Goal: Task Accomplishment & Management: Use online tool/utility

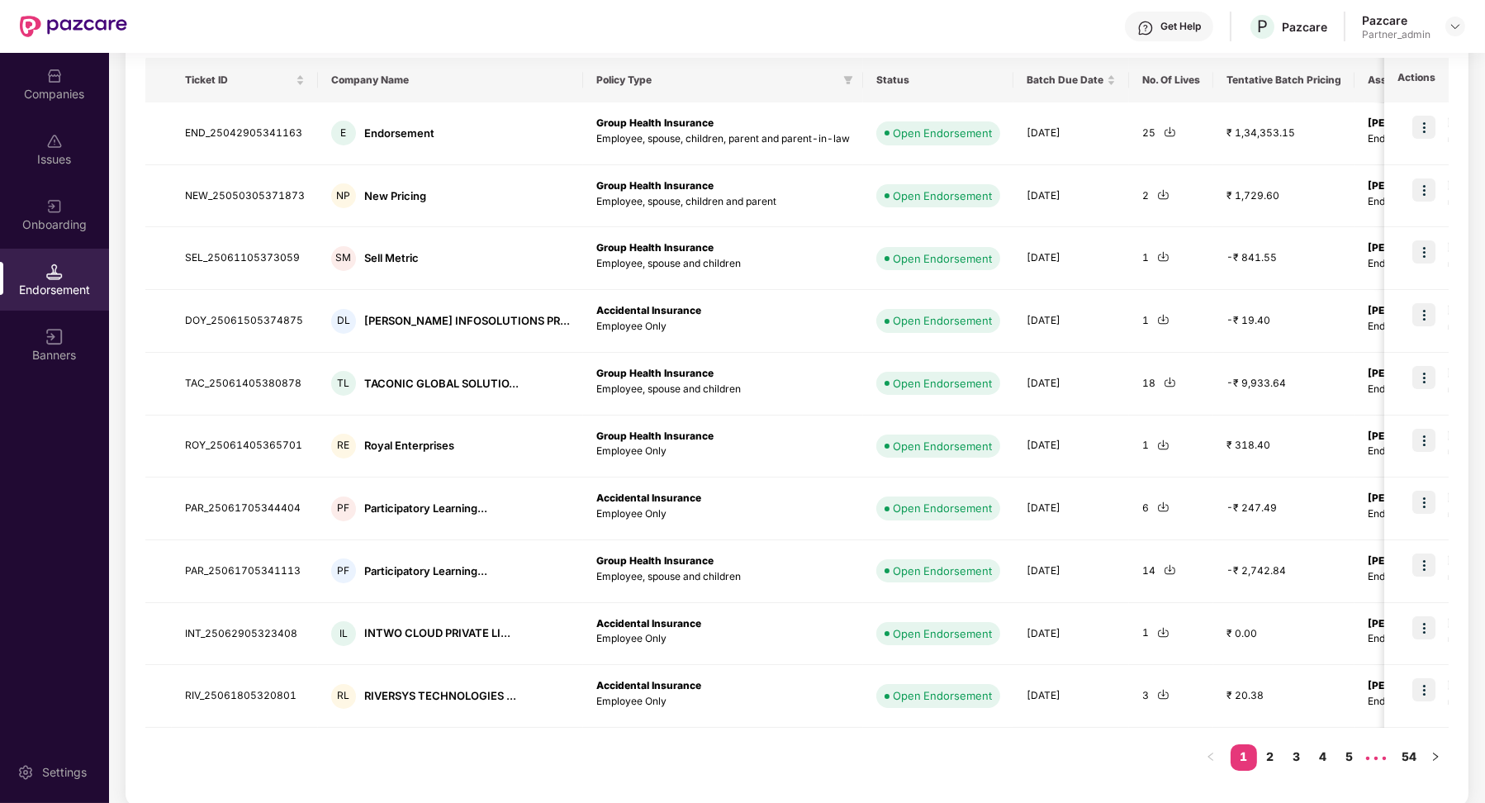
scroll to position [30, 0]
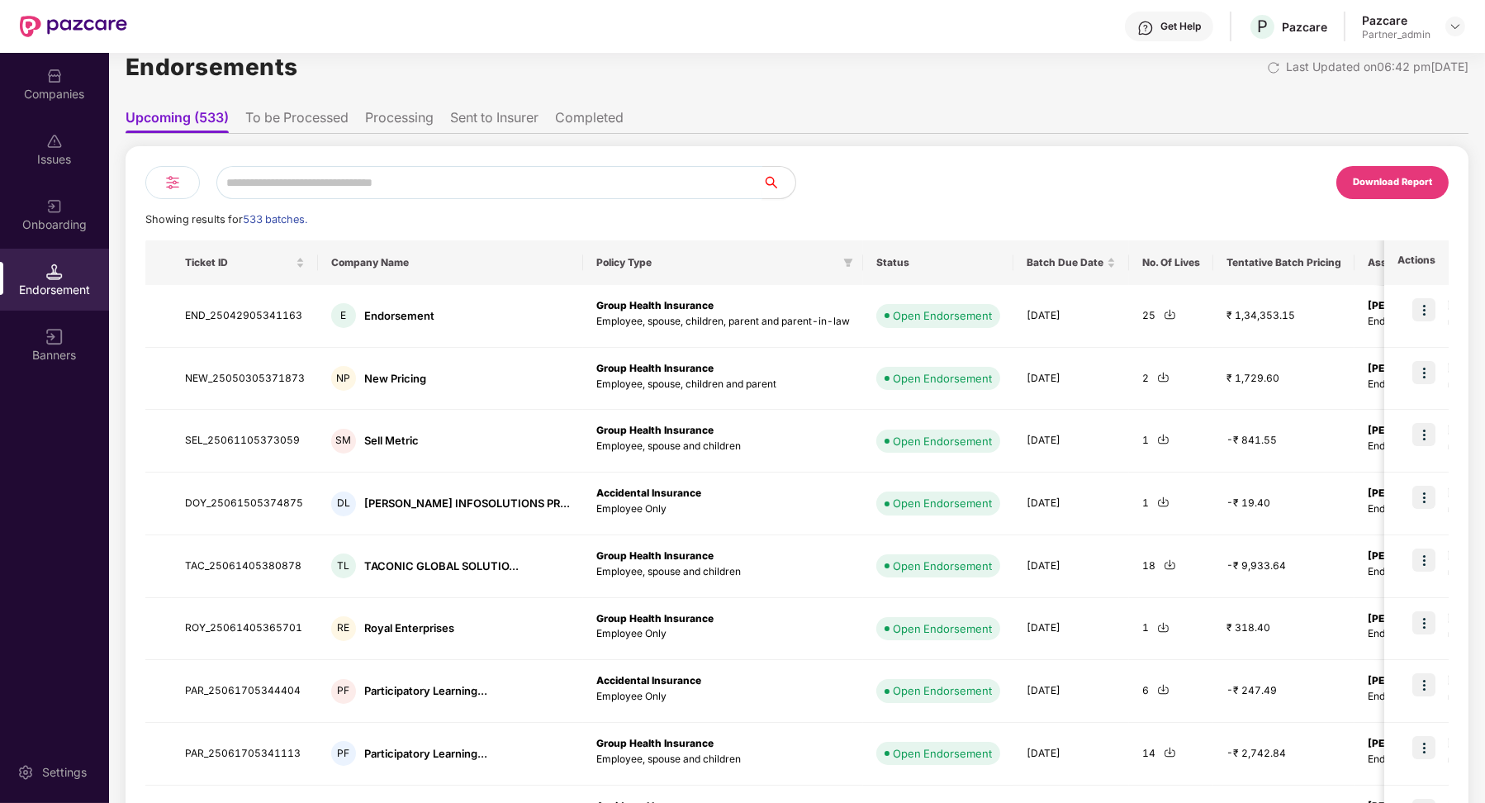
click at [482, 194] on input "text" at bounding box center [489, 182] width 546 height 33
paste input "**********"
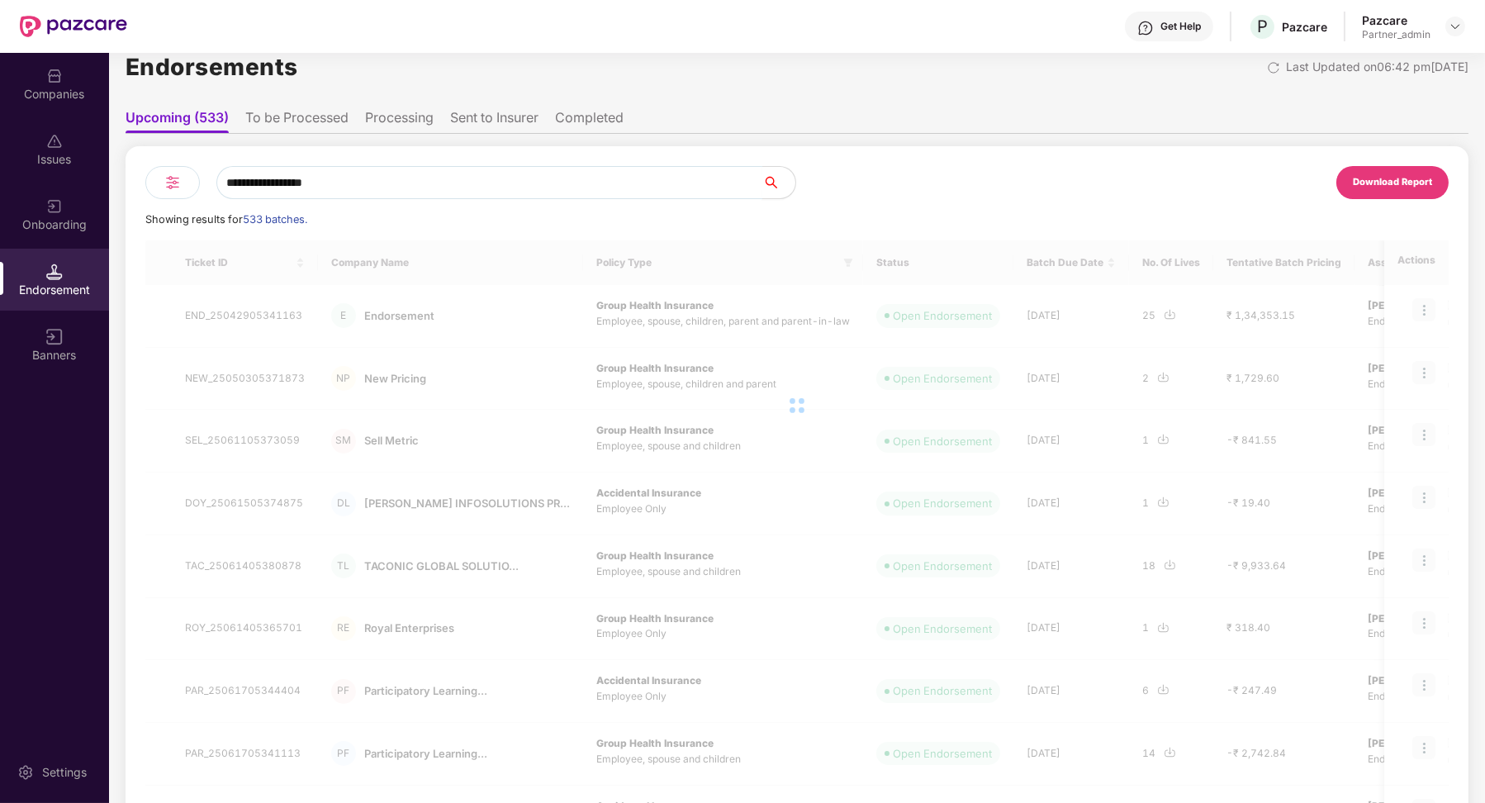
type input "**********"
click at [312, 106] on ul "Upcoming (533) To be Processed Processing Sent to Insurer Completed" at bounding box center [797, 117] width 1343 height 33
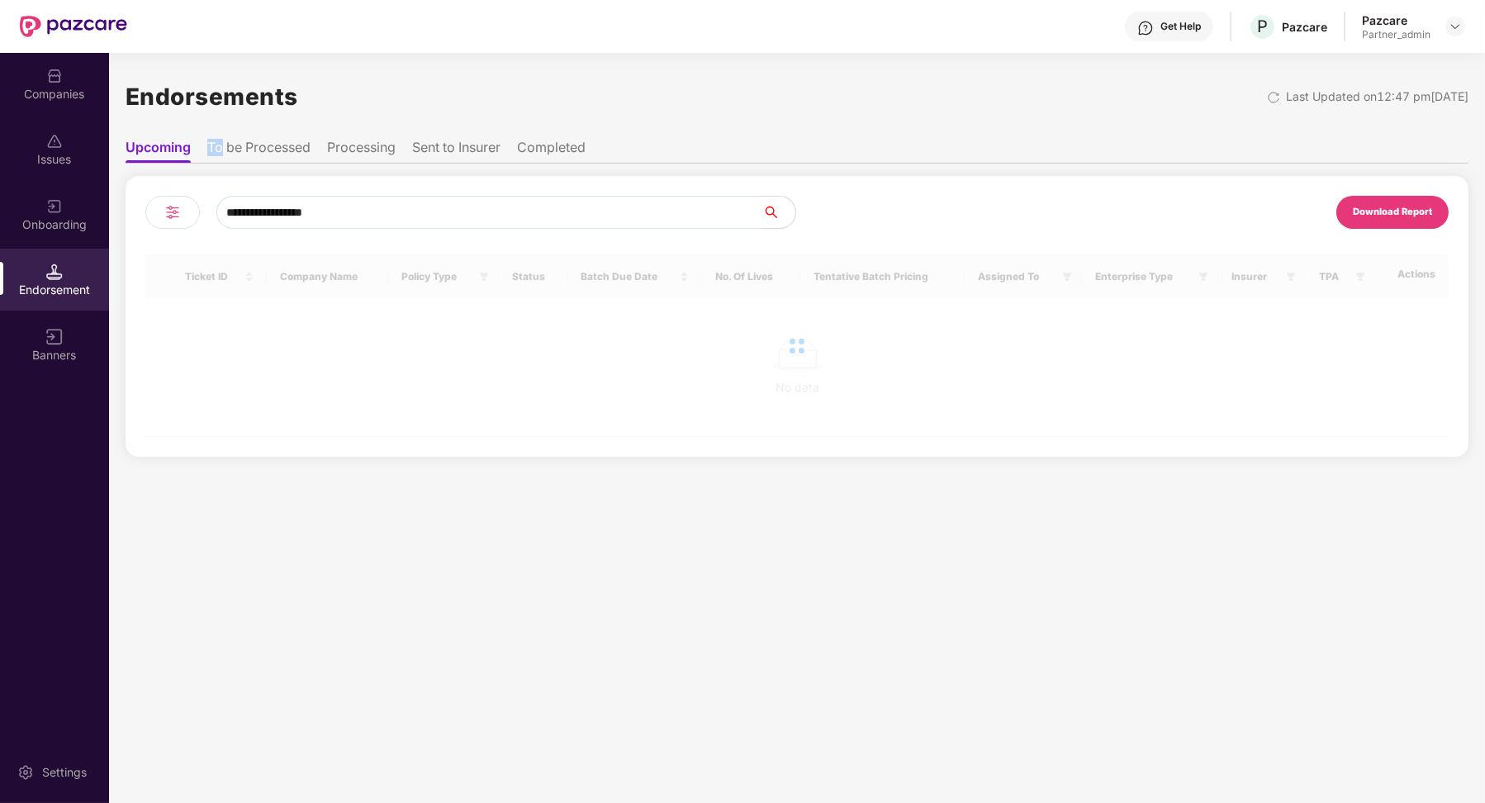
scroll to position [0, 0]
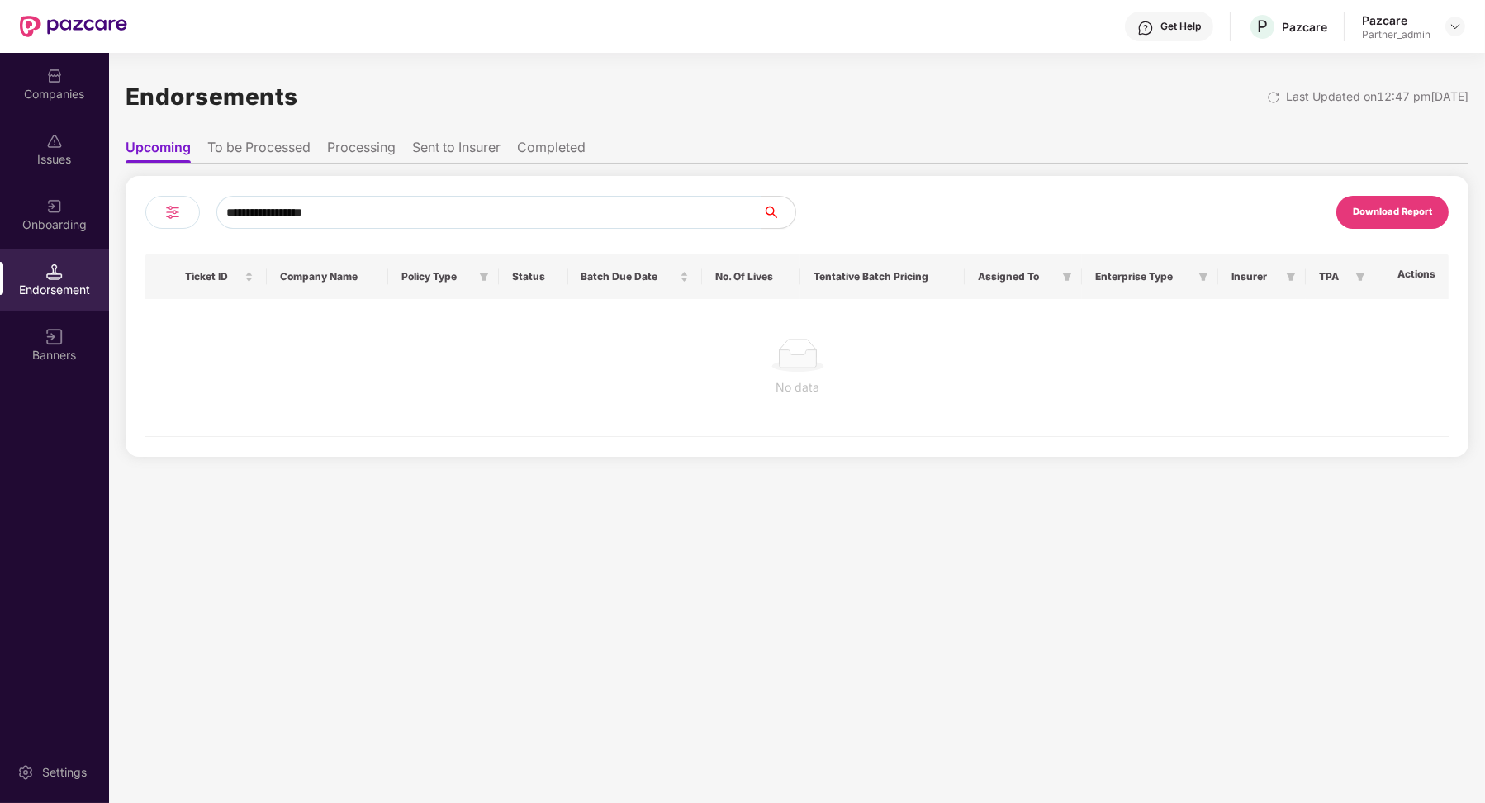
click at [311, 118] on div "Endorsements Last Updated on 12:47 pm[DATE]" at bounding box center [797, 96] width 1343 height 51
click at [308, 147] on li "To be Processed" at bounding box center [258, 151] width 103 height 24
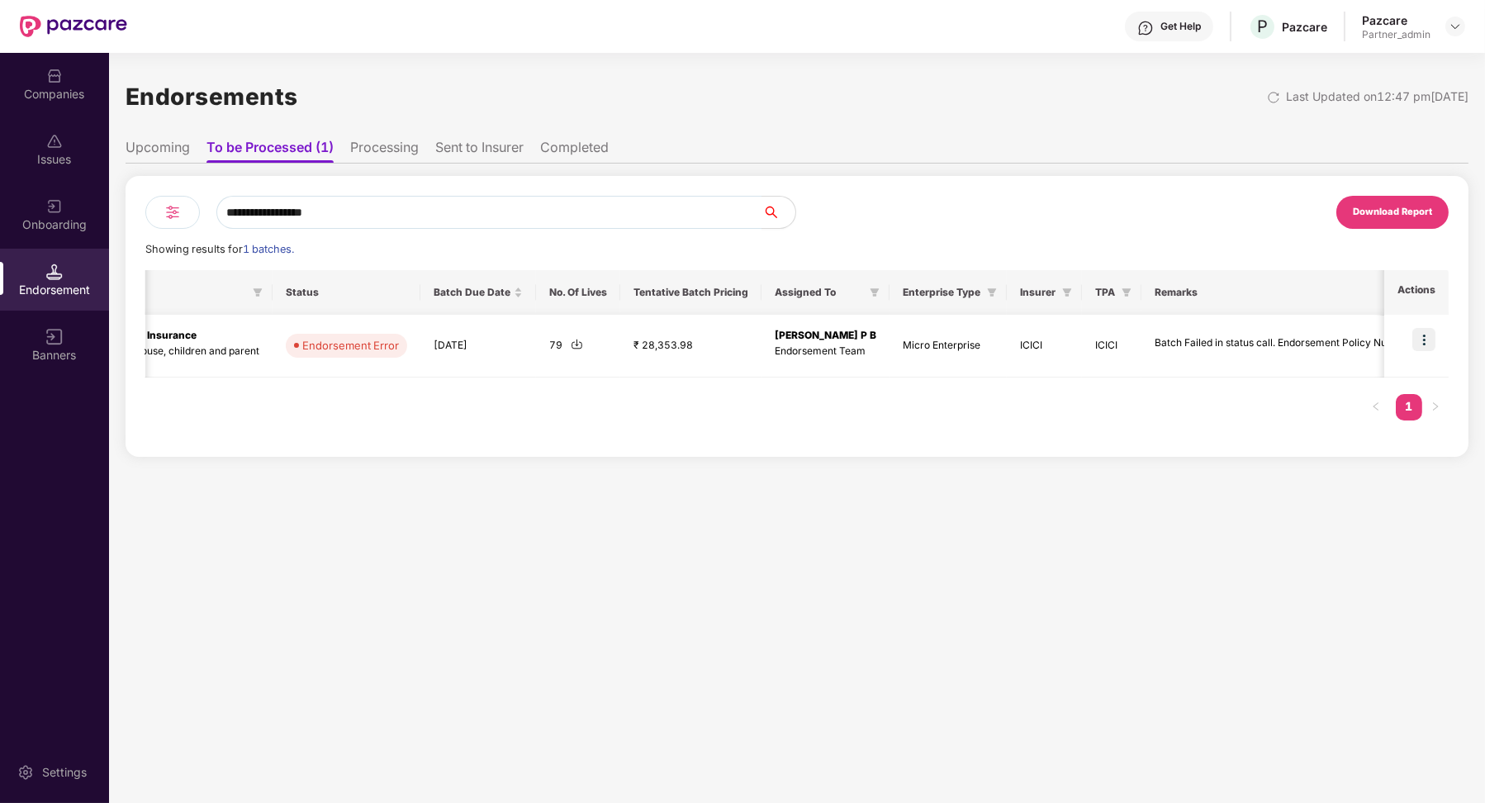
scroll to position [0, 495]
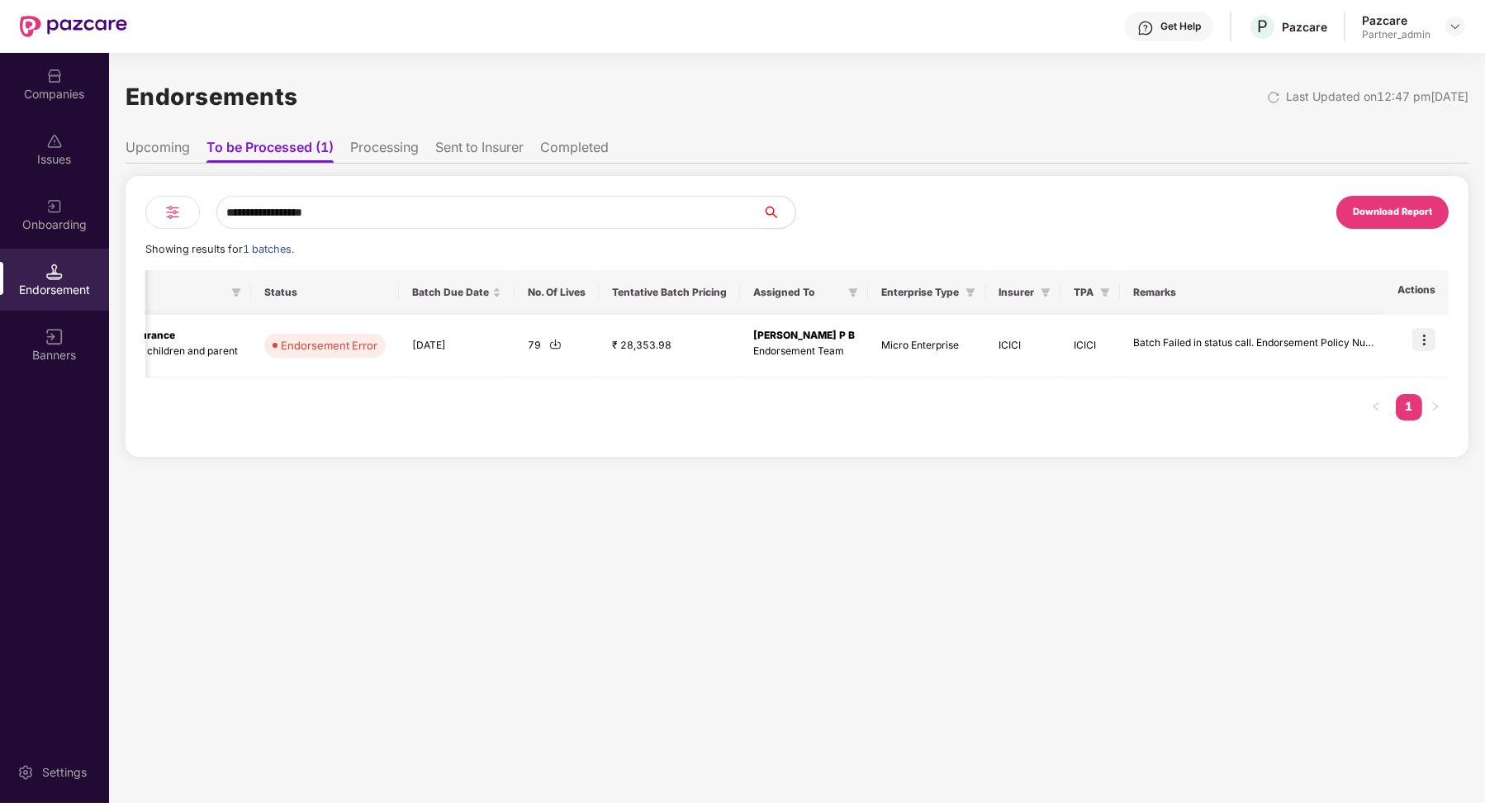
click at [1426, 329] on img at bounding box center [1423, 339] width 23 height 23
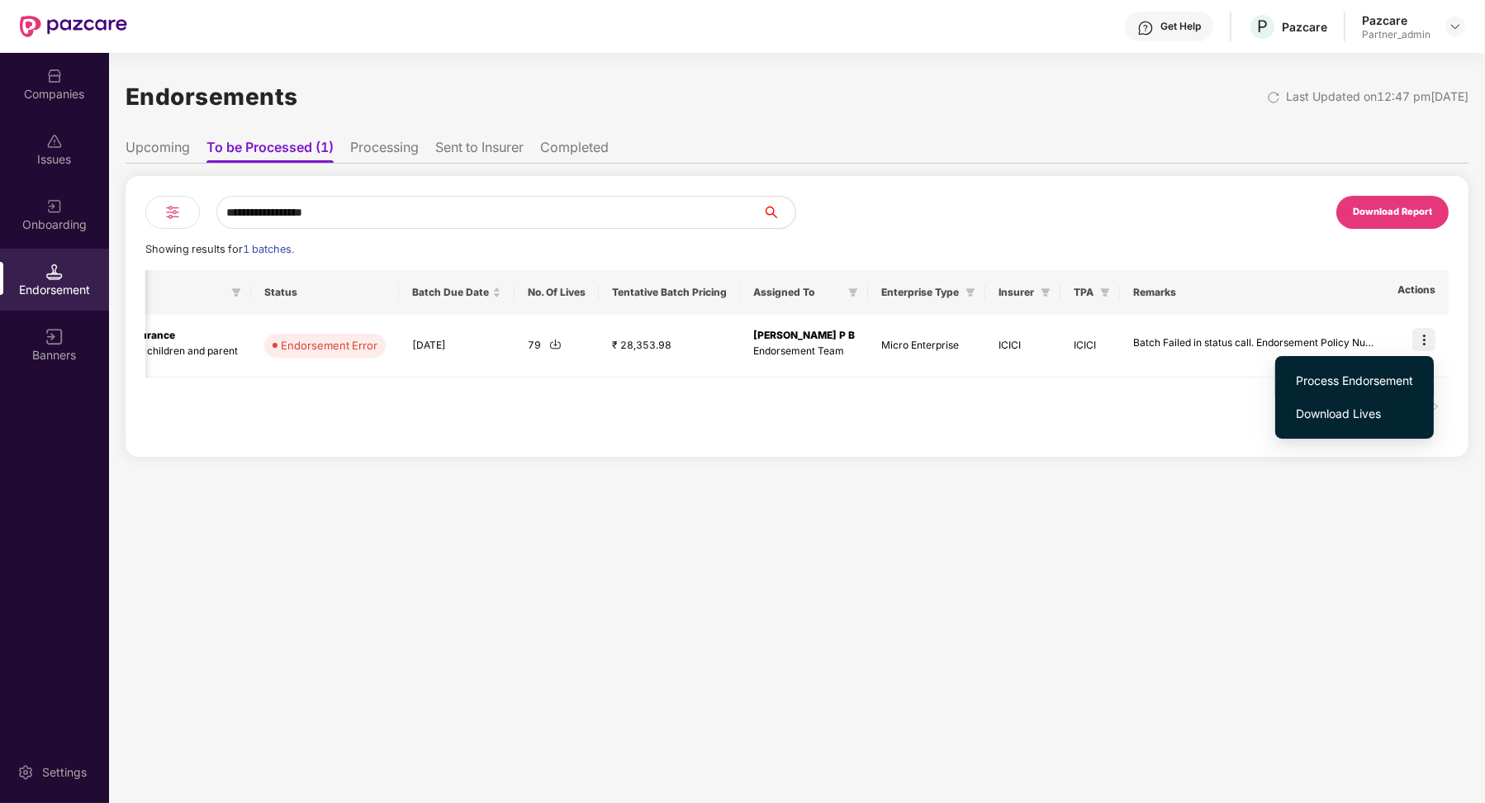
click at [1380, 375] on span "Process Endorsement" at bounding box center [1354, 381] width 117 height 18
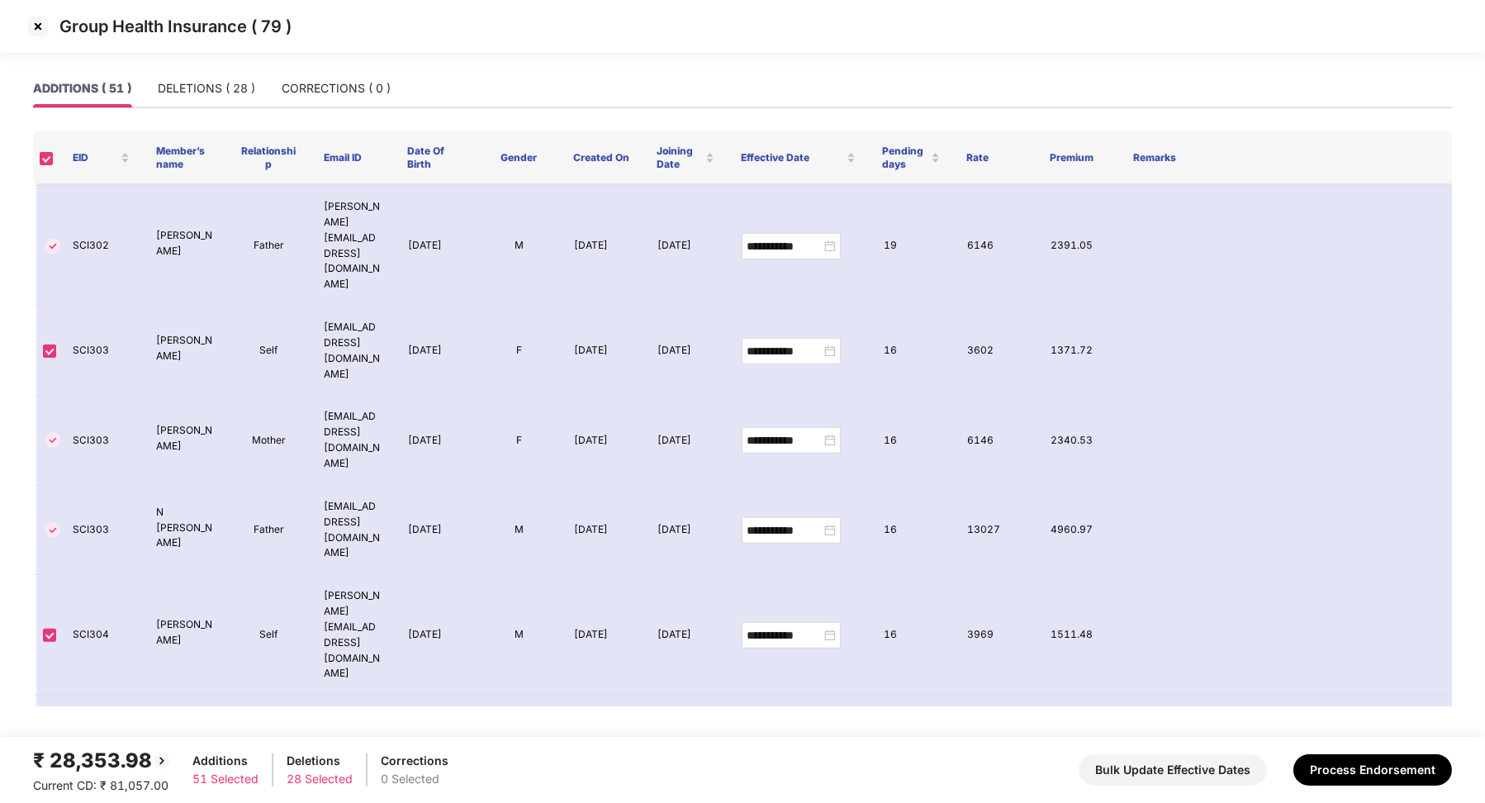
scroll to position [2838, 0]
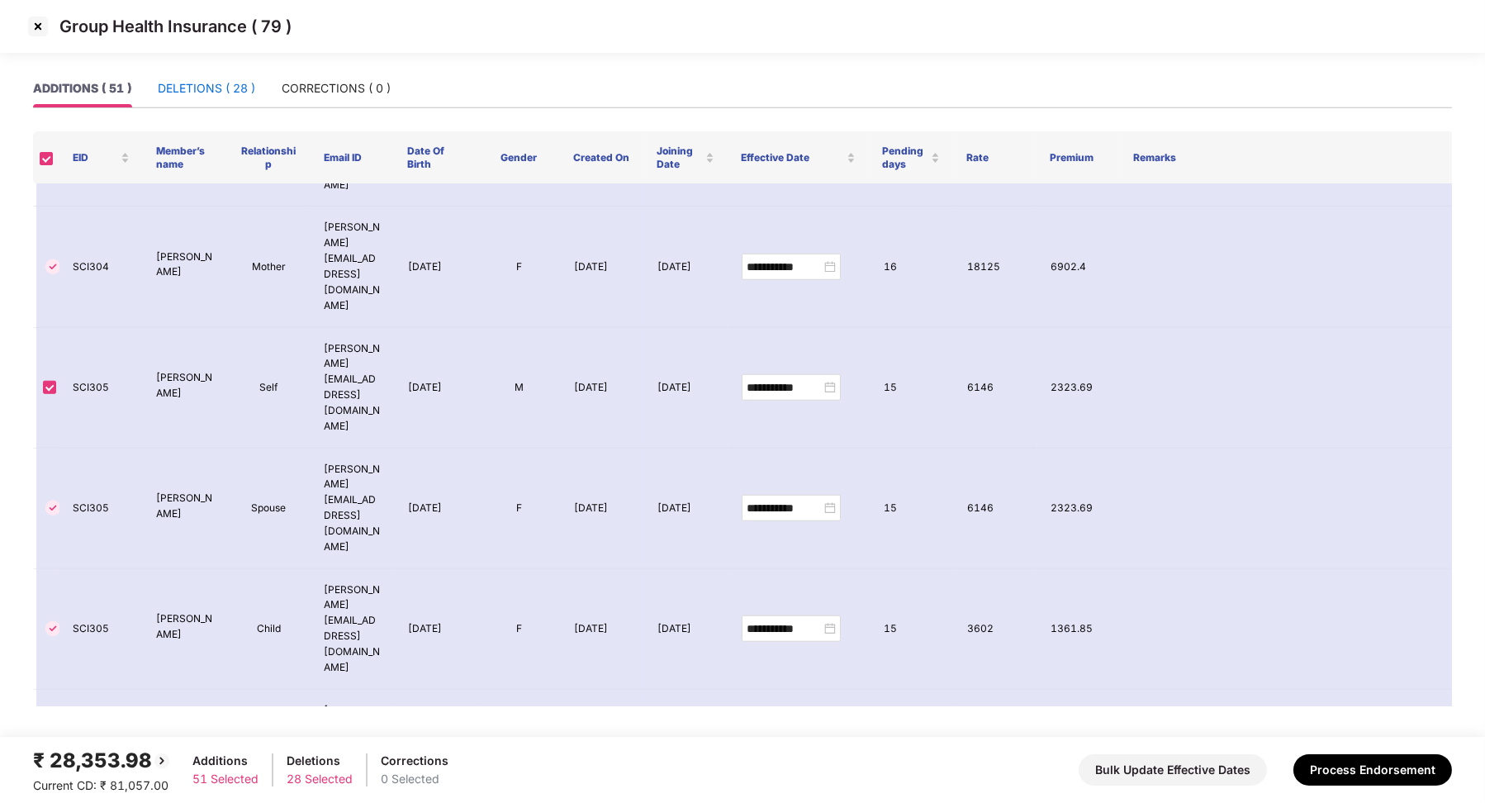
click at [225, 90] on div "DELETIONS ( 28 )" at bounding box center [206, 88] width 97 height 18
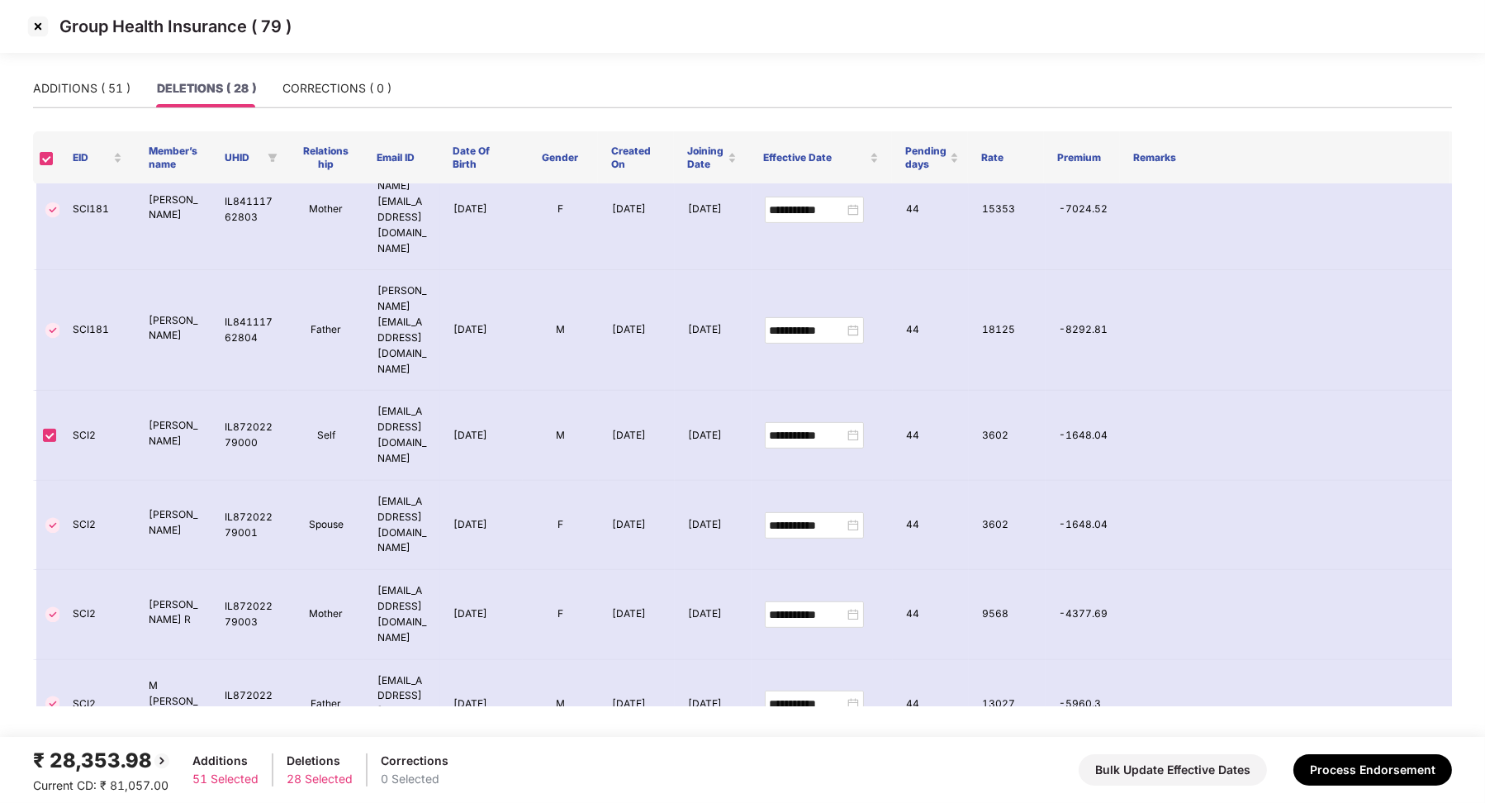
scroll to position [1588, 0]
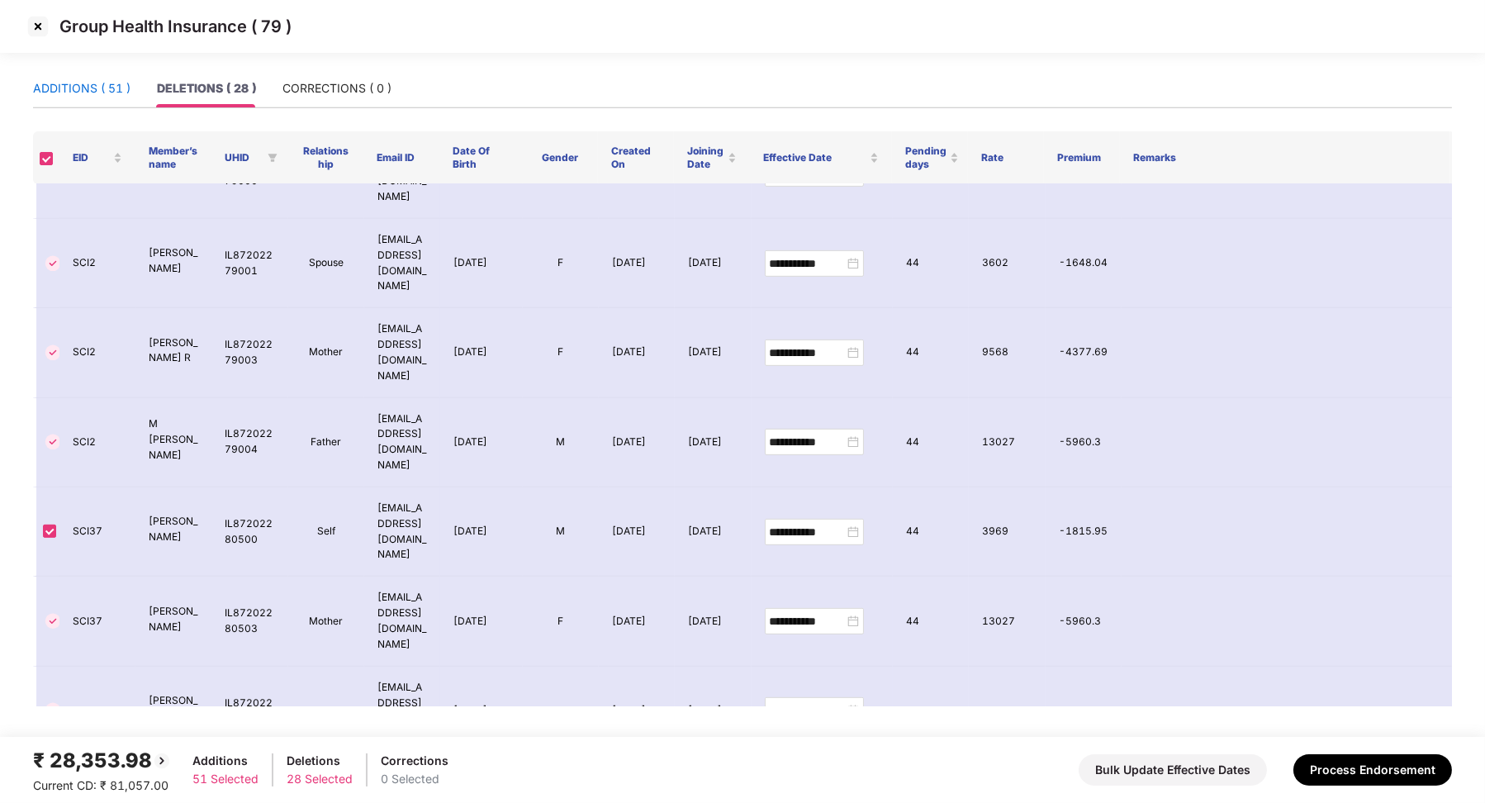
click at [99, 92] on div "ADDITIONS ( 51 )" at bounding box center [81, 88] width 97 height 18
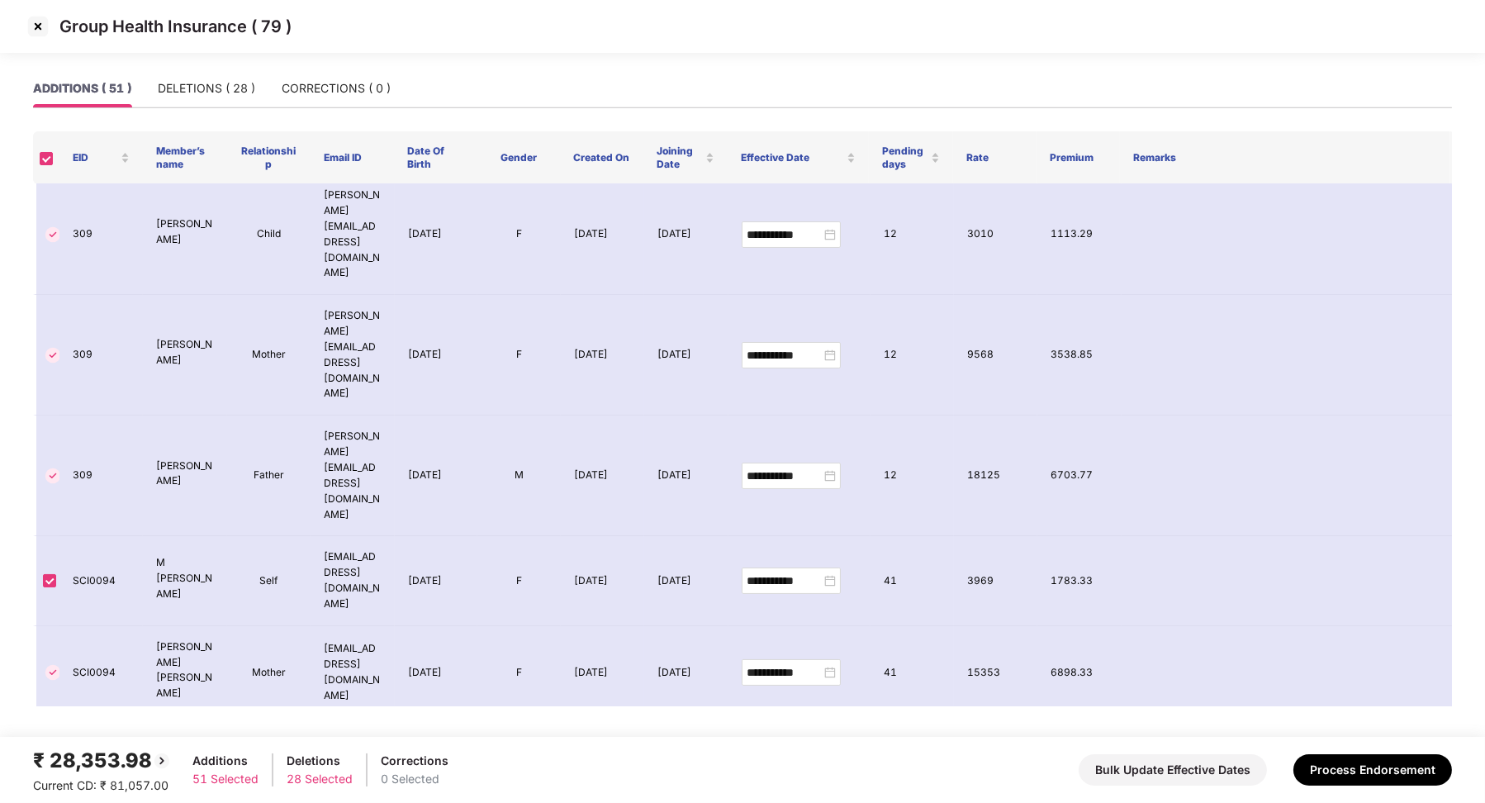
scroll to position [0, 0]
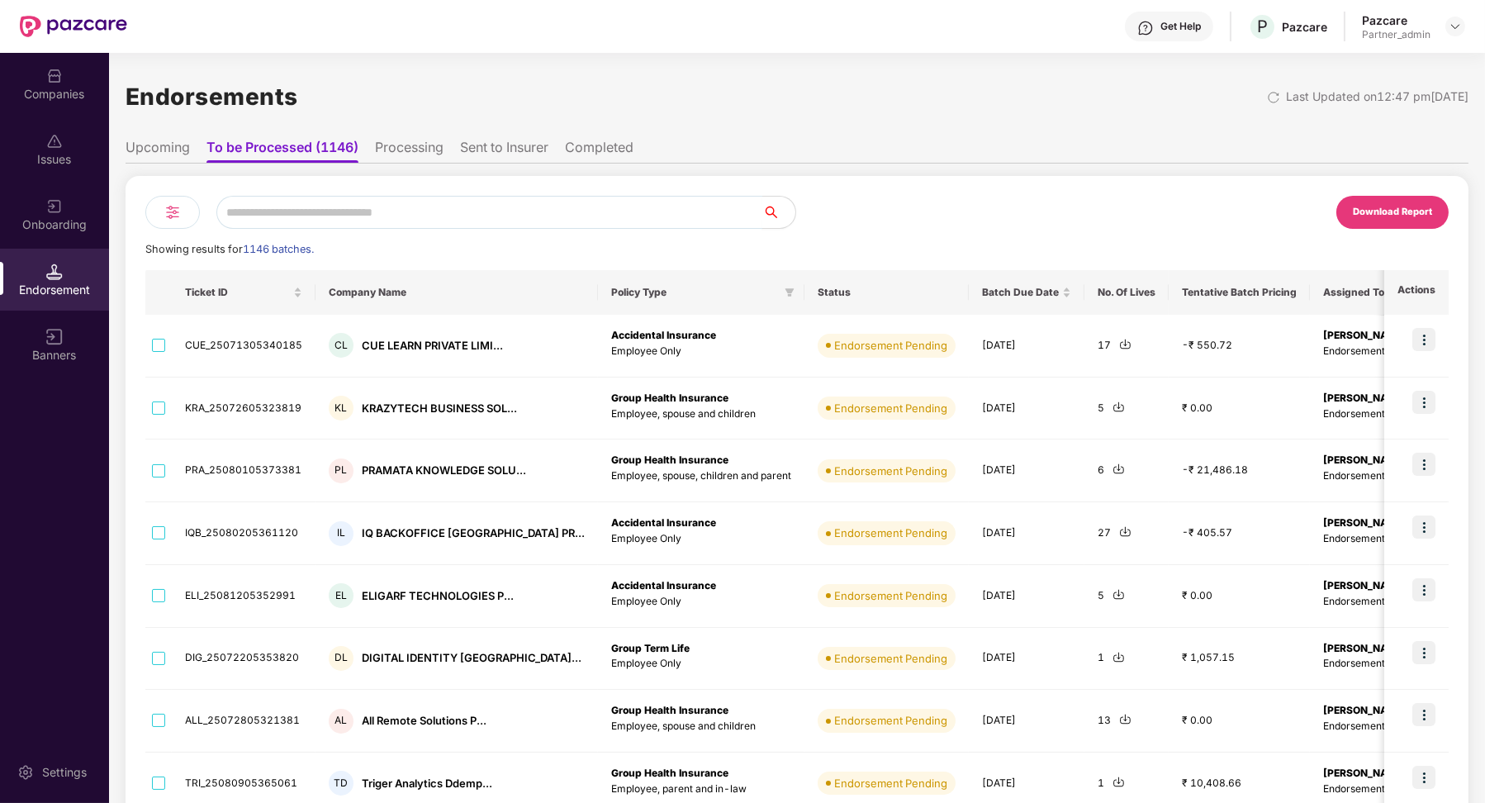
click at [447, 203] on input "text" at bounding box center [489, 212] width 546 height 33
paste input "**********"
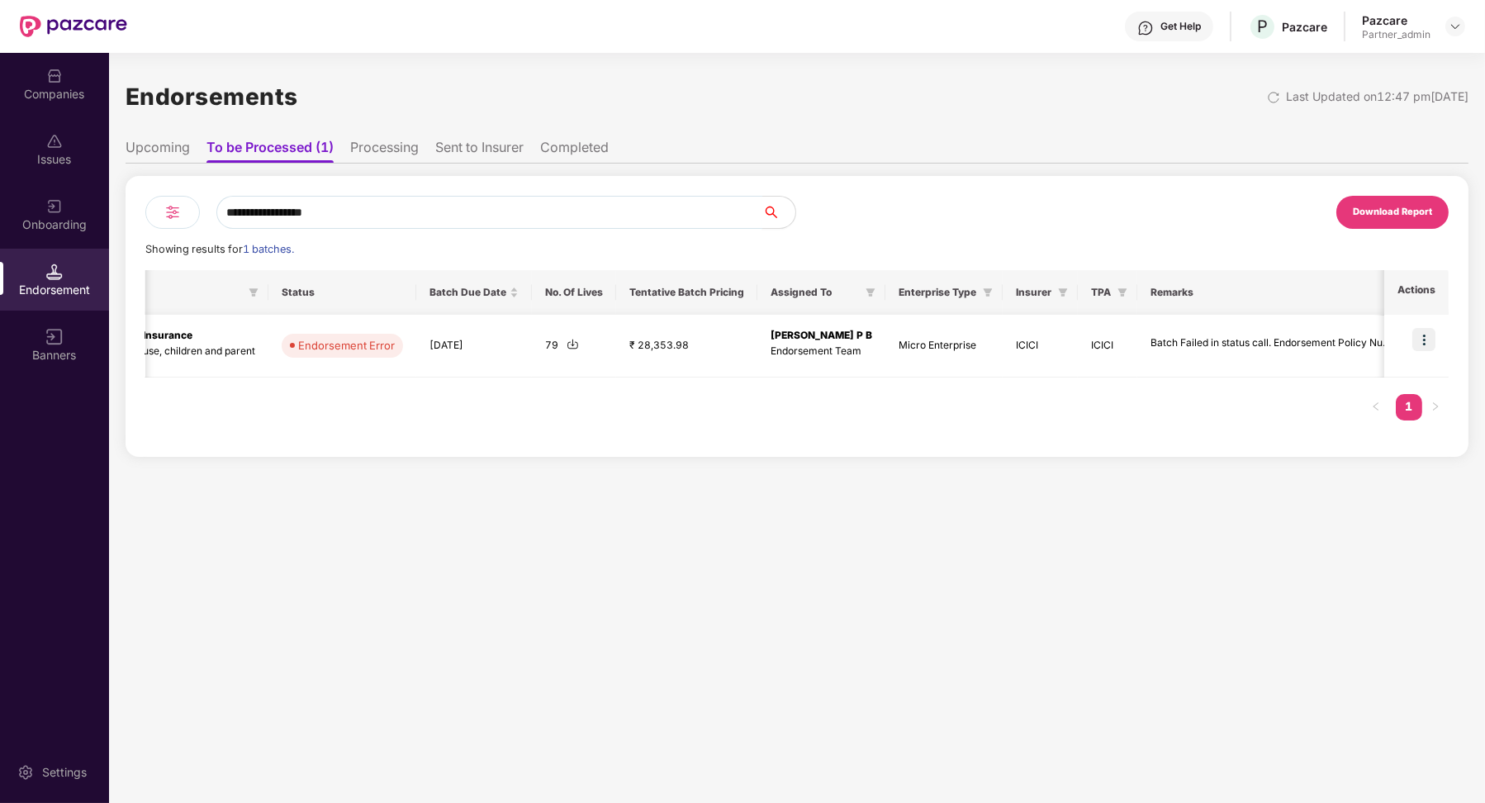
scroll to position [0, 495]
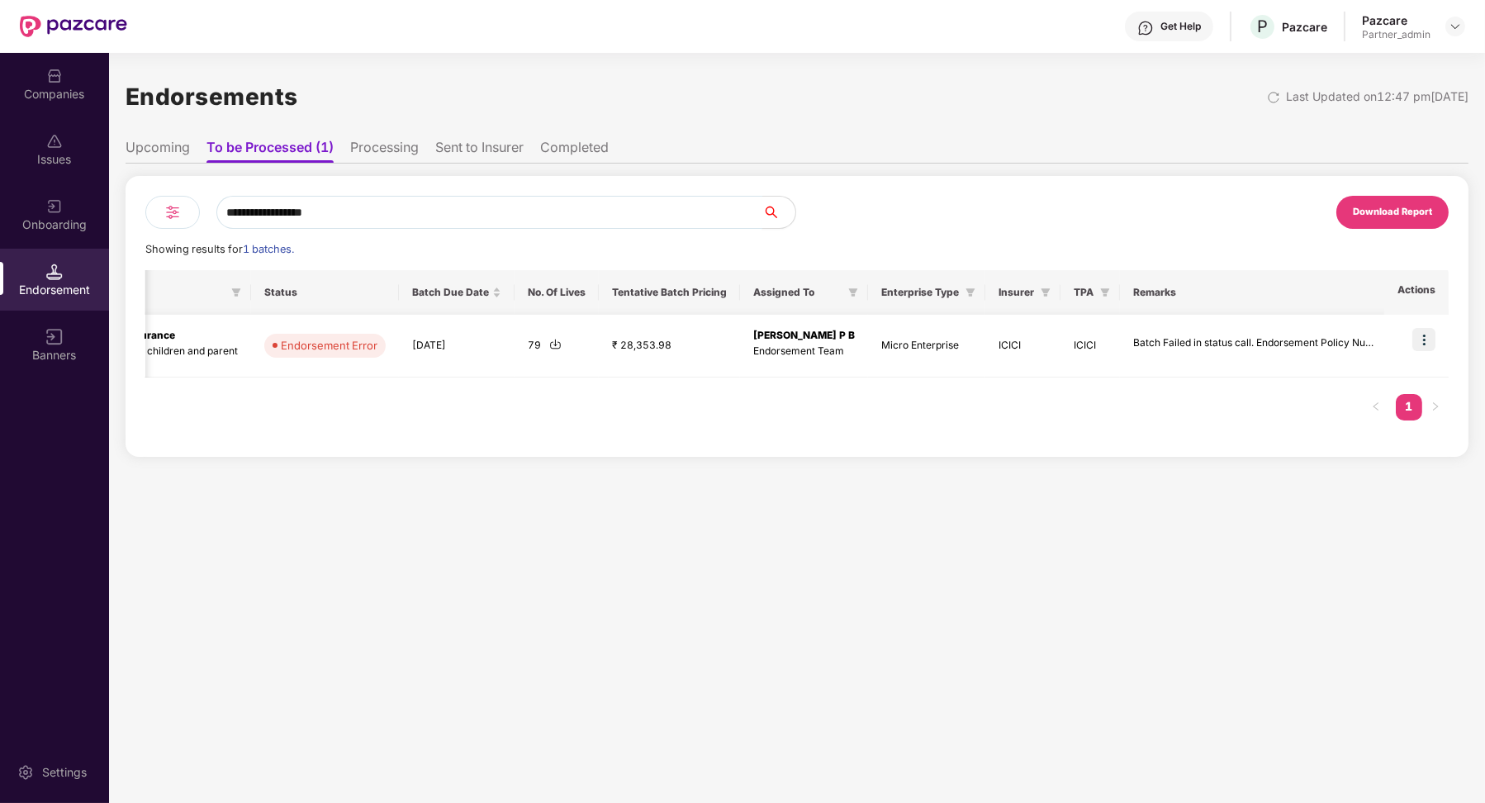
type input "**********"
click at [1437, 342] on td at bounding box center [1416, 346] width 64 height 63
click at [1428, 344] on img at bounding box center [1423, 339] width 23 height 23
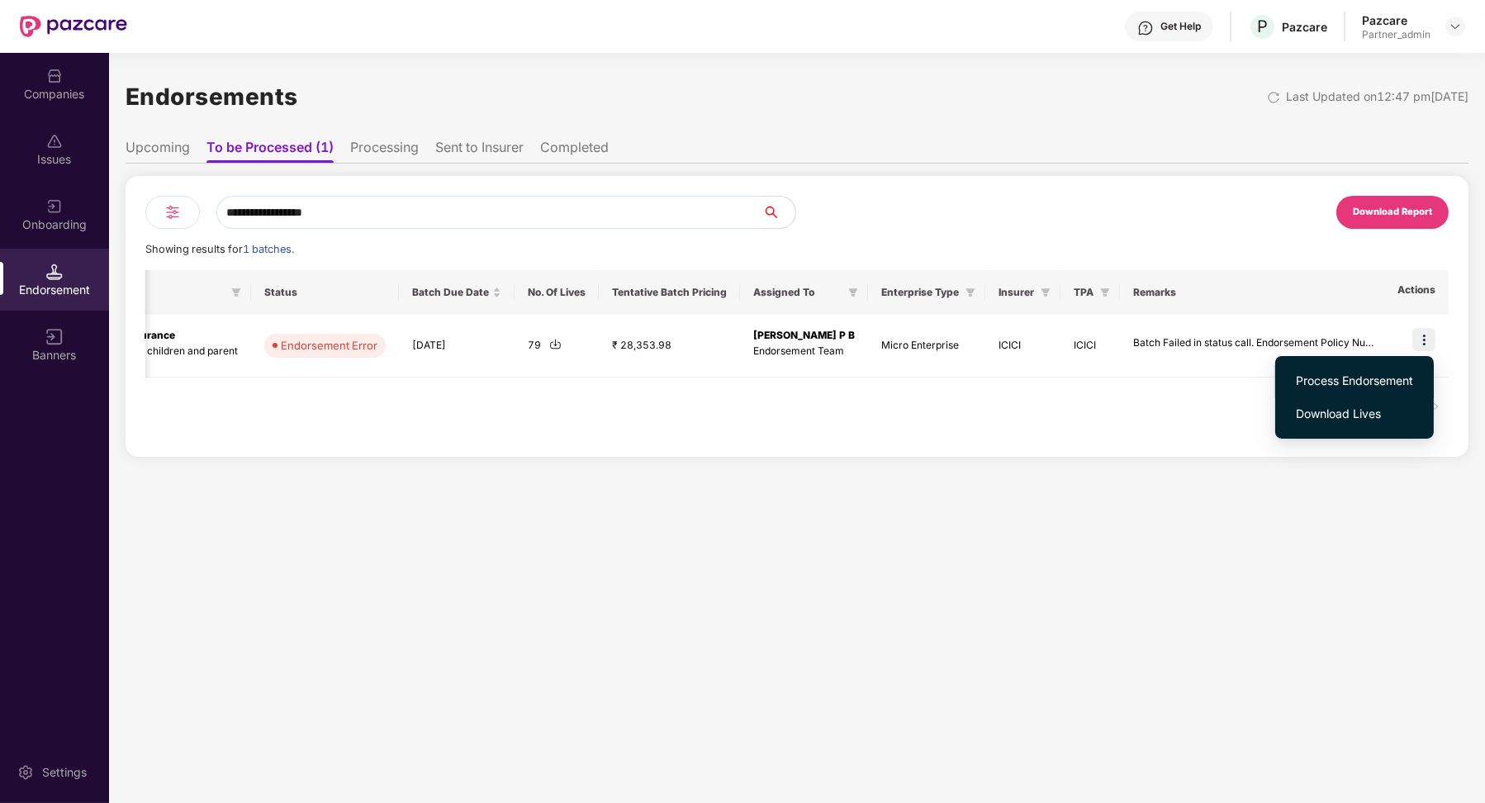
click at [1379, 372] on span "Process Endorsement" at bounding box center [1354, 381] width 117 height 18
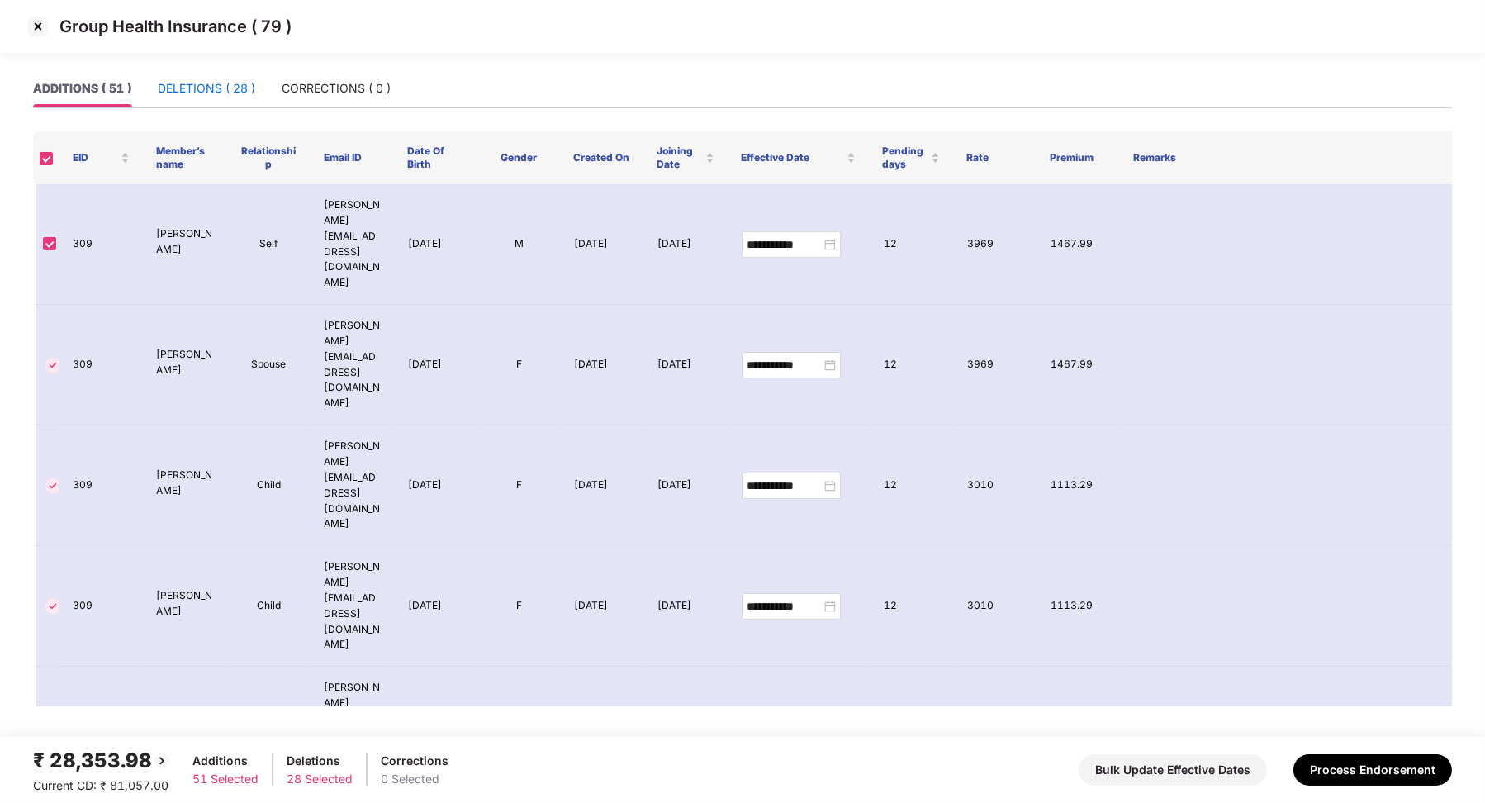
click at [230, 87] on div "DELETIONS ( 28 )" at bounding box center [206, 88] width 97 height 18
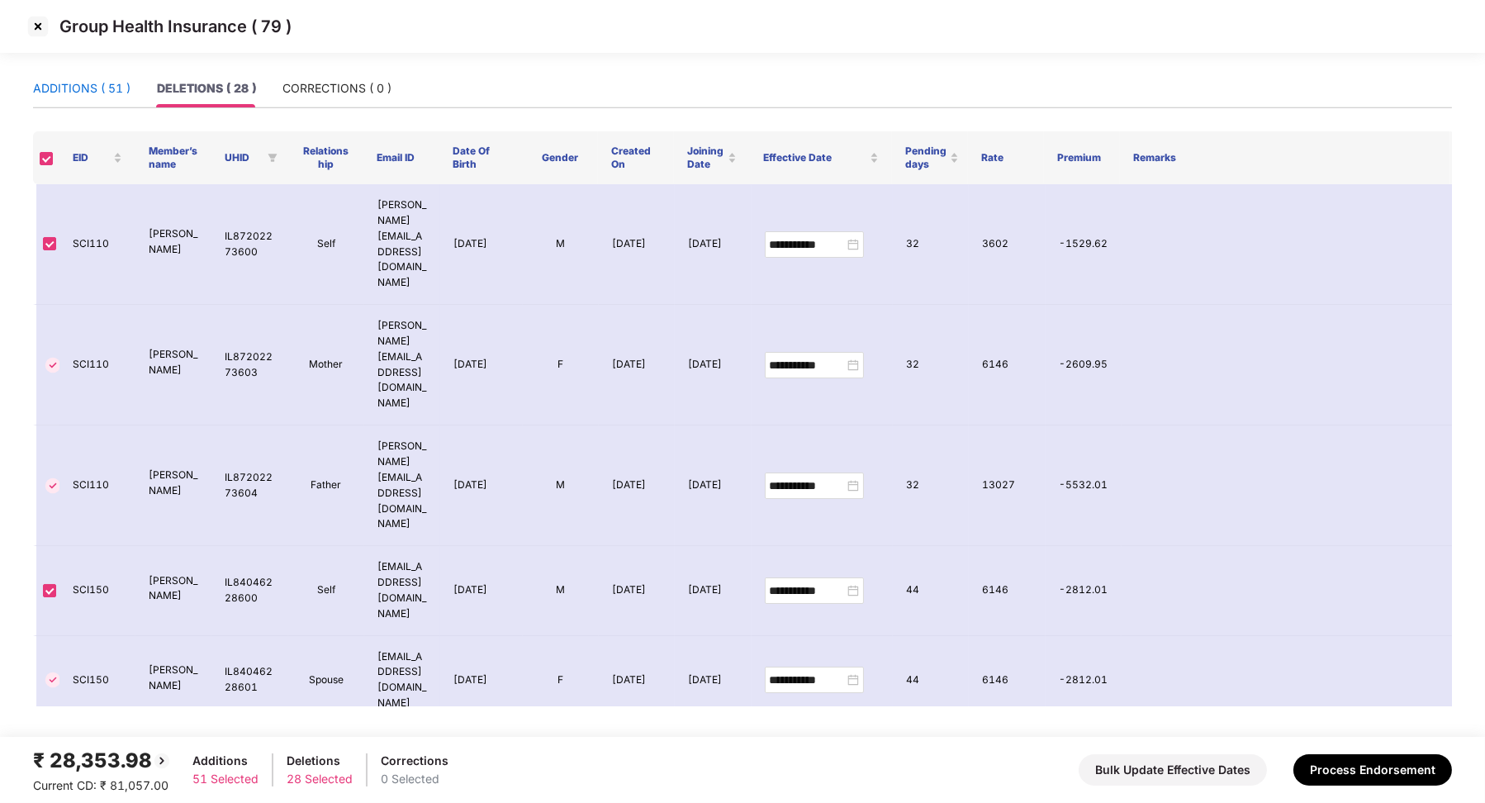
click at [92, 92] on div "ADDITIONS ( 51 )" at bounding box center [81, 88] width 97 height 18
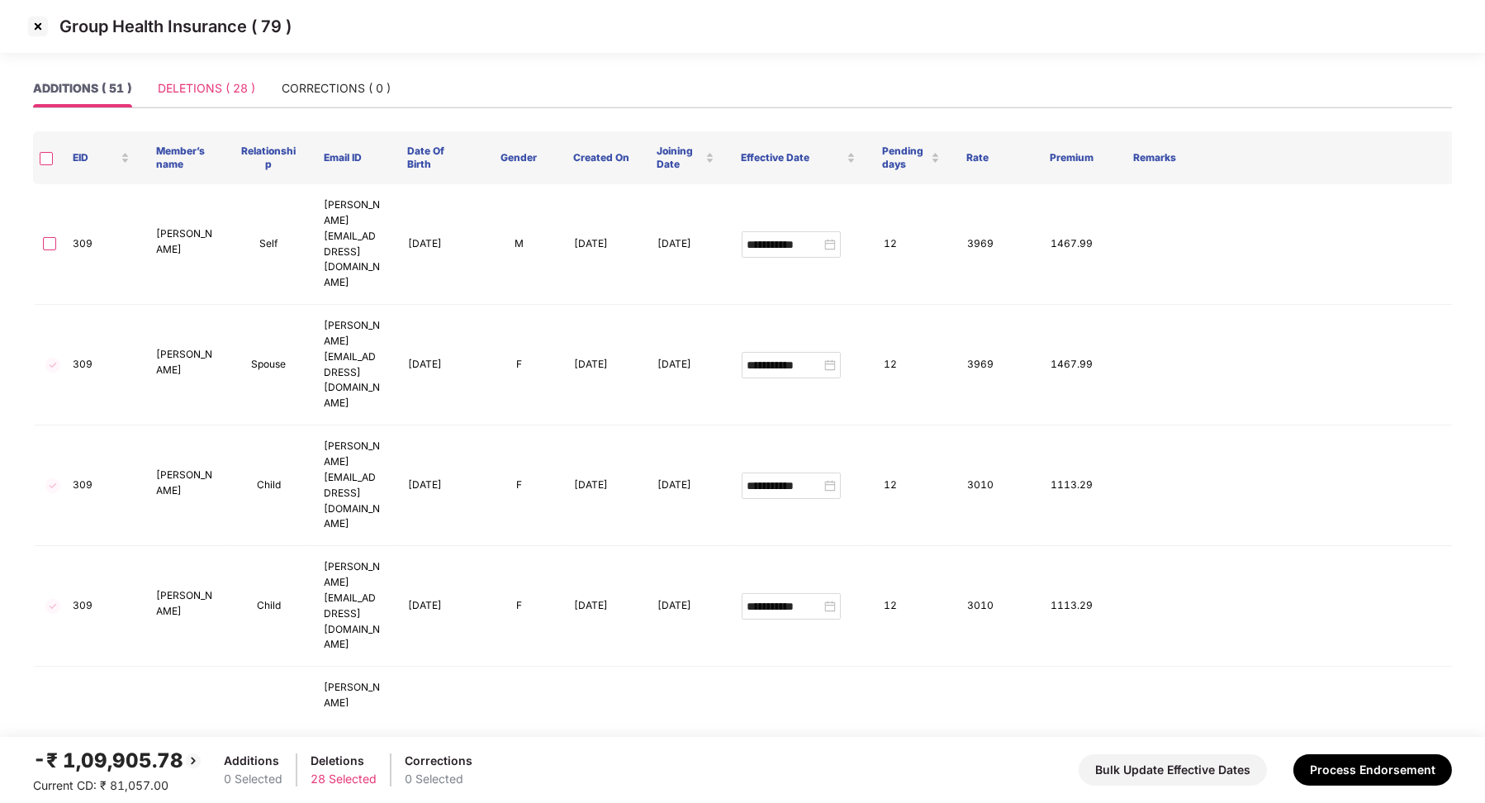
click at [204, 99] on div "DELETIONS ( 28 )" at bounding box center [206, 88] width 97 height 38
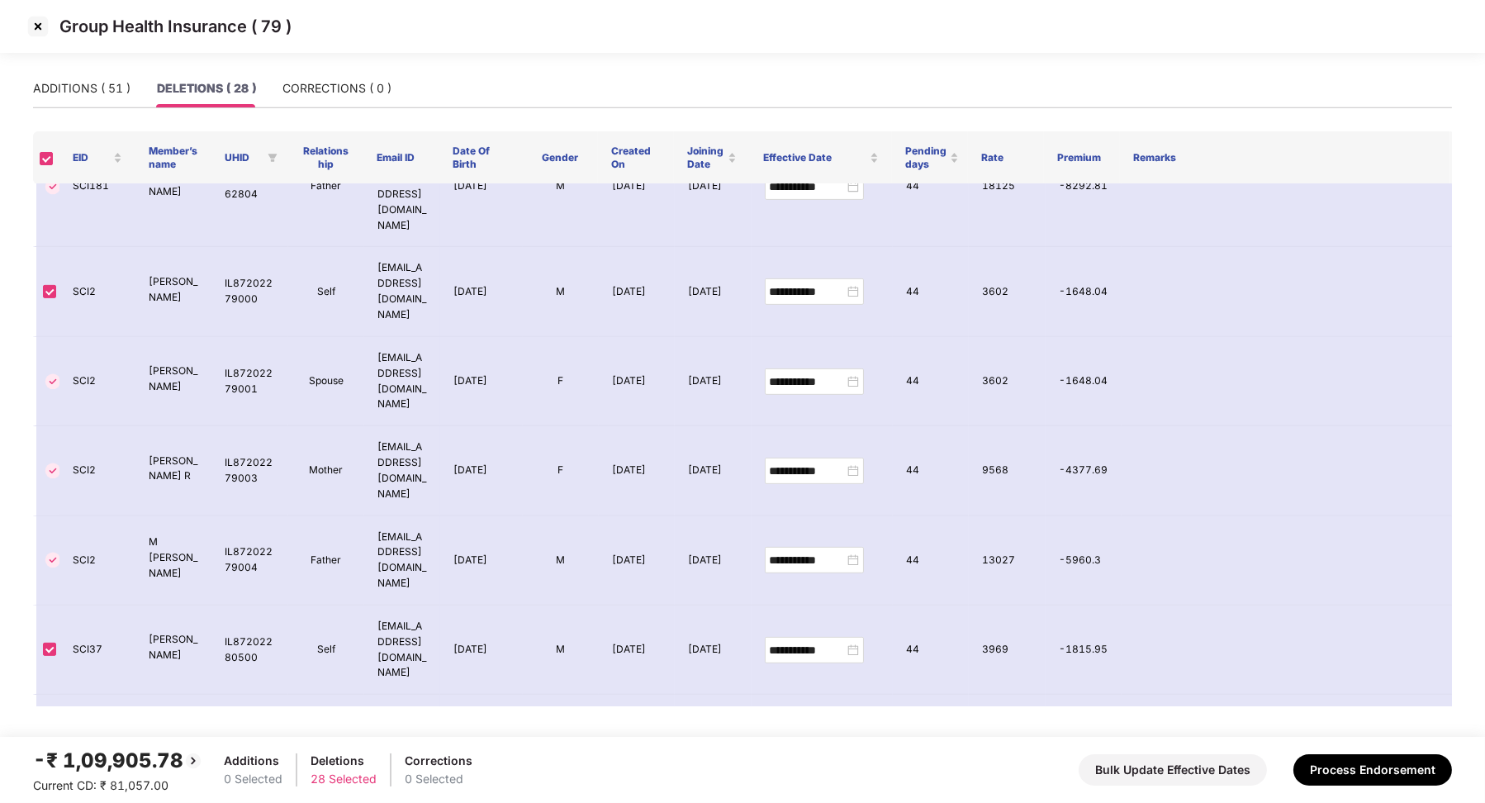
scroll to position [1588, 0]
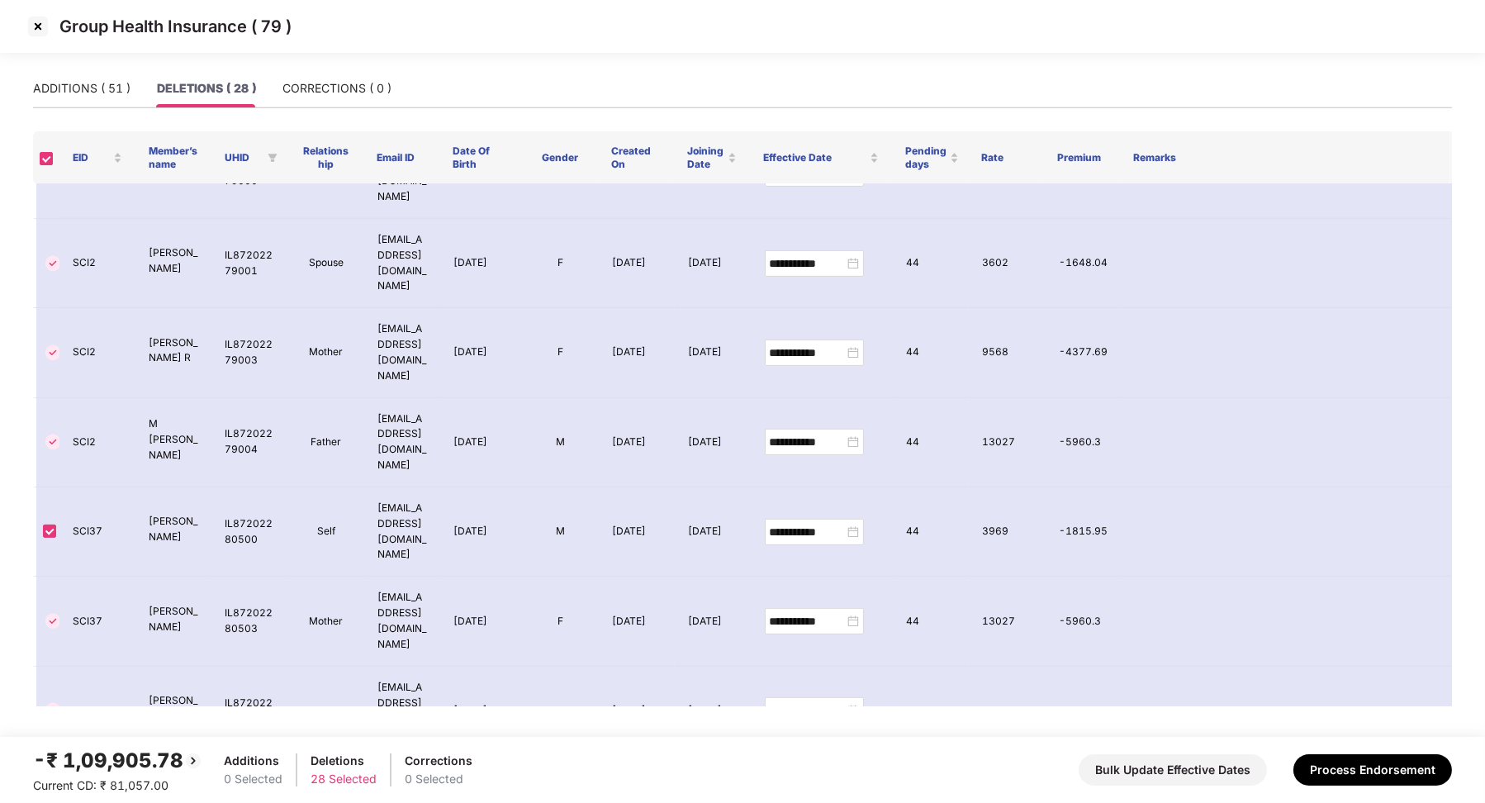
click at [99, 76] on div "ADDITIONS ( 51 )" at bounding box center [81, 88] width 97 height 38
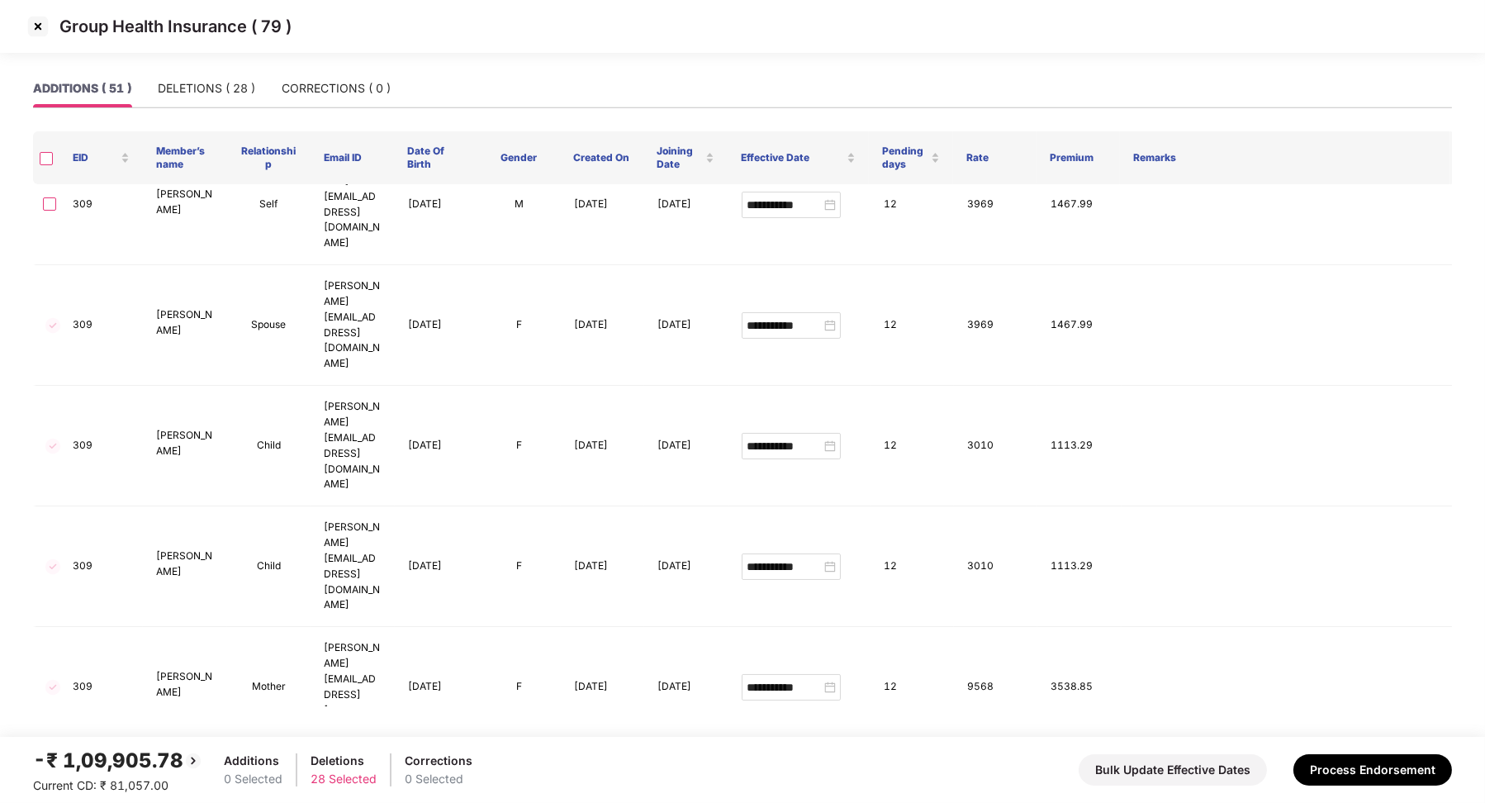
scroll to position [0, 0]
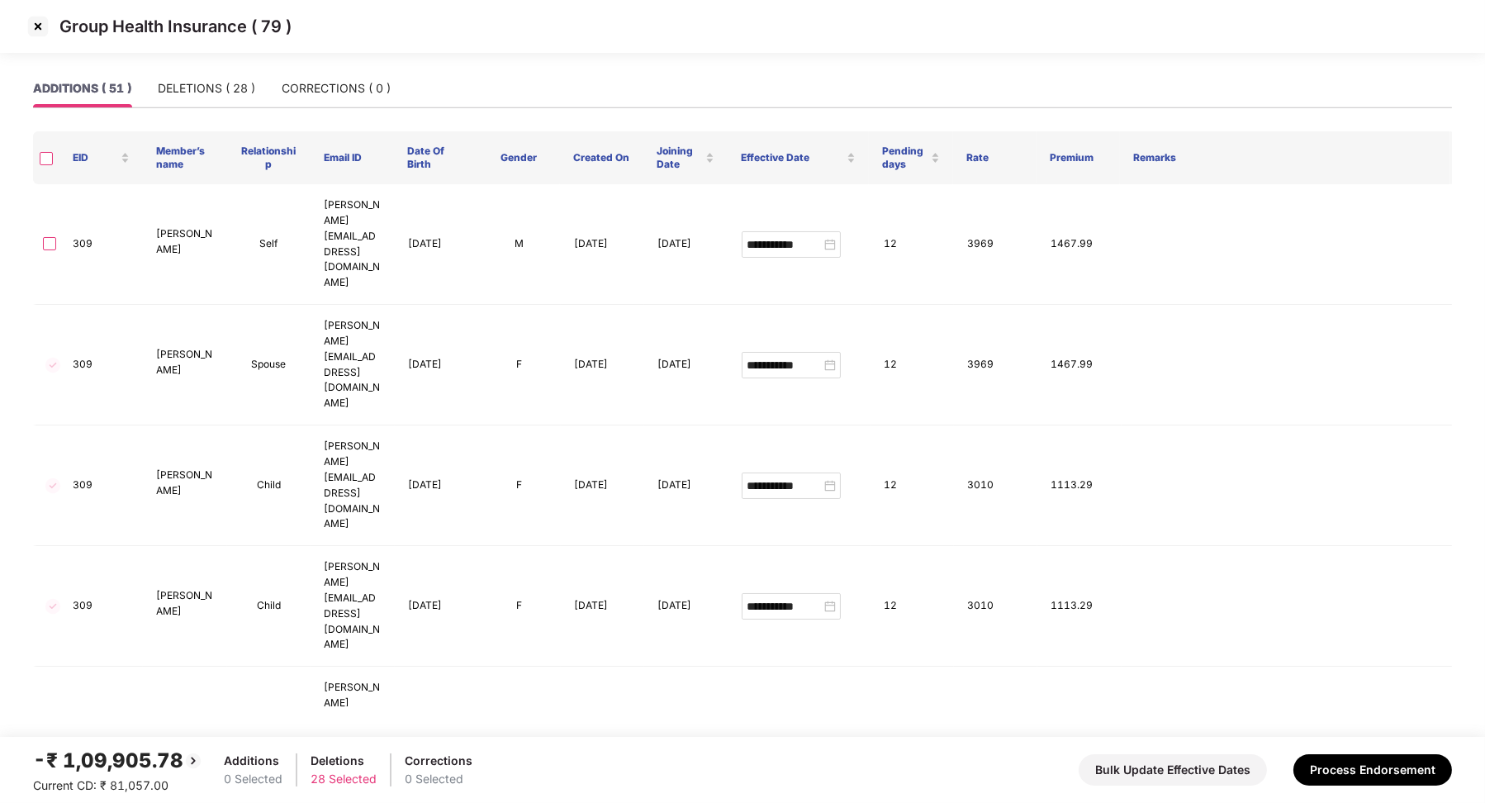
click at [31, 17] on img at bounding box center [38, 26] width 26 height 26
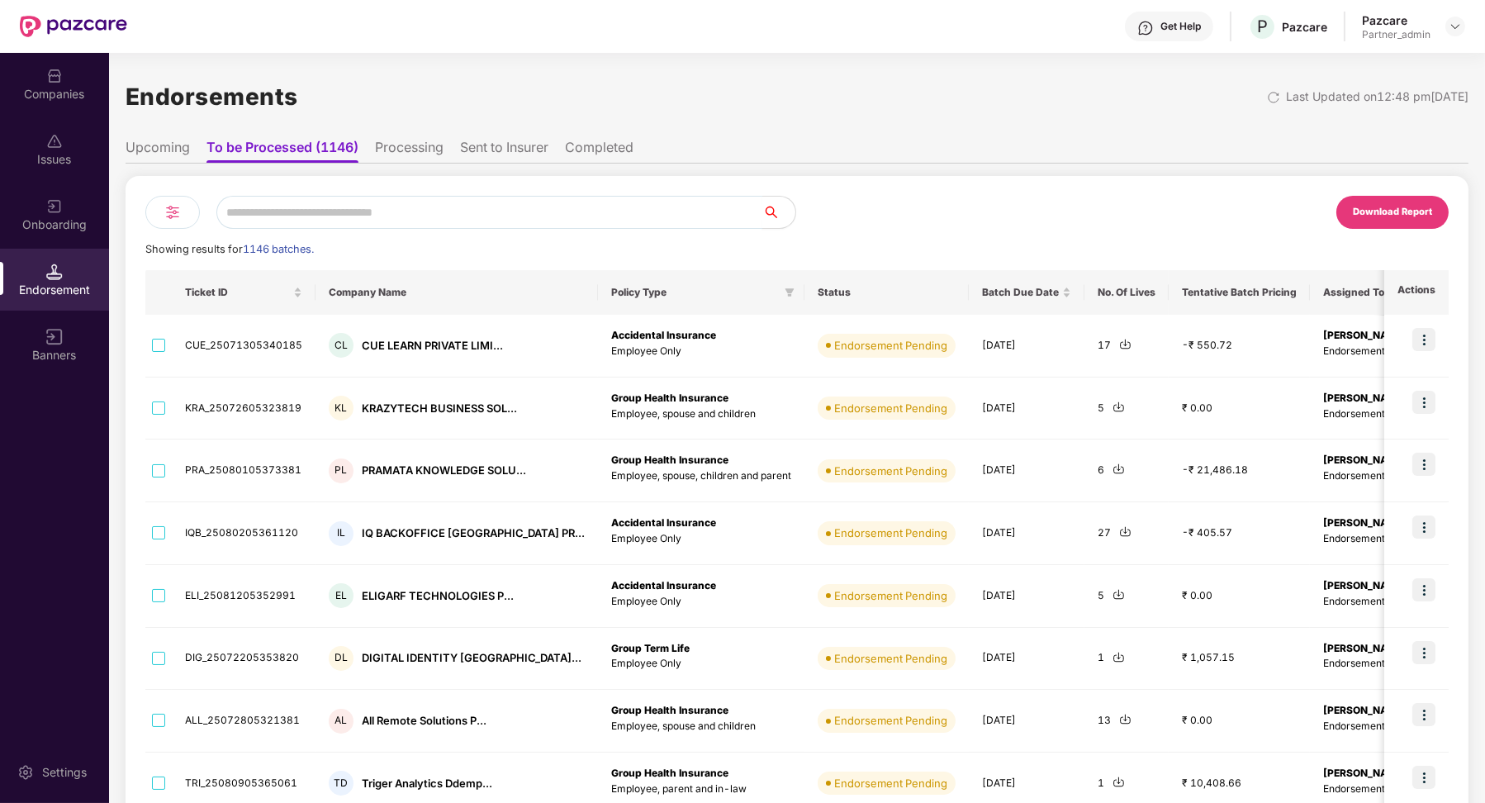
click at [301, 212] on input "text" at bounding box center [489, 212] width 546 height 33
click at [170, 201] on div at bounding box center [172, 212] width 55 height 33
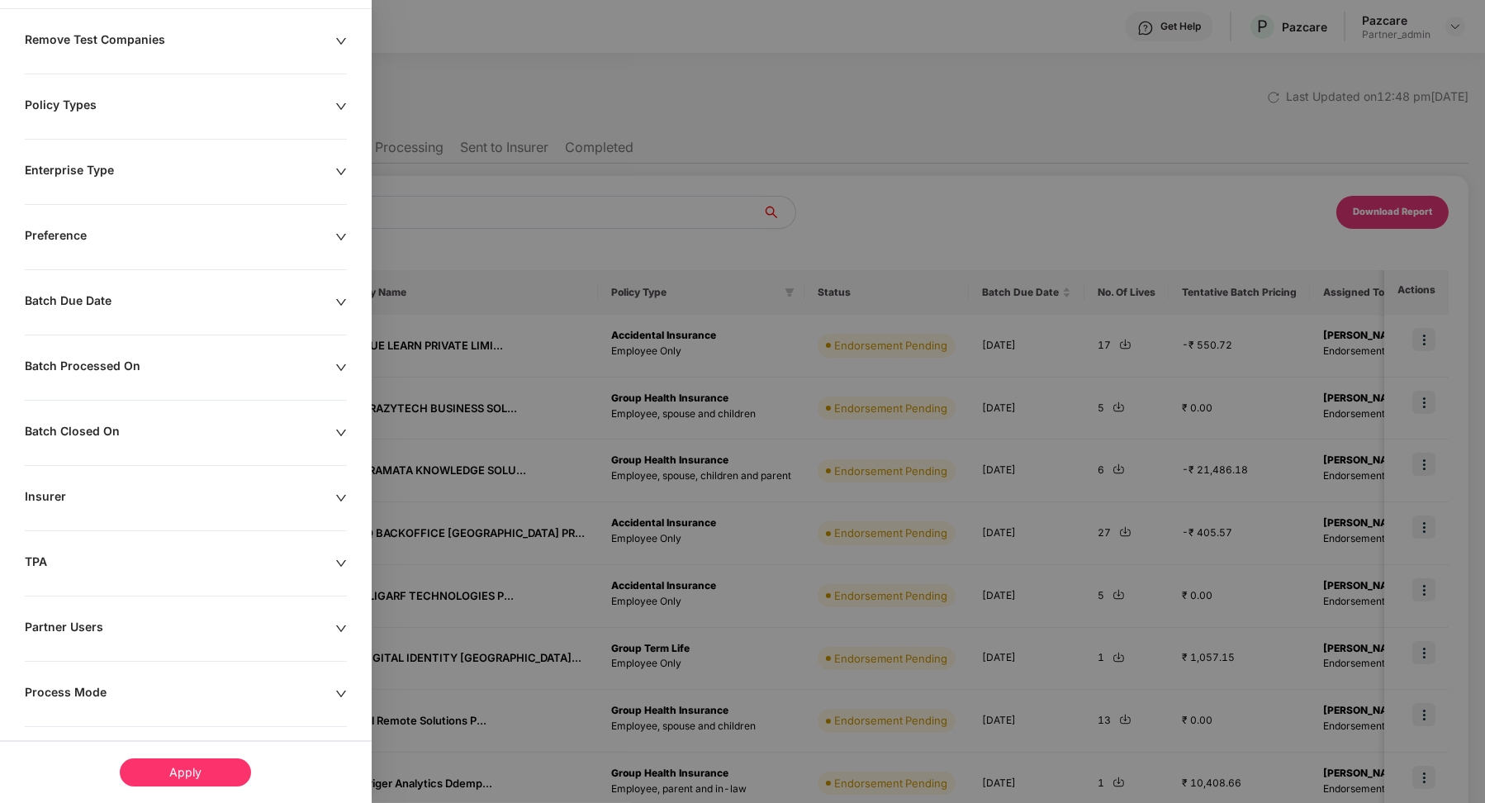
scroll to position [120, 0]
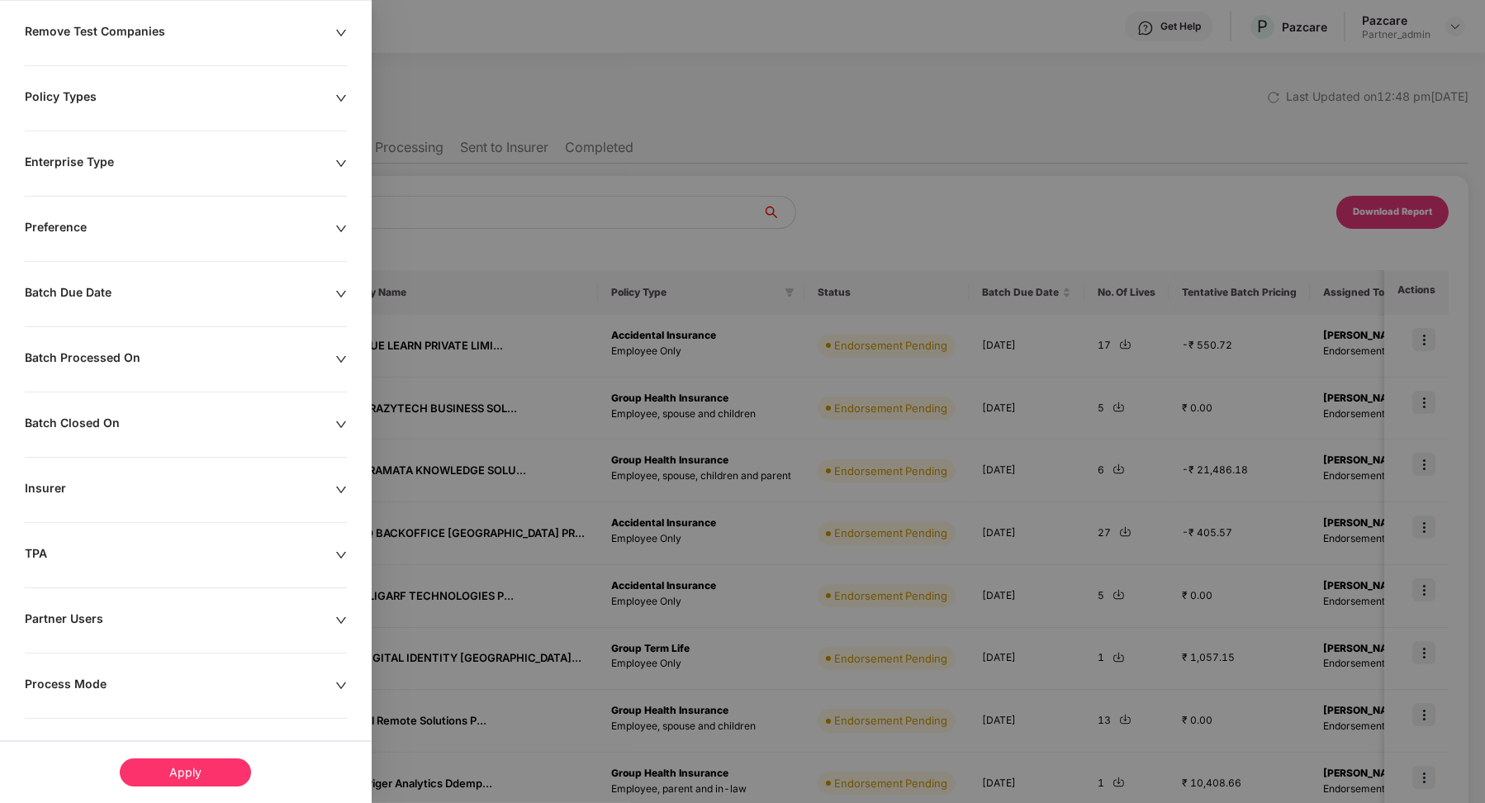
click at [39, 652] on div "Remove Test Companies Policy Types Enterprise Type Preference Batch Due Date Ba…" at bounding box center [186, 416] width 372 height 784
click at [40, 665] on div "Remove Test Companies Policy Types Enterprise Type Preference Batch Due Date Ba…" at bounding box center [186, 416] width 372 height 784
click at [40, 666] on div "Remove Test Companies Policy Types Enterprise Type Preference Batch Due Date Ba…" at bounding box center [186, 416] width 372 height 784
click at [45, 676] on div "Process Mode" at bounding box center [180, 685] width 311 height 18
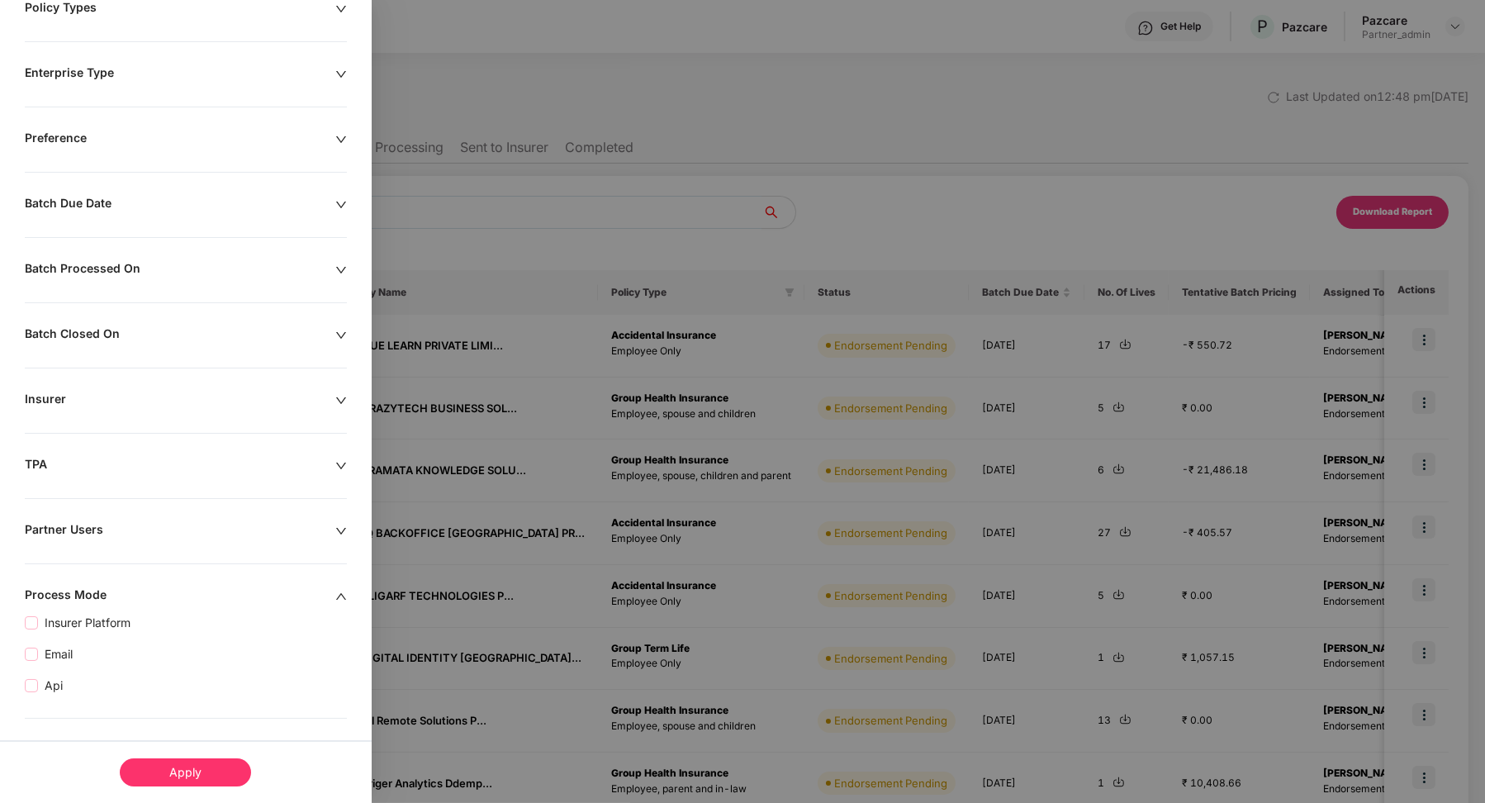
scroll to position [243, 0]
click at [139, 761] on div "Apply" at bounding box center [185, 772] width 131 height 28
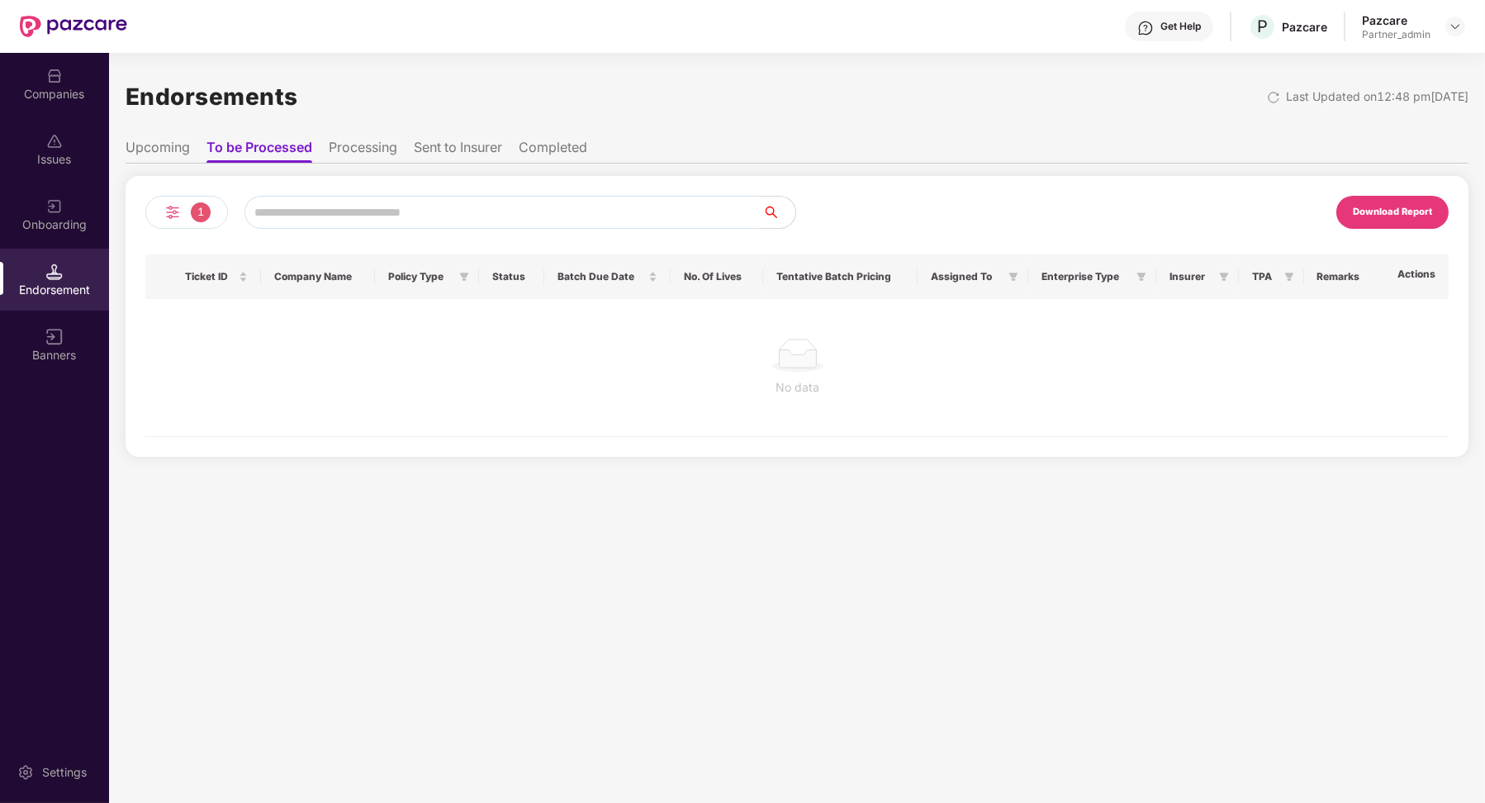
click at [366, 145] on li "Processing" at bounding box center [363, 151] width 69 height 24
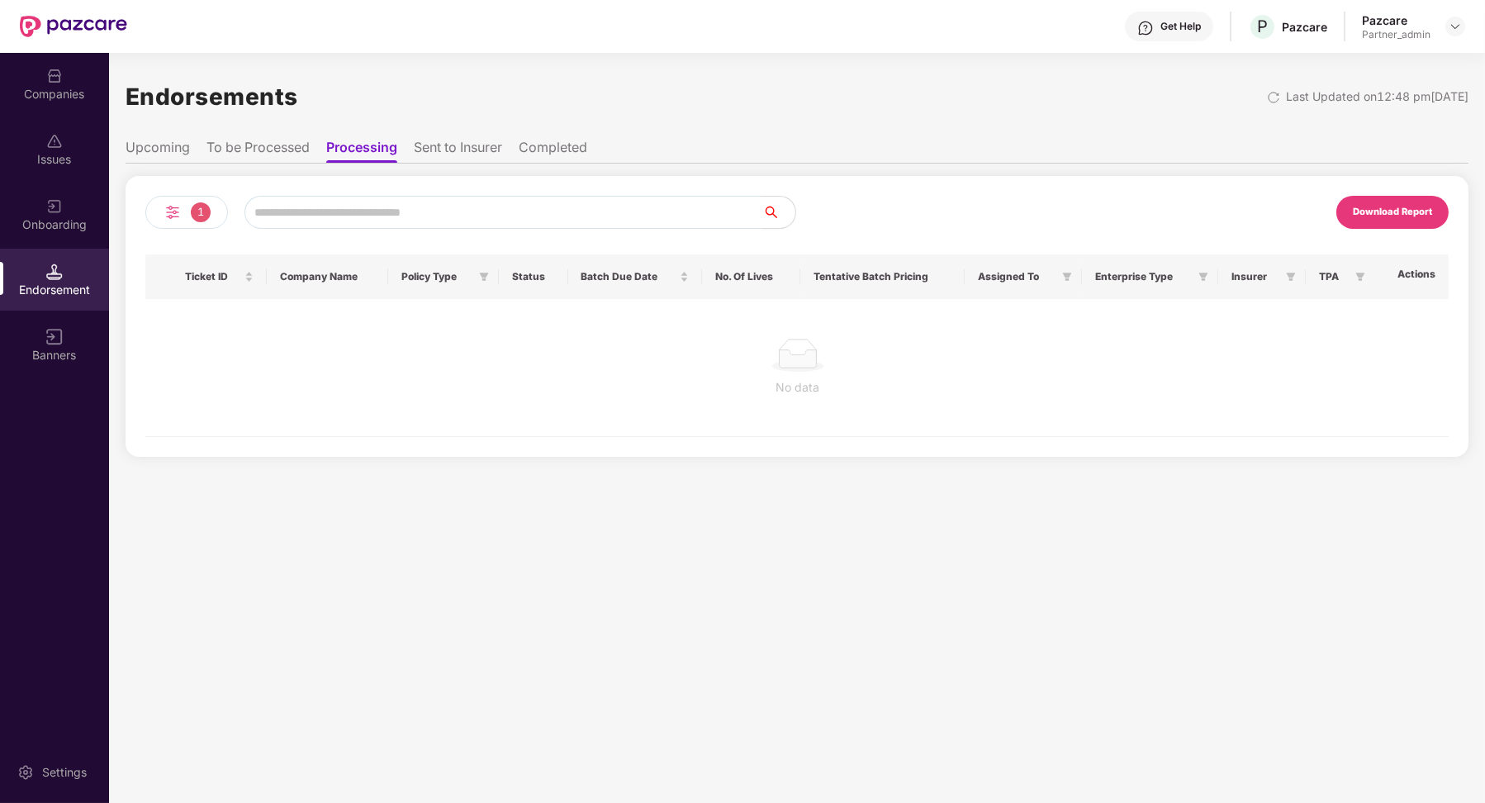
click at [440, 147] on li "Sent to Insurer" at bounding box center [458, 151] width 88 height 24
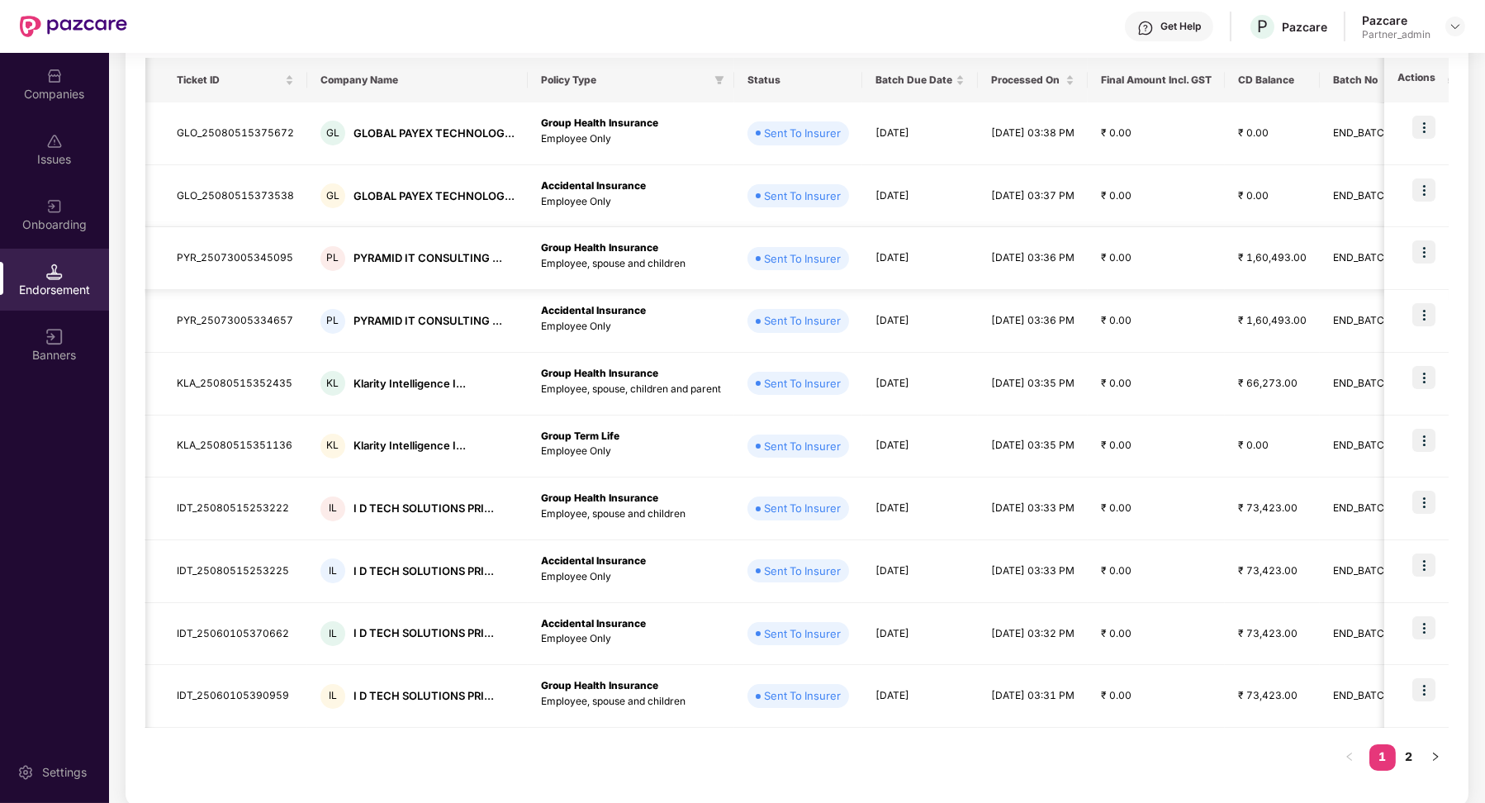
scroll to position [0, 0]
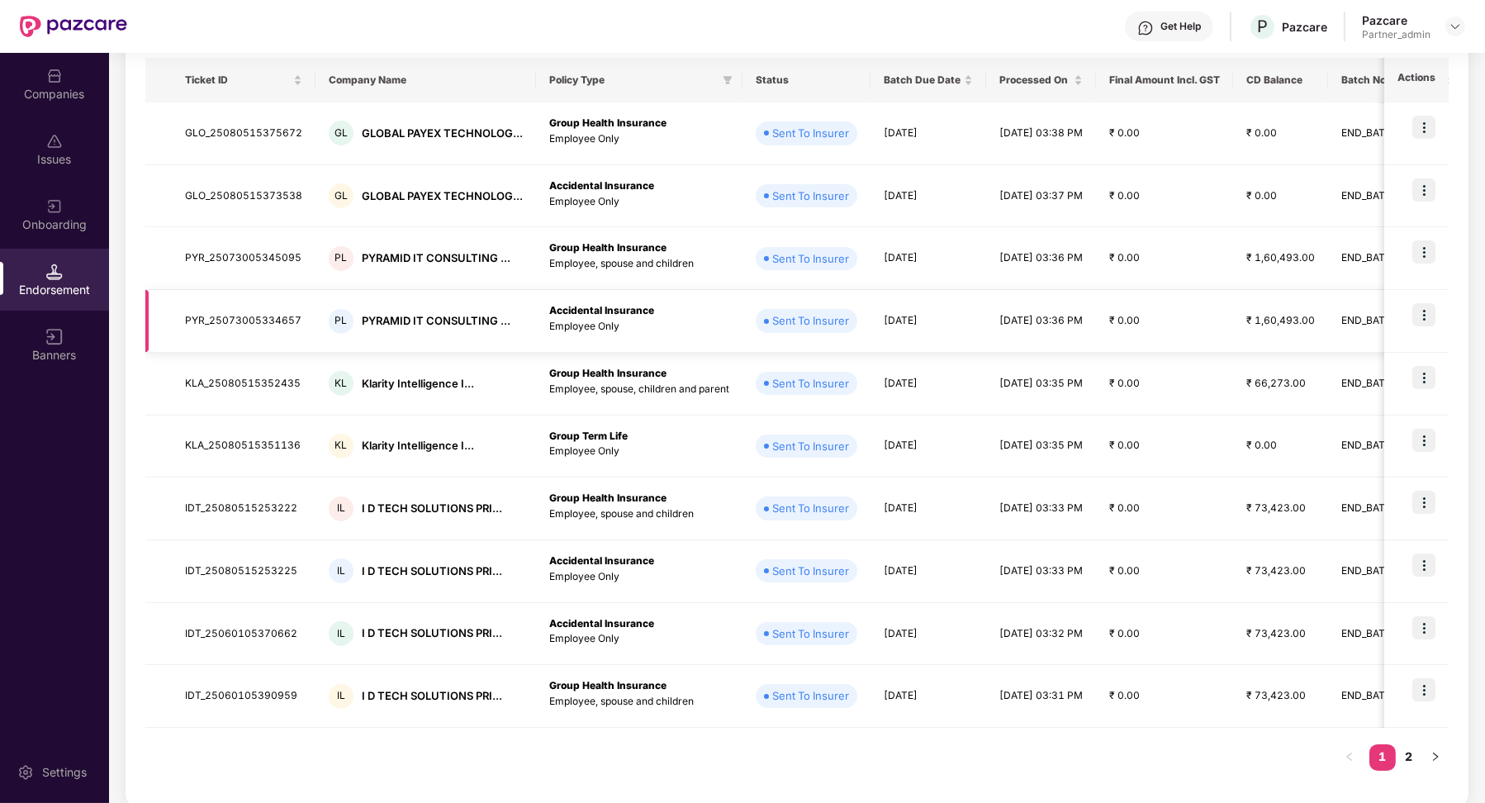
click at [1032, 300] on td "[DATE] 03:36 PM" at bounding box center [1041, 321] width 110 height 63
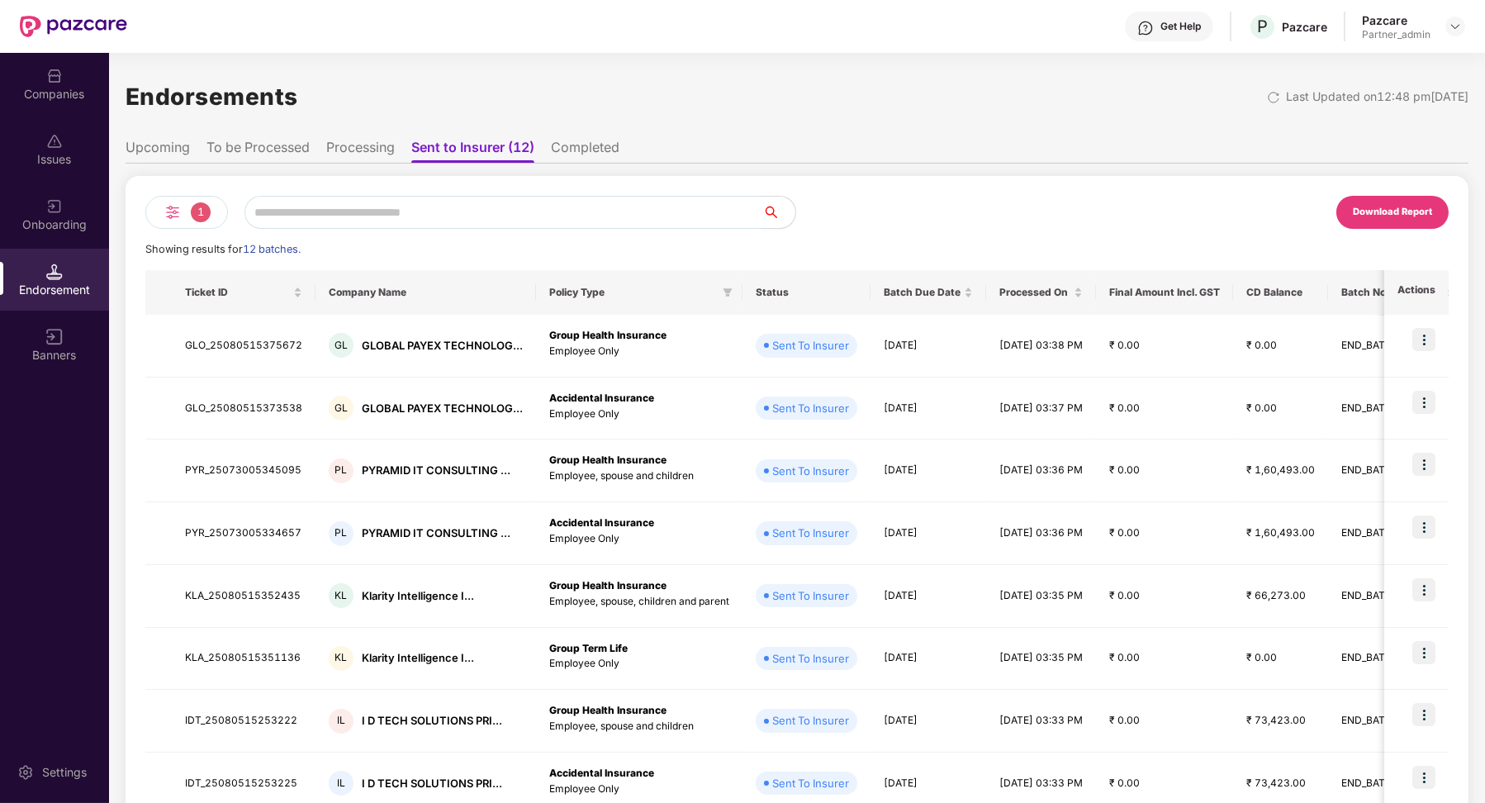
click at [204, 208] on span "1" at bounding box center [201, 212] width 20 height 20
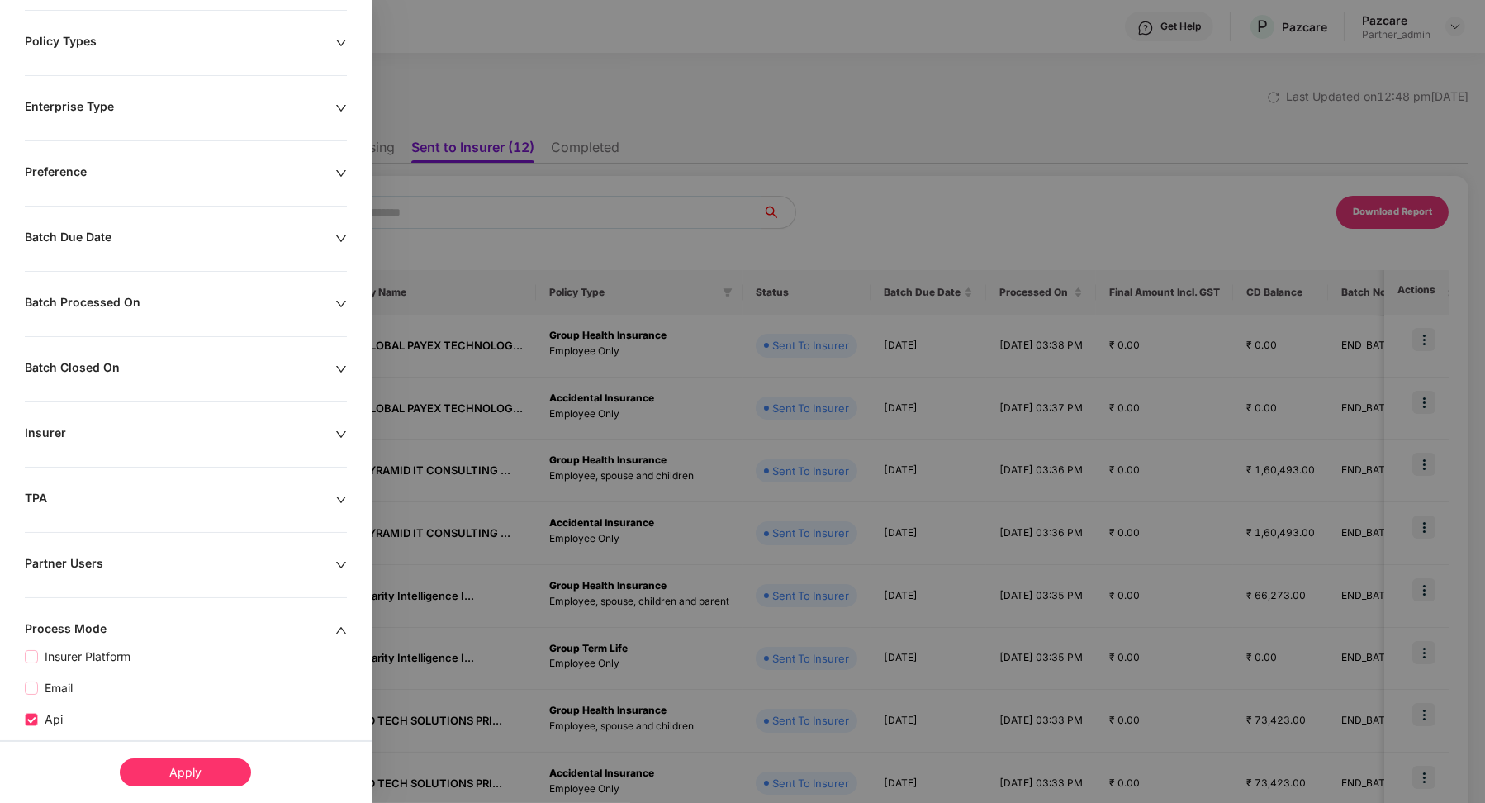
scroll to position [243, 0]
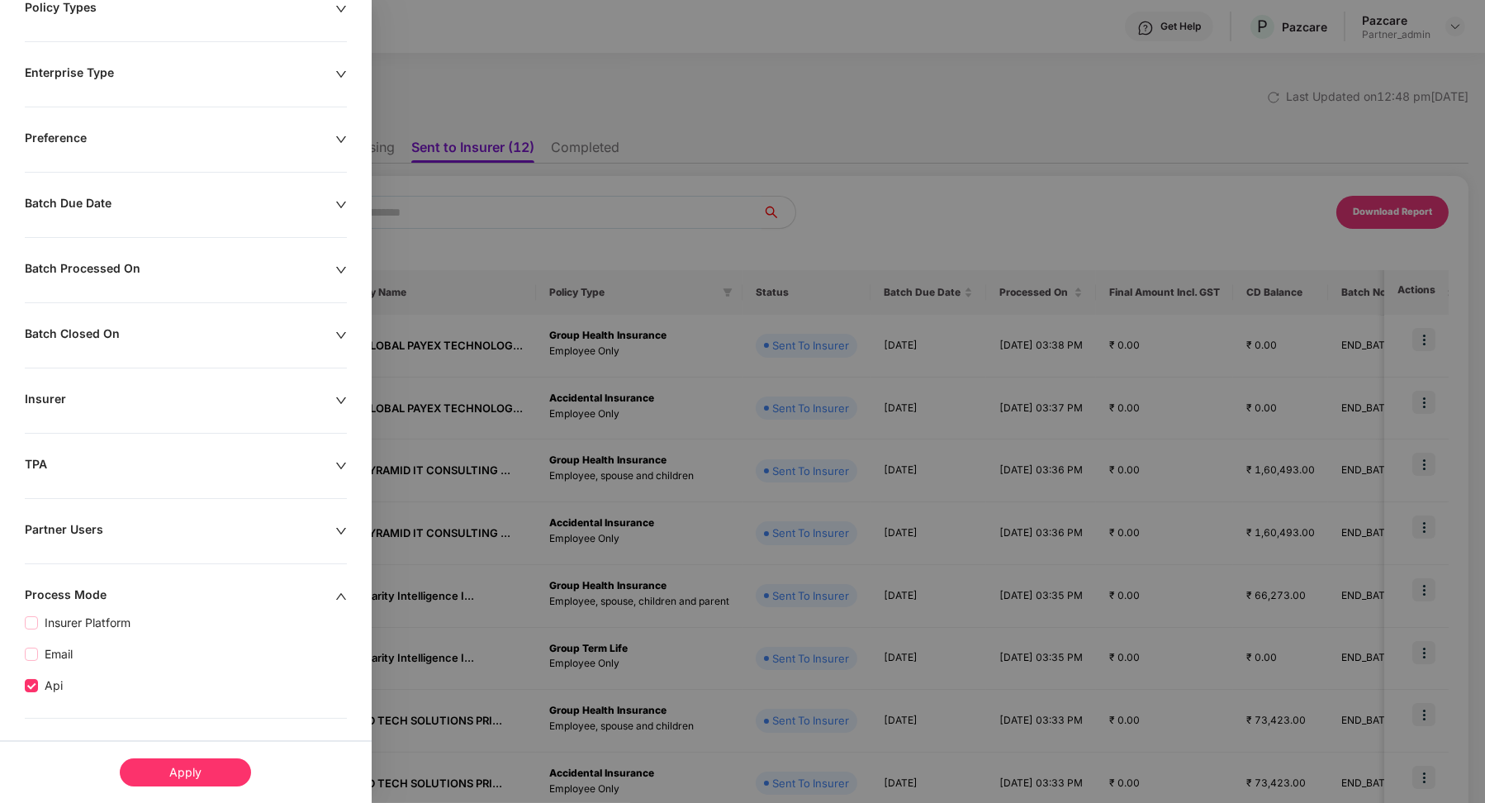
click at [166, 768] on div "Apply" at bounding box center [185, 772] width 131 height 28
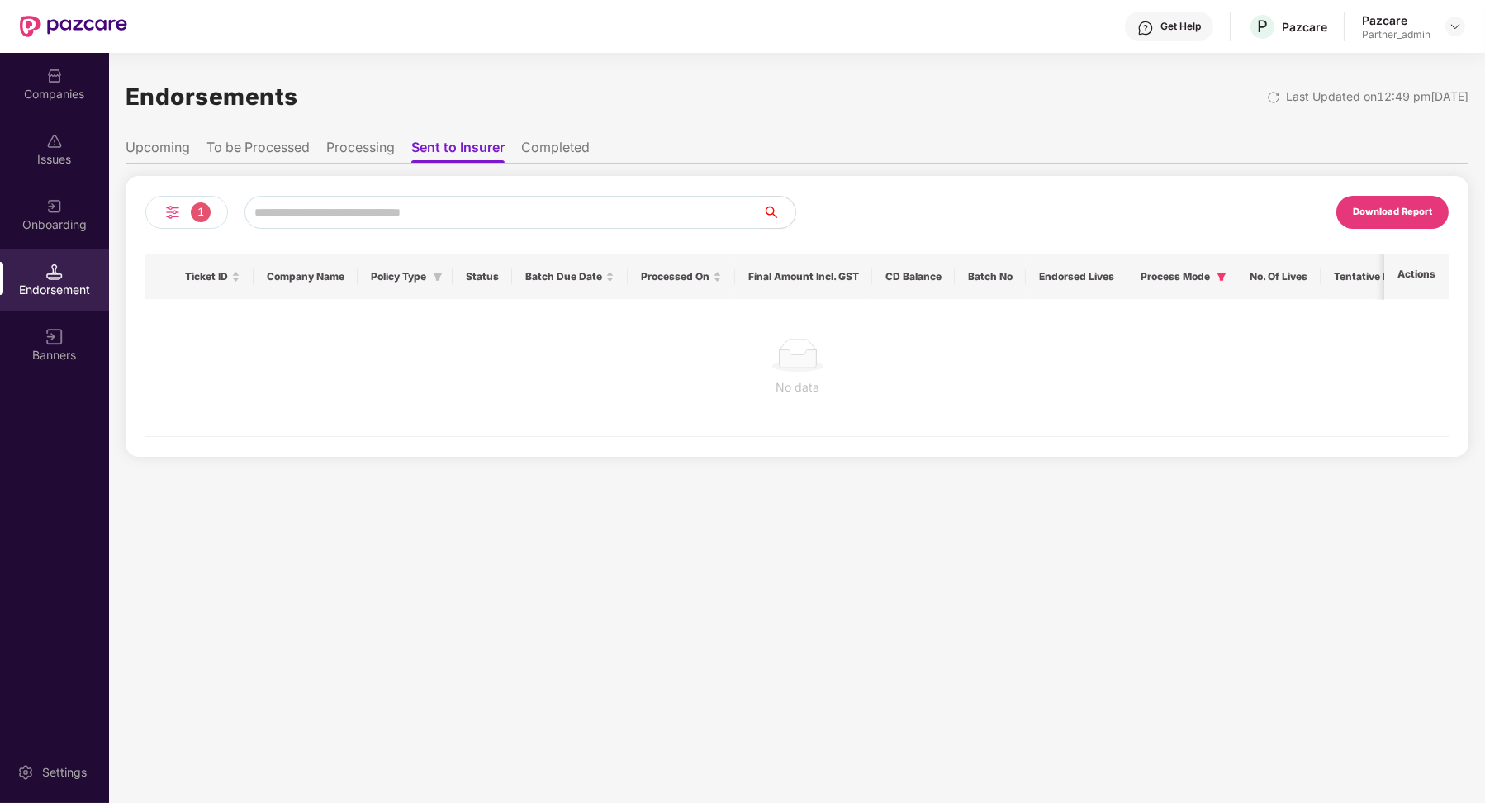
click at [541, 149] on li "Completed" at bounding box center [555, 151] width 69 height 24
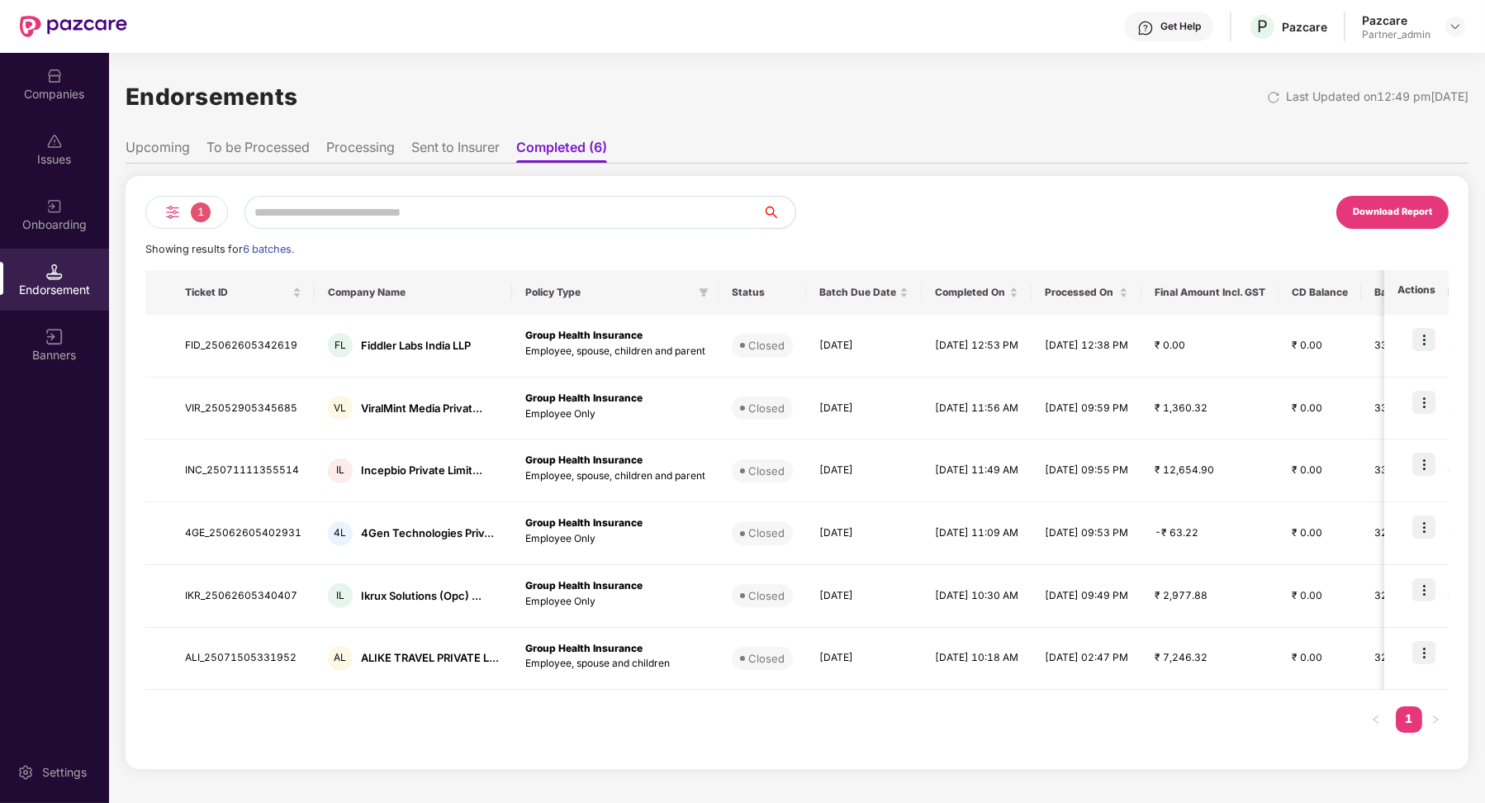
click at [349, 150] on li "Processing" at bounding box center [360, 151] width 69 height 24
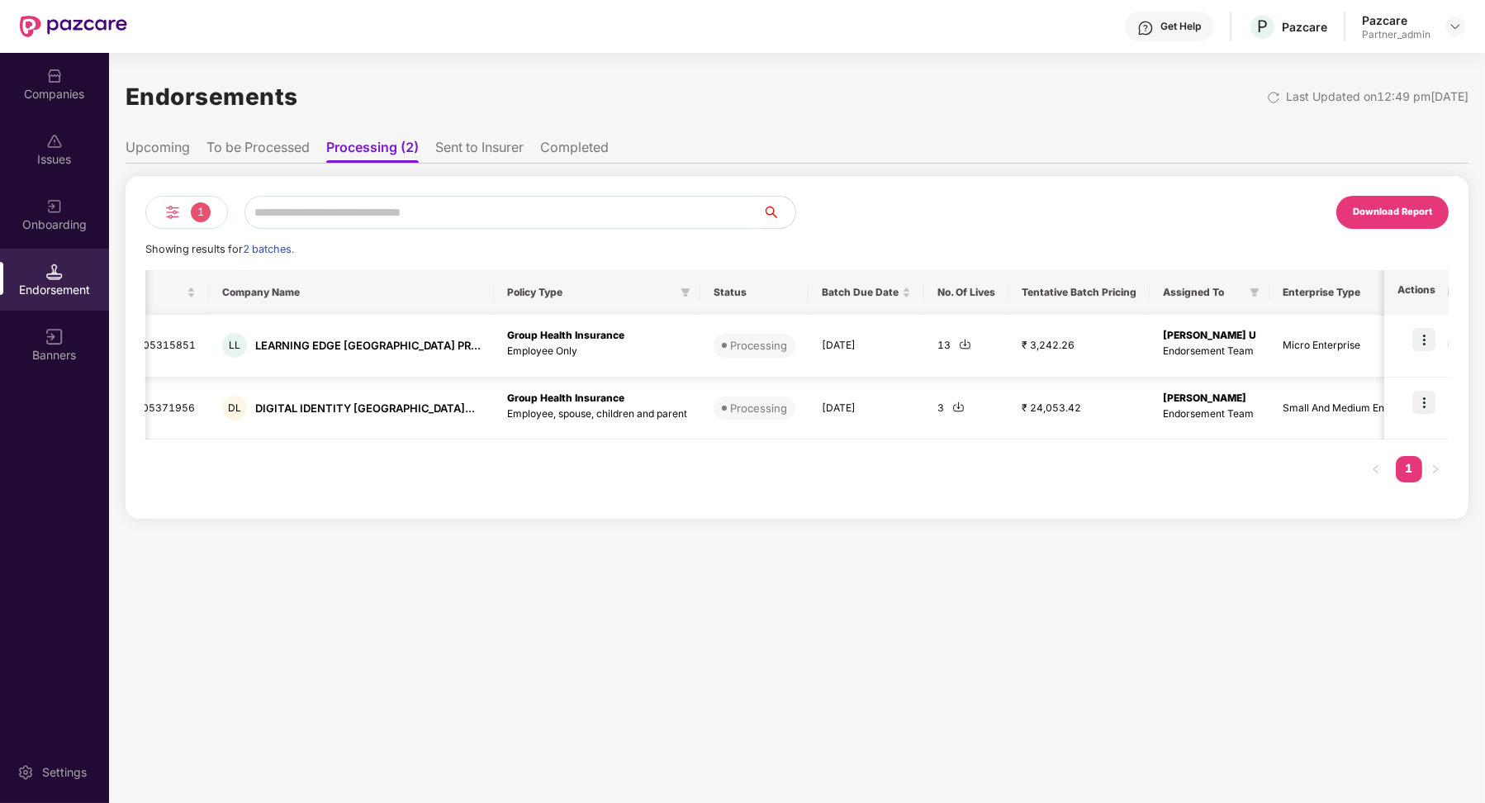
scroll to position [0, 0]
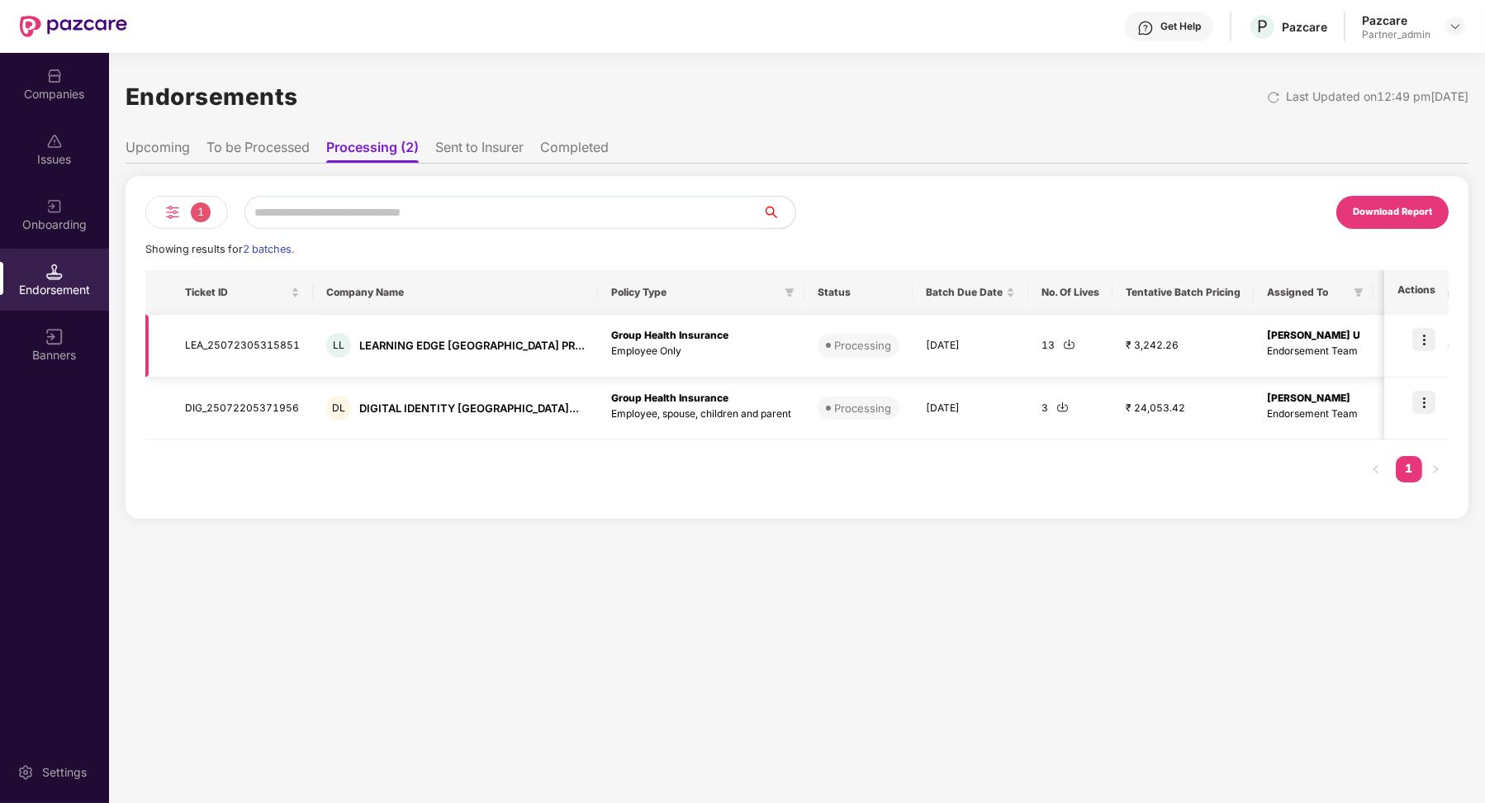
click at [274, 342] on td "LEA_25072305315851" at bounding box center [242, 346] width 141 height 63
copy td "LEA_25072305315851"
click at [227, 399] on td "DIG_25072205371956" at bounding box center [242, 408] width 141 height 63
click at [226, 399] on td "DIG_25072205371956" at bounding box center [242, 408] width 141 height 63
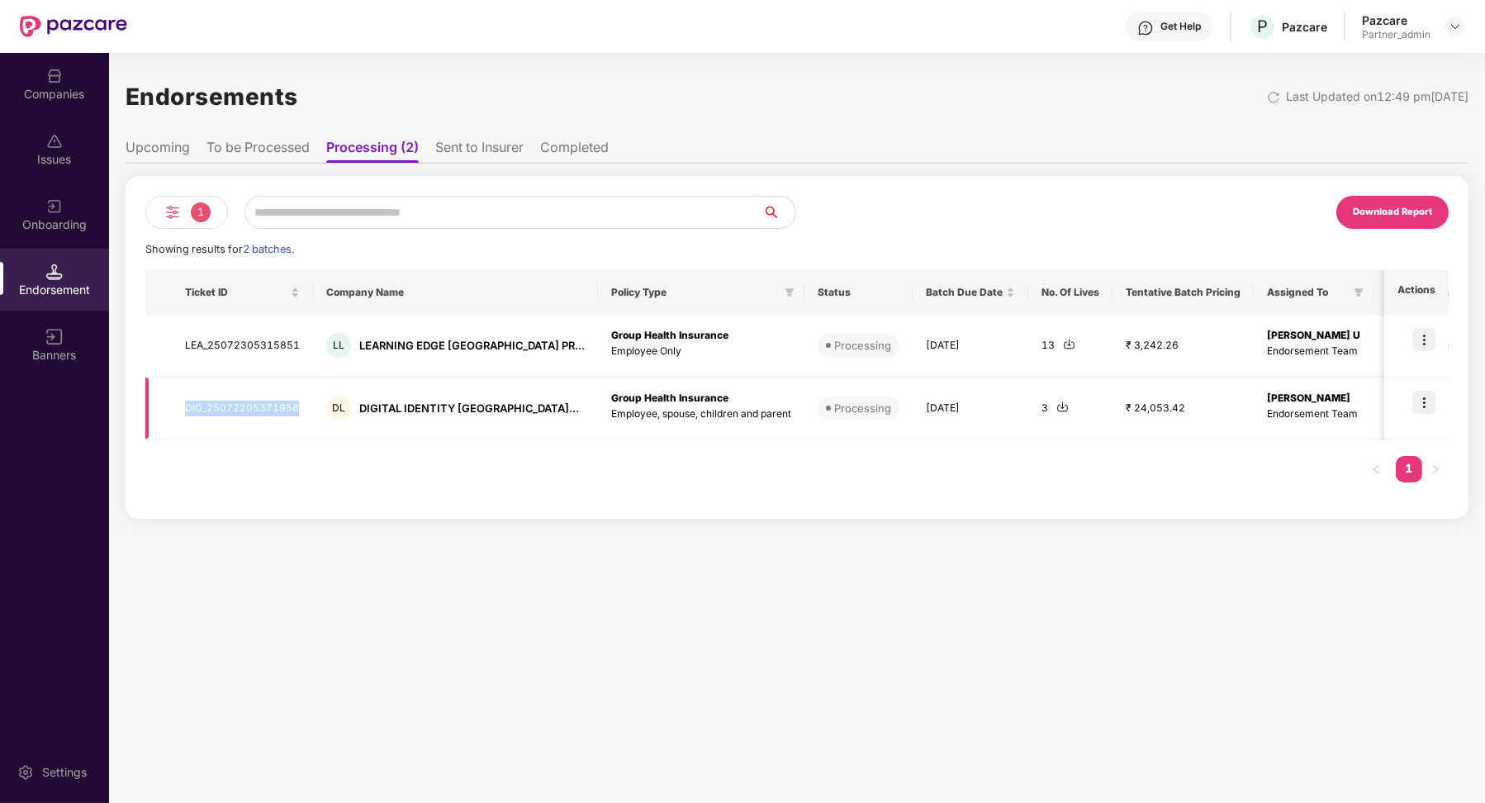
copy td "DIG_25072205371956"
click at [476, 152] on li "Sent to Insurer" at bounding box center [479, 151] width 88 height 24
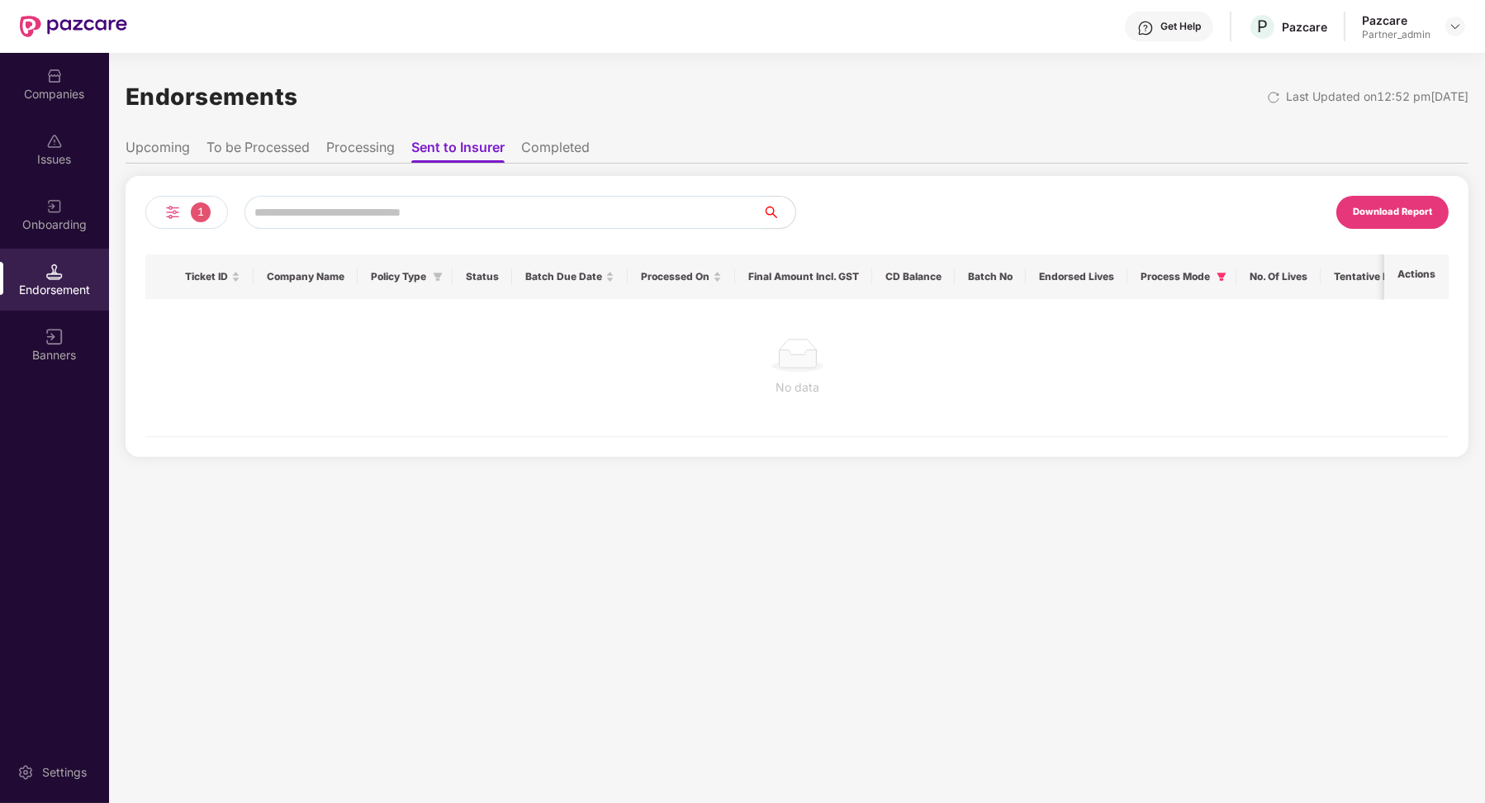
click at [383, 157] on li "Processing" at bounding box center [360, 151] width 69 height 24
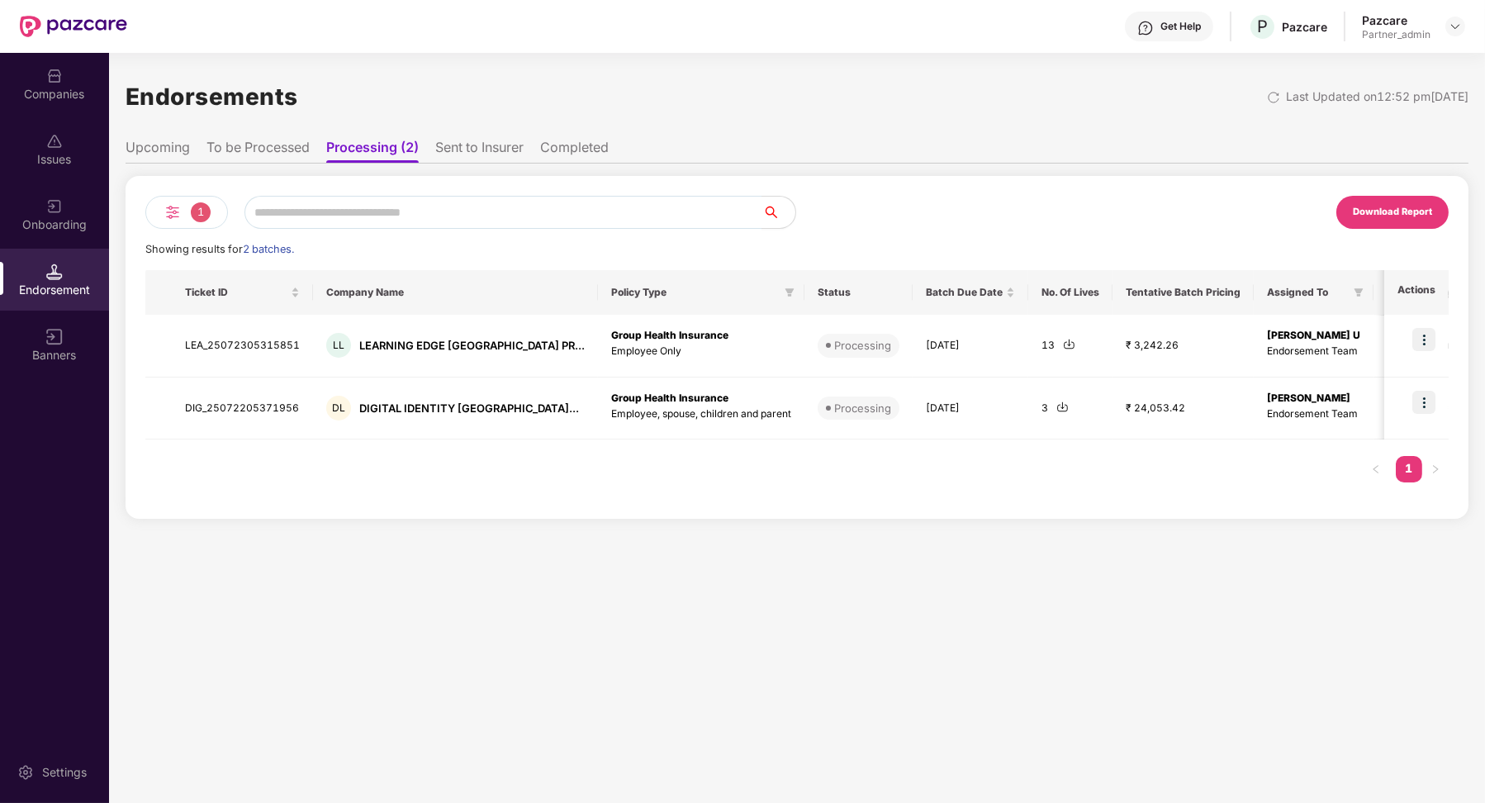
click at [183, 220] on div "1" at bounding box center [186, 212] width 83 height 33
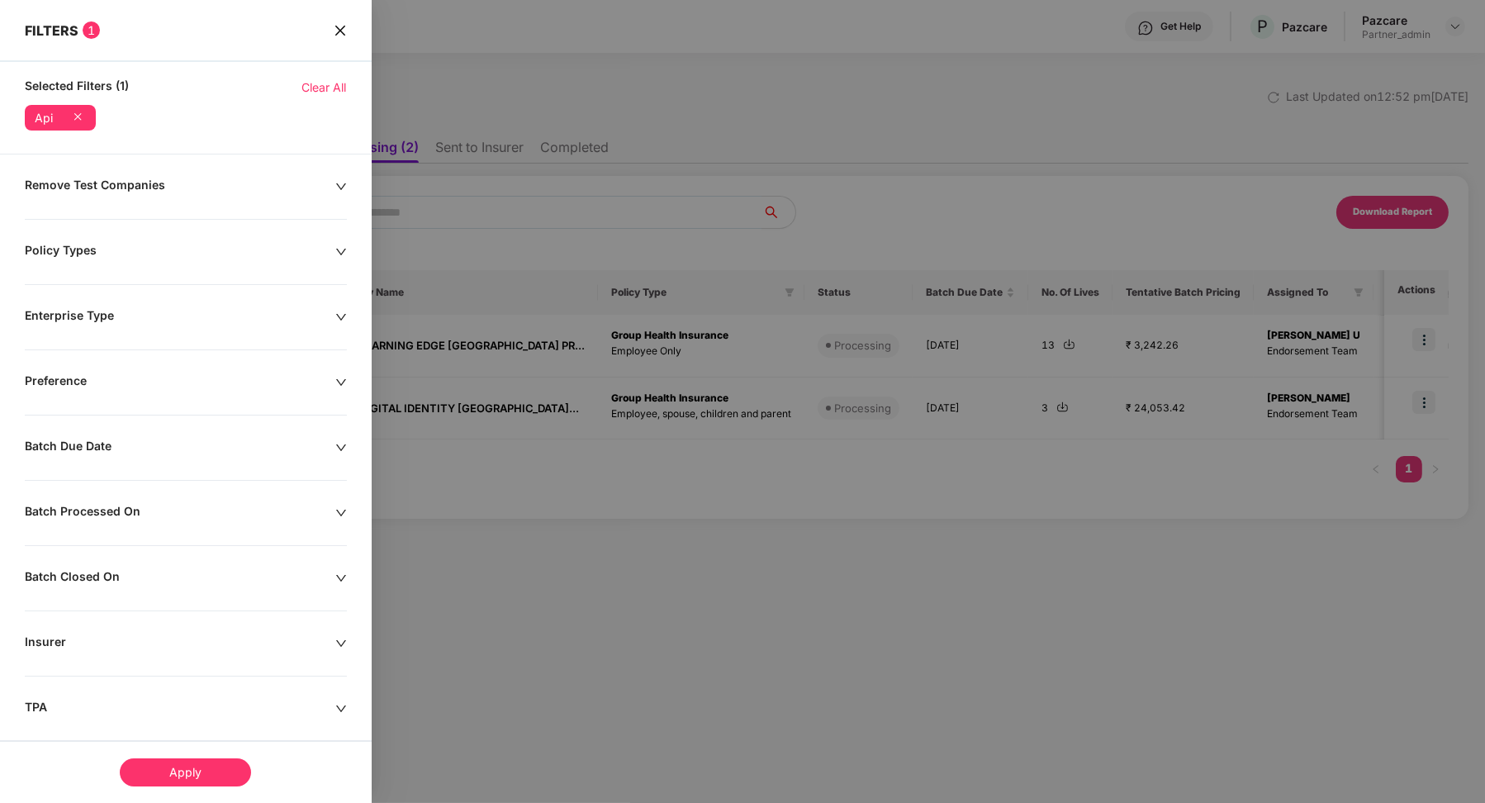
click at [340, 29] on icon "close" at bounding box center [340, 30] width 13 height 13
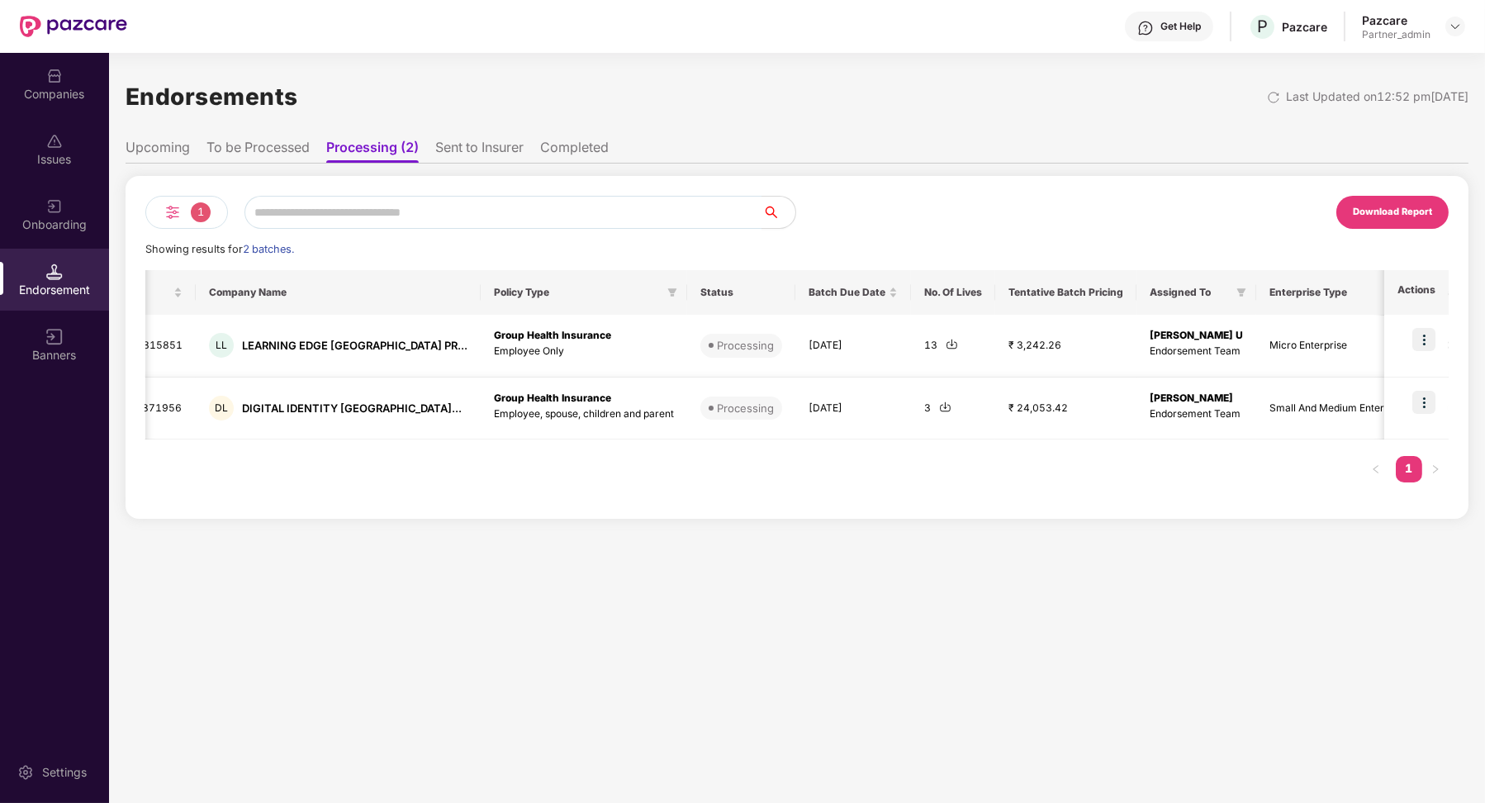
scroll to position [0, 242]
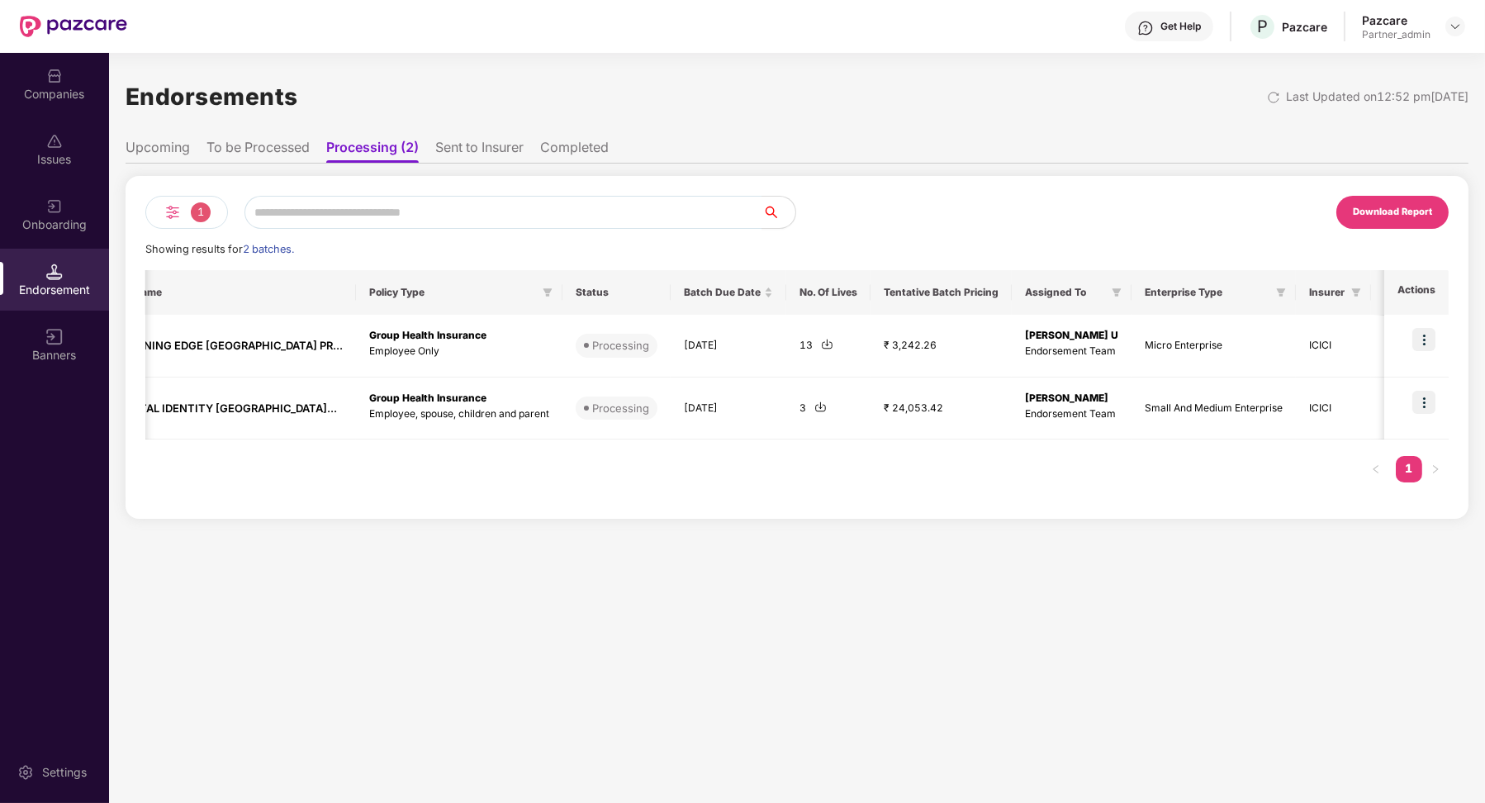
click at [187, 146] on li "Upcoming" at bounding box center [158, 151] width 64 height 24
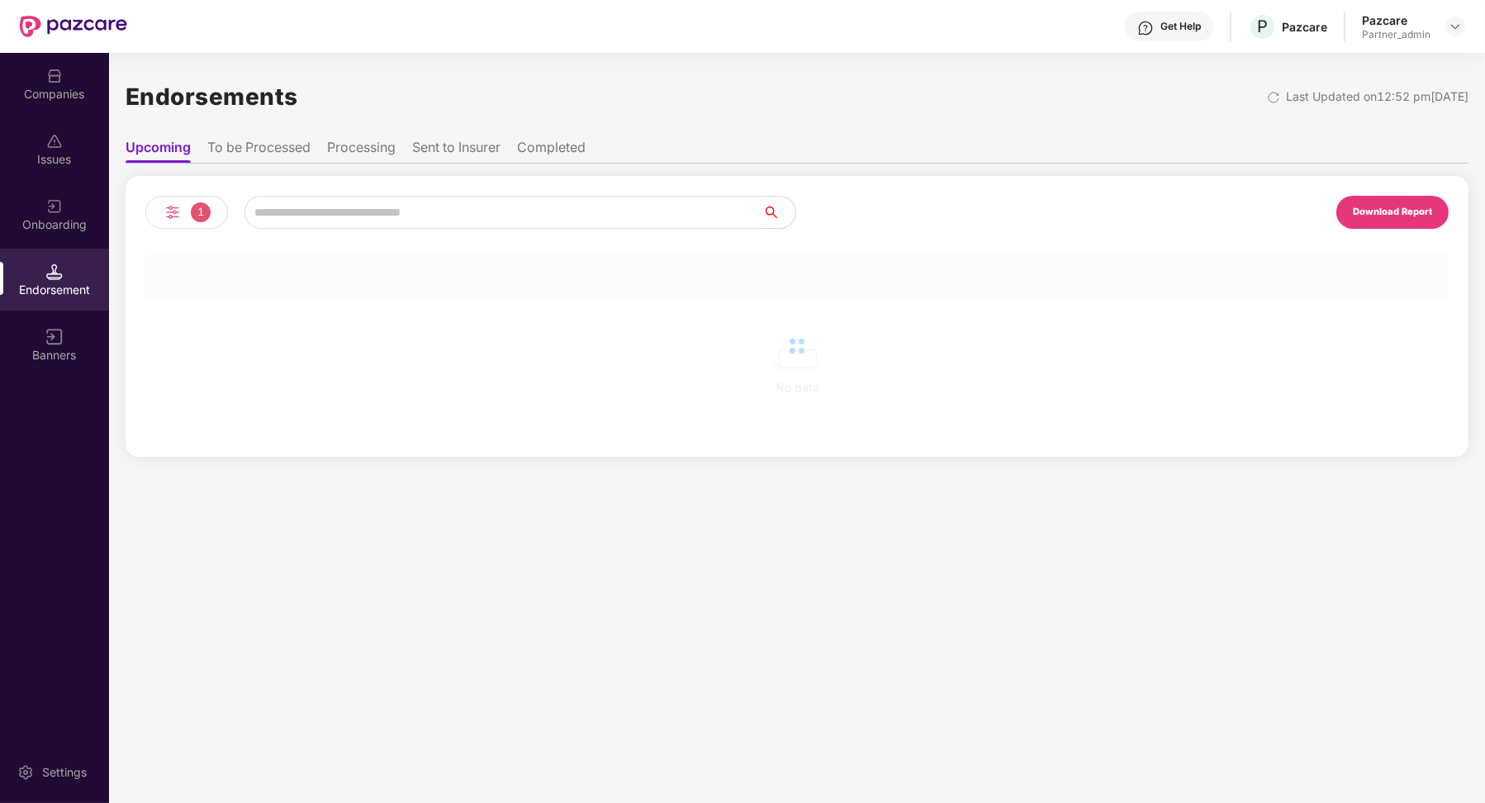
click at [282, 146] on li "To be Processed" at bounding box center [258, 151] width 103 height 24
click at [301, 210] on input "text" at bounding box center [503, 212] width 518 height 33
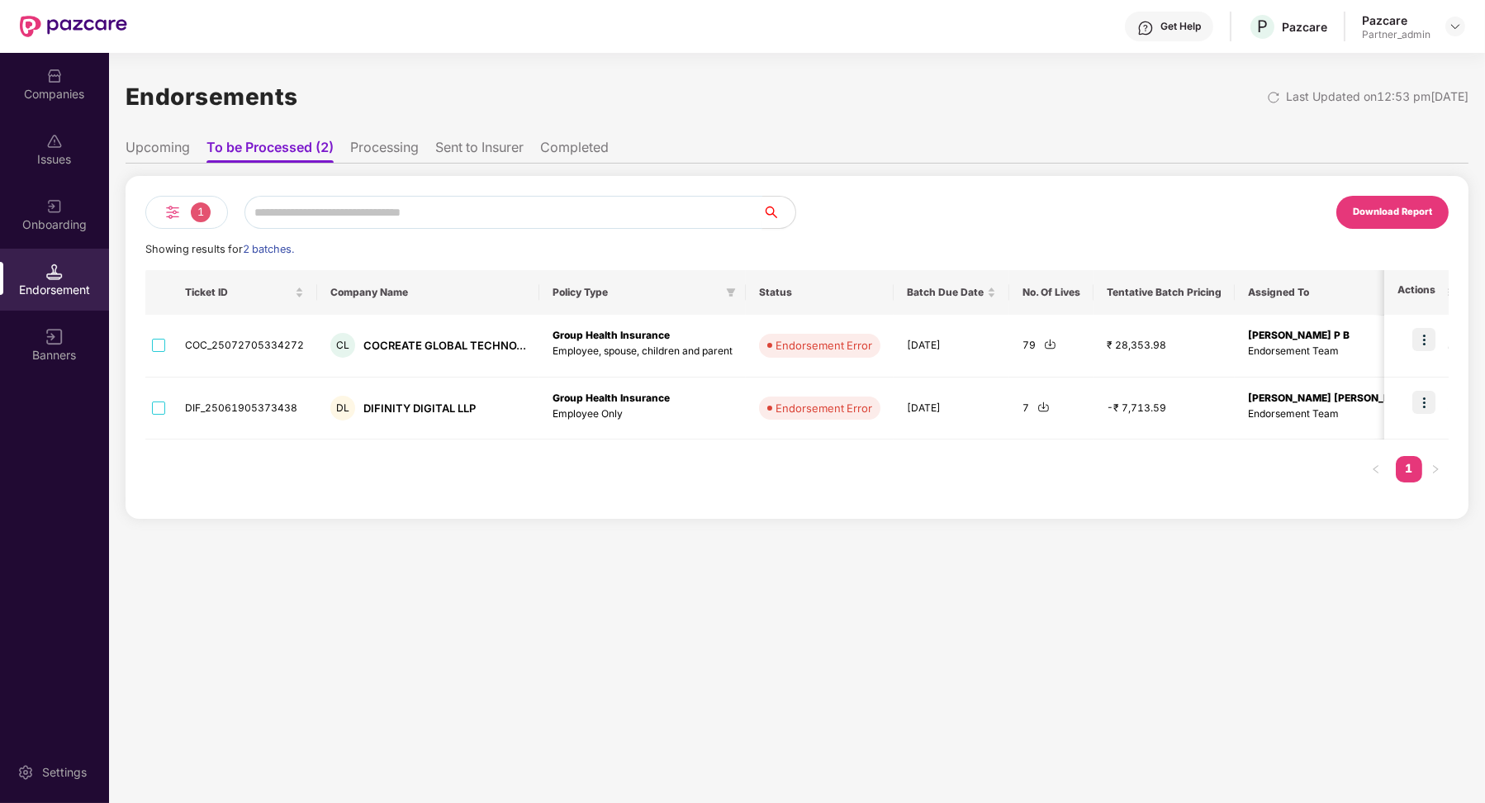
paste input "**********"
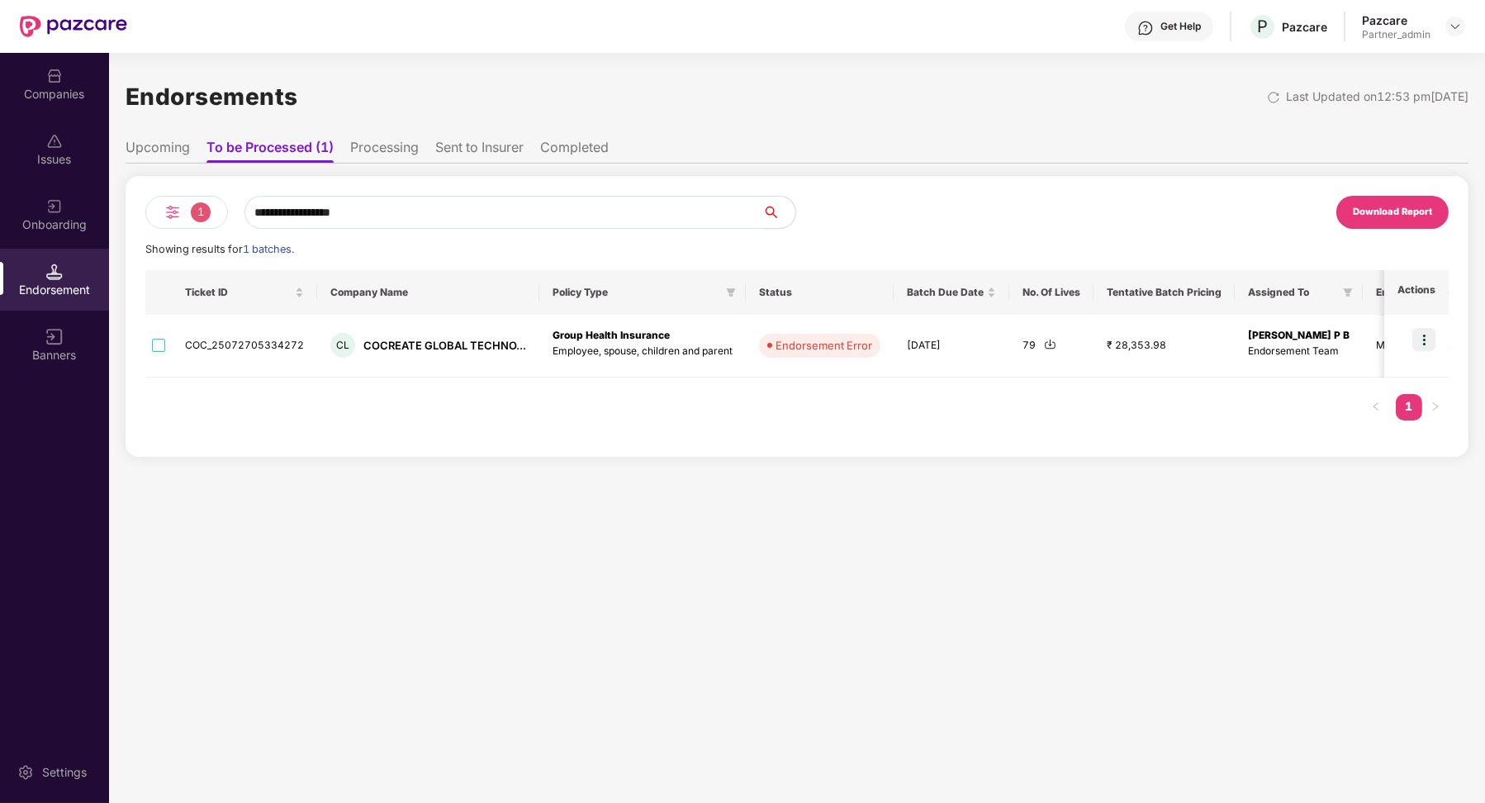
type input "**********"
click at [485, 149] on li "Sent to Insurer" at bounding box center [479, 151] width 88 height 24
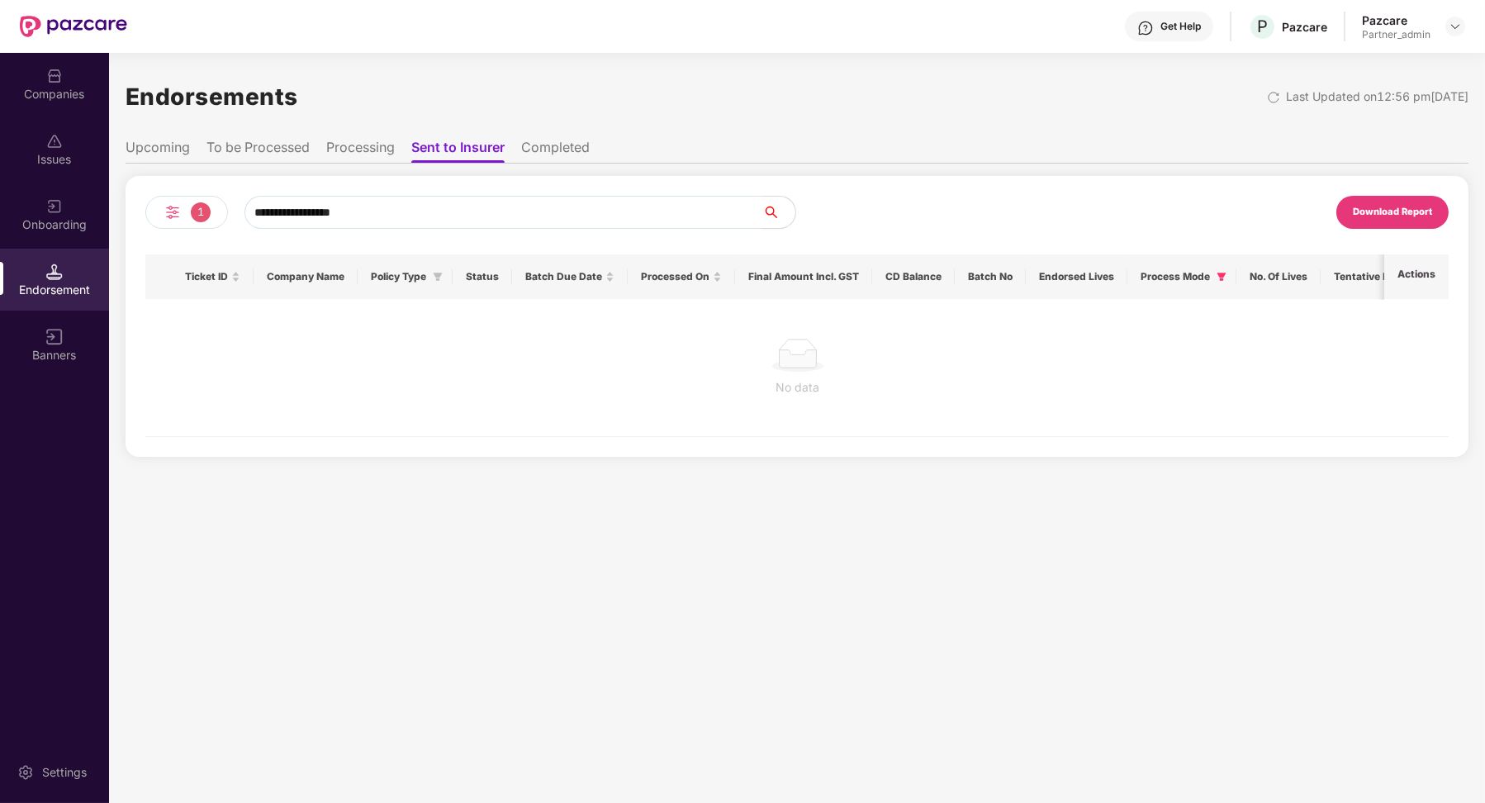
click at [430, 209] on input "**********" at bounding box center [503, 212] width 518 height 33
click at [558, 162] on li "Completed" at bounding box center [555, 151] width 69 height 24
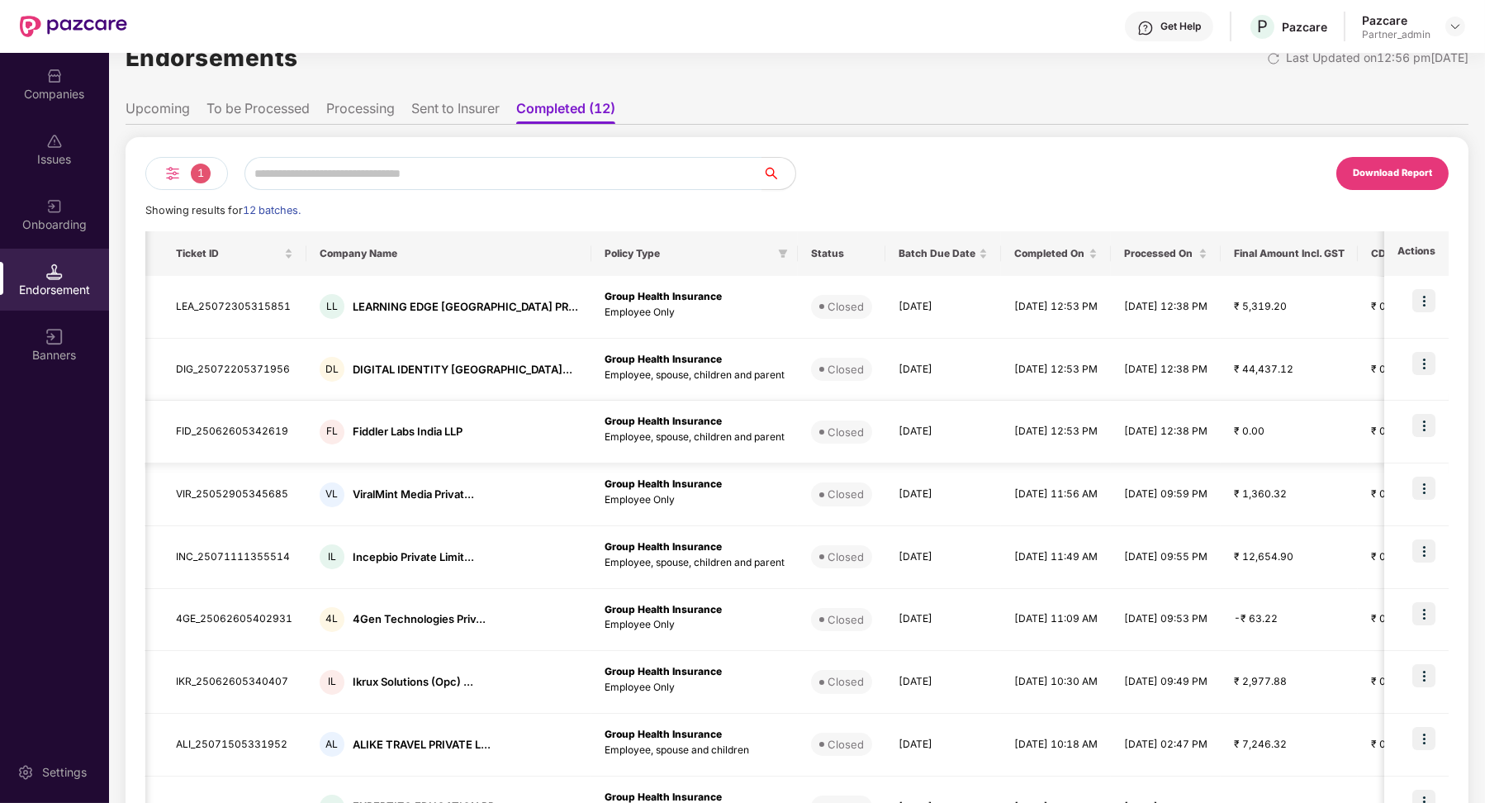
scroll to position [0, 0]
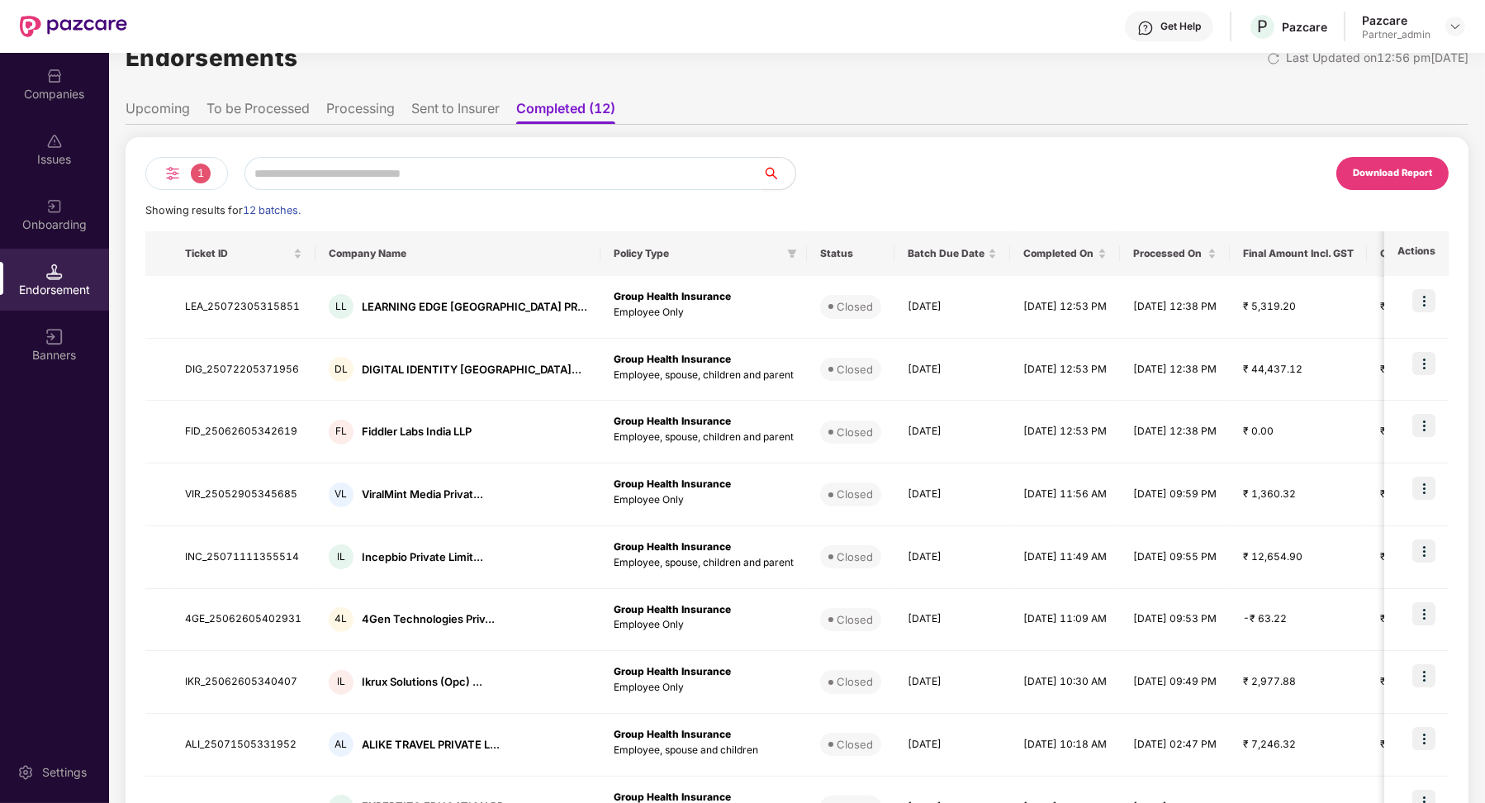
click at [474, 102] on li "Sent to Insurer" at bounding box center [455, 112] width 88 height 24
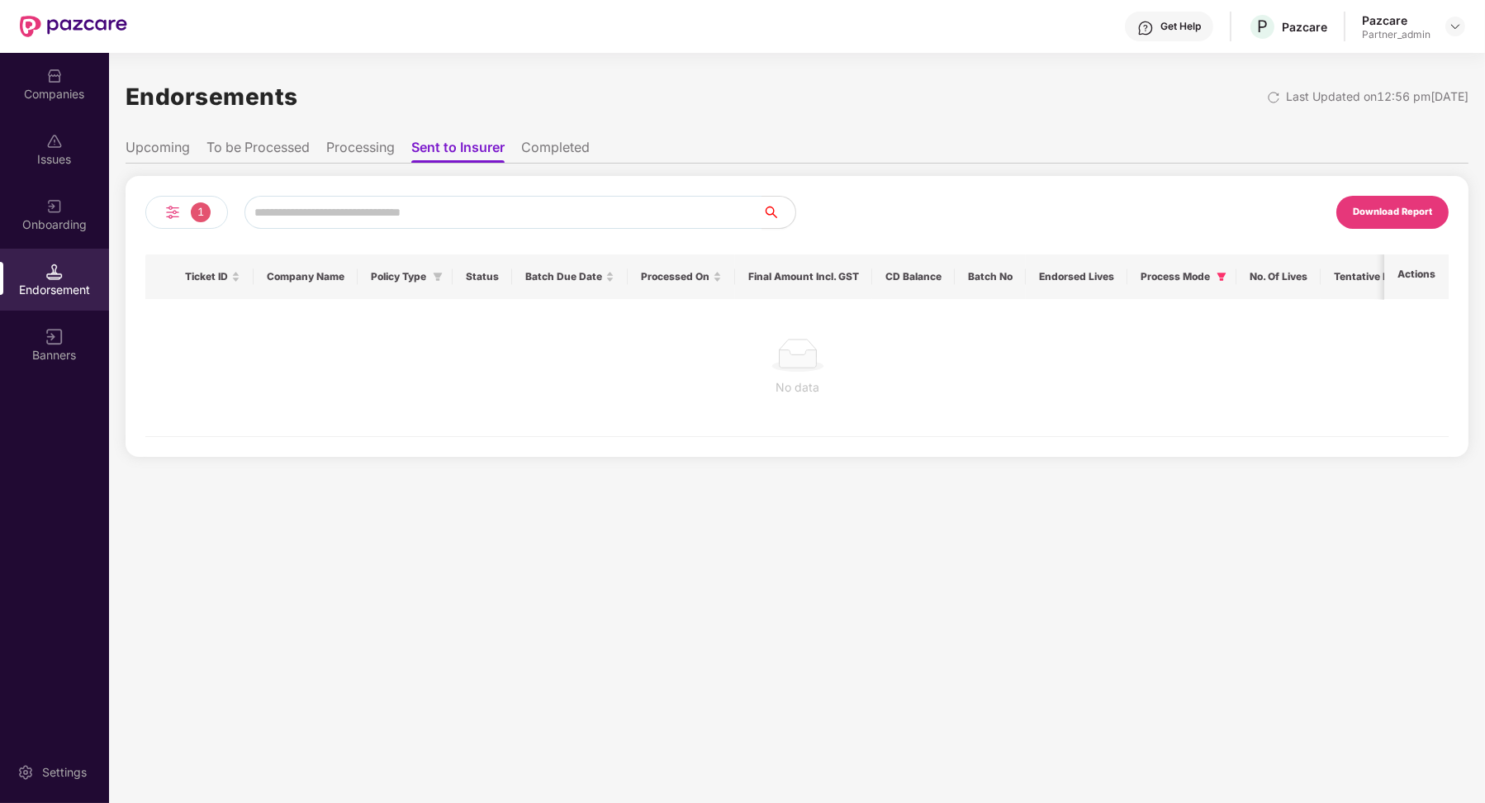
click at [356, 147] on li "Processing" at bounding box center [360, 151] width 69 height 24
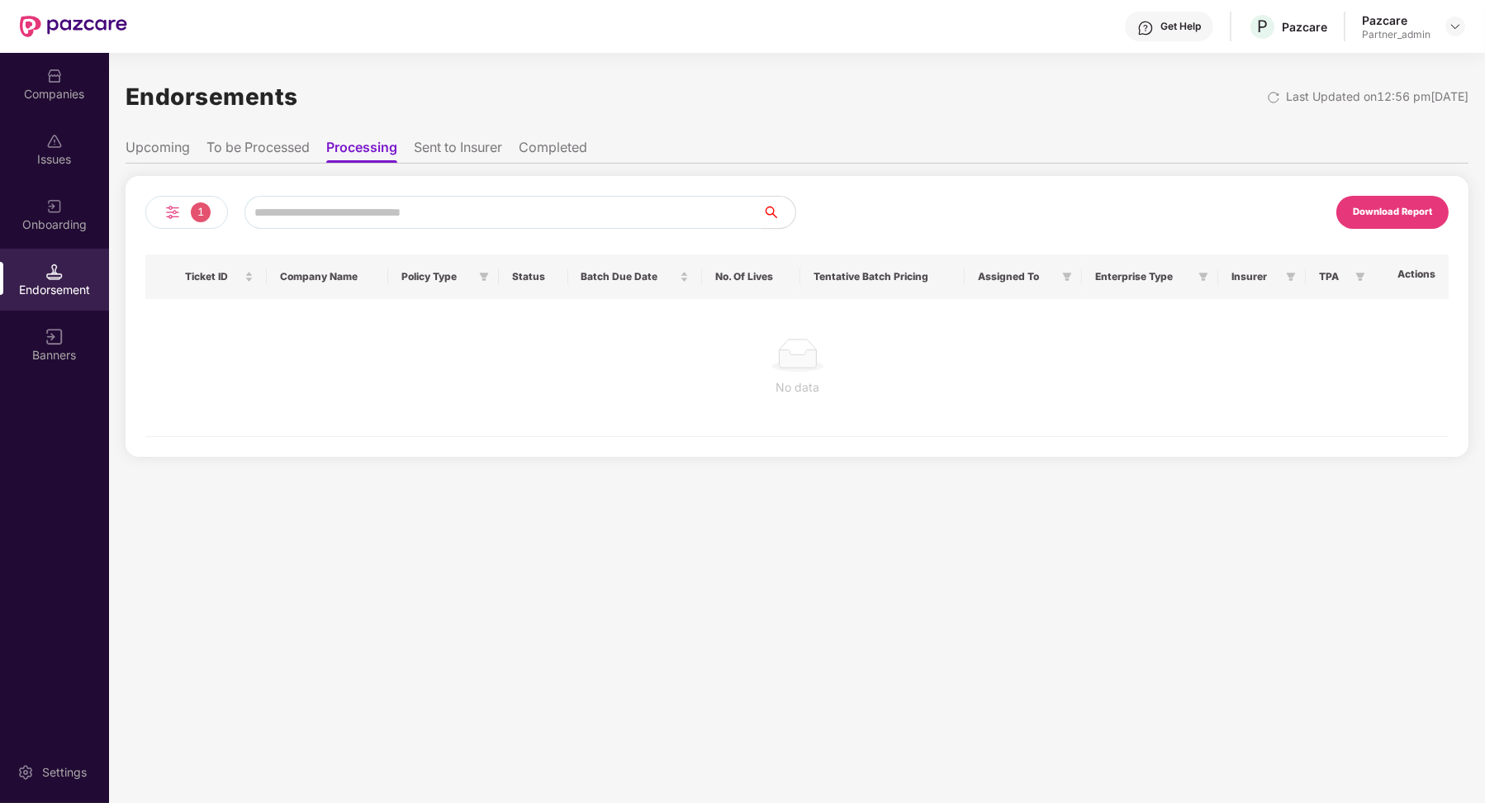
click at [440, 145] on li "Sent to Insurer" at bounding box center [458, 151] width 88 height 24
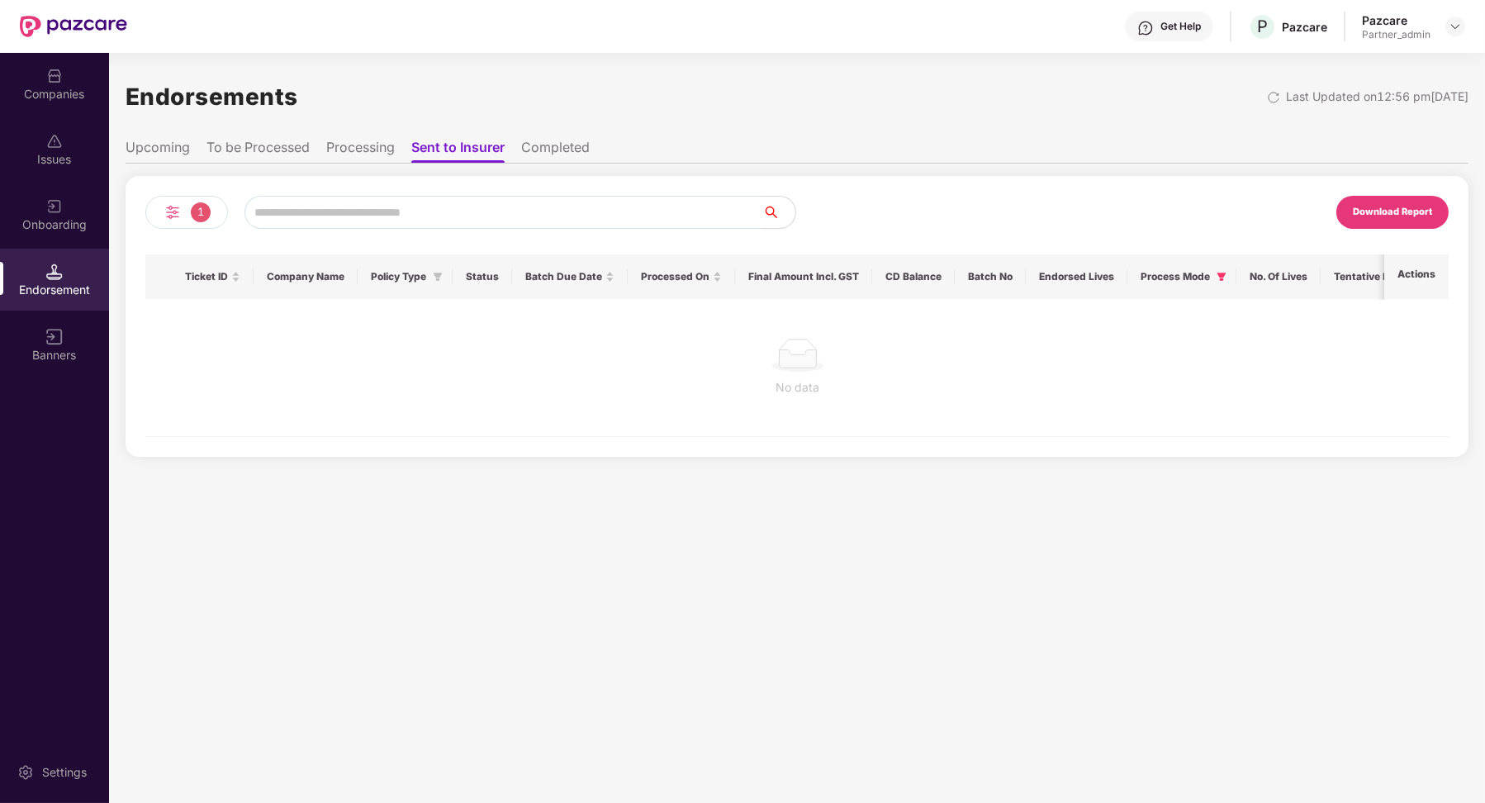
click at [555, 154] on li "Completed" at bounding box center [555, 151] width 69 height 24
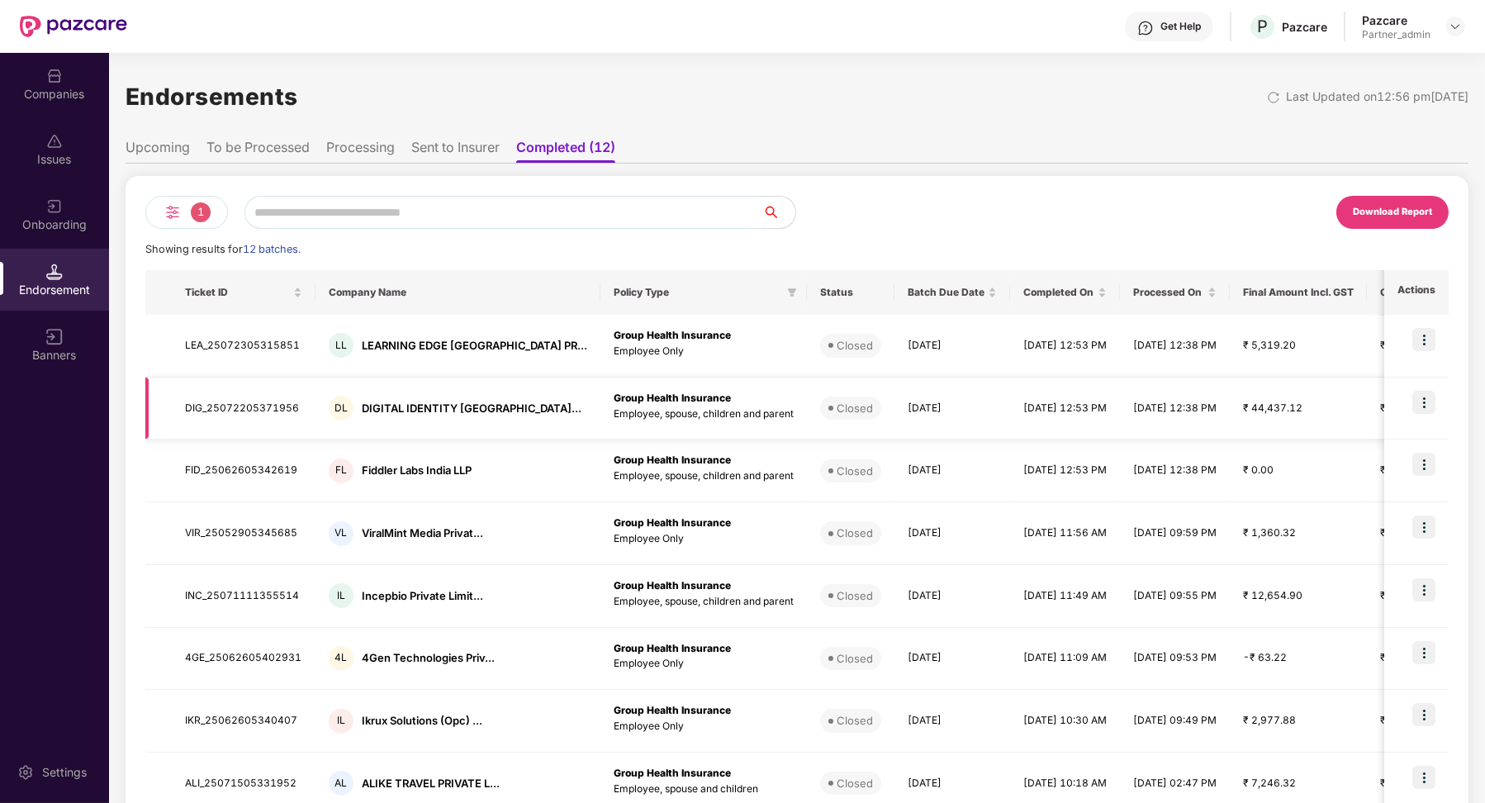
click at [614, 420] on p "Employee, spouse, children and parent" at bounding box center [704, 414] width 180 height 16
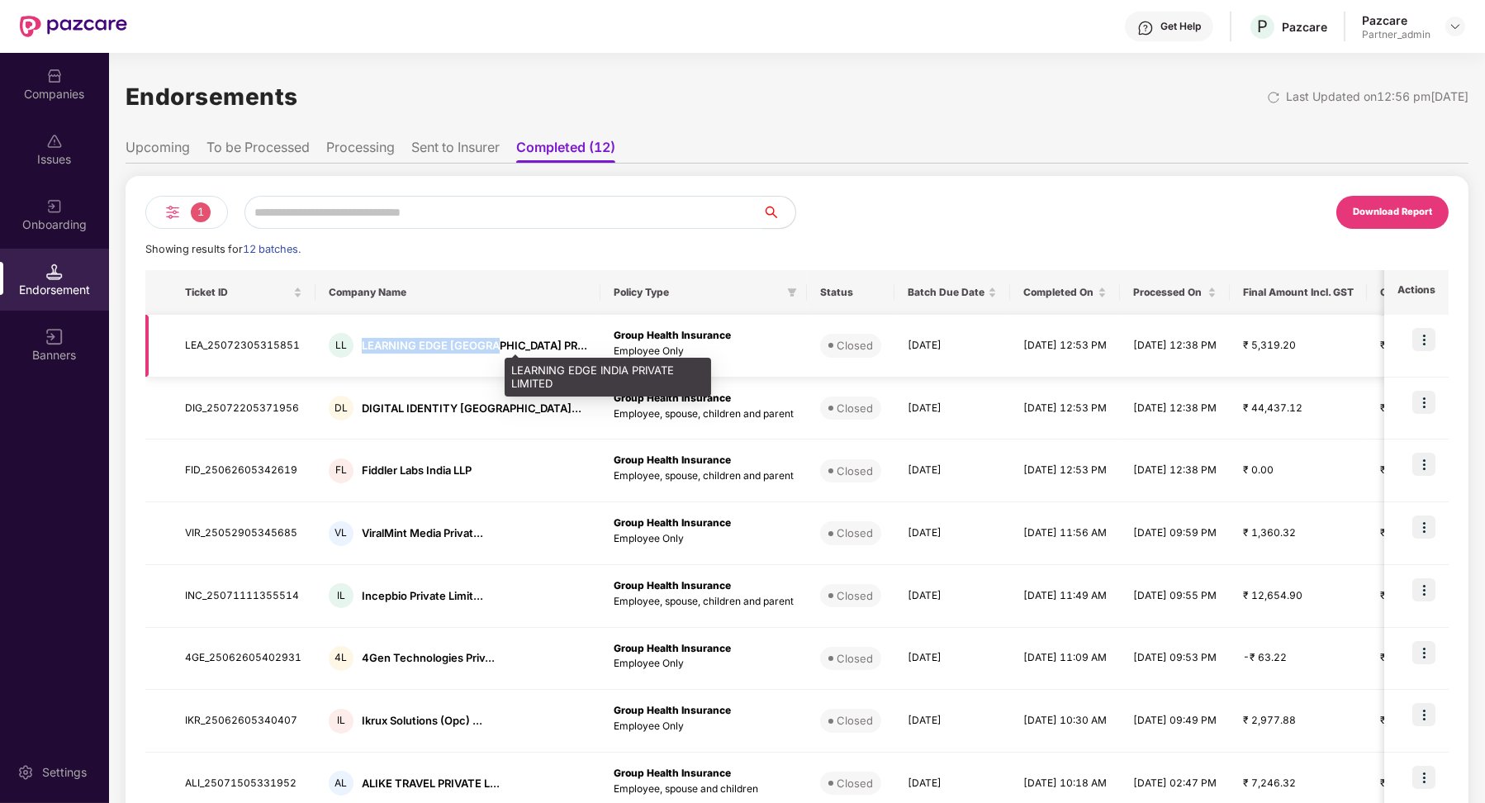
drag, startPoint x: 367, startPoint y: 342, endPoint x: 487, endPoint y: 342, distance: 120.6
click at [489, 343] on div "LEARNING EDGE [GEOGRAPHIC_DATA] PR..." at bounding box center [474, 346] width 225 height 16
copy div "LEARNING EDGE [GEOGRAPHIC_DATA] P"
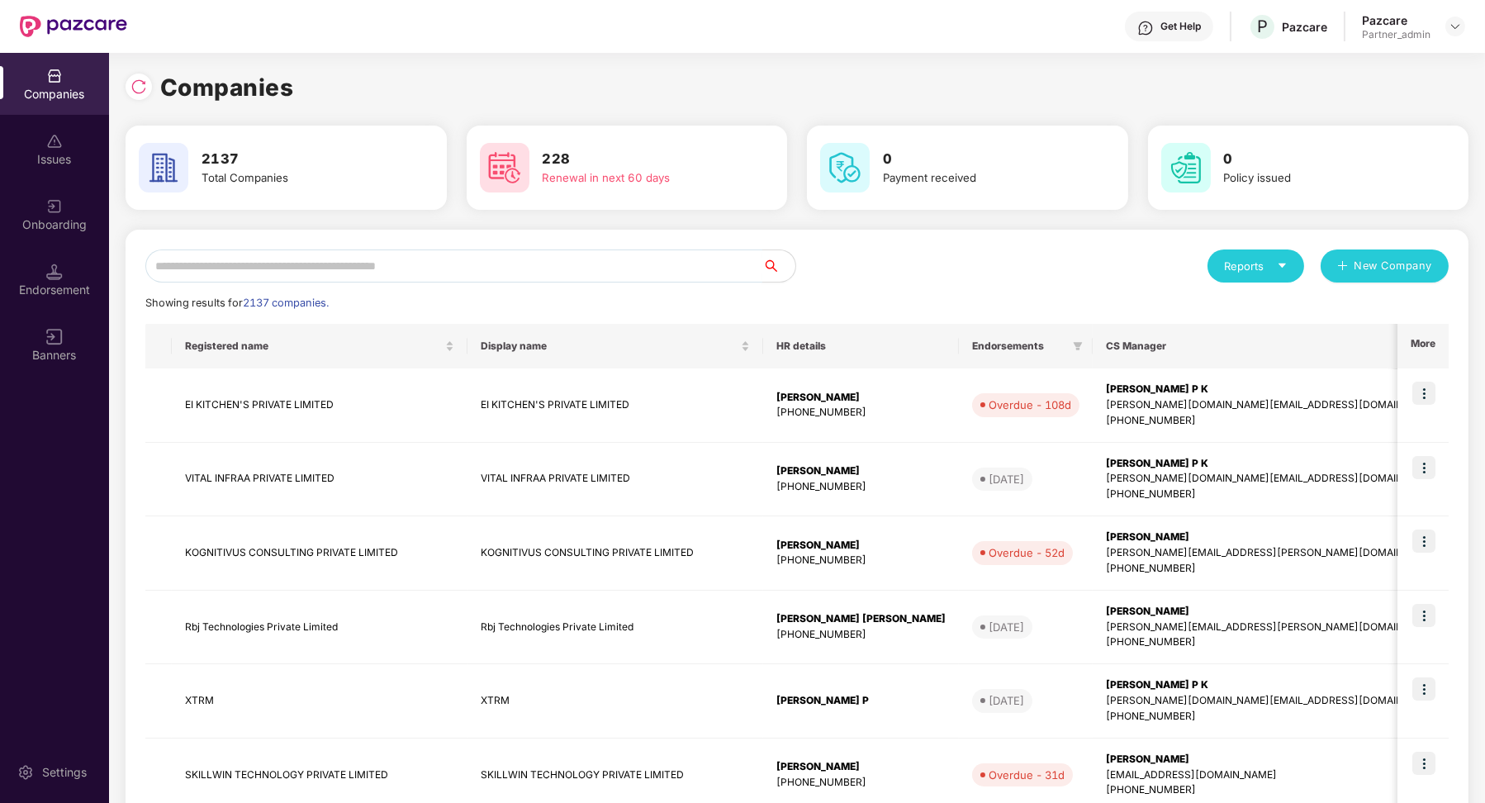
click at [315, 250] on input "text" at bounding box center [453, 265] width 617 height 33
paste input "**********"
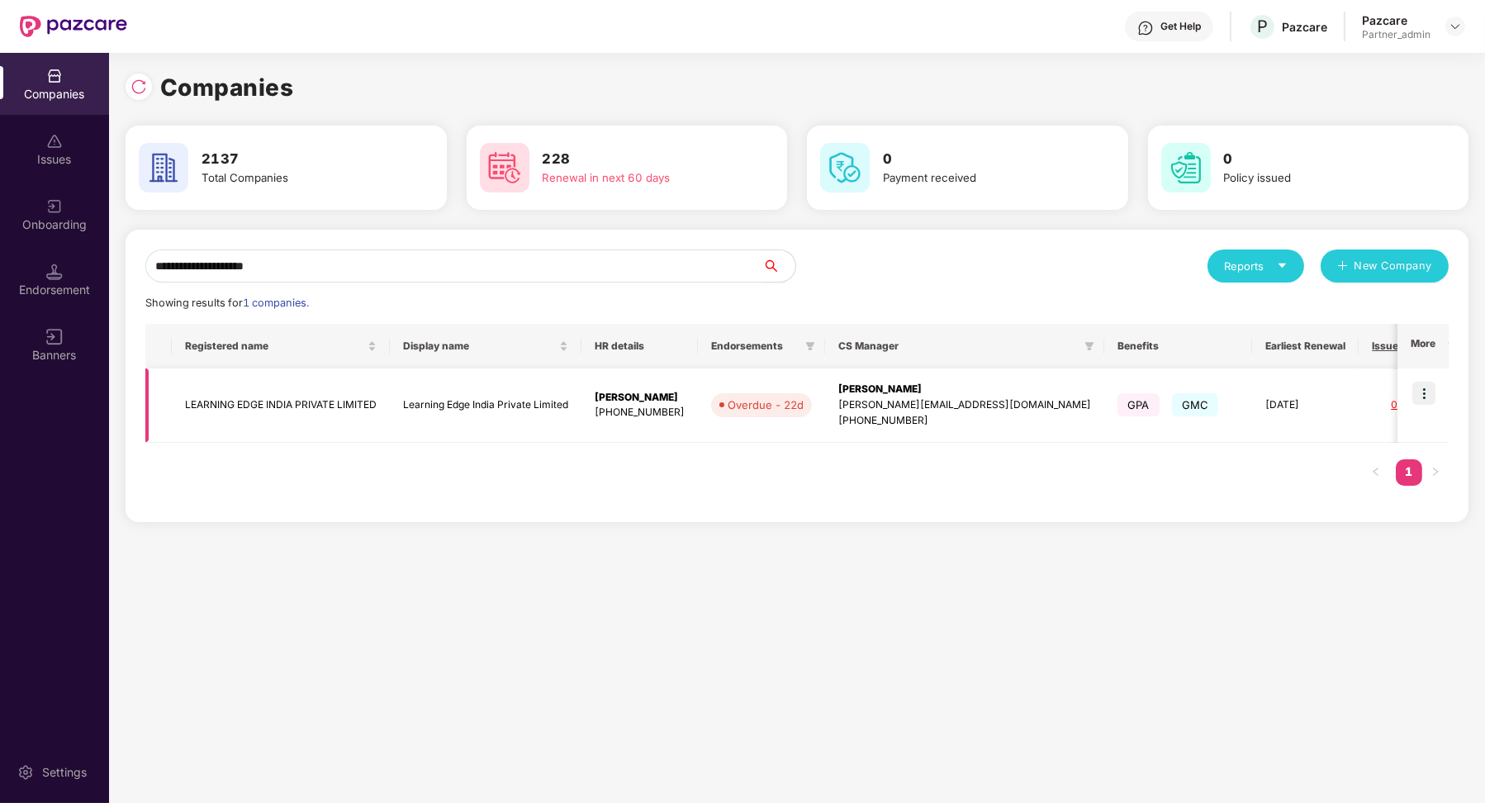
type input "**********"
click at [1425, 400] on img at bounding box center [1423, 393] width 23 height 23
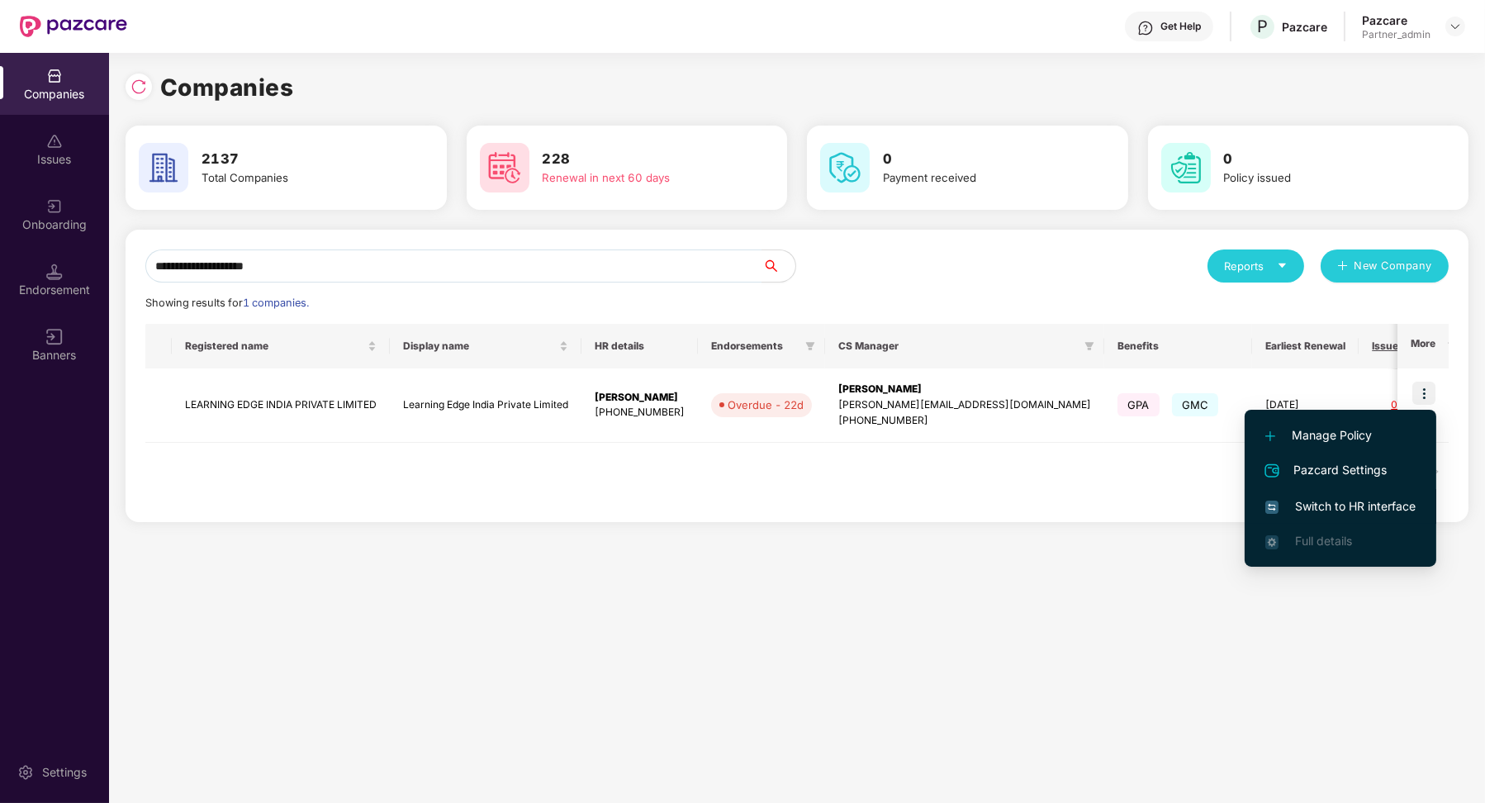
click at [1354, 513] on span "Switch to HR interface" at bounding box center [1340, 506] width 150 height 18
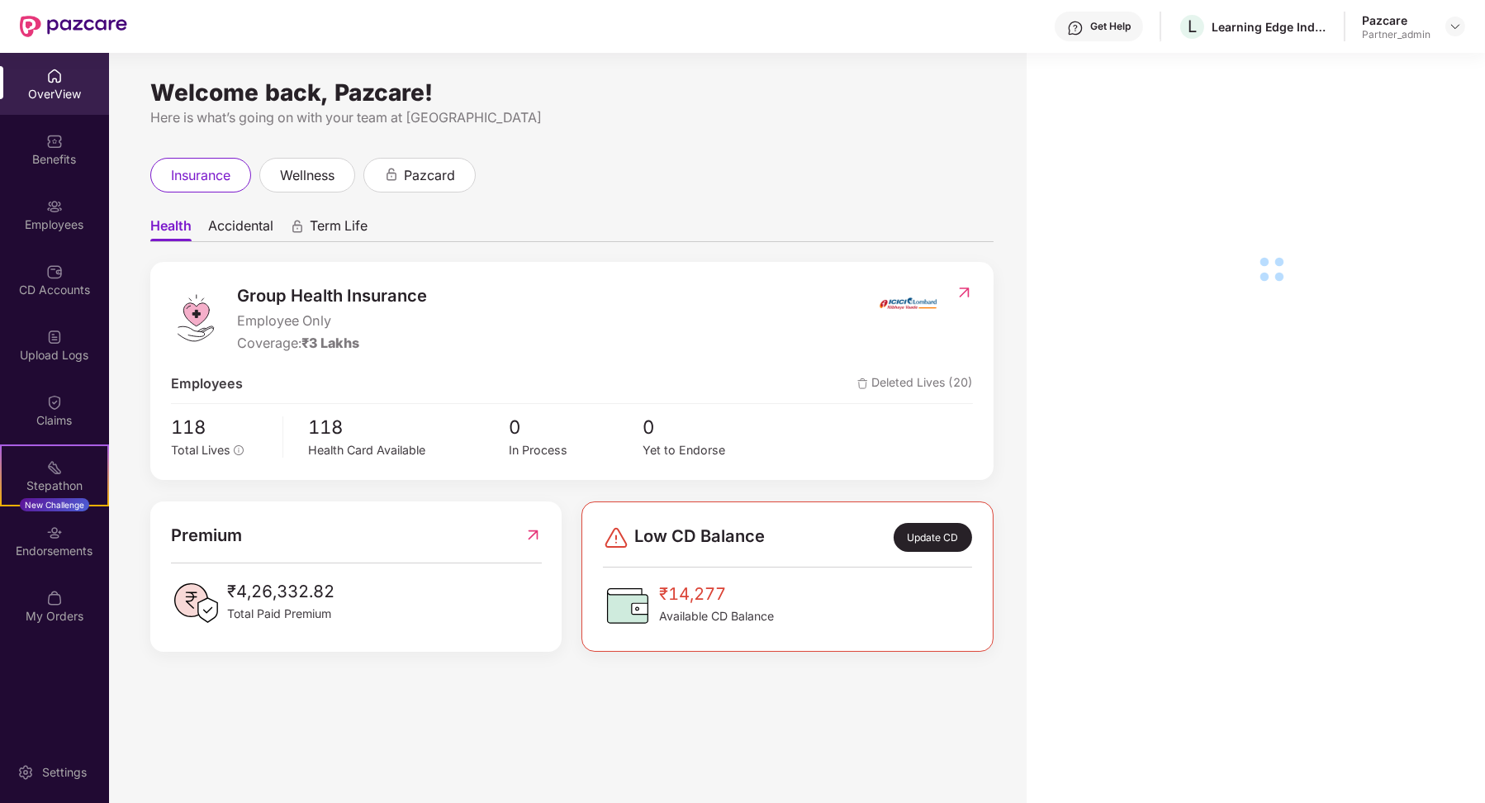
click at [66, 536] on div "Endorsements" at bounding box center [54, 541] width 109 height 62
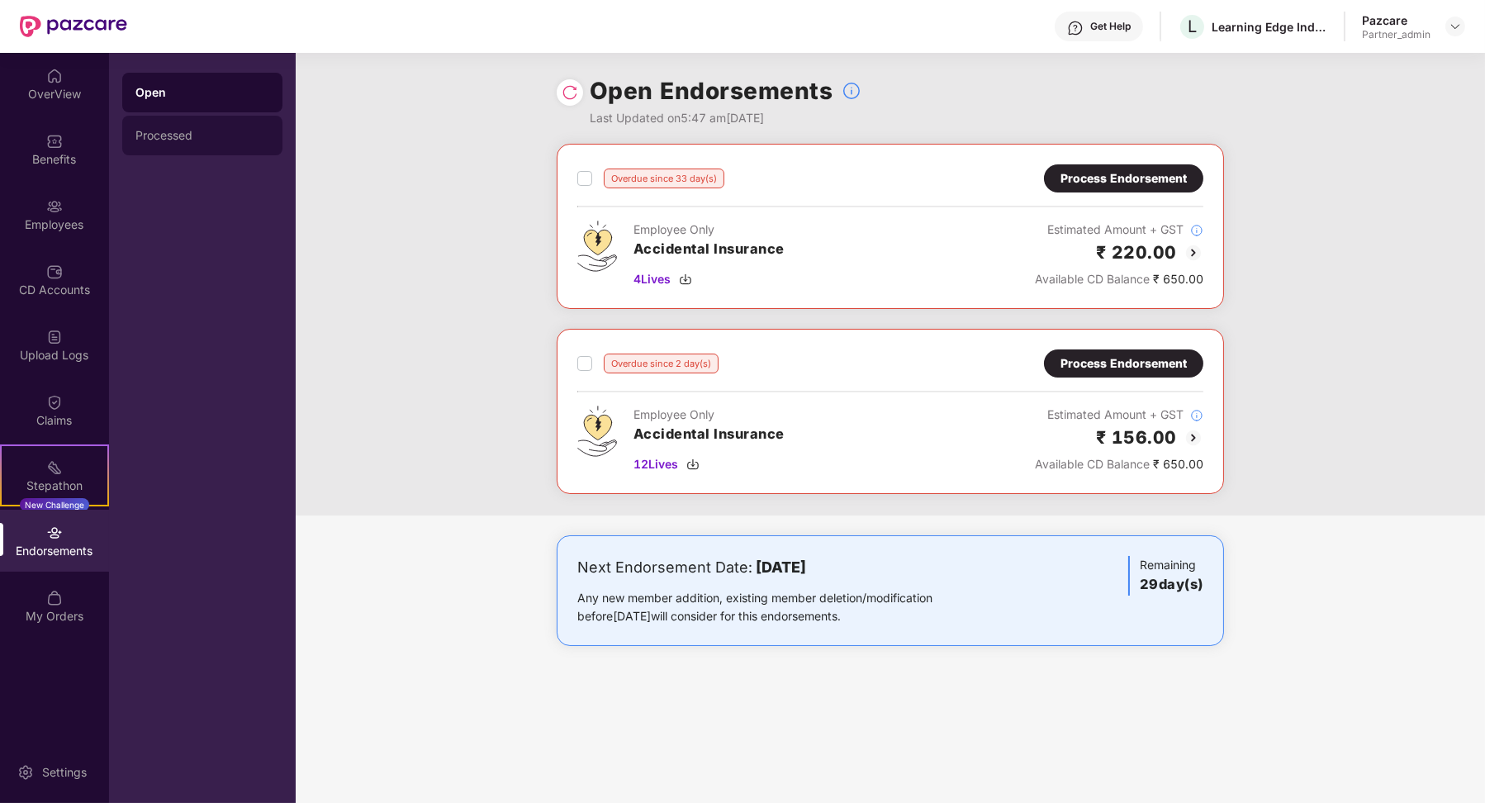
click at [211, 139] on div "Processed" at bounding box center [202, 135] width 134 height 13
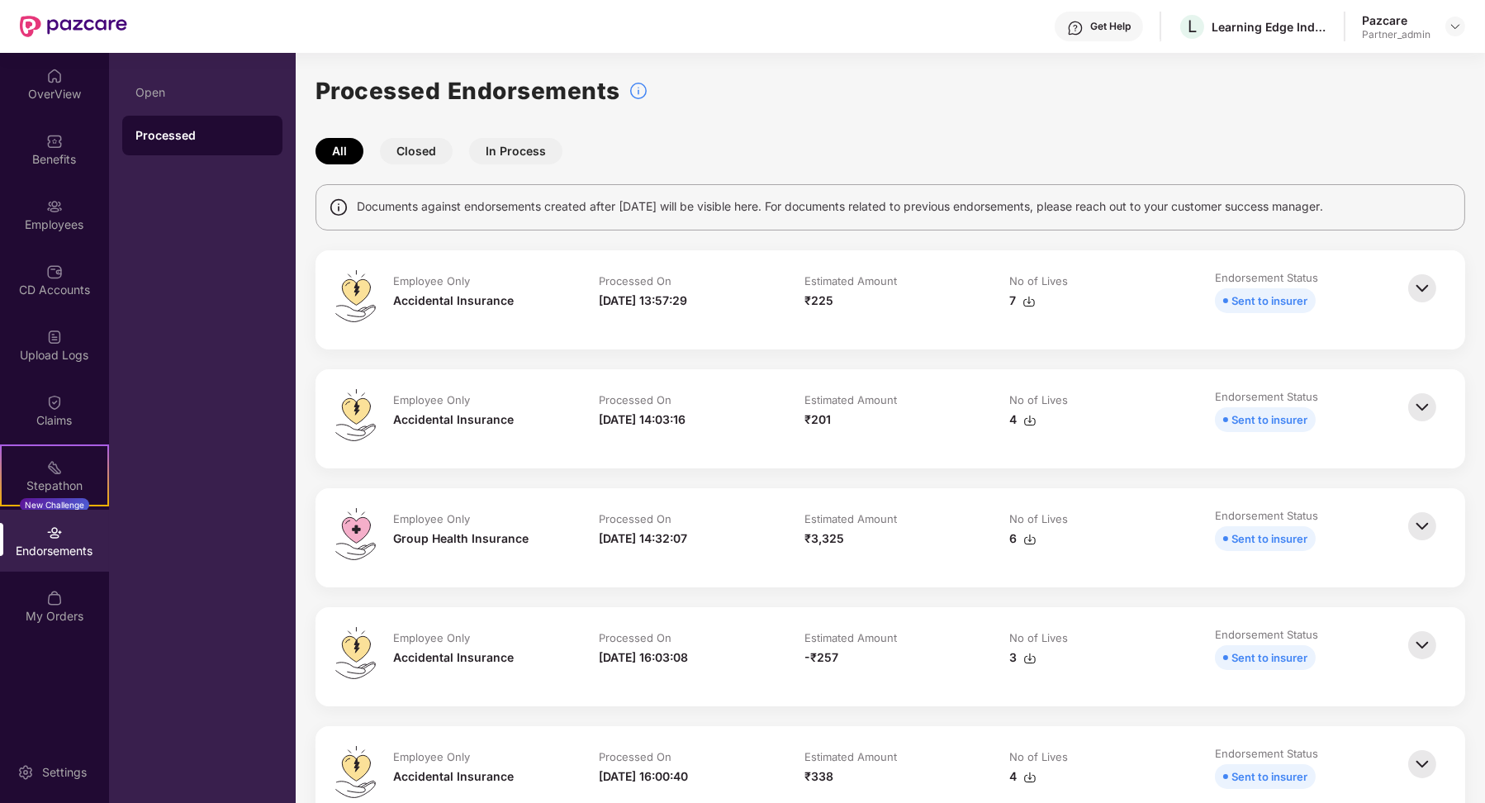
click at [528, 148] on button "In Process" at bounding box center [515, 151] width 93 height 26
click at [424, 145] on button "Closed" at bounding box center [416, 151] width 73 height 26
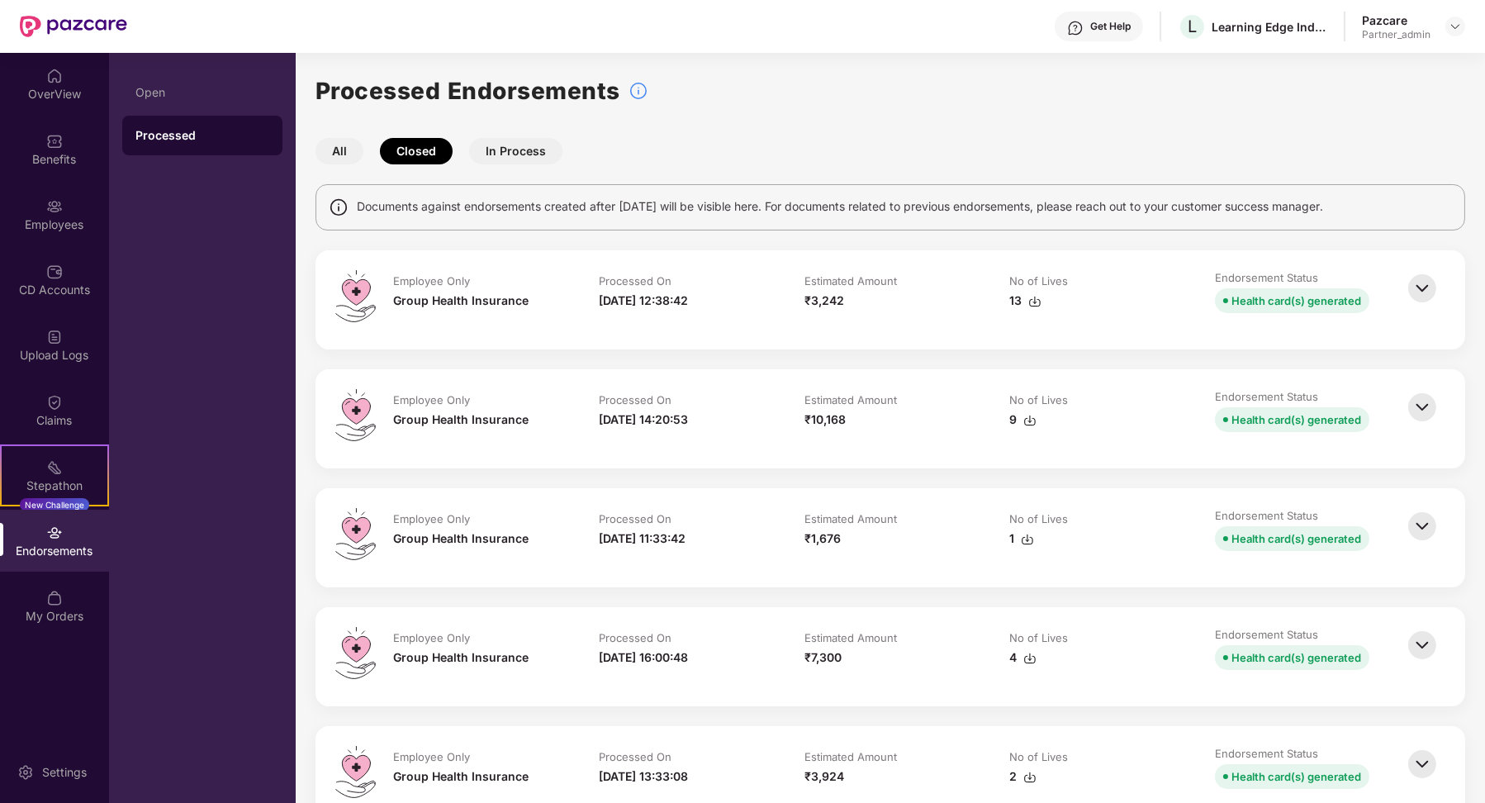
click at [1420, 288] on img at bounding box center [1422, 288] width 36 height 36
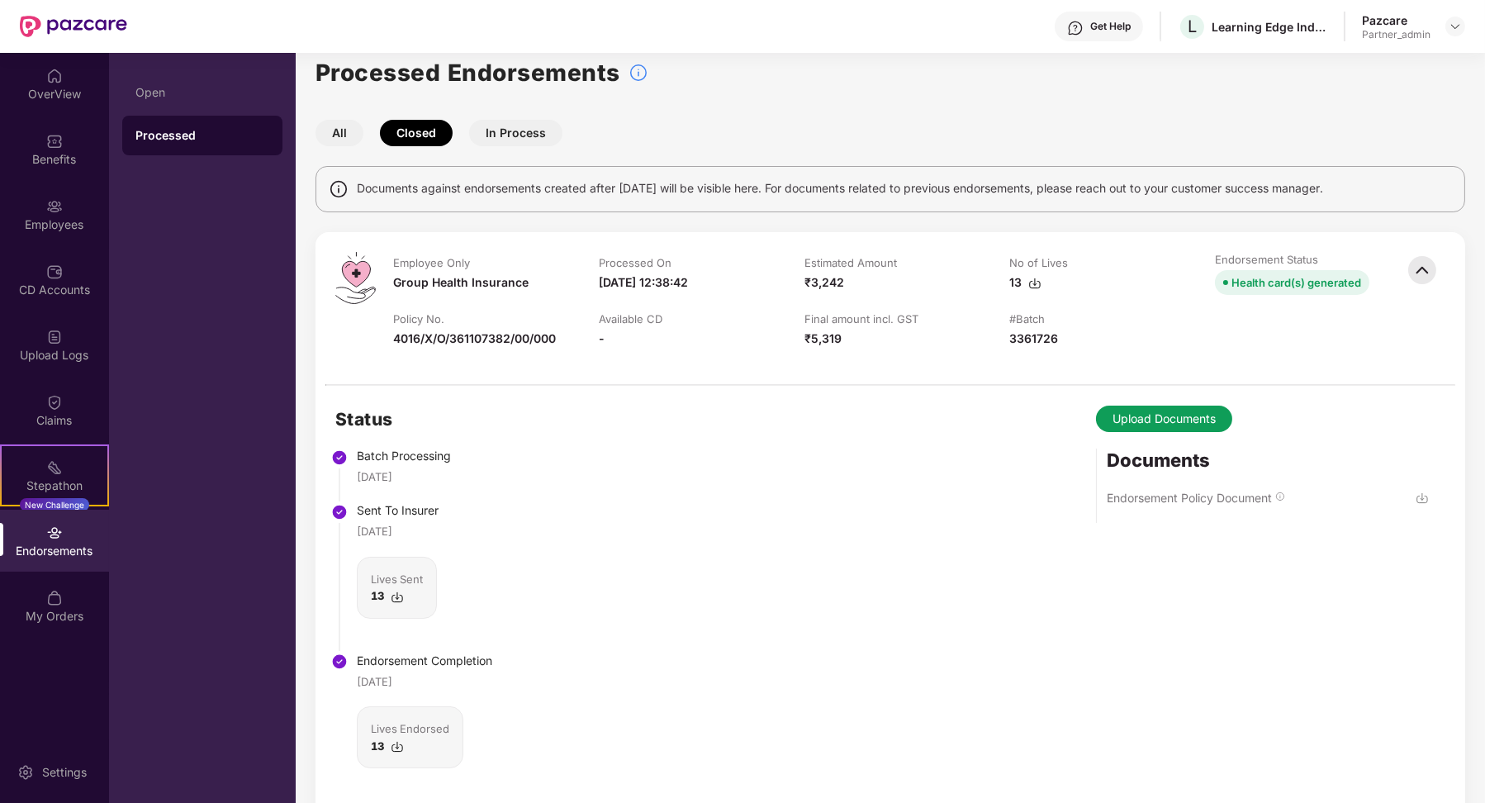
scroll to position [23, 0]
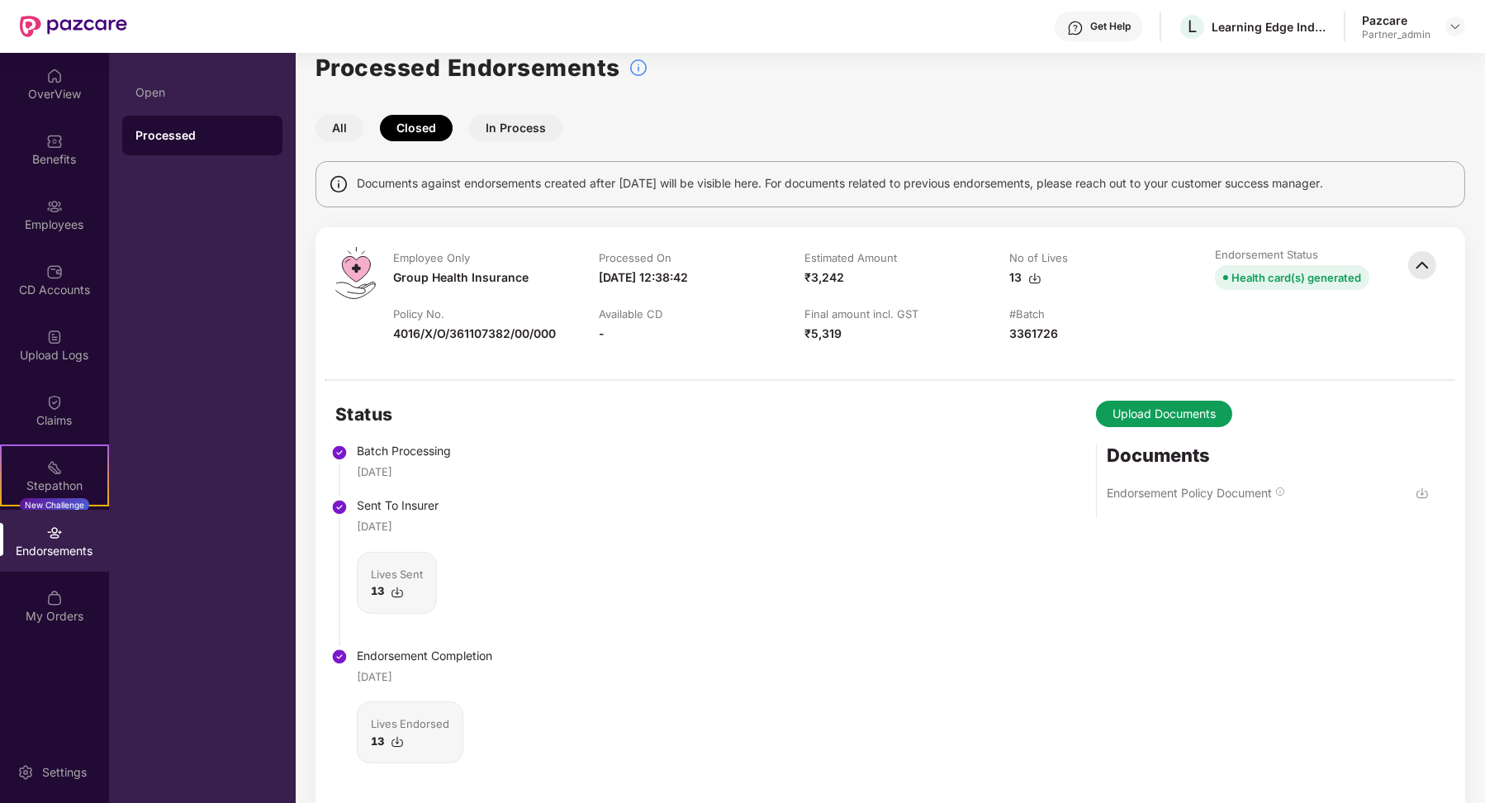
click at [1424, 493] on img at bounding box center [1421, 492] width 13 height 13
click at [78, 347] on div "Upload Logs" at bounding box center [54, 355] width 109 height 17
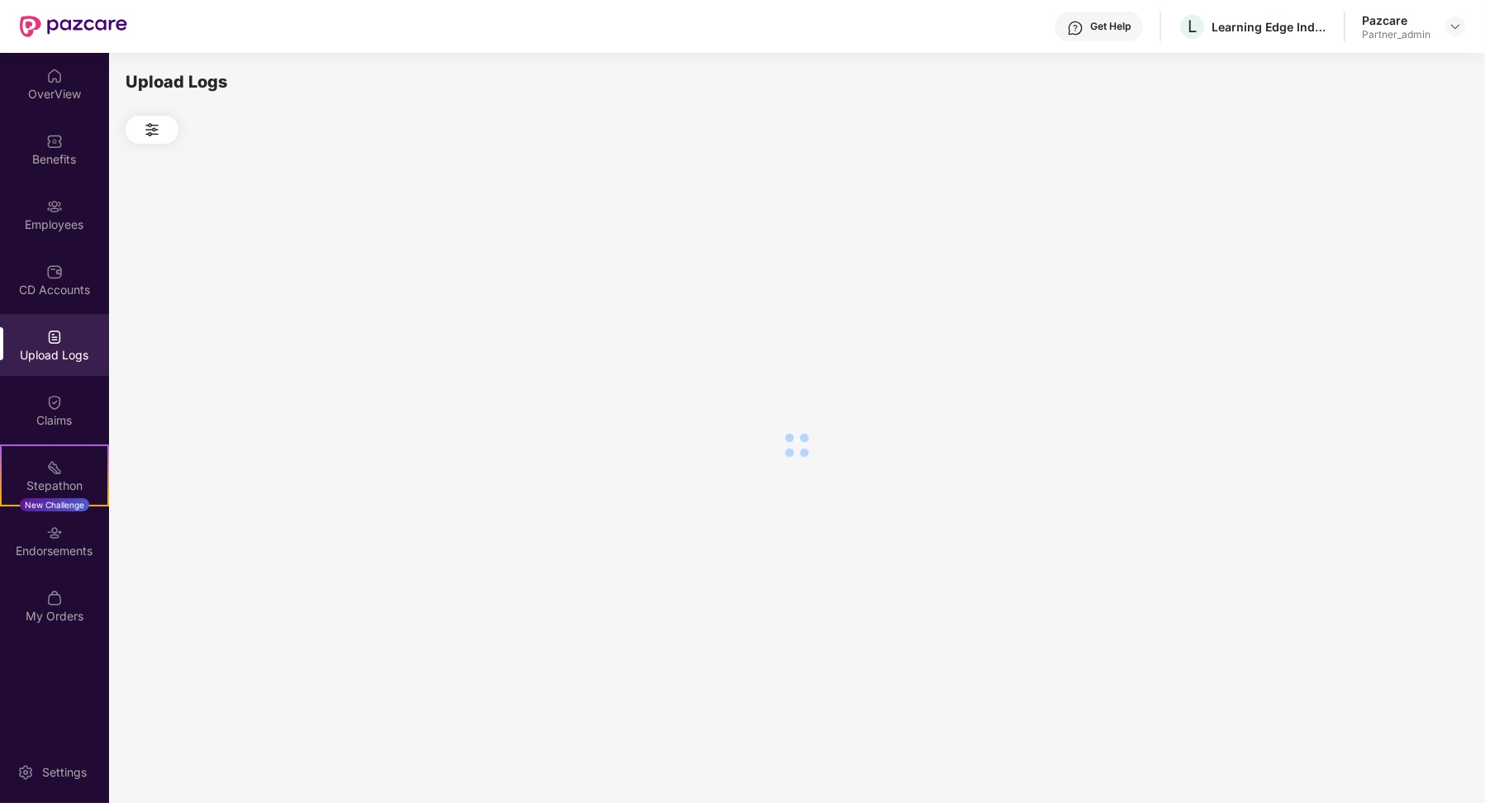
scroll to position [0, 0]
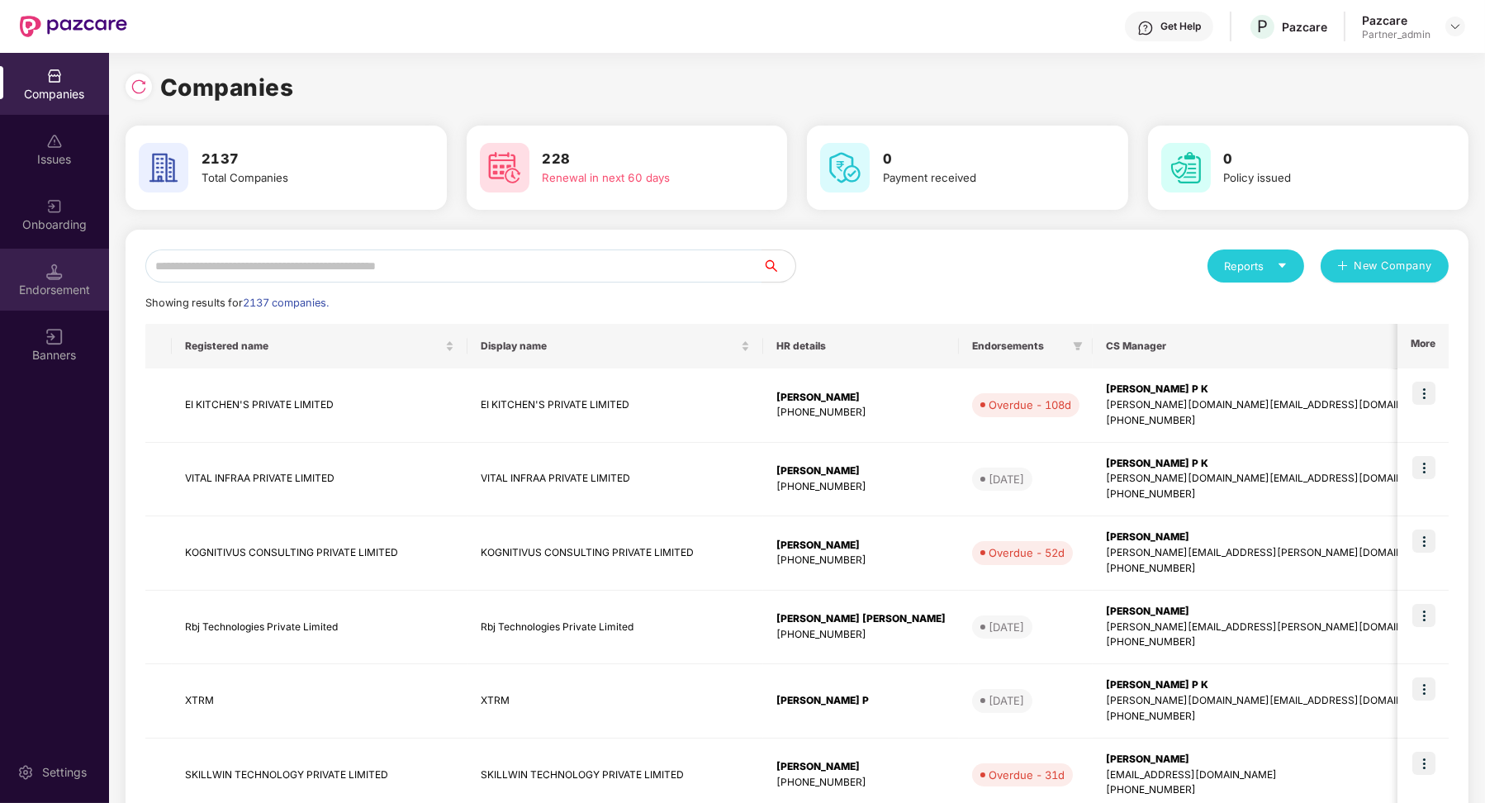
click at [81, 300] on div "Endorsement" at bounding box center [54, 280] width 109 height 62
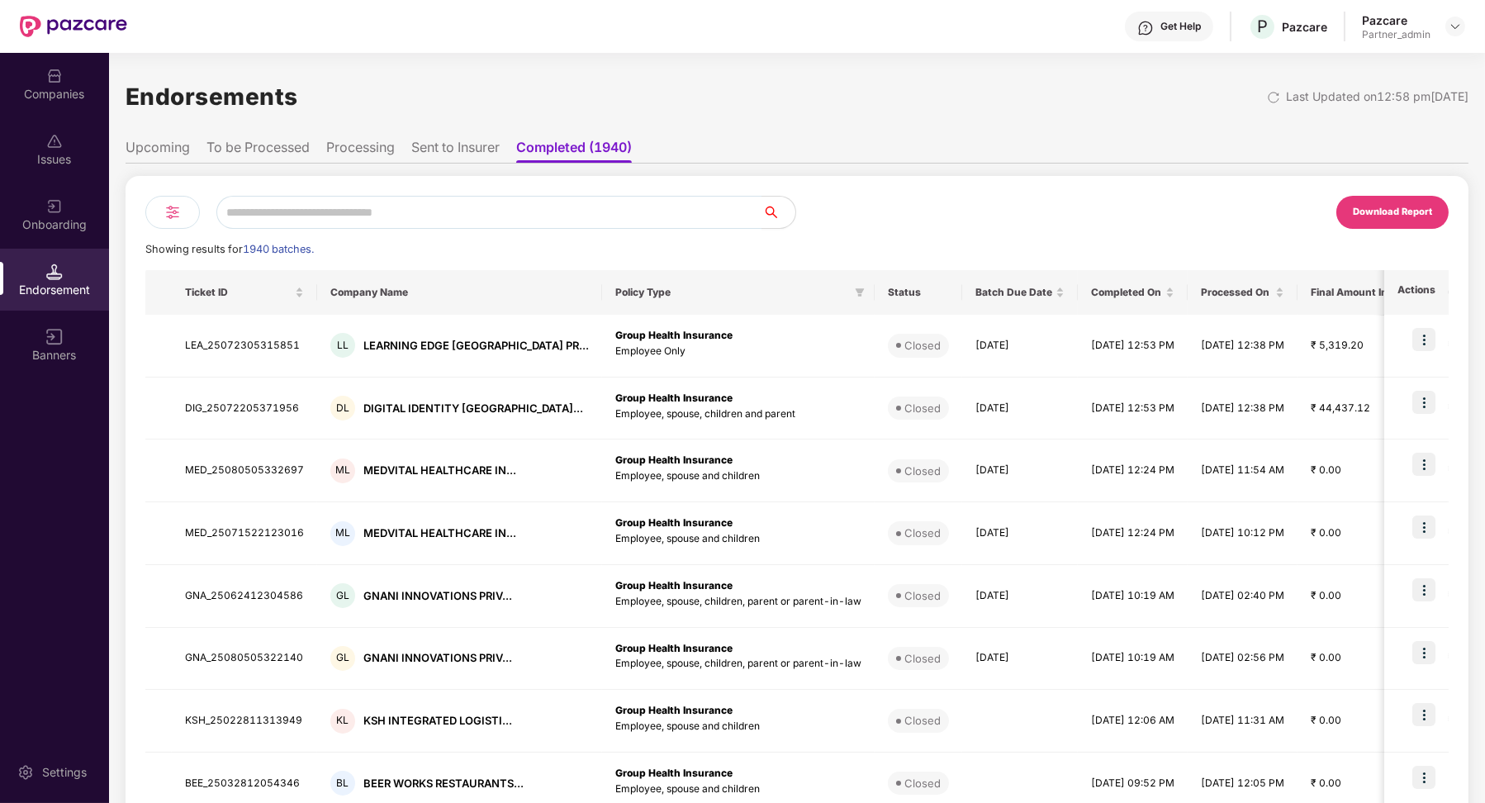
click at [180, 211] on img at bounding box center [173, 212] width 20 height 20
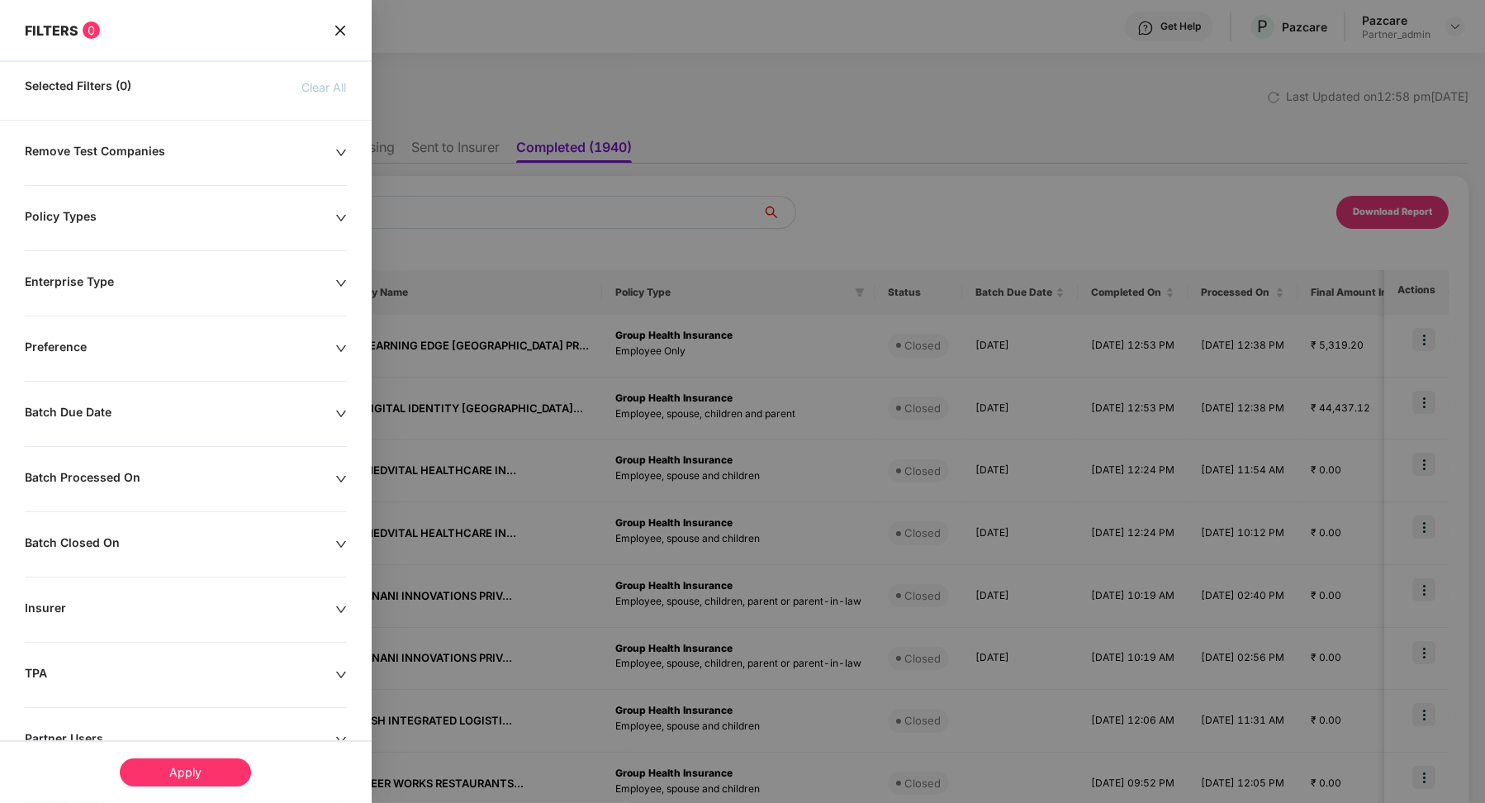
scroll to position [120, 0]
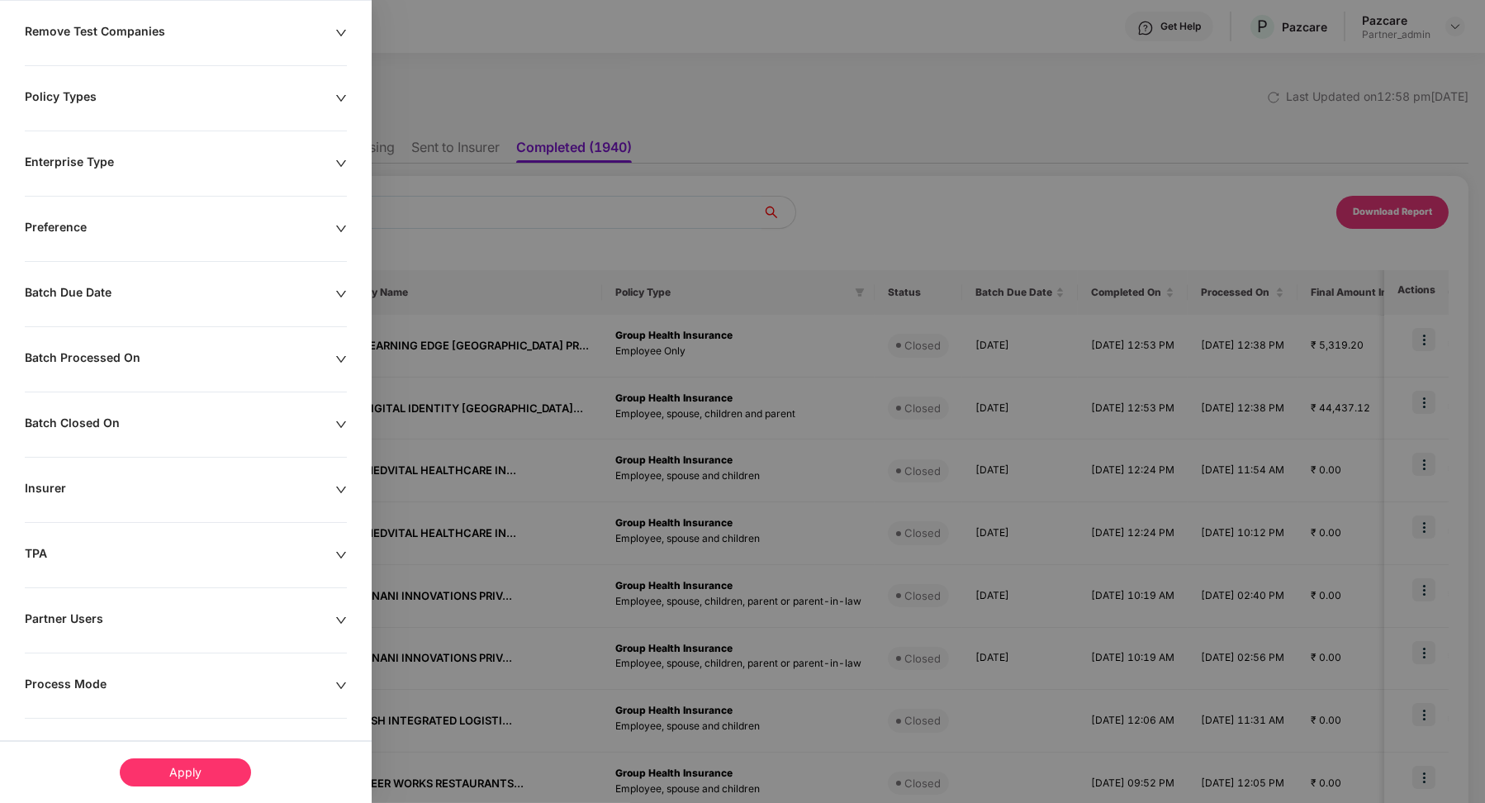
click at [127, 676] on div "Process Mode" at bounding box center [180, 685] width 311 height 18
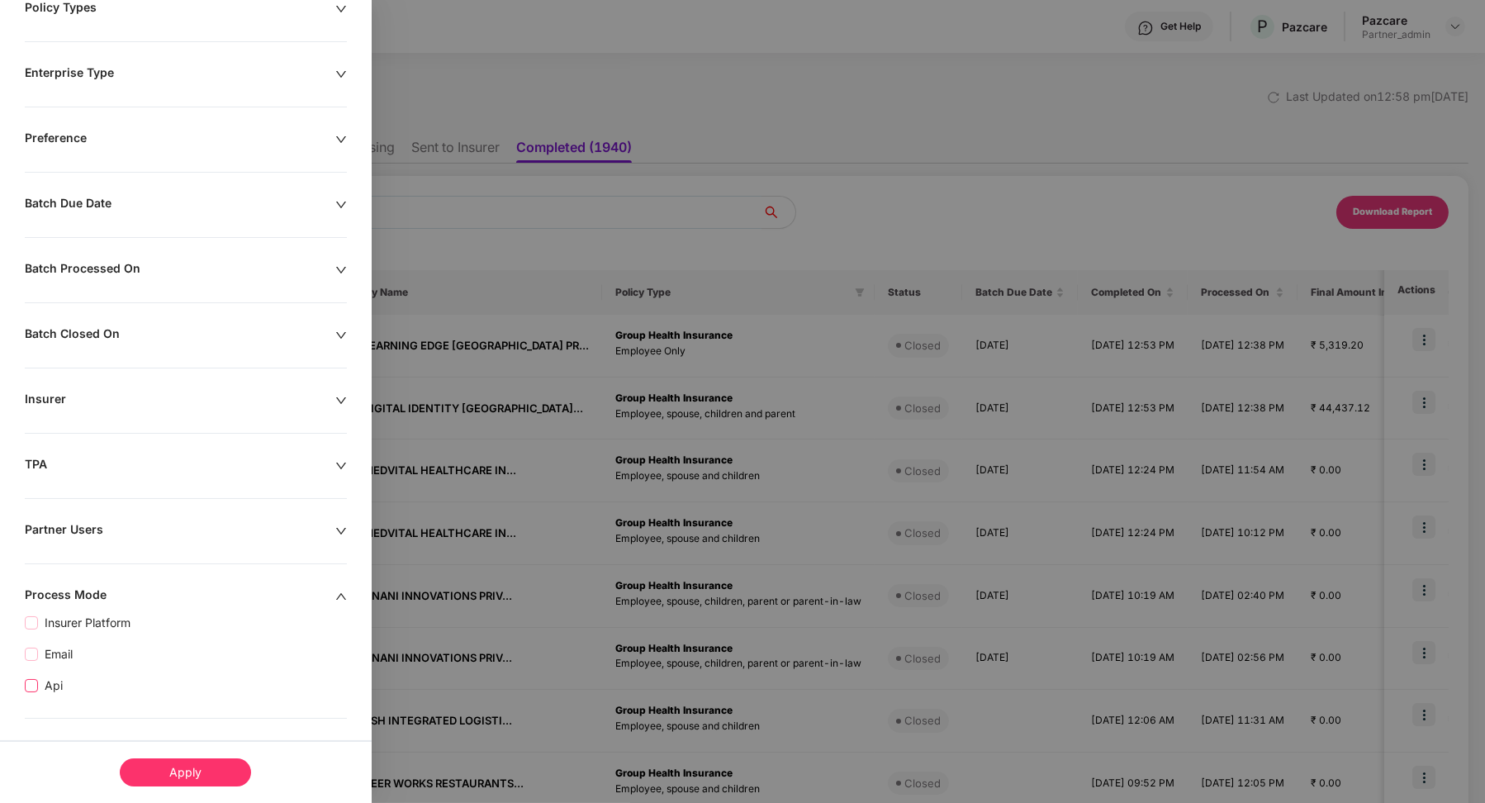
click at [52, 687] on span "Api" at bounding box center [53, 685] width 31 height 18
click at [163, 766] on div "Apply" at bounding box center [185, 772] width 131 height 28
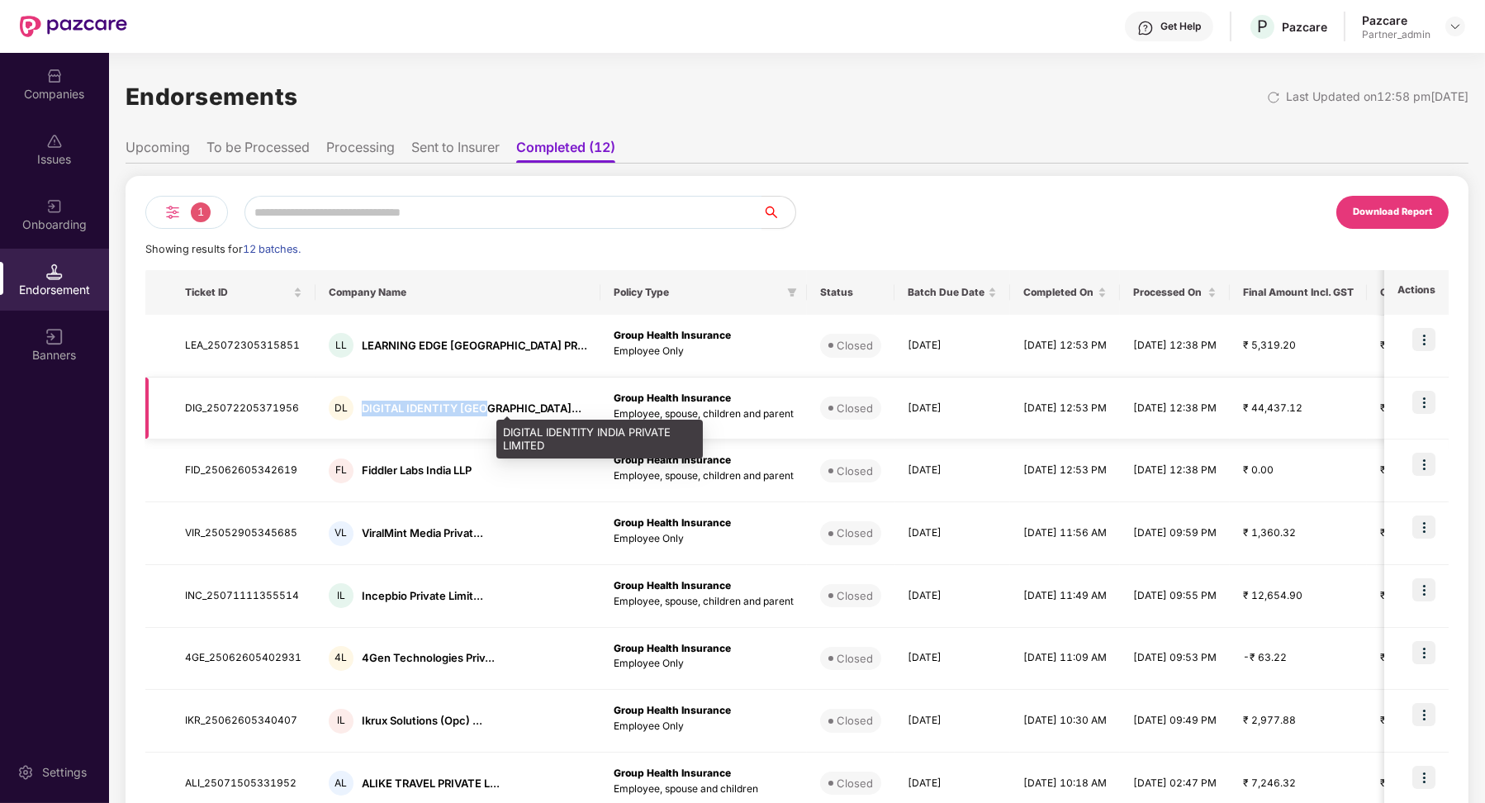
drag, startPoint x: 358, startPoint y: 407, endPoint x: 477, endPoint y: 407, distance: 118.9
click at [478, 407] on div "DL DIGITAL IDENTITY [GEOGRAPHIC_DATA]..." at bounding box center [458, 408] width 258 height 25
copy div "DIGITAL IDENTITY INDI"
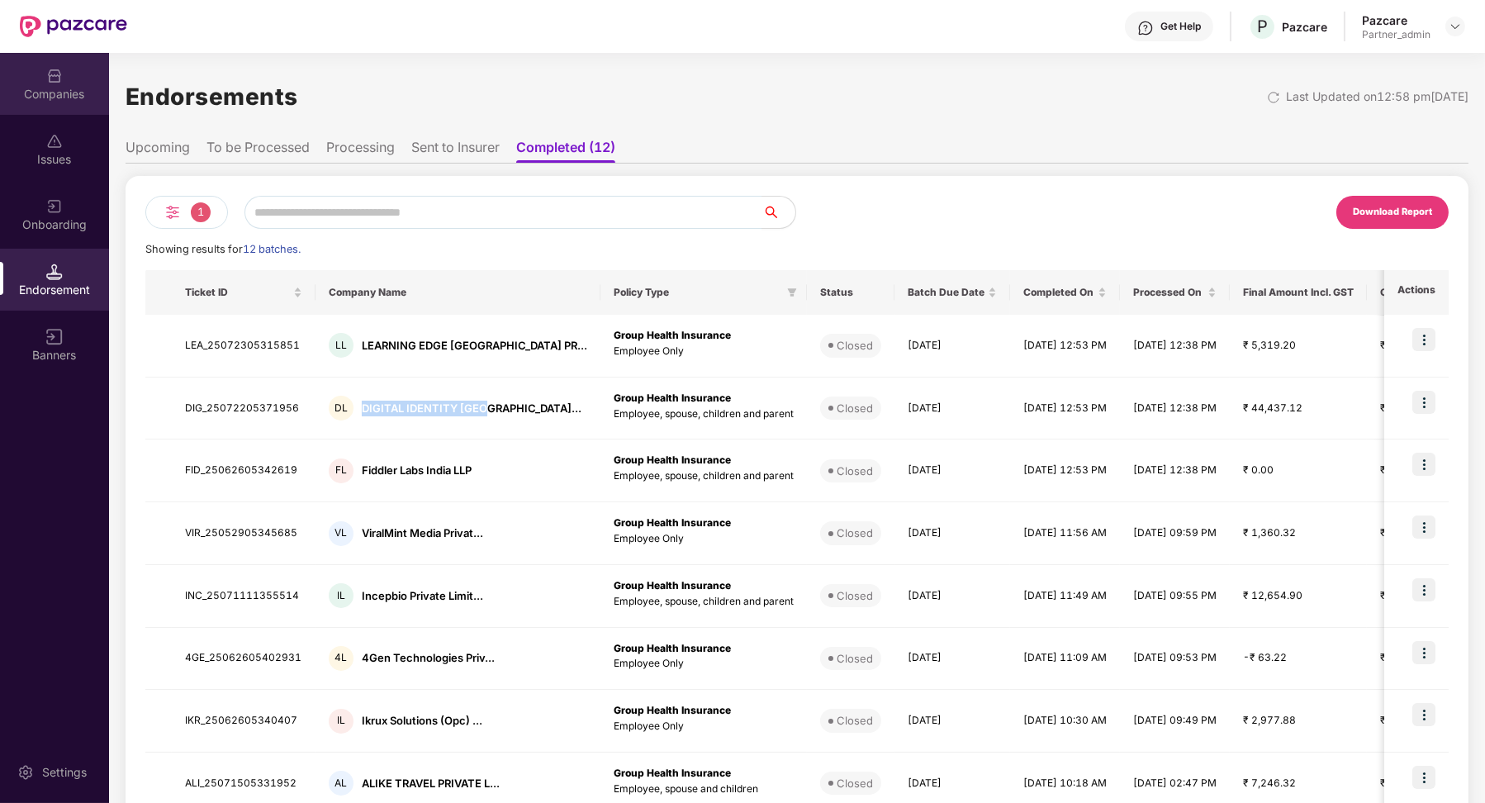
drag, startPoint x: 120, startPoint y: 145, endPoint x: 80, endPoint y: 112, distance: 51.6
click at [80, 112] on div "Companies" at bounding box center [54, 84] width 109 height 62
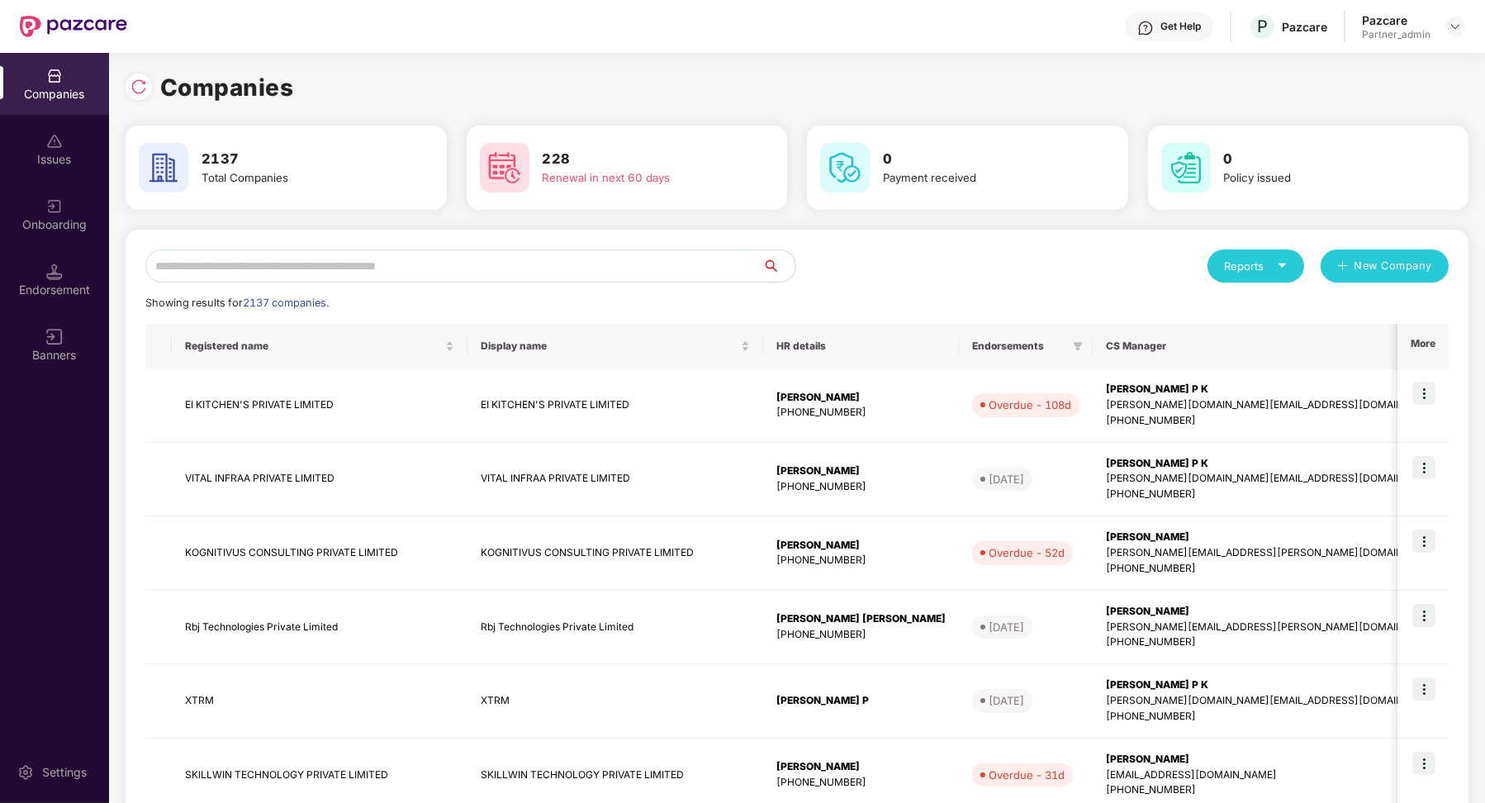
click at [277, 257] on input "text" at bounding box center [453, 265] width 617 height 33
paste input "**********"
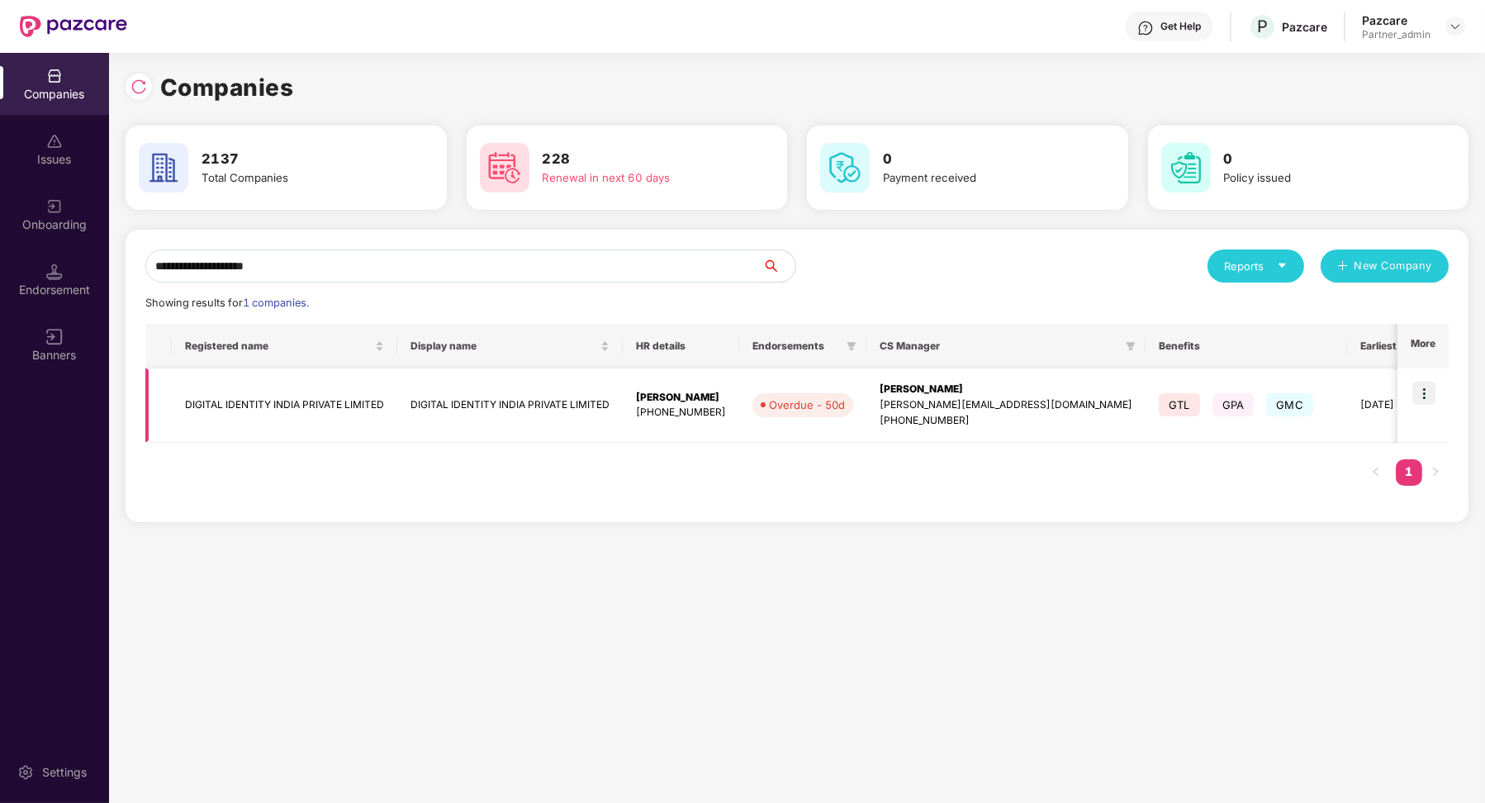
type input "**********"
click at [1426, 389] on img at bounding box center [1423, 393] width 23 height 23
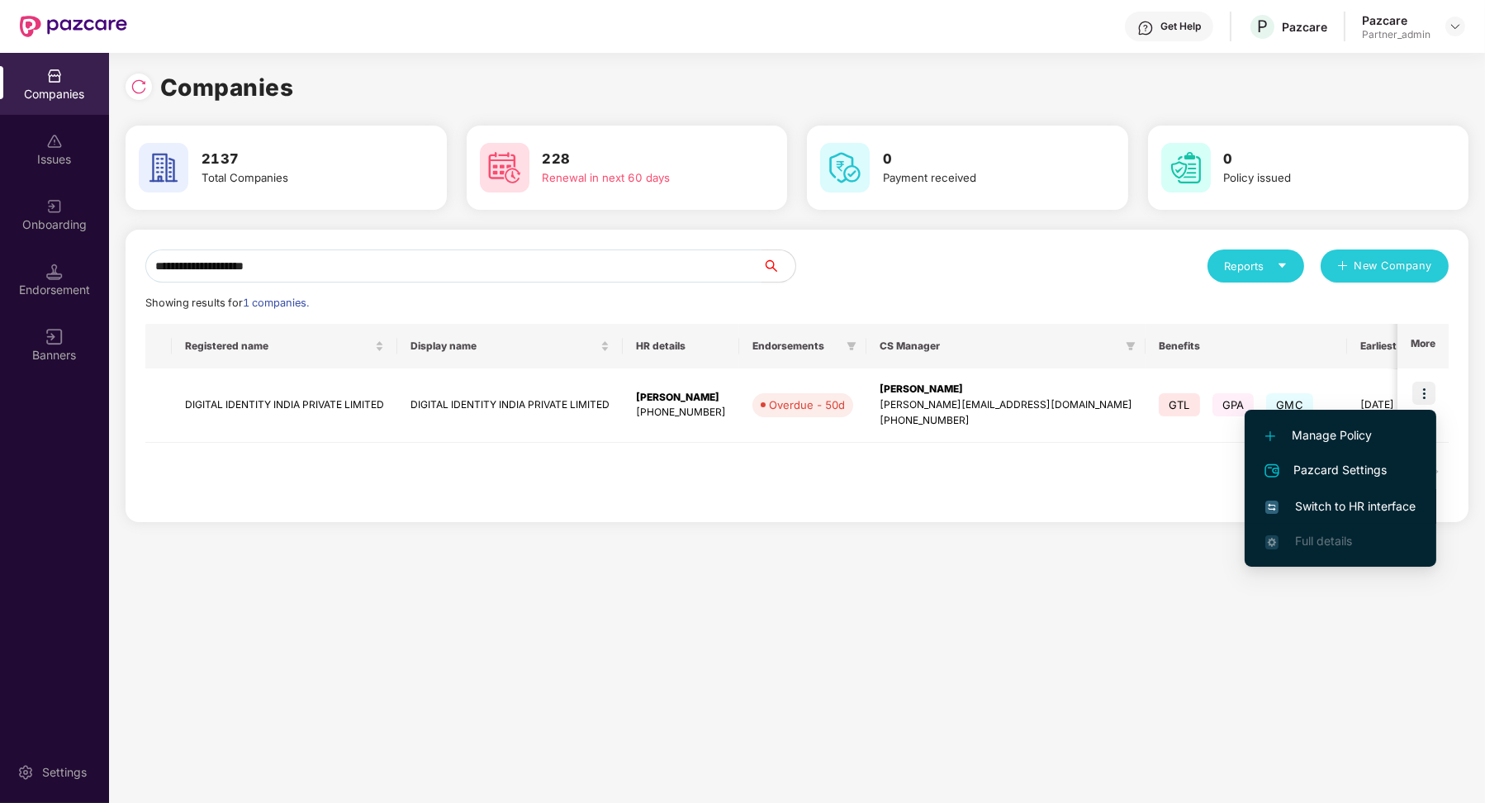
click at [1346, 502] on span "Switch to HR interface" at bounding box center [1340, 506] width 150 height 18
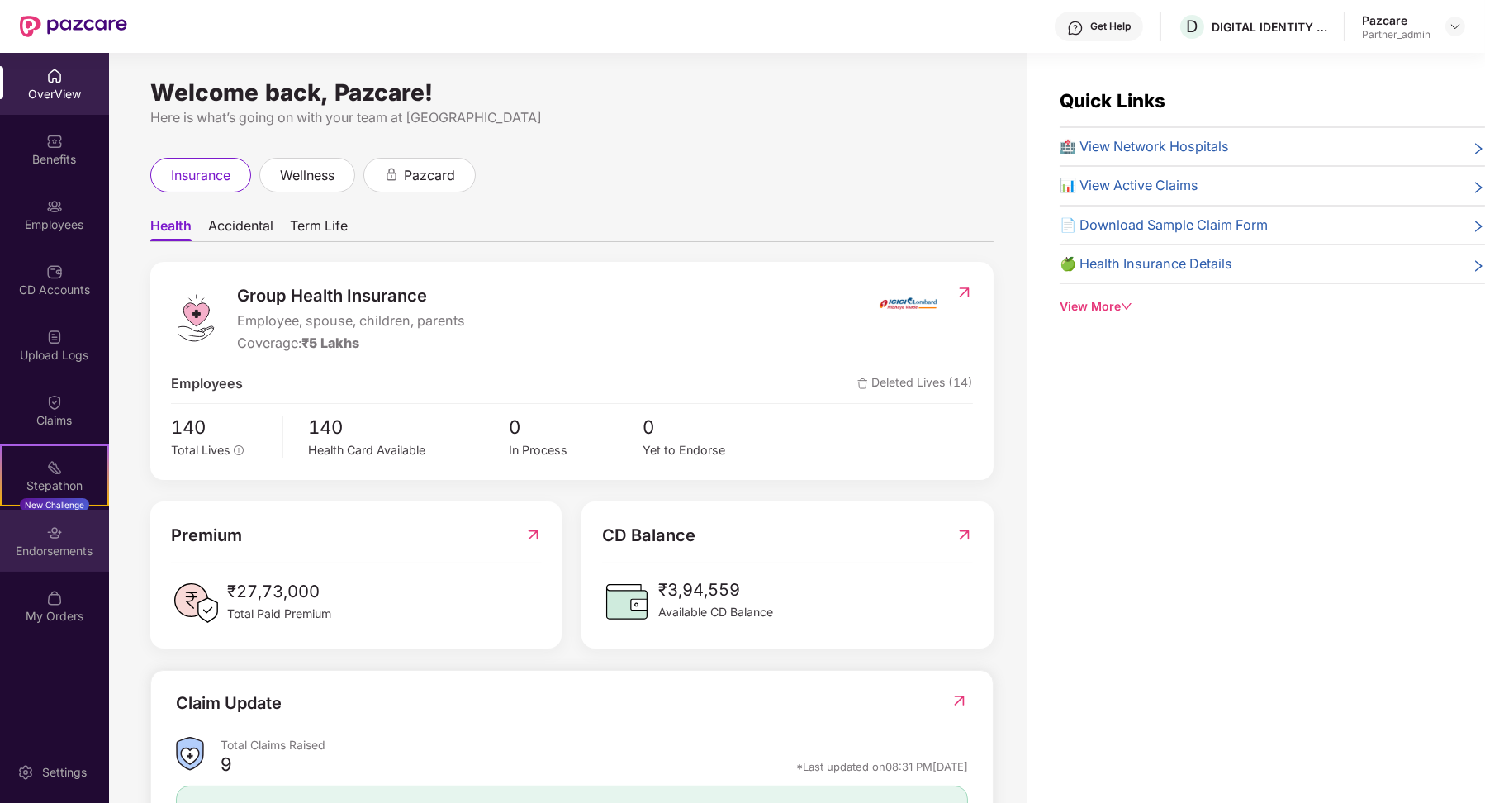
click at [76, 540] on div "Endorsements" at bounding box center [54, 541] width 109 height 62
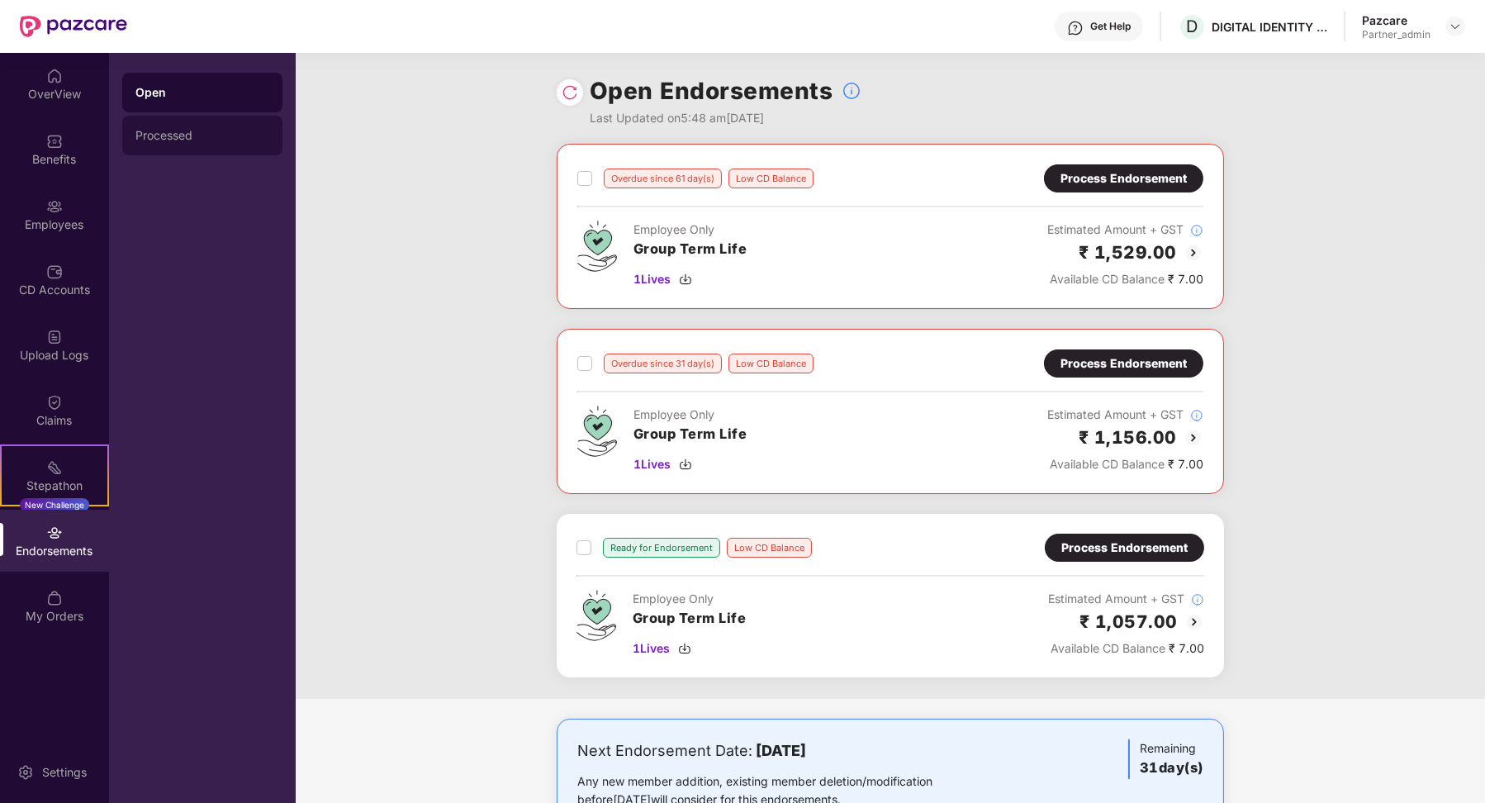
click at [211, 140] on div "Processed" at bounding box center [202, 135] width 134 height 13
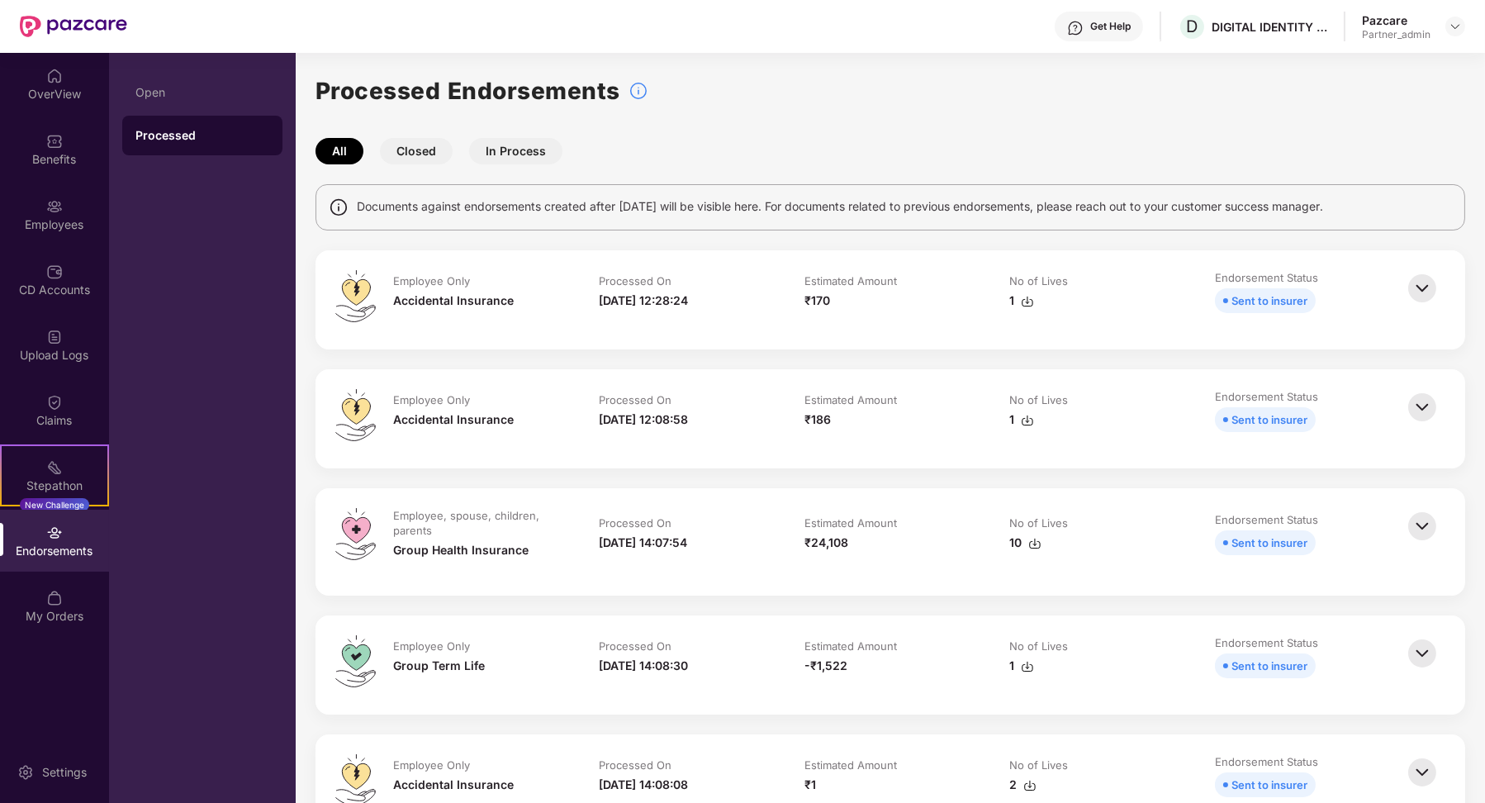
click at [429, 149] on button "Closed" at bounding box center [416, 151] width 73 height 26
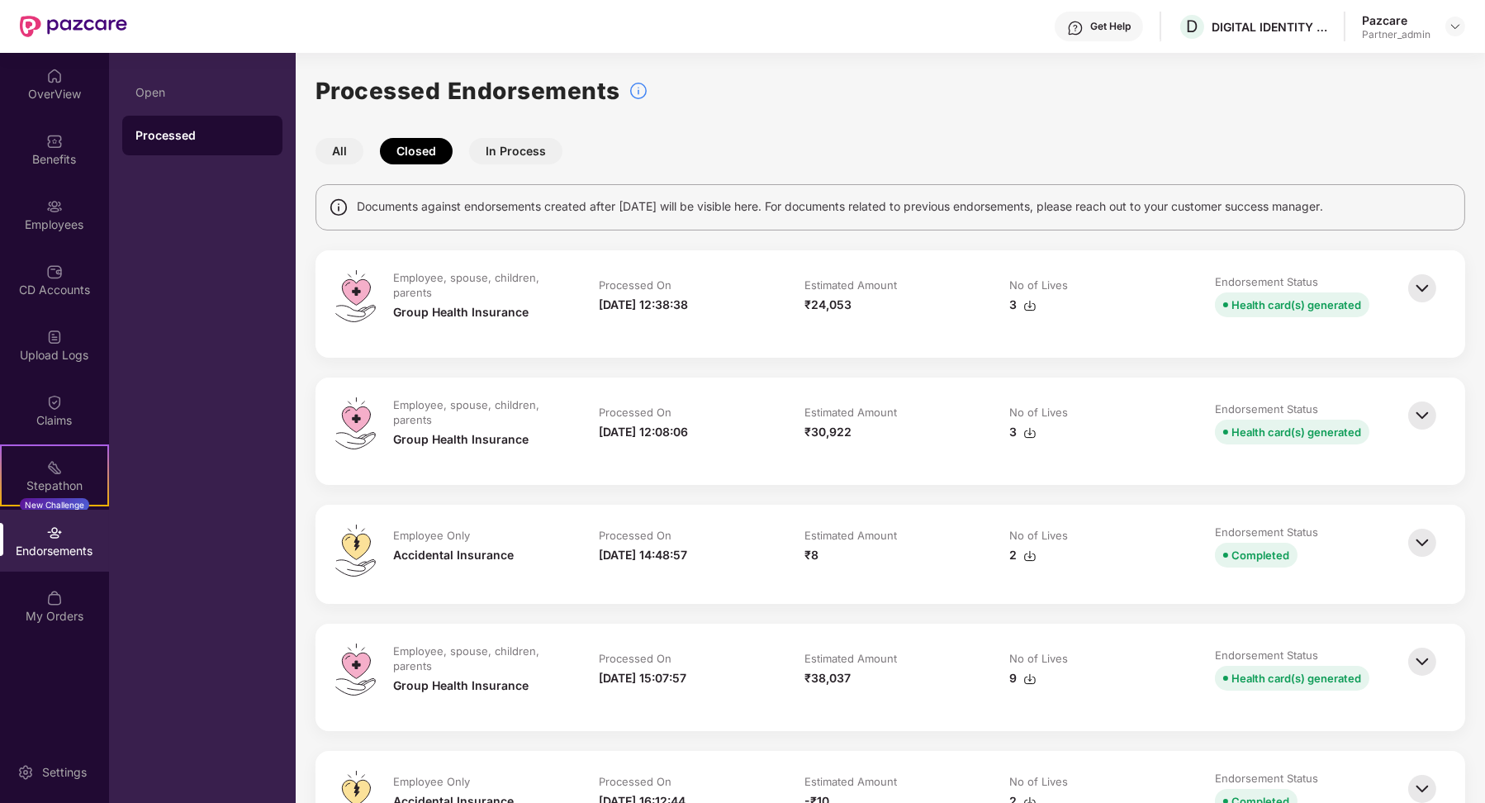
click at [1428, 291] on img at bounding box center [1422, 288] width 36 height 36
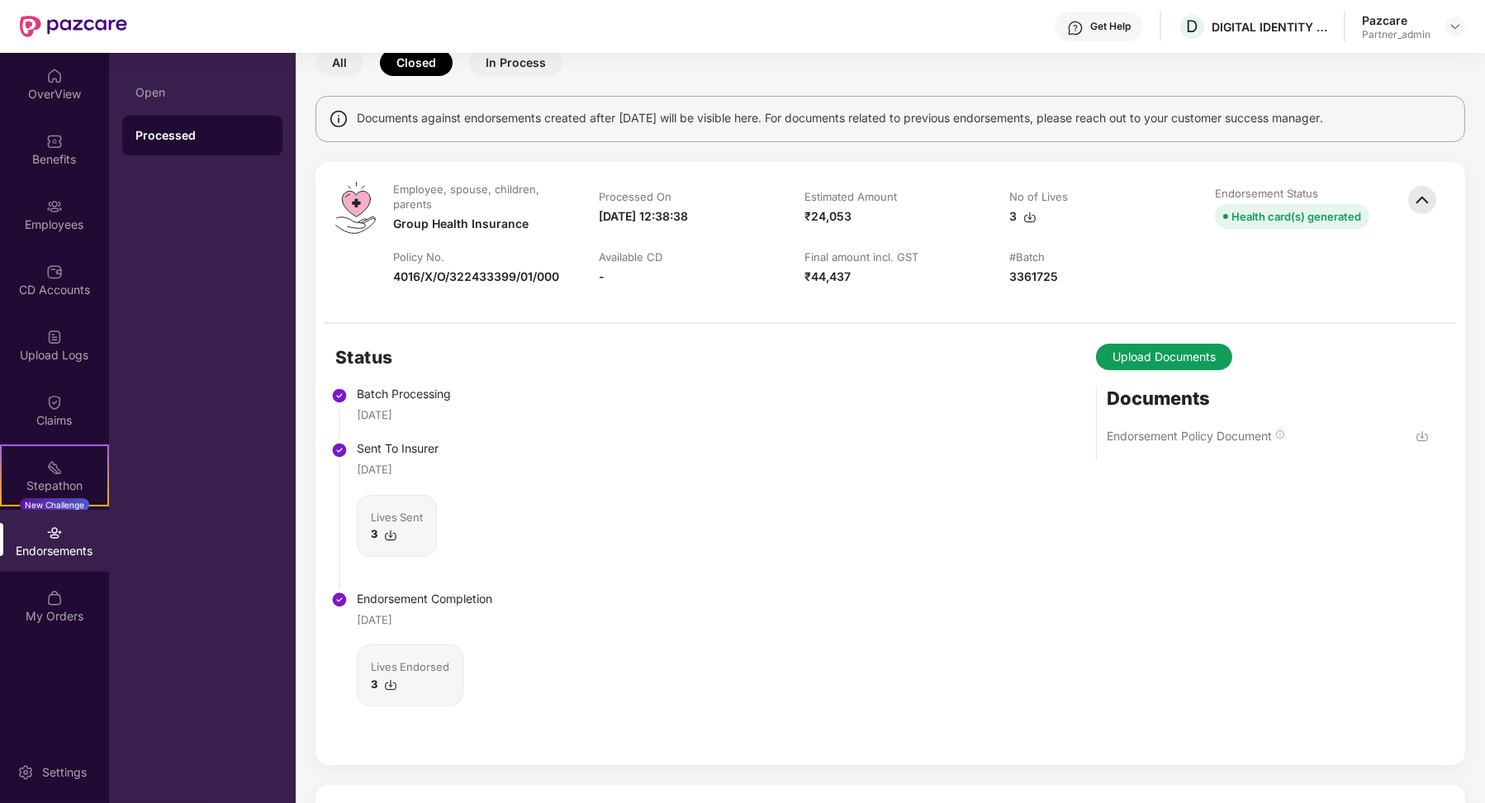
scroll to position [79, 0]
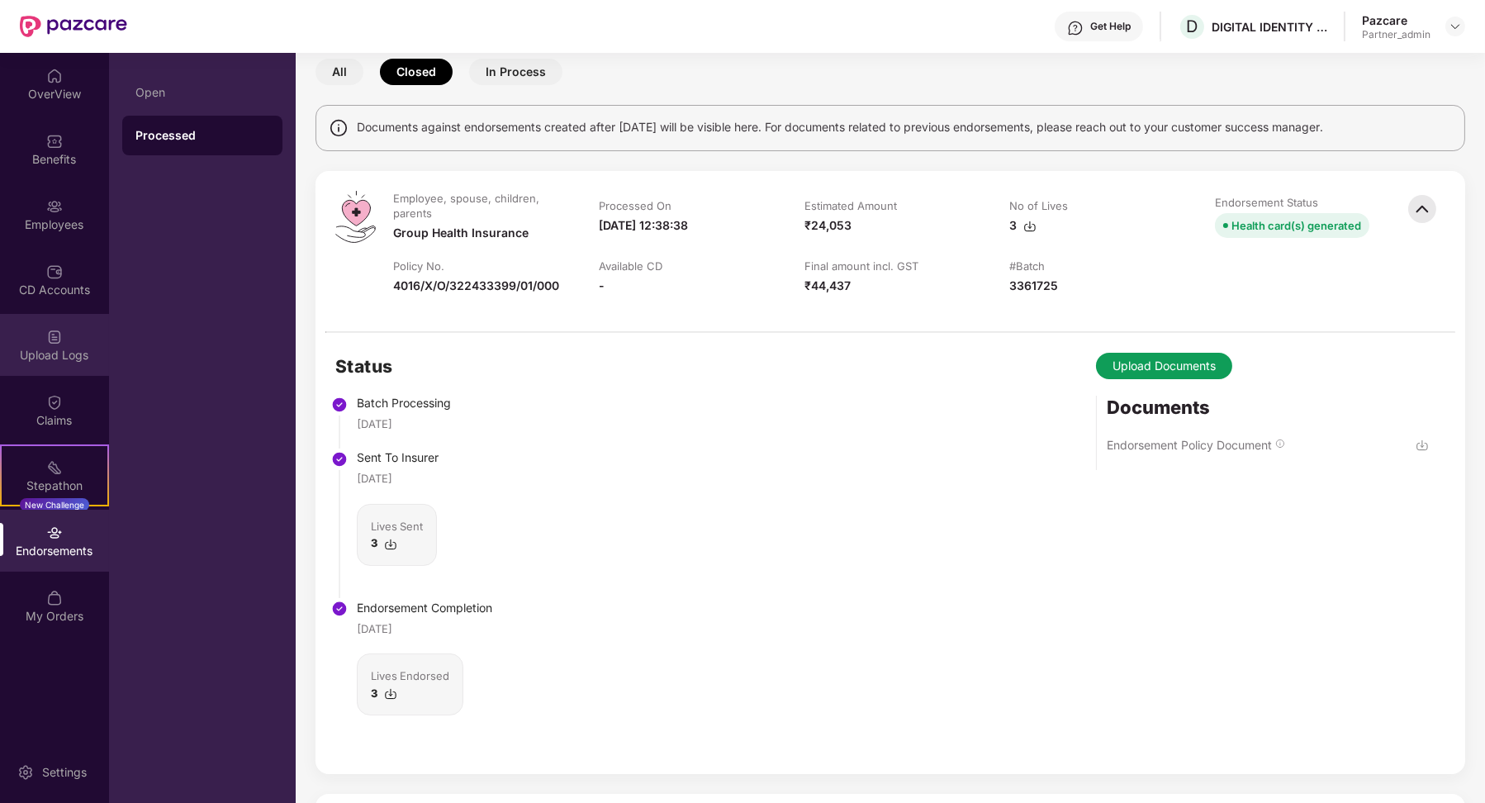
click at [78, 356] on div "Upload Logs" at bounding box center [54, 355] width 109 height 17
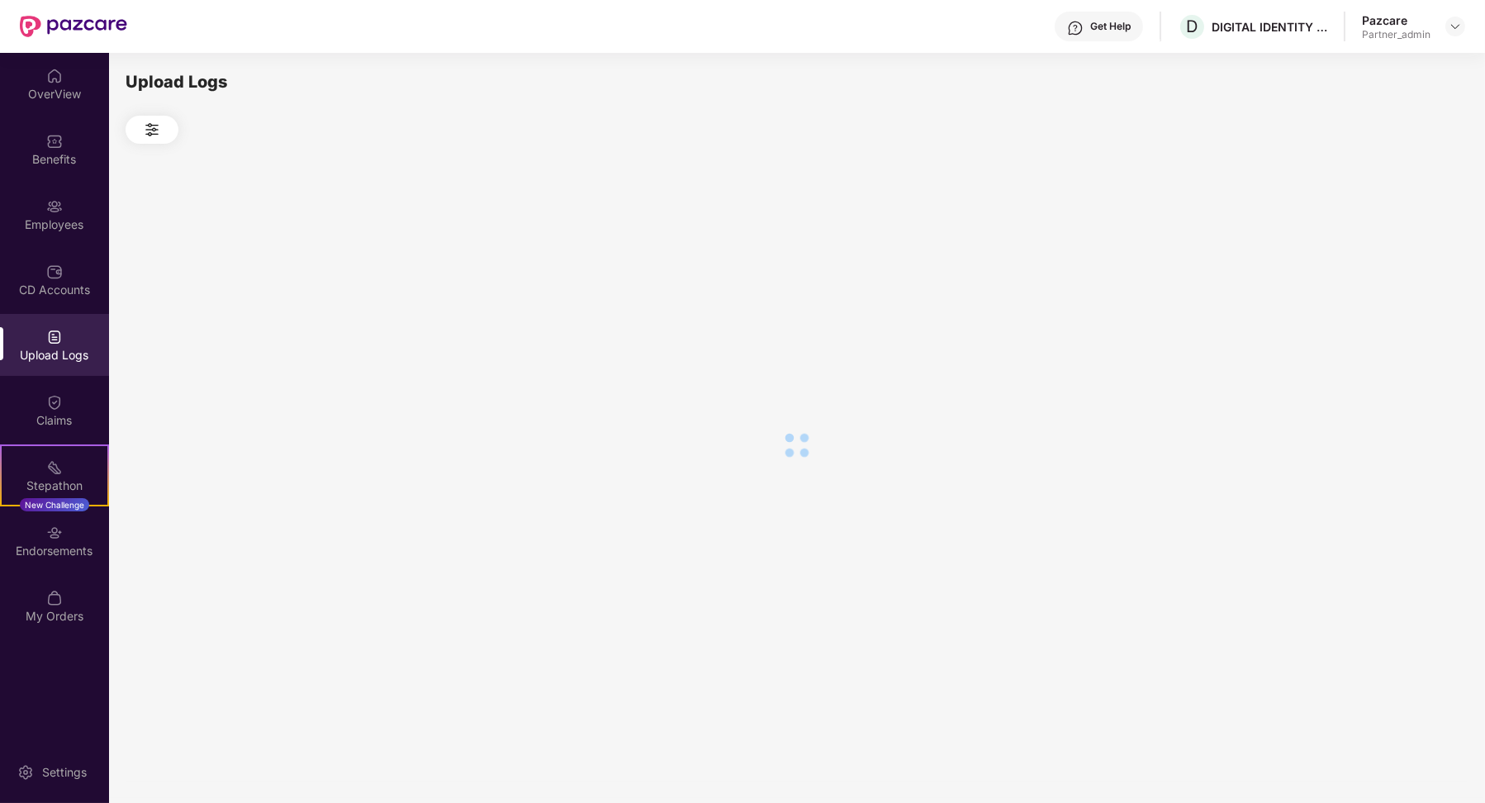
scroll to position [0, 0]
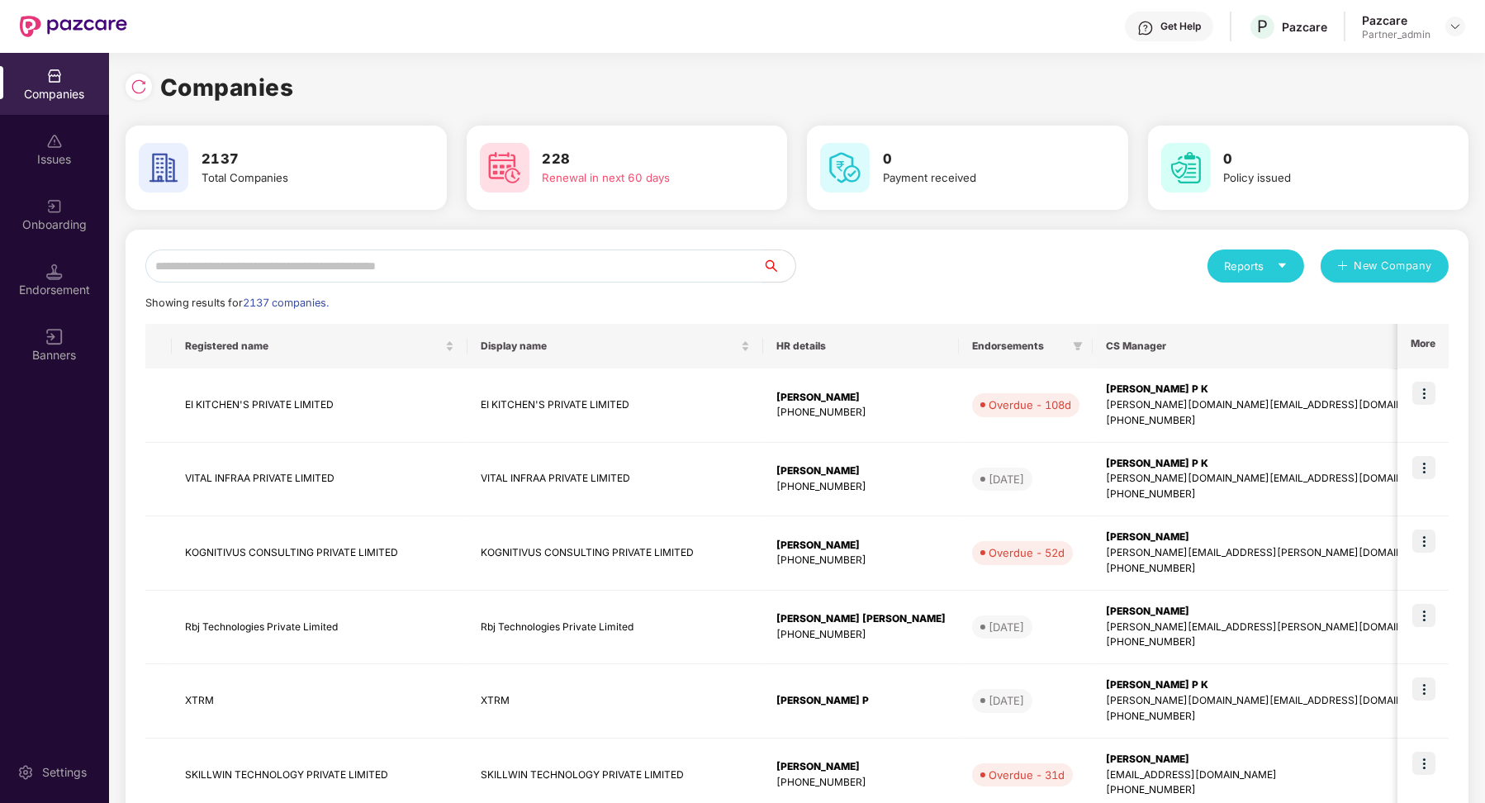
click at [372, 254] on input "text" at bounding box center [453, 265] width 617 height 33
click at [49, 285] on div "Endorsement" at bounding box center [54, 290] width 109 height 17
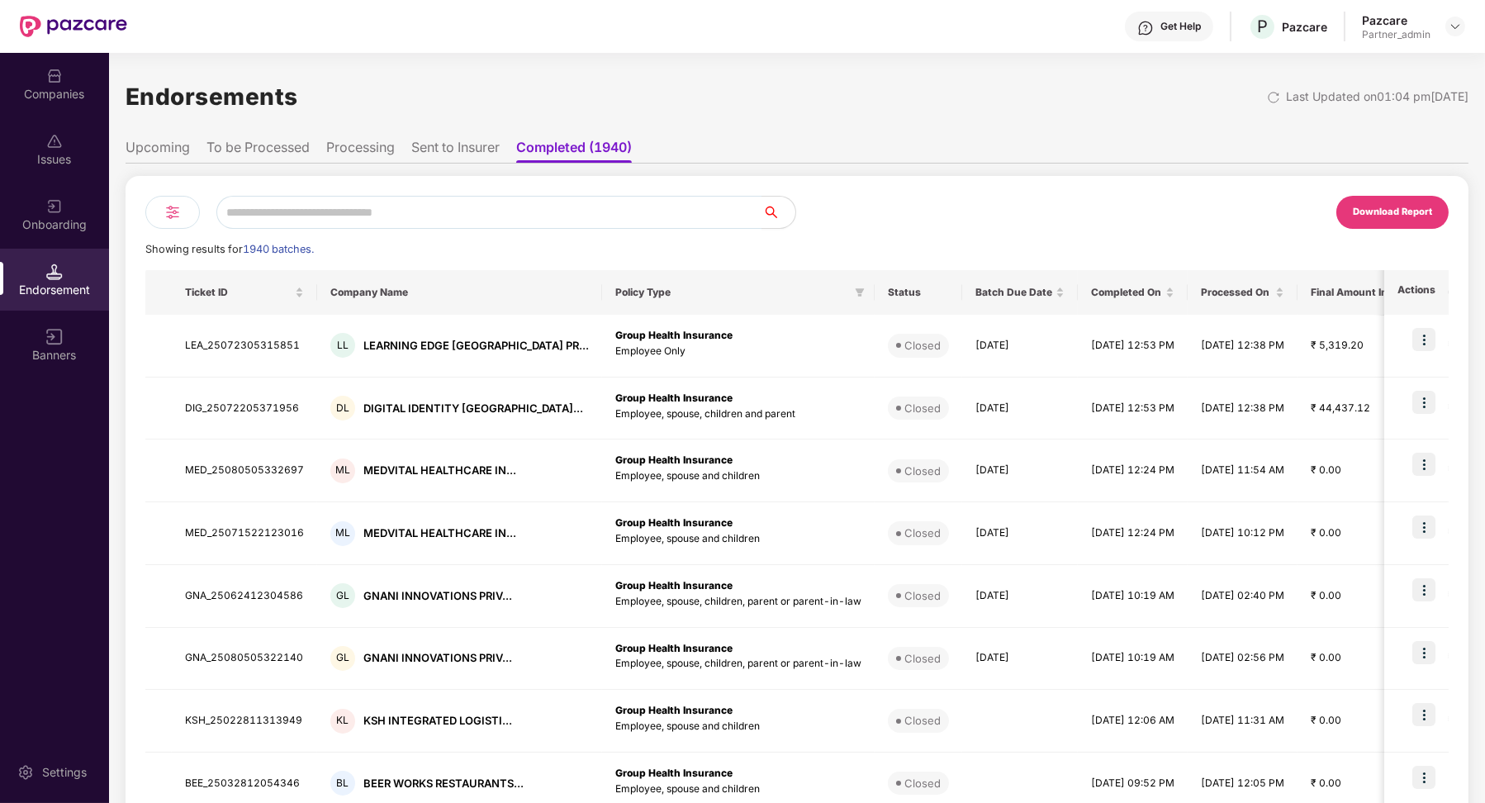
click at [181, 215] on img at bounding box center [173, 212] width 20 height 20
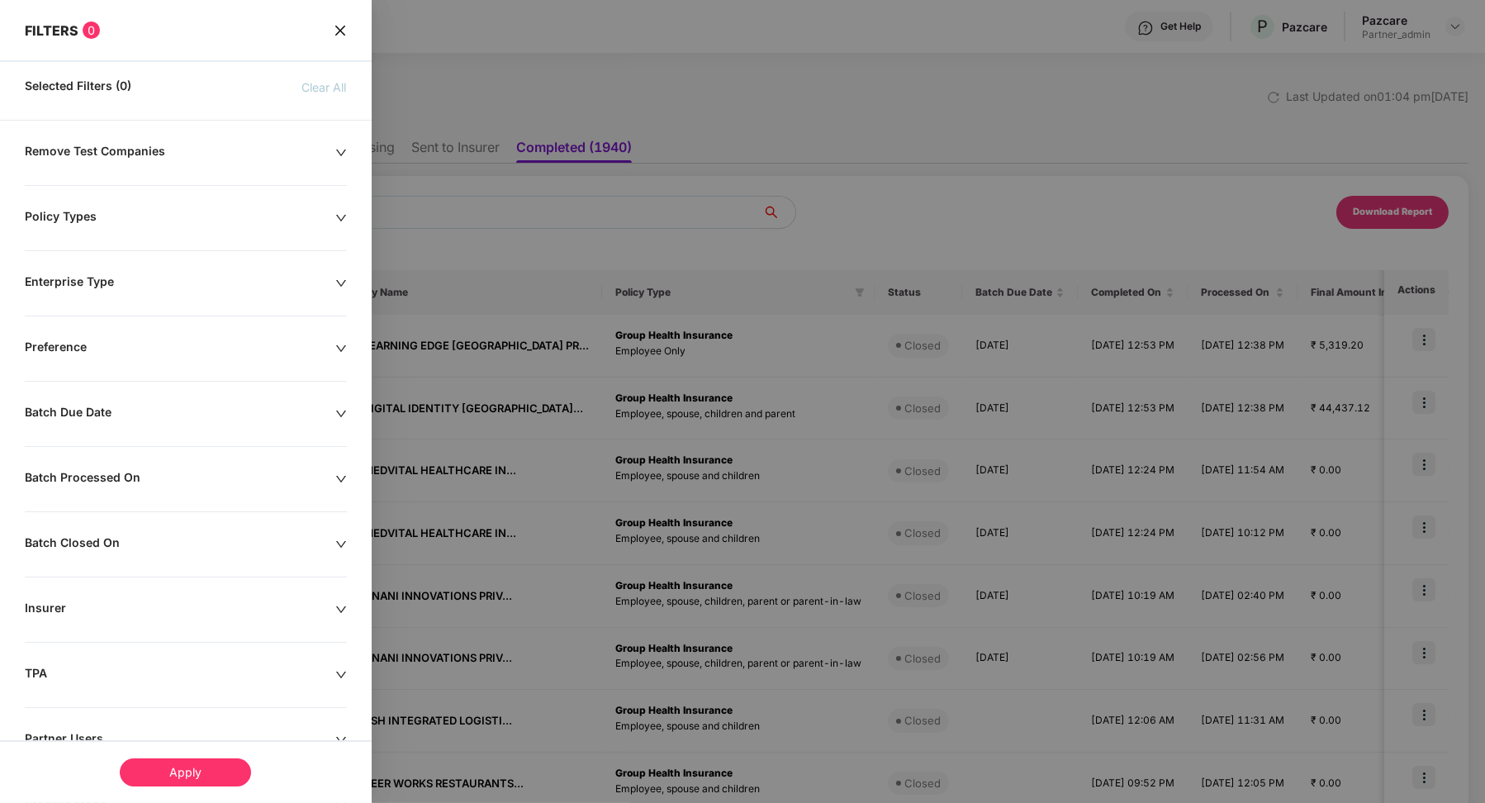
scroll to position [120, 0]
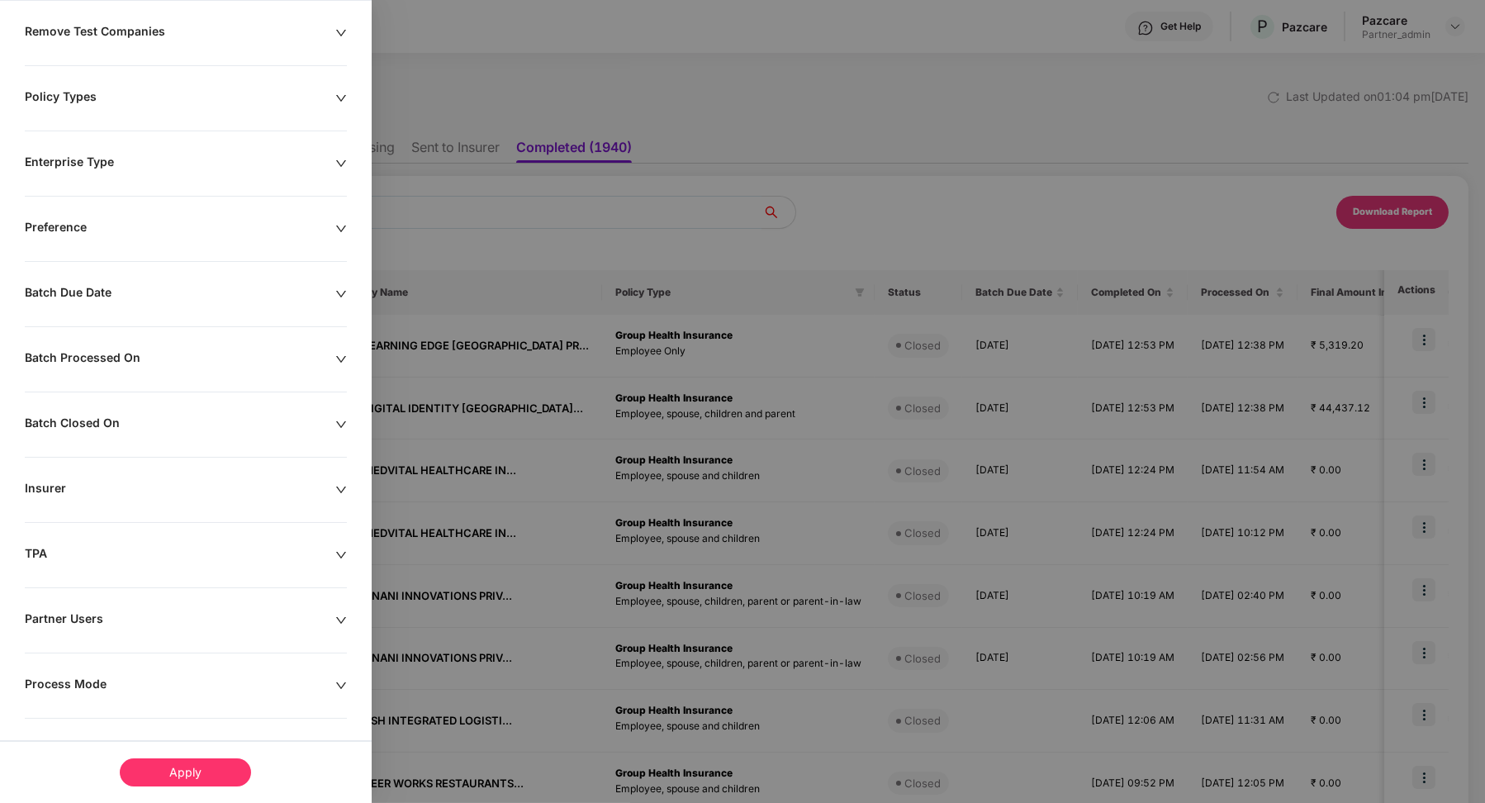
click at [102, 676] on div "Process Mode" at bounding box center [180, 685] width 311 height 18
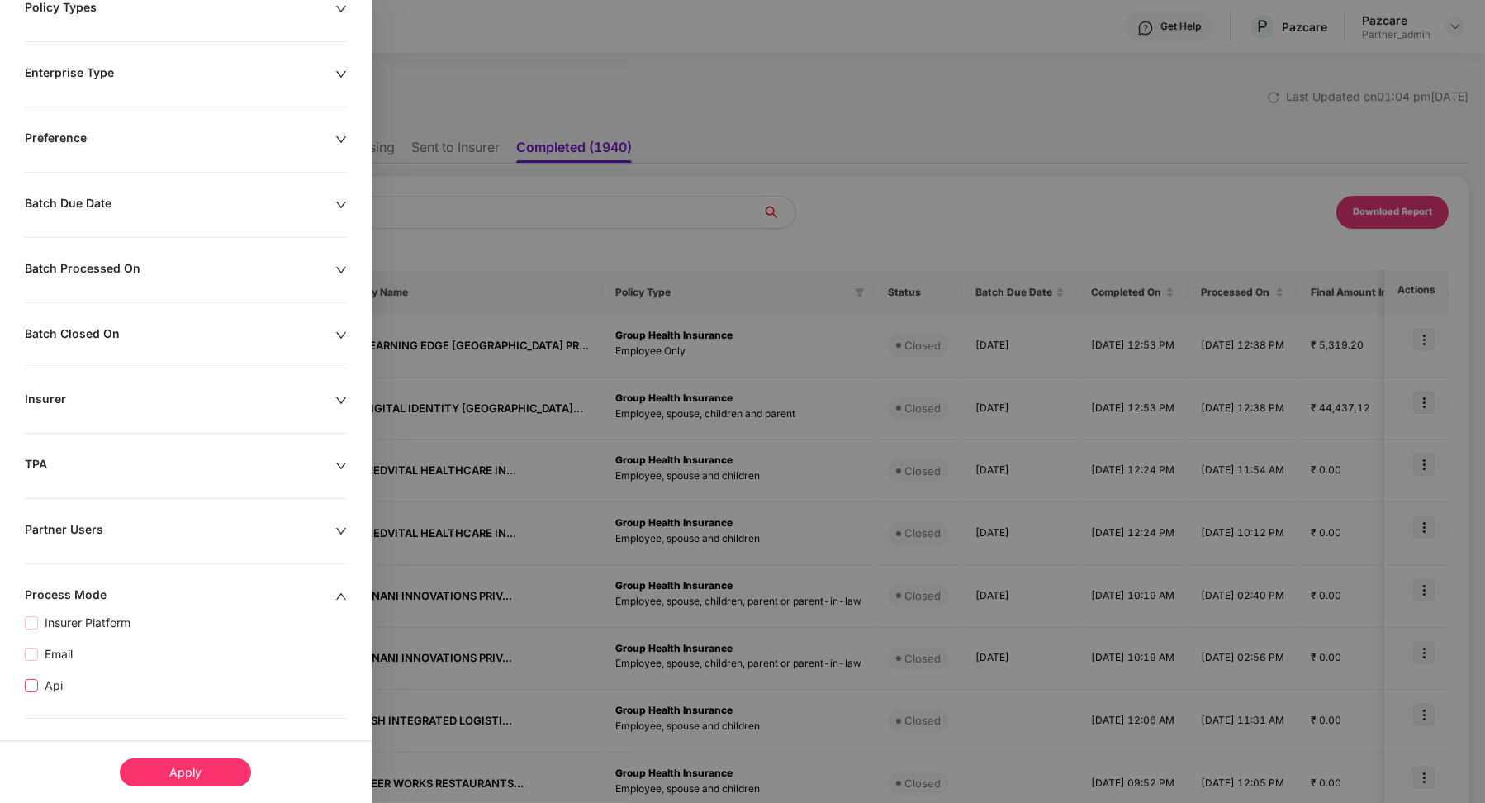
click at [57, 688] on span "Api" at bounding box center [53, 685] width 31 height 18
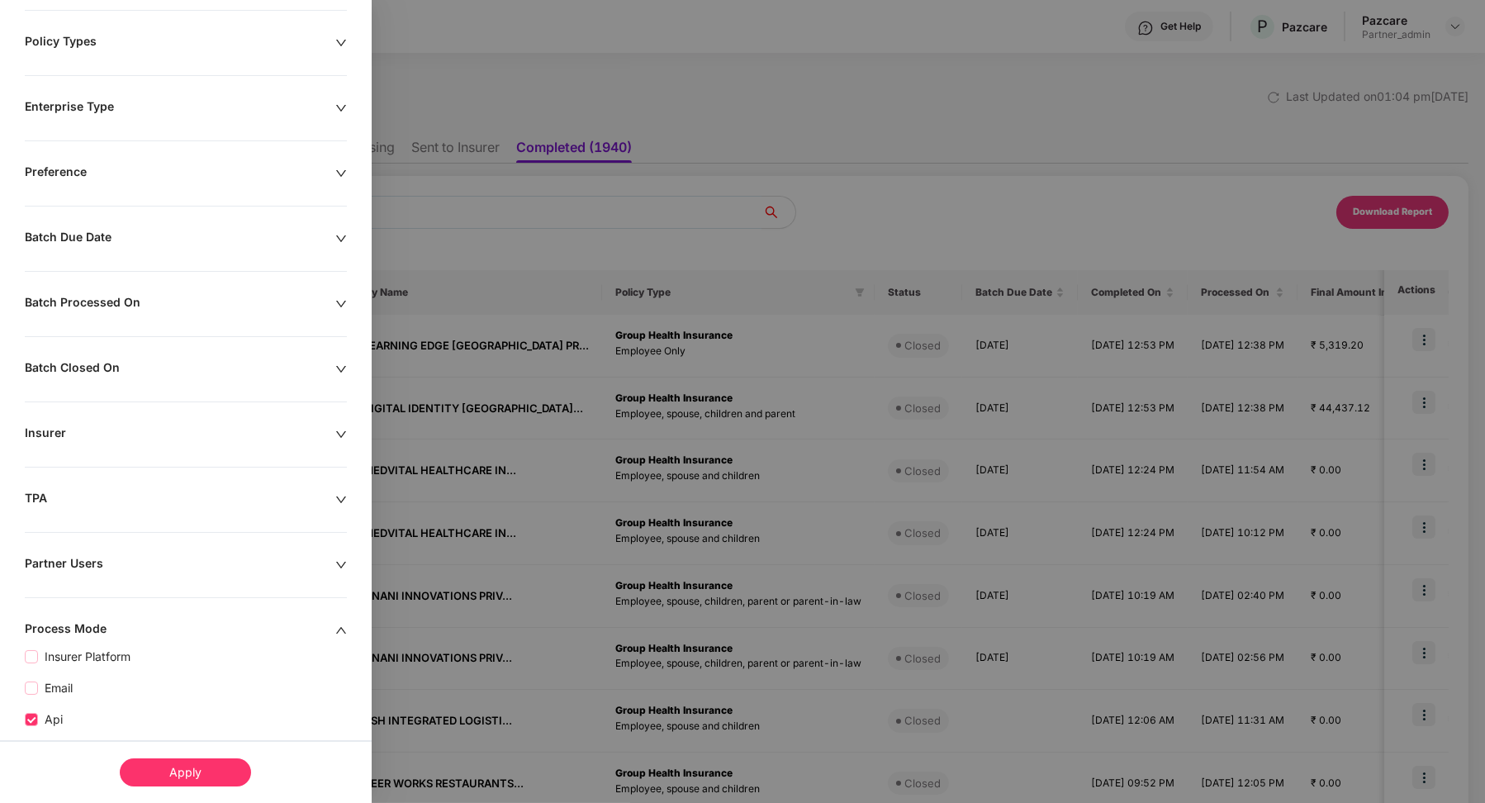
scroll to position [243, 0]
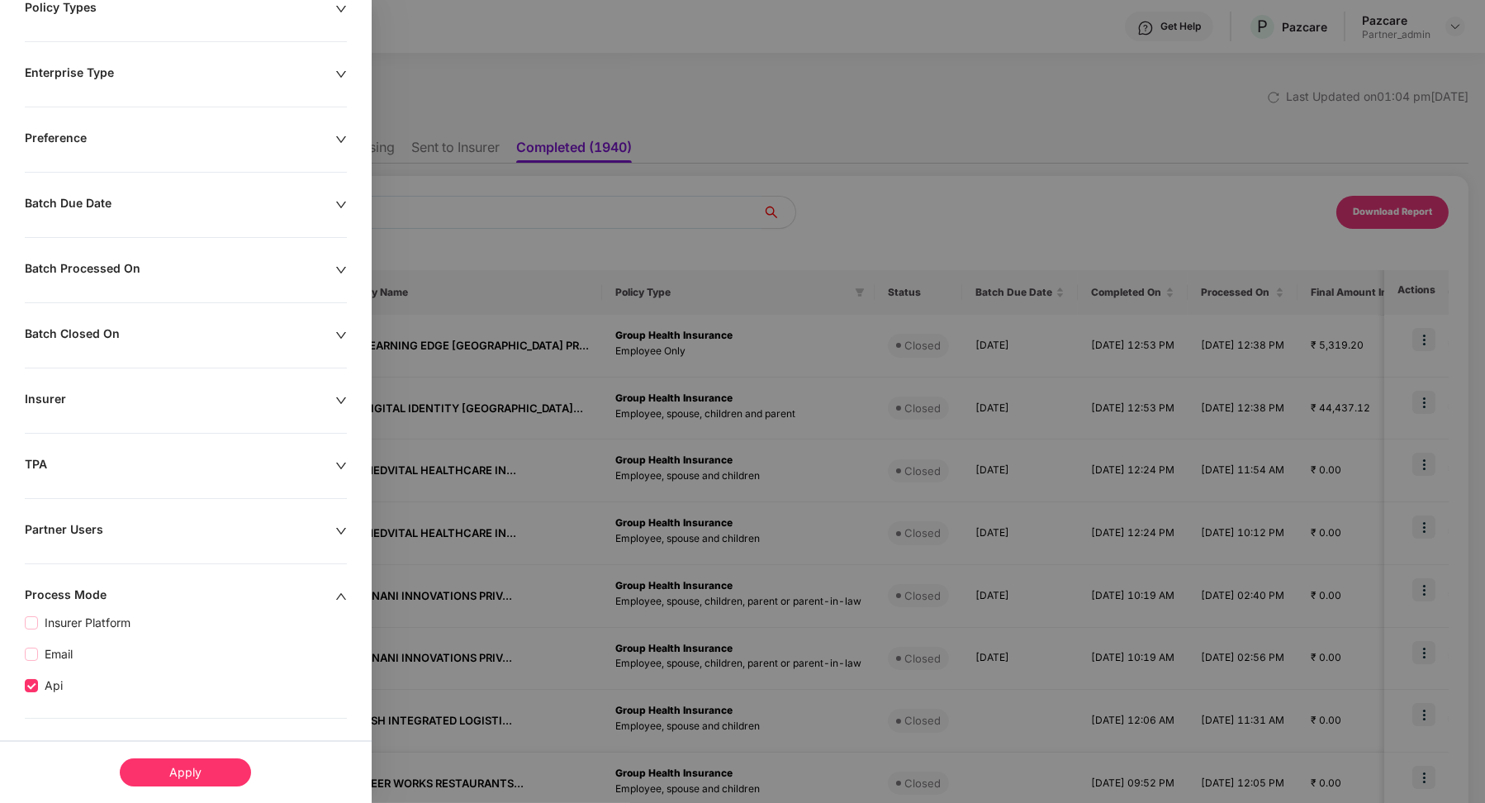
click at [169, 794] on div "Apply" at bounding box center [186, 771] width 372 height 63
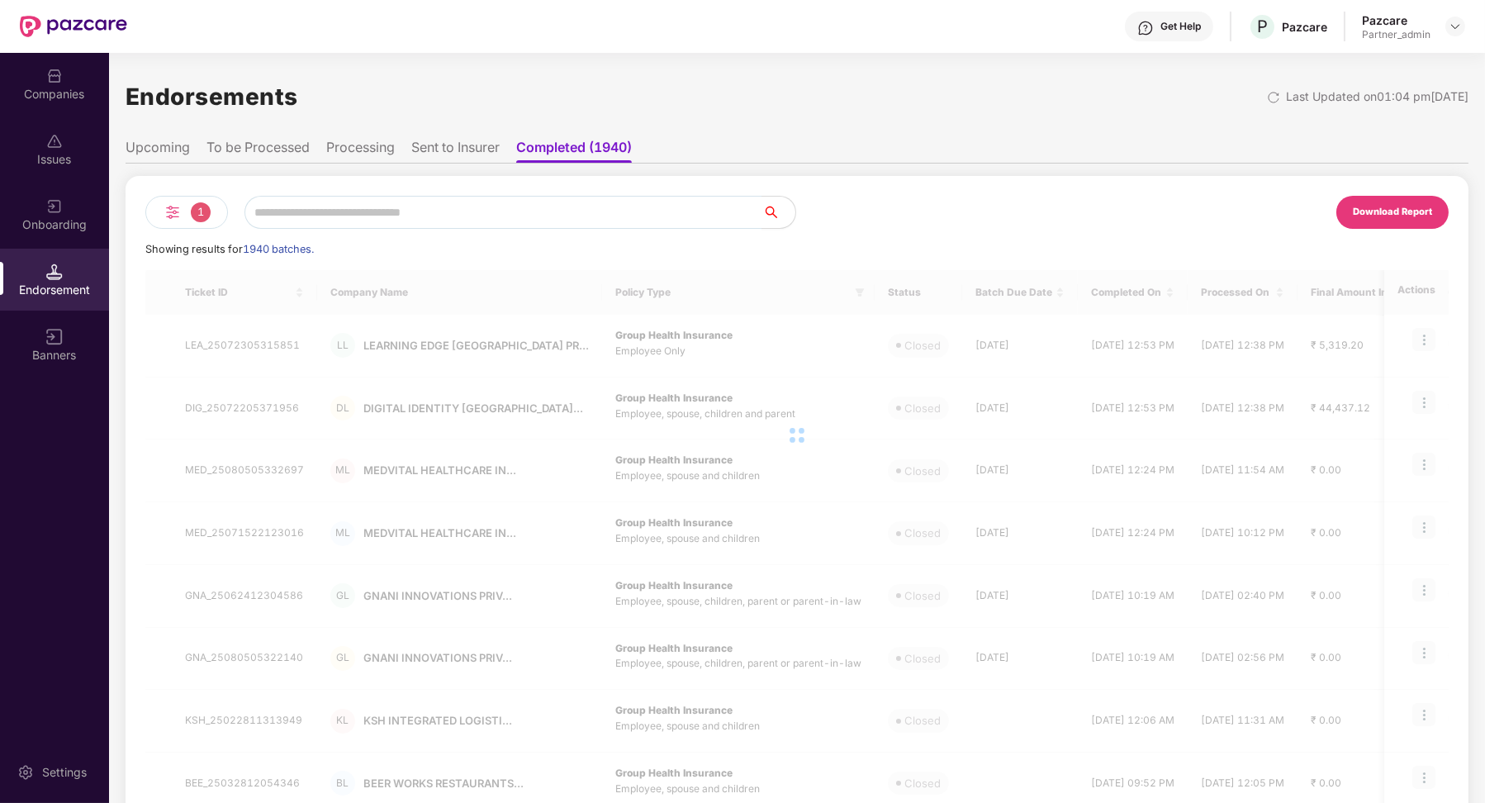
click at [181, 783] on div "Ticket ID Company Name Policy Type Status Batch Due Date Completed On Processed…" at bounding box center [796, 605] width 1303 height 670
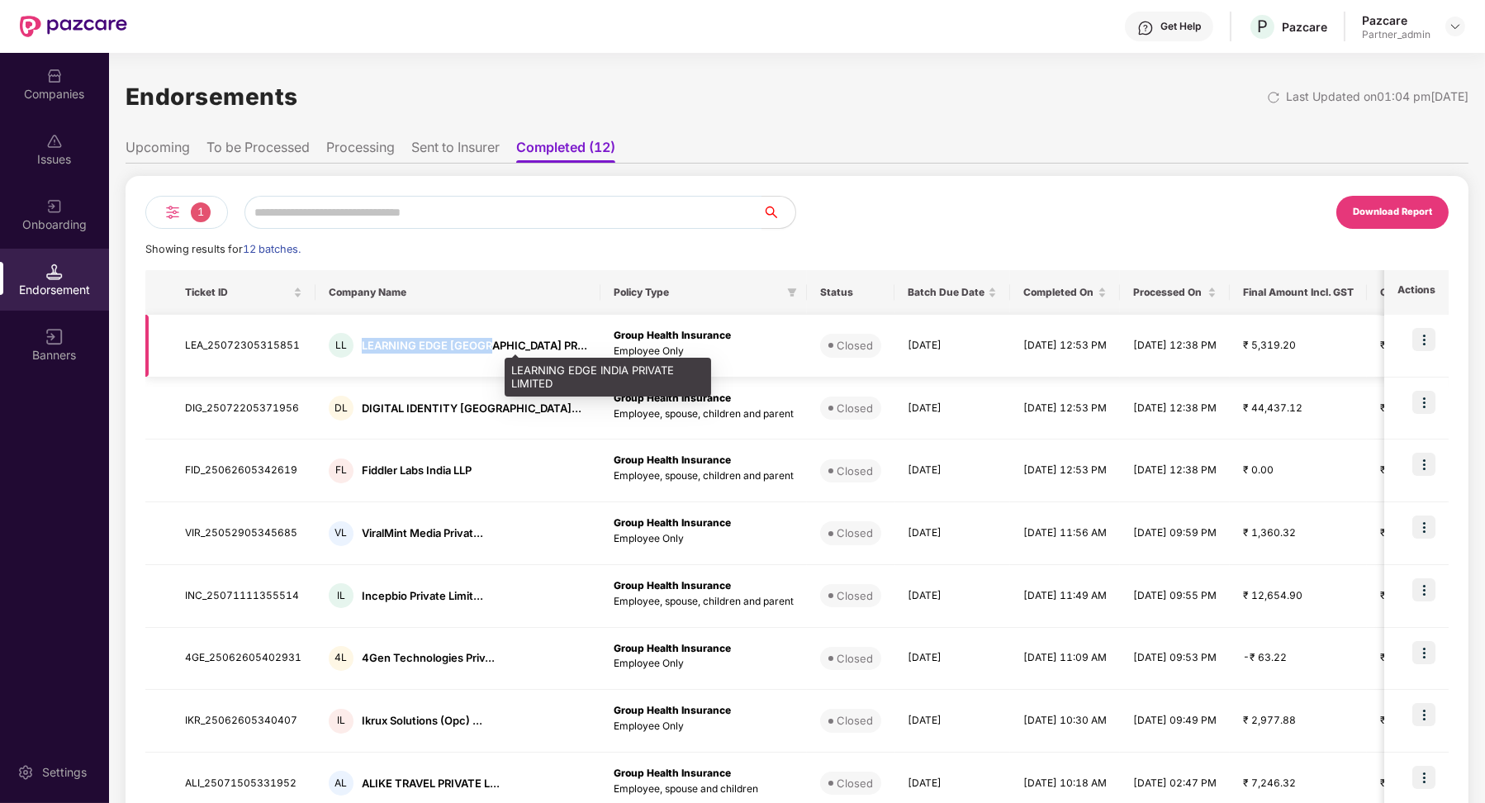
drag, startPoint x: 358, startPoint y: 344, endPoint x: 480, endPoint y: 344, distance: 121.4
click at [481, 344] on div "LEARNING EDGE [GEOGRAPHIC_DATA] PR..." at bounding box center [474, 346] width 225 height 16
copy div "LEARNING EDGE [GEOGRAPHIC_DATA]"
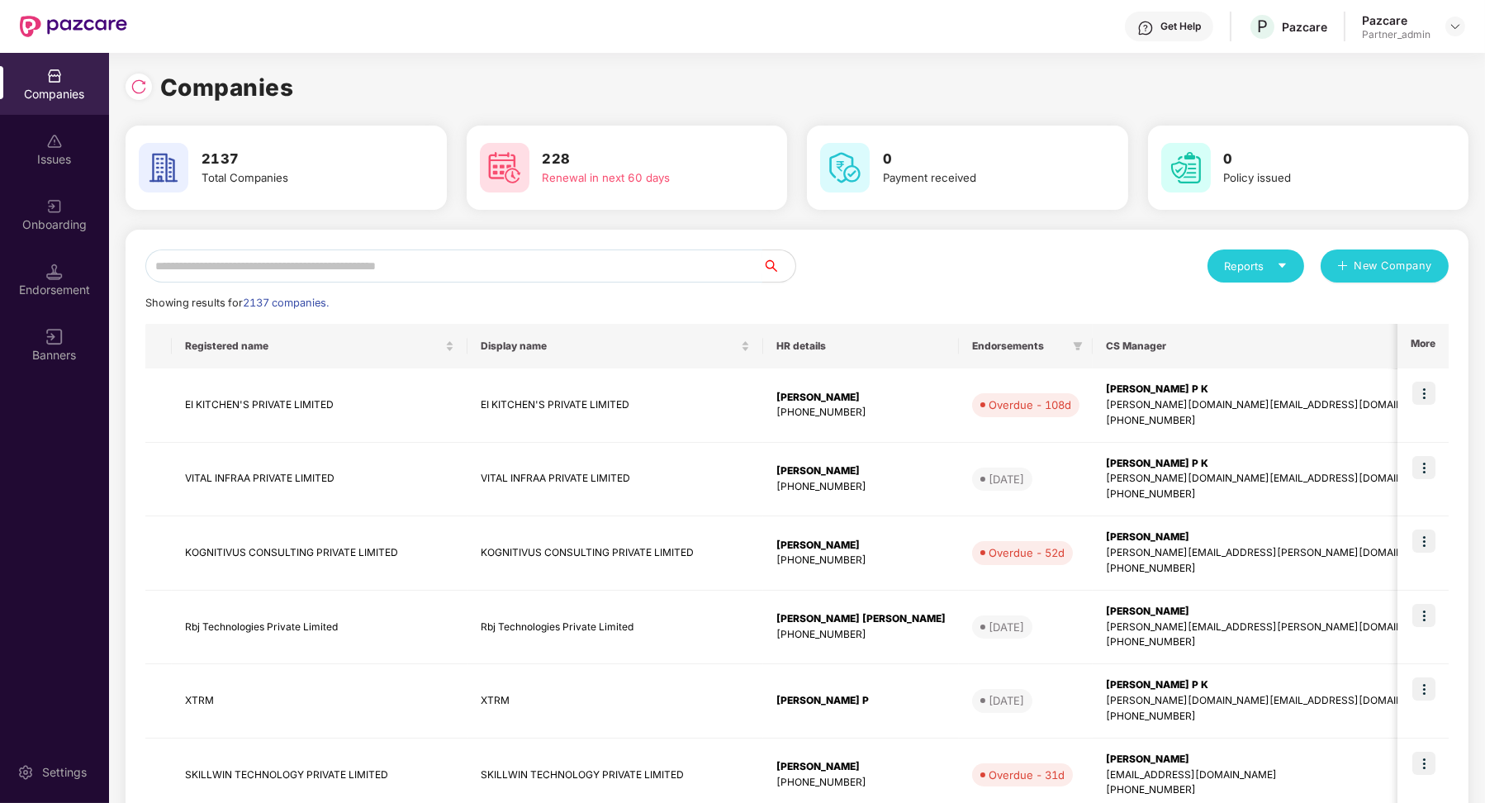
click at [289, 266] on input "text" at bounding box center [453, 265] width 617 height 33
paste input "**********"
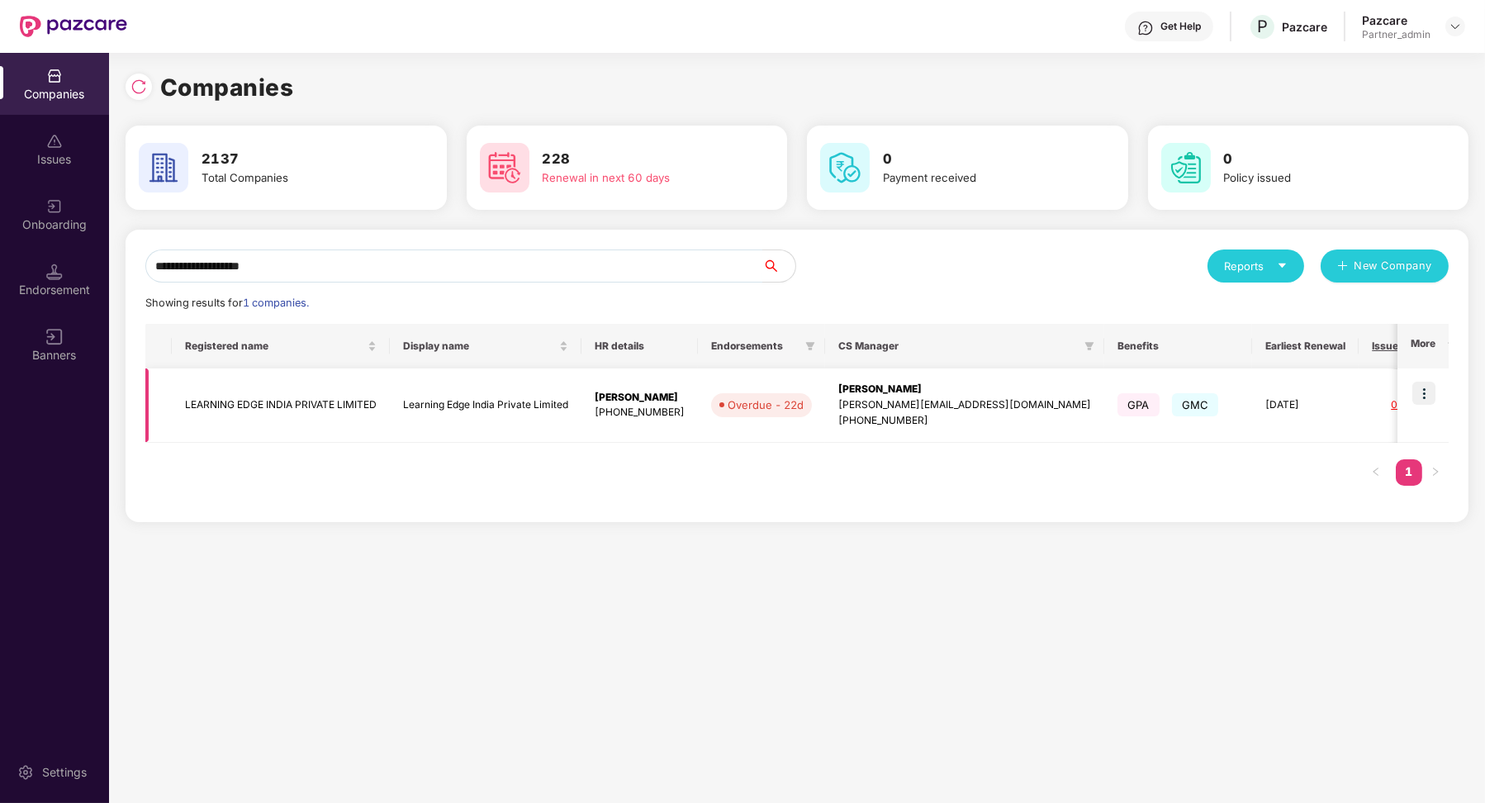
type input "**********"
click at [1437, 397] on td at bounding box center [1422, 405] width 51 height 74
click at [1426, 379] on td at bounding box center [1422, 405] width 51 height 74
click at [1424, 387] on img at bounding box center [1423, 393] width 23 height 23
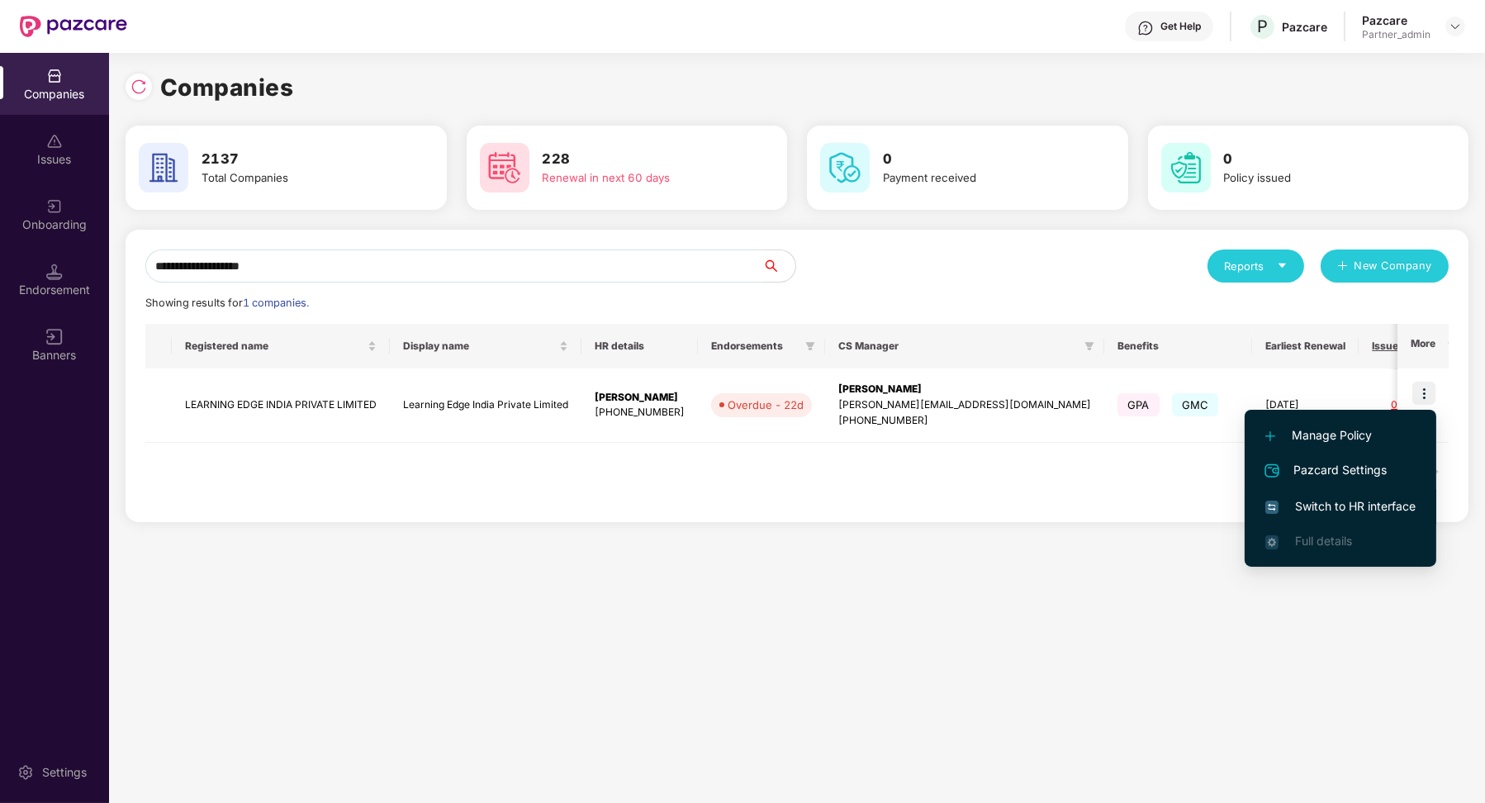
click at [1378, 491] on li "Switch to HR interface" at bounding box center [1341, 506] width 192 height 35
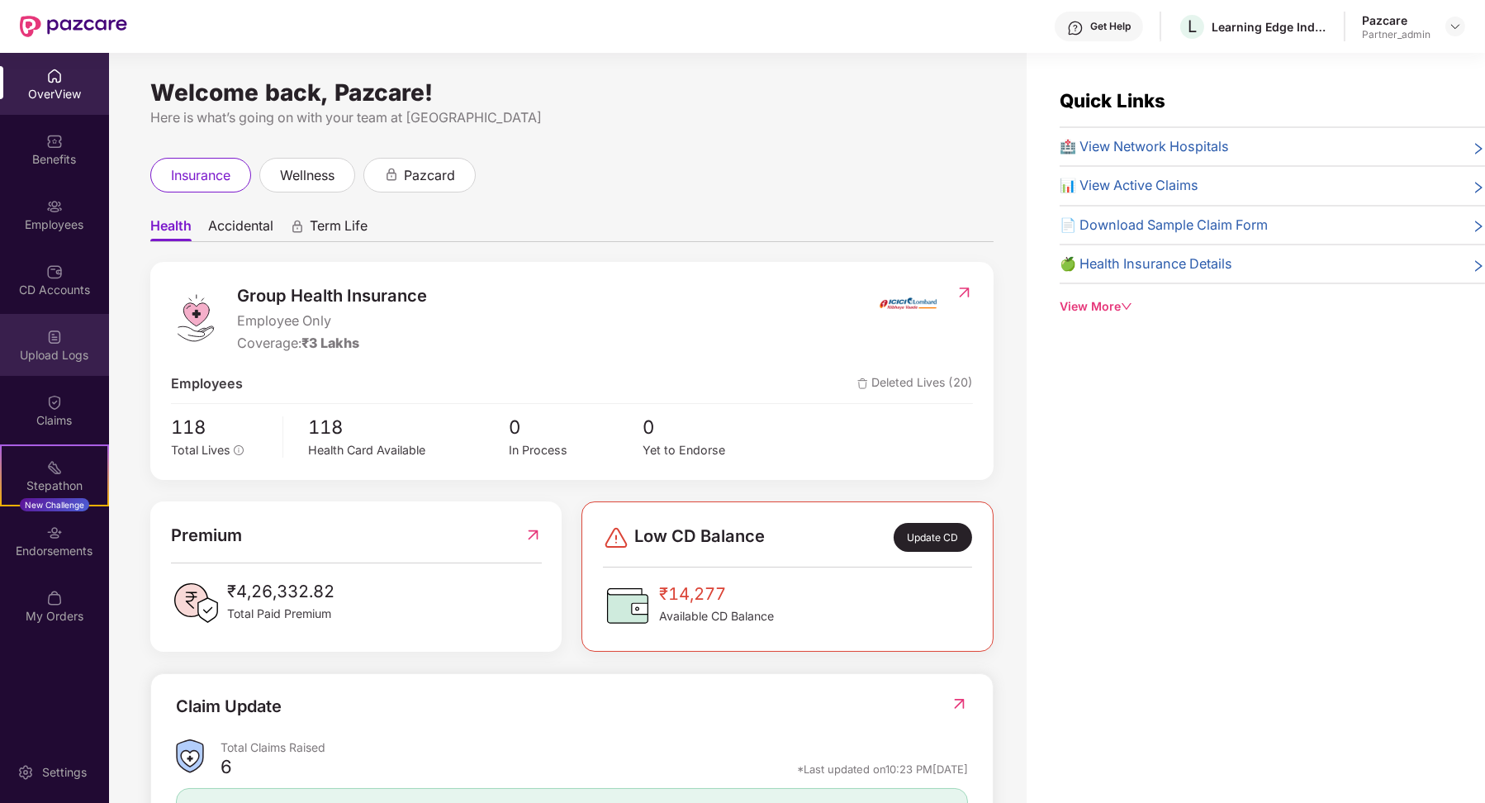
click at [73, 329] on div "Upload Logs" at bounding box center [54, 345] width 109 height 62
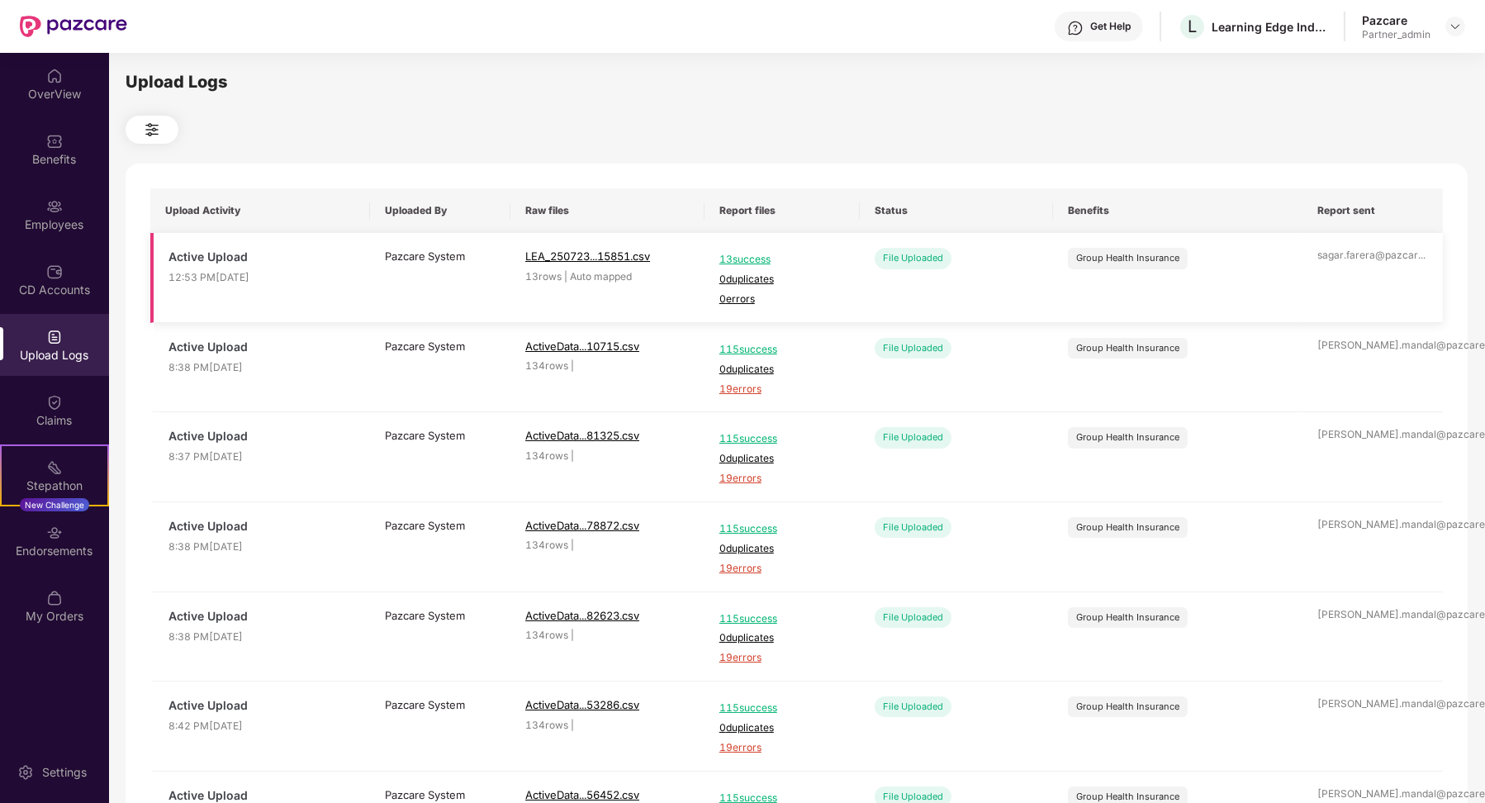
click at [605, 250] on span "LEA_250723...15851.csv" at bounding box center [587, 255] width 125 height 13
click at [64, 222] on div "Employees" at bounding box center [54, 224] width 109 height 17
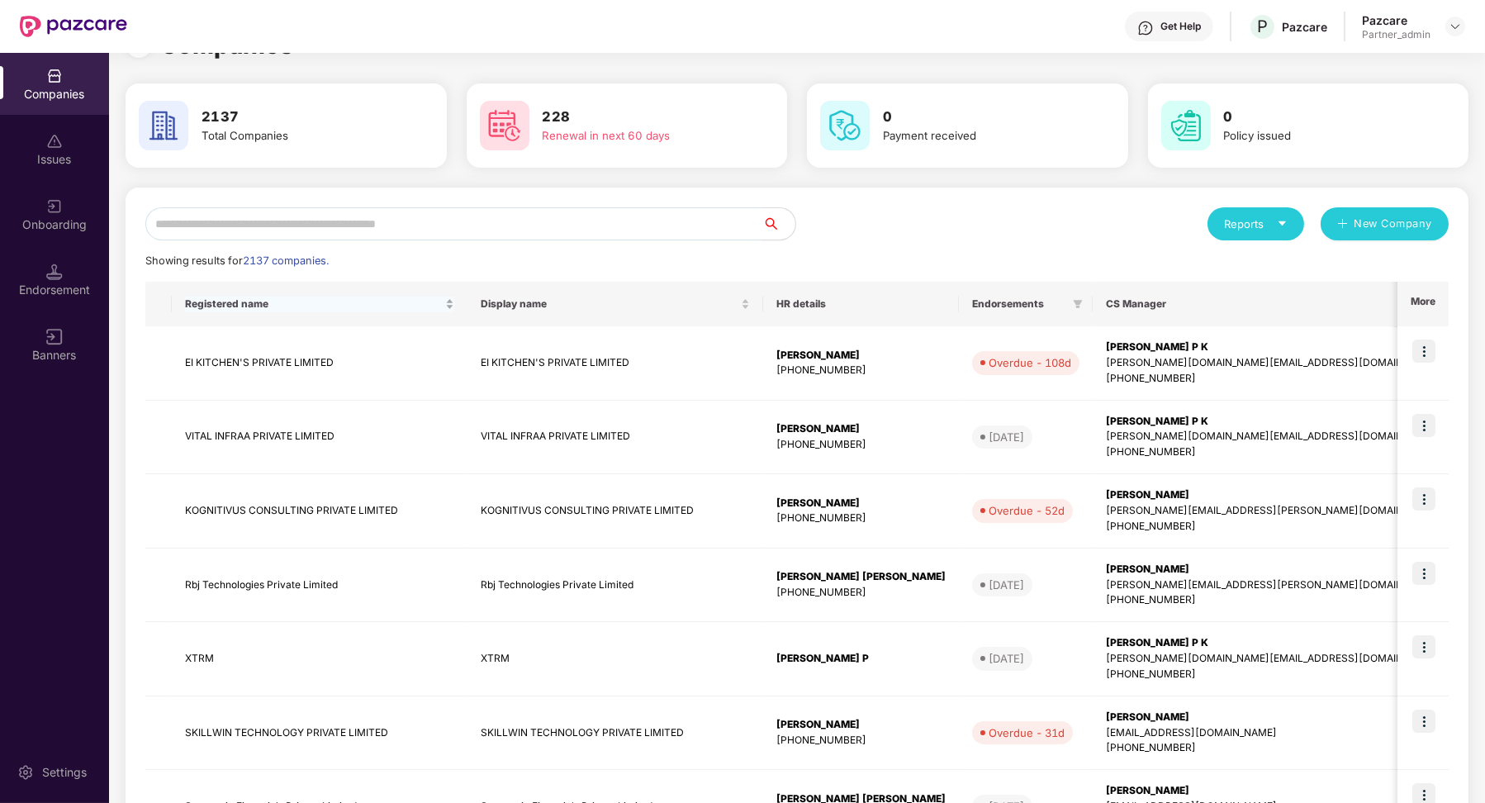
scroll to position [0, 0]
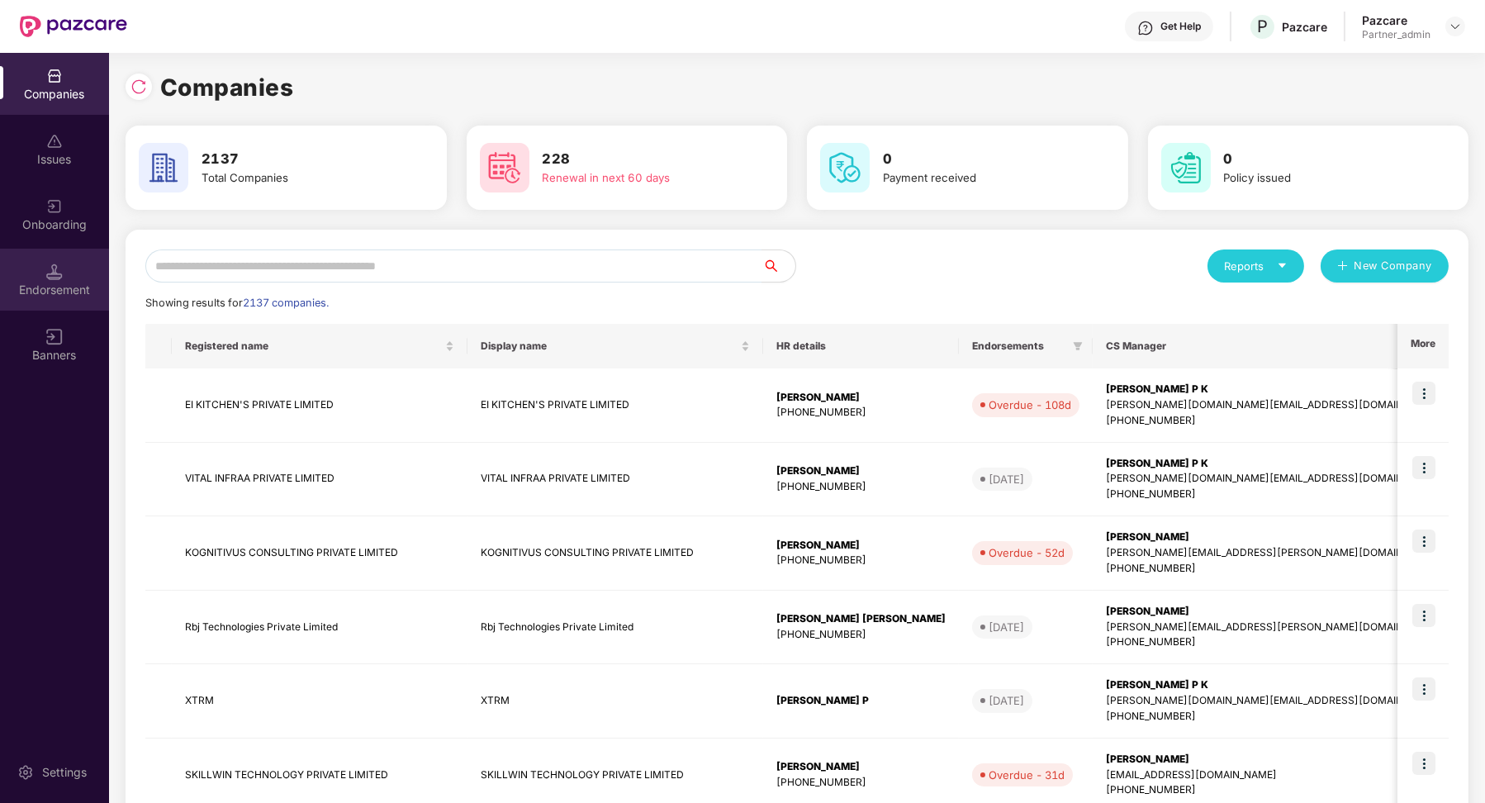
click at [80, 301] on div "Endorsement" at bounding box center [54, 280] width 109 height 62
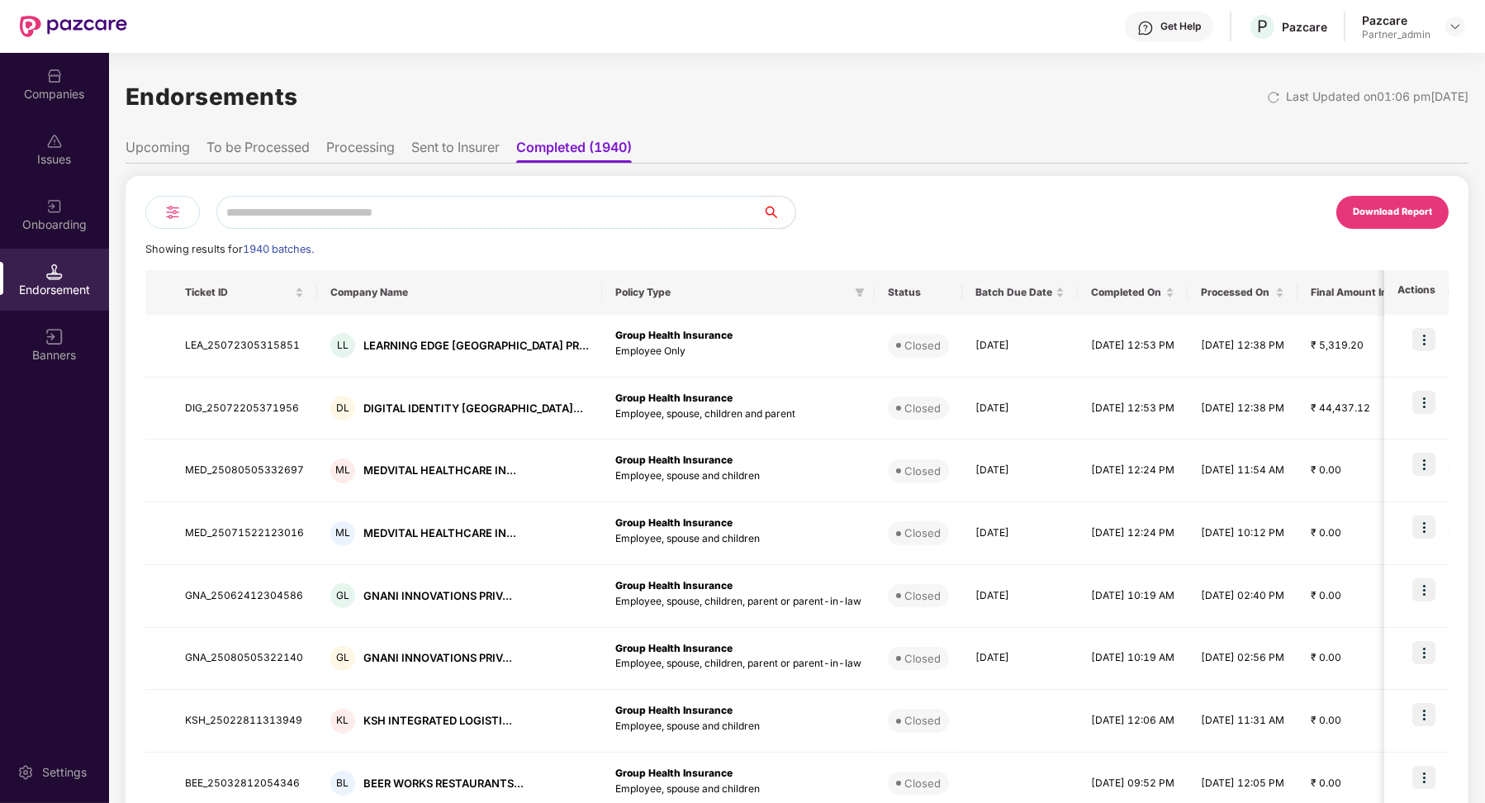
click at [168, 222] on div at bounding box center [172, 212] width 55 height 33
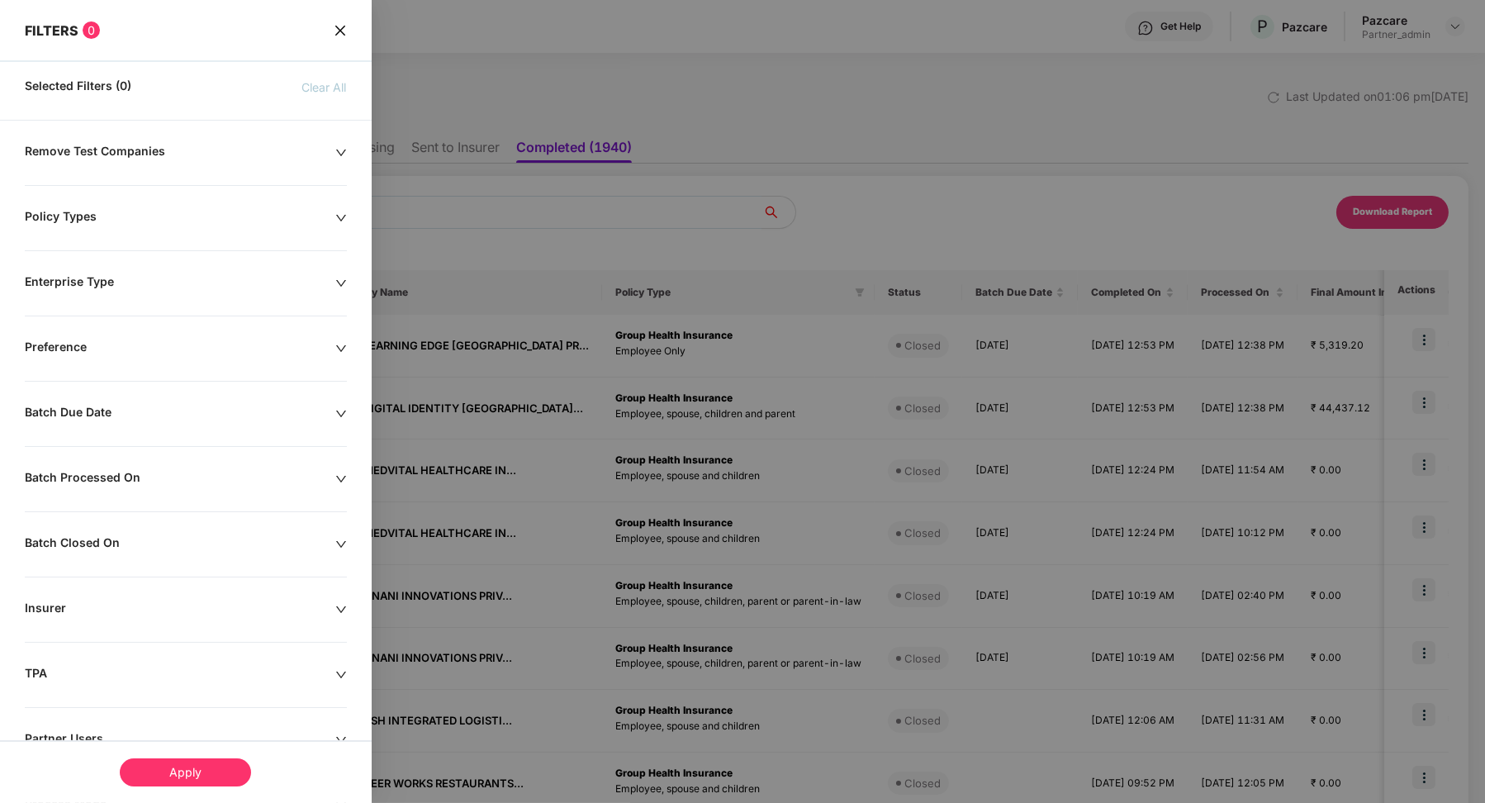
scroll to position [120, 0]
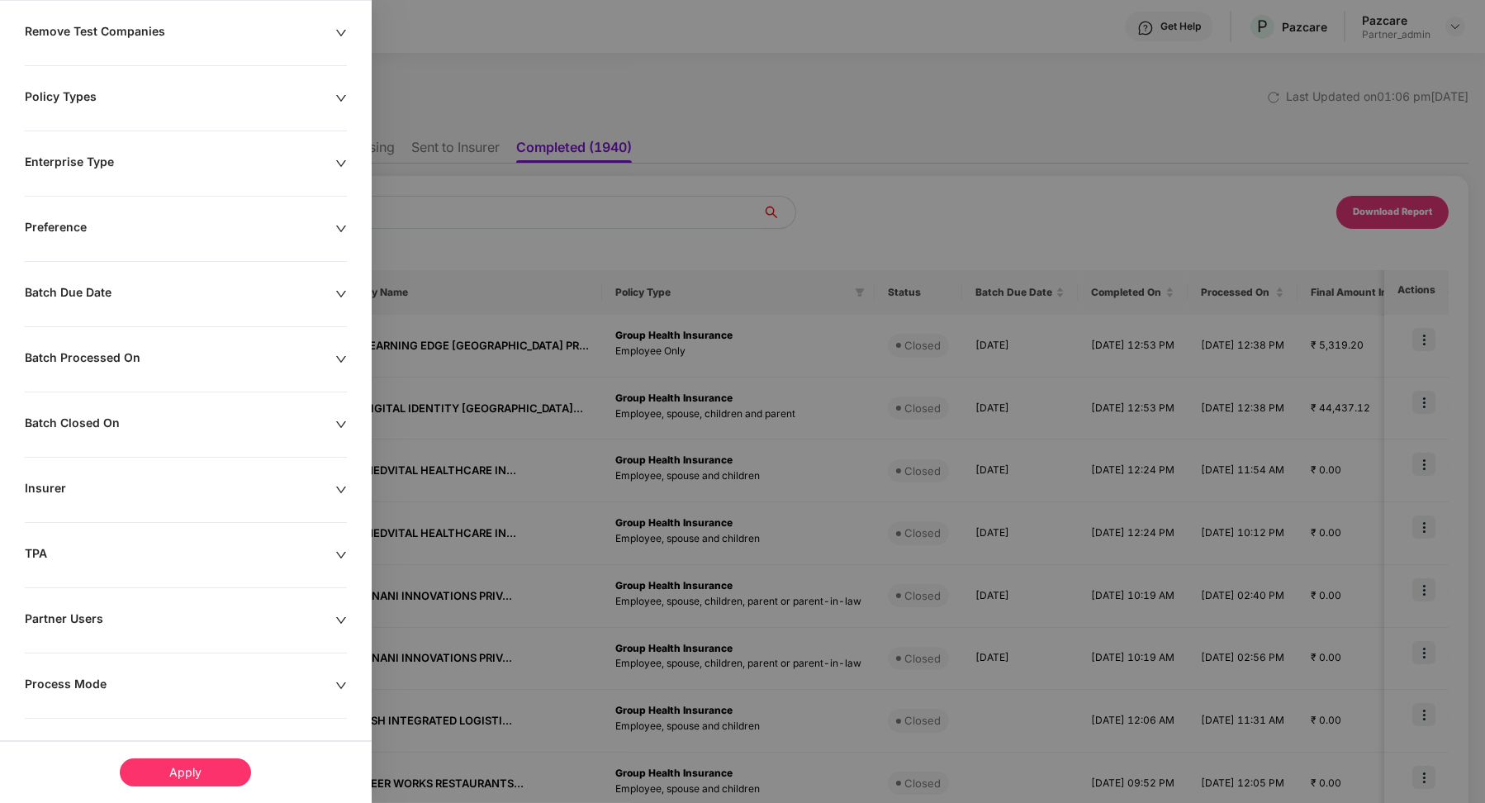
click at [126, 676] on div "Process Mode" at bounding box center [180, 685] width 311 height 18
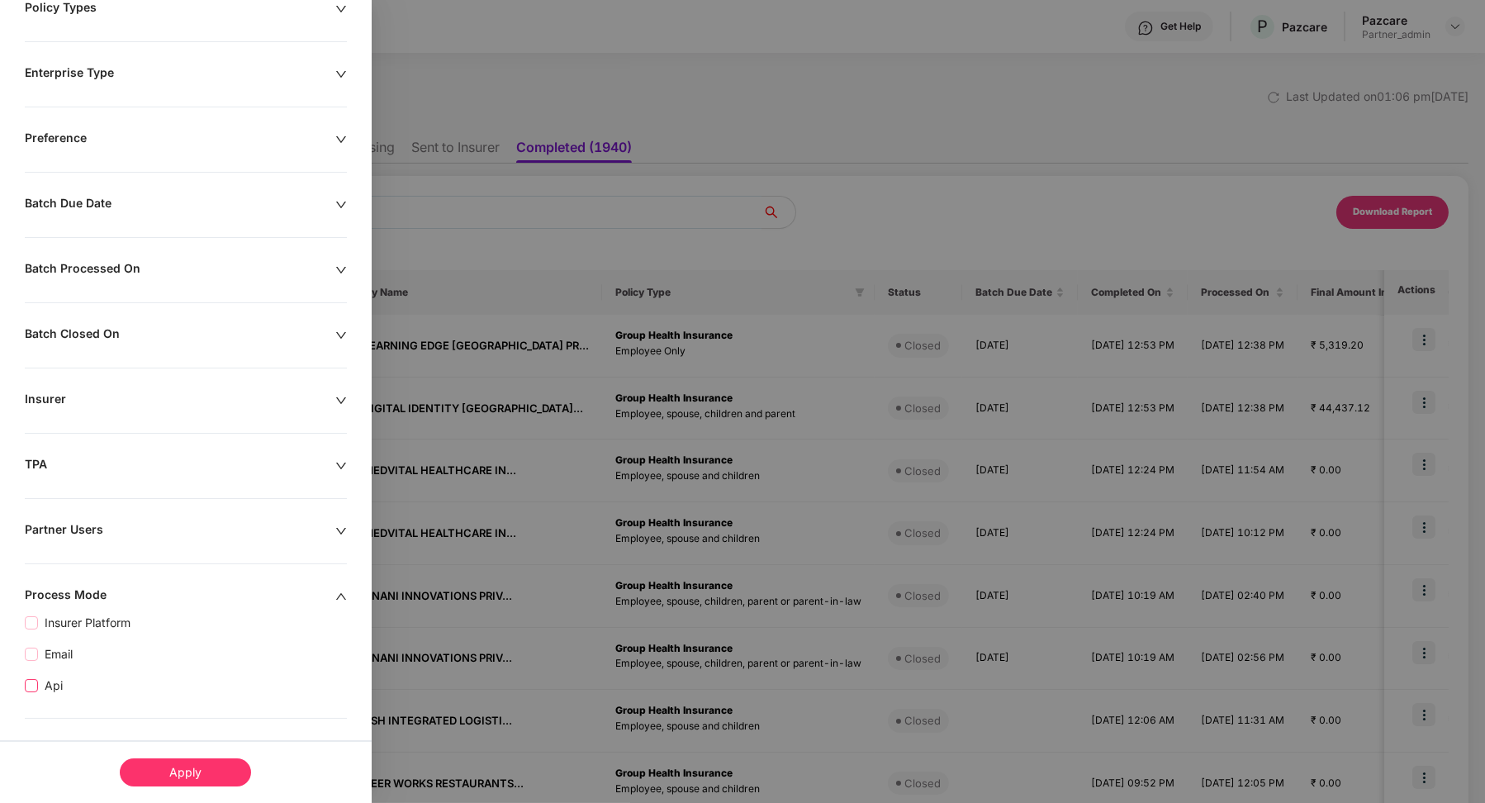
click at [50, 690] on span "Api" at bounding box center [53, 685] width 31 height 18
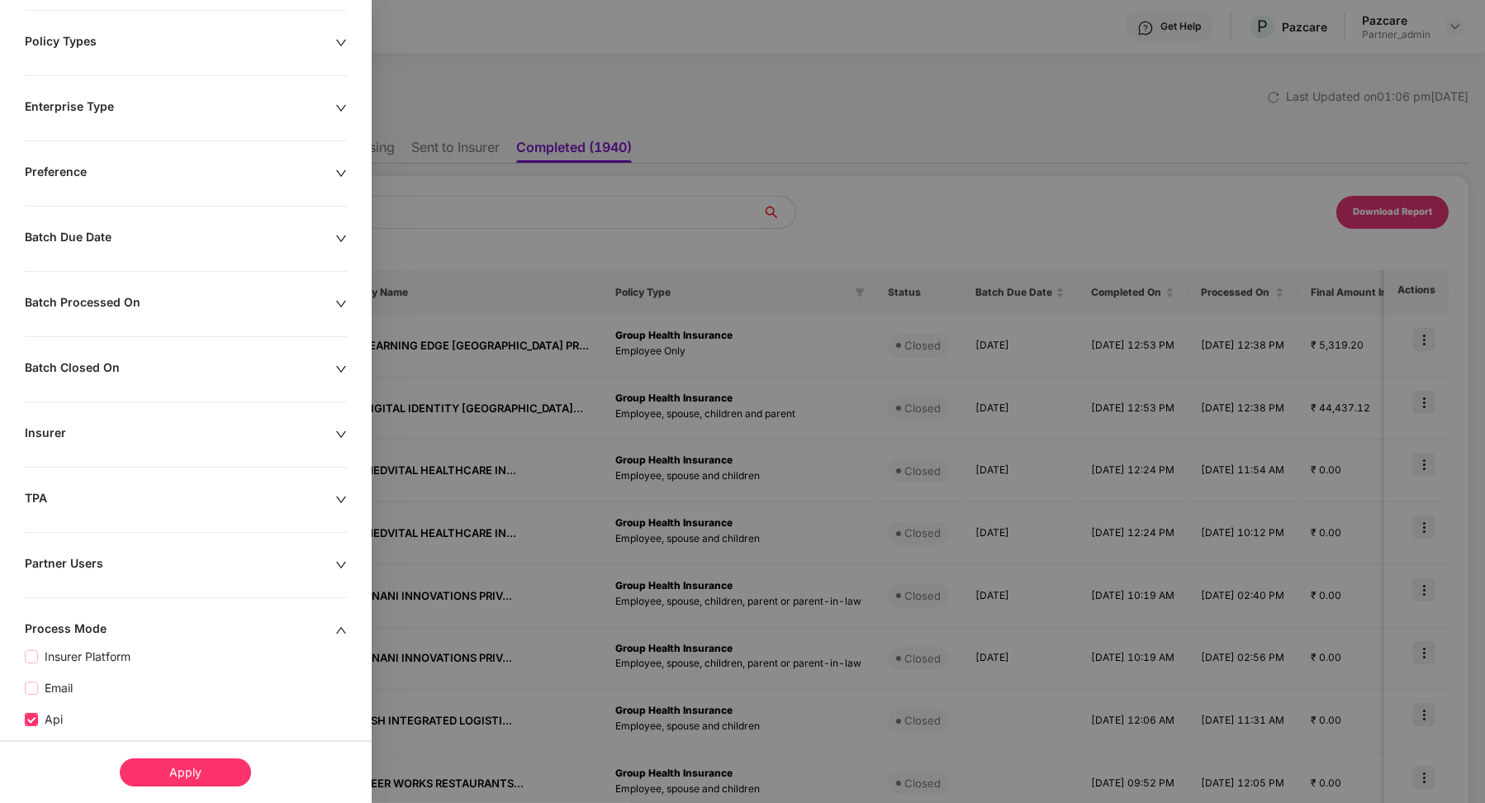
scroll to position [243, 0]
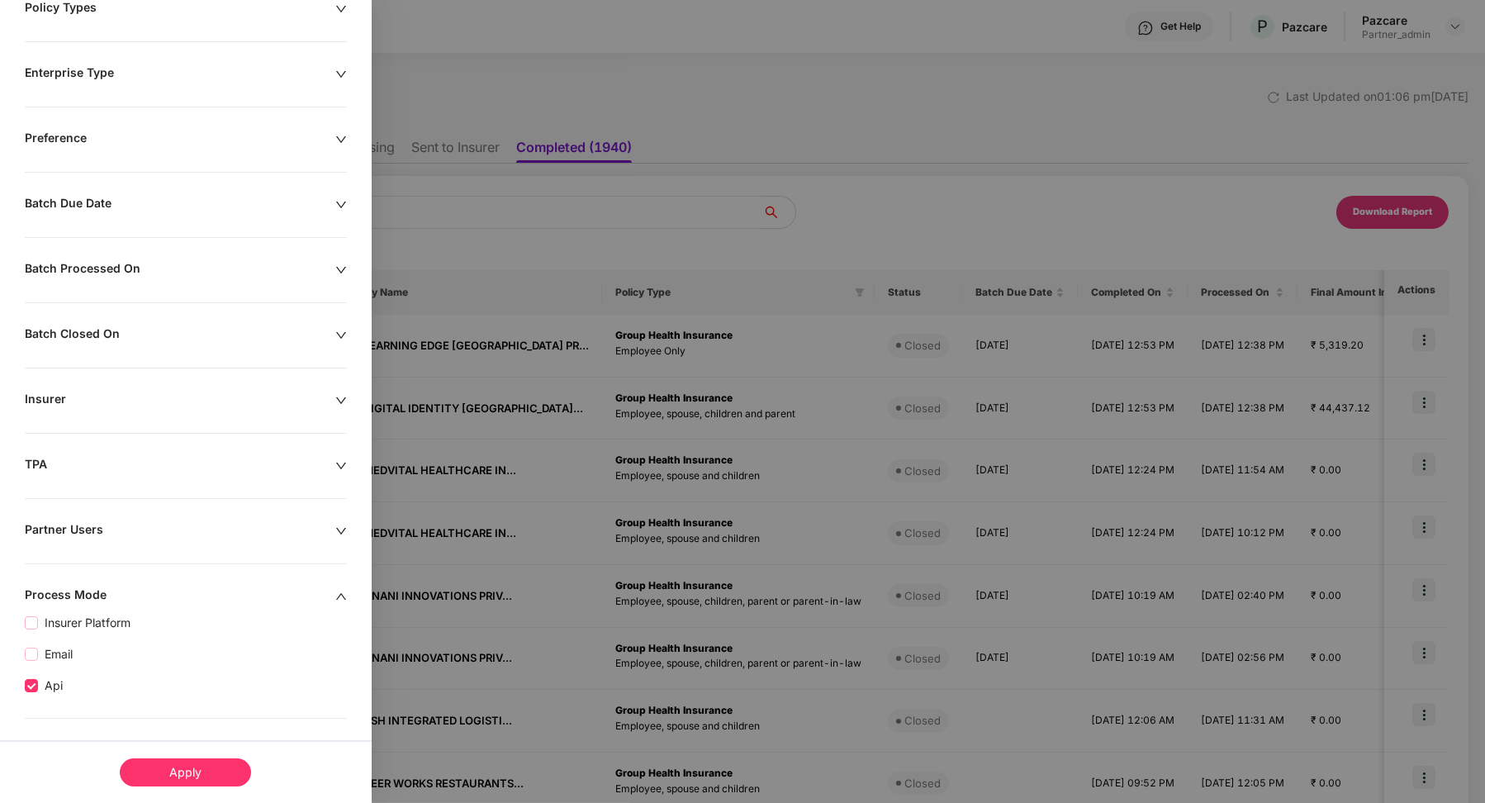
click at [205, 775] on div "Apply" at bounding box center [185, 772] width 131 height 28
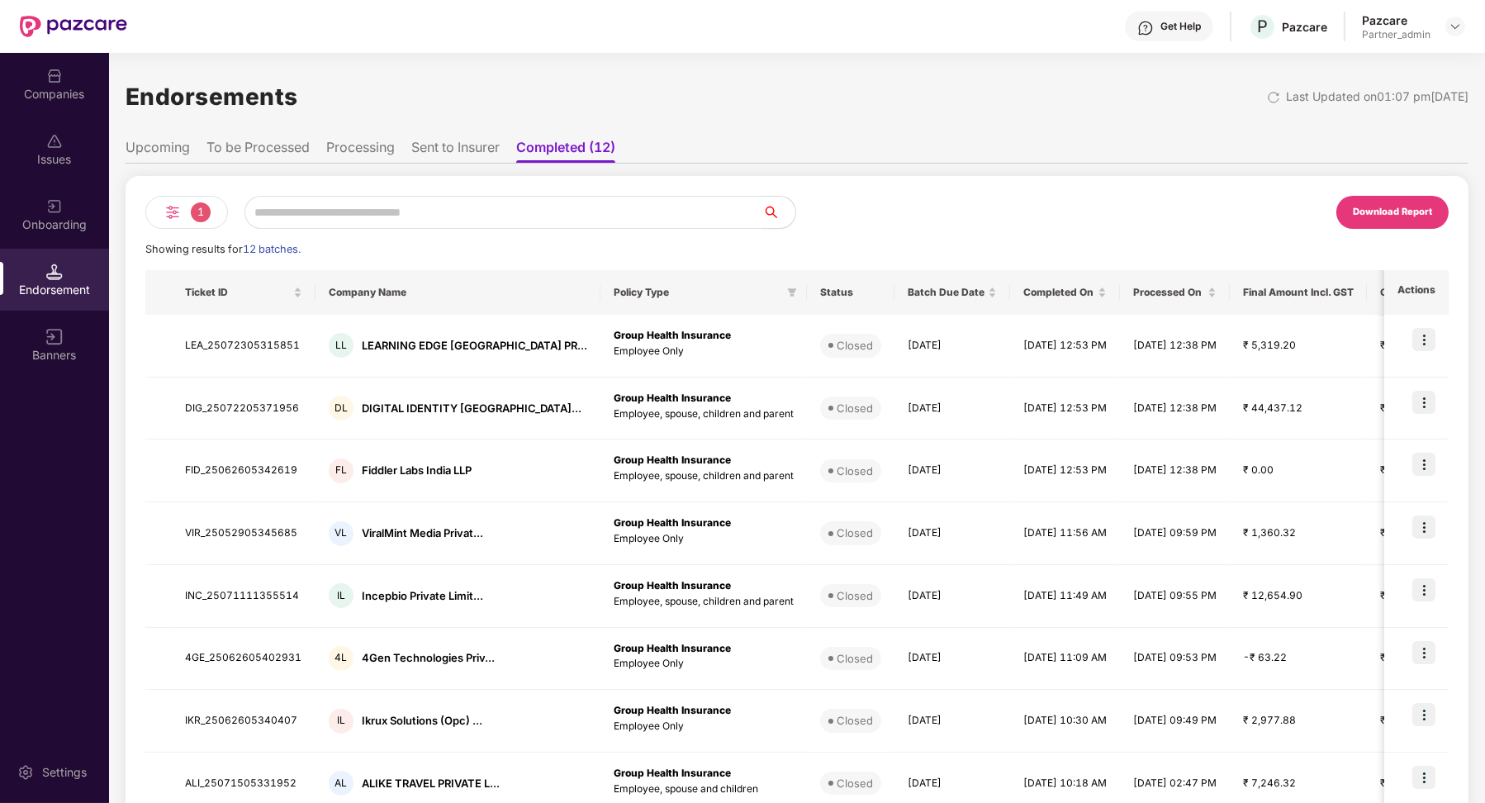
click at [361, 145] on li "Processing" at bounding box center [360, 151] width 69 height 24
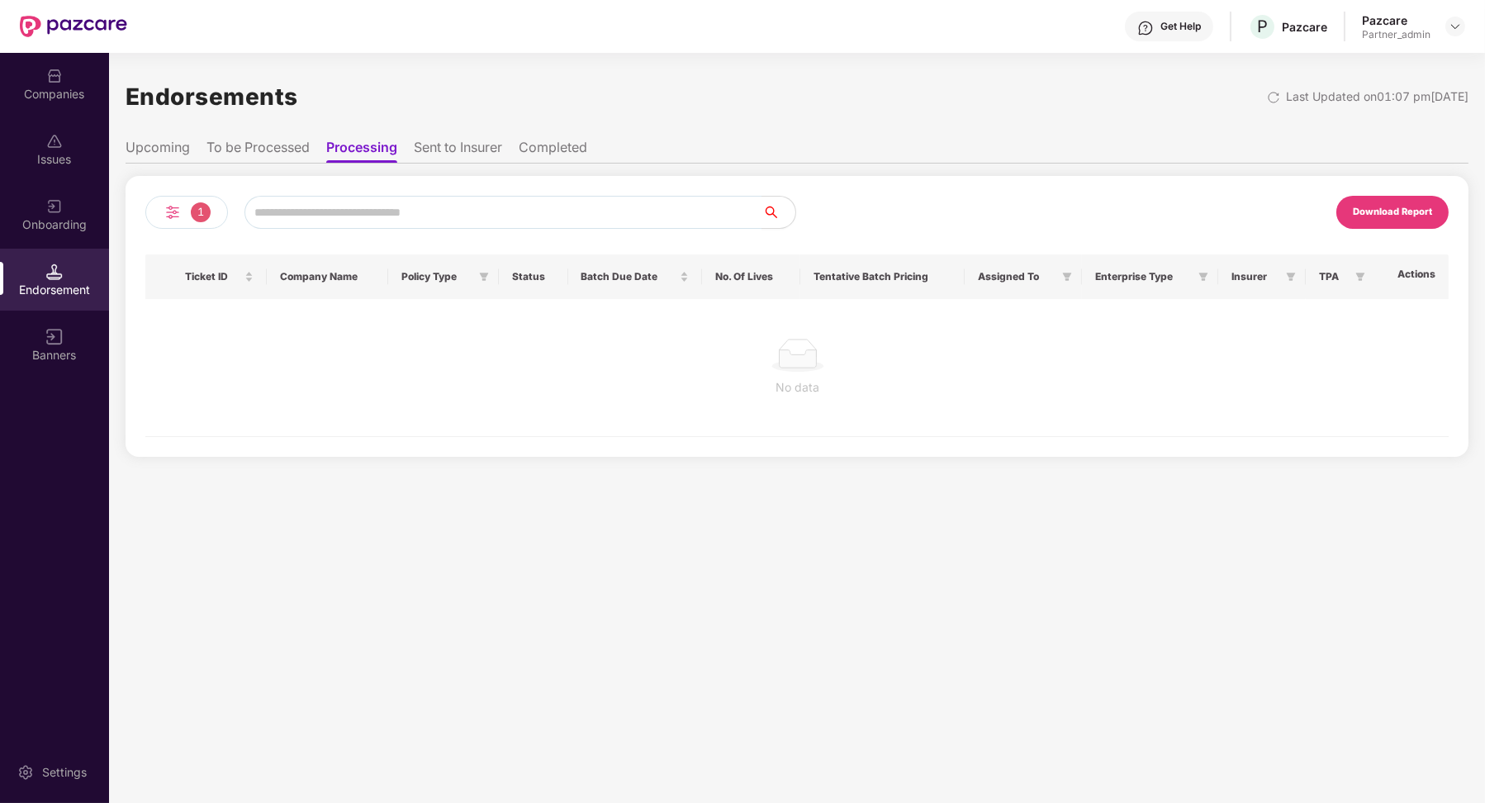
click at [457, 130] on ul "Upcoming To be Processed Processing Sent to Insurer Completed" at bounding box center [797, 146] width 1343 height 33
click at [457, 141] on li "Sent to Insurer" at bounding box center [458, 151] width 88 height 24
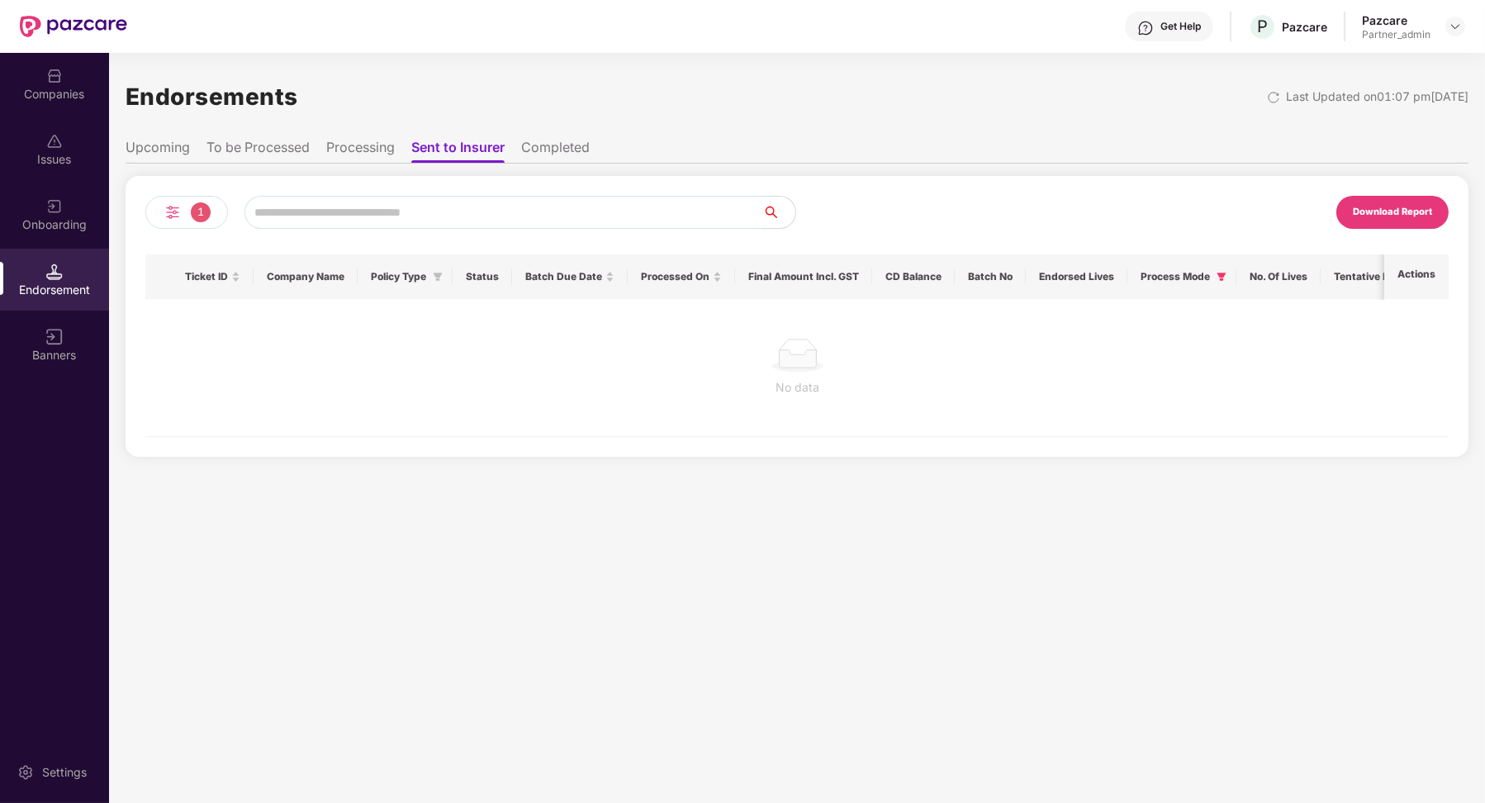
click at [557, 150] on li "Completed" at bounding box center [555, 151] width 69 height 24
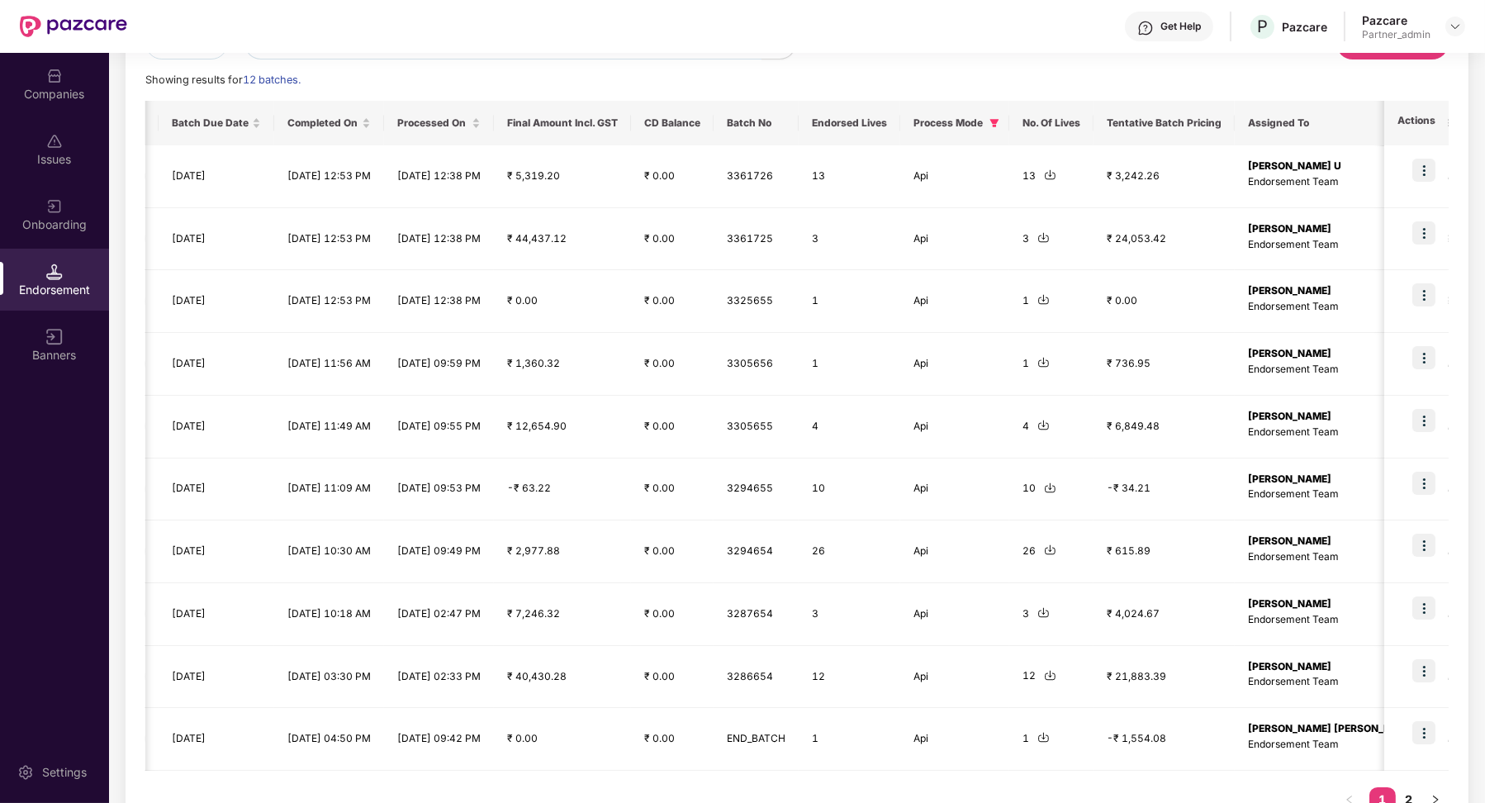
scroll to position [212, 0]
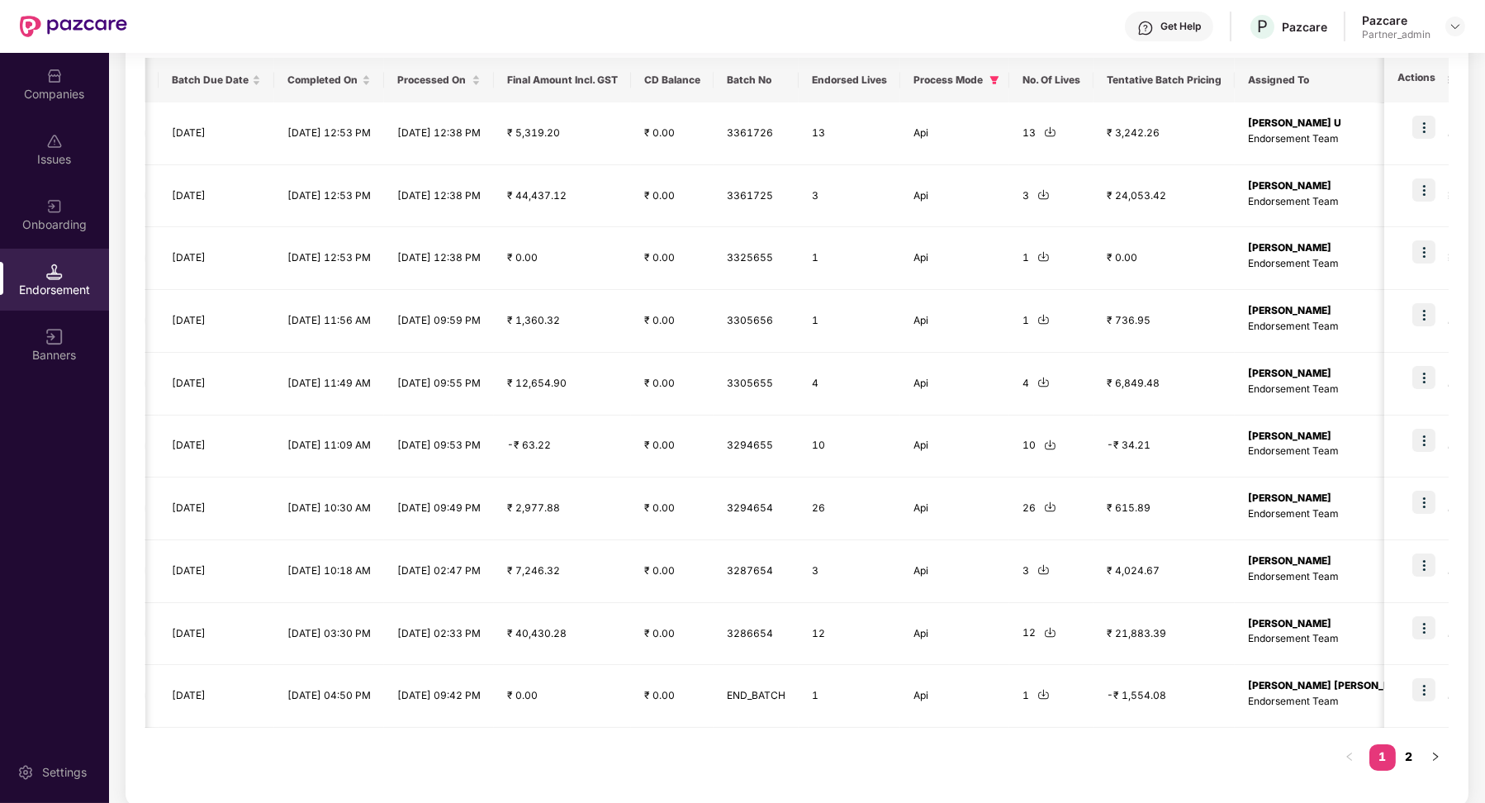
click at [1419, 756] on link "2" at bounding box center [1409, 756] width 26 height 25
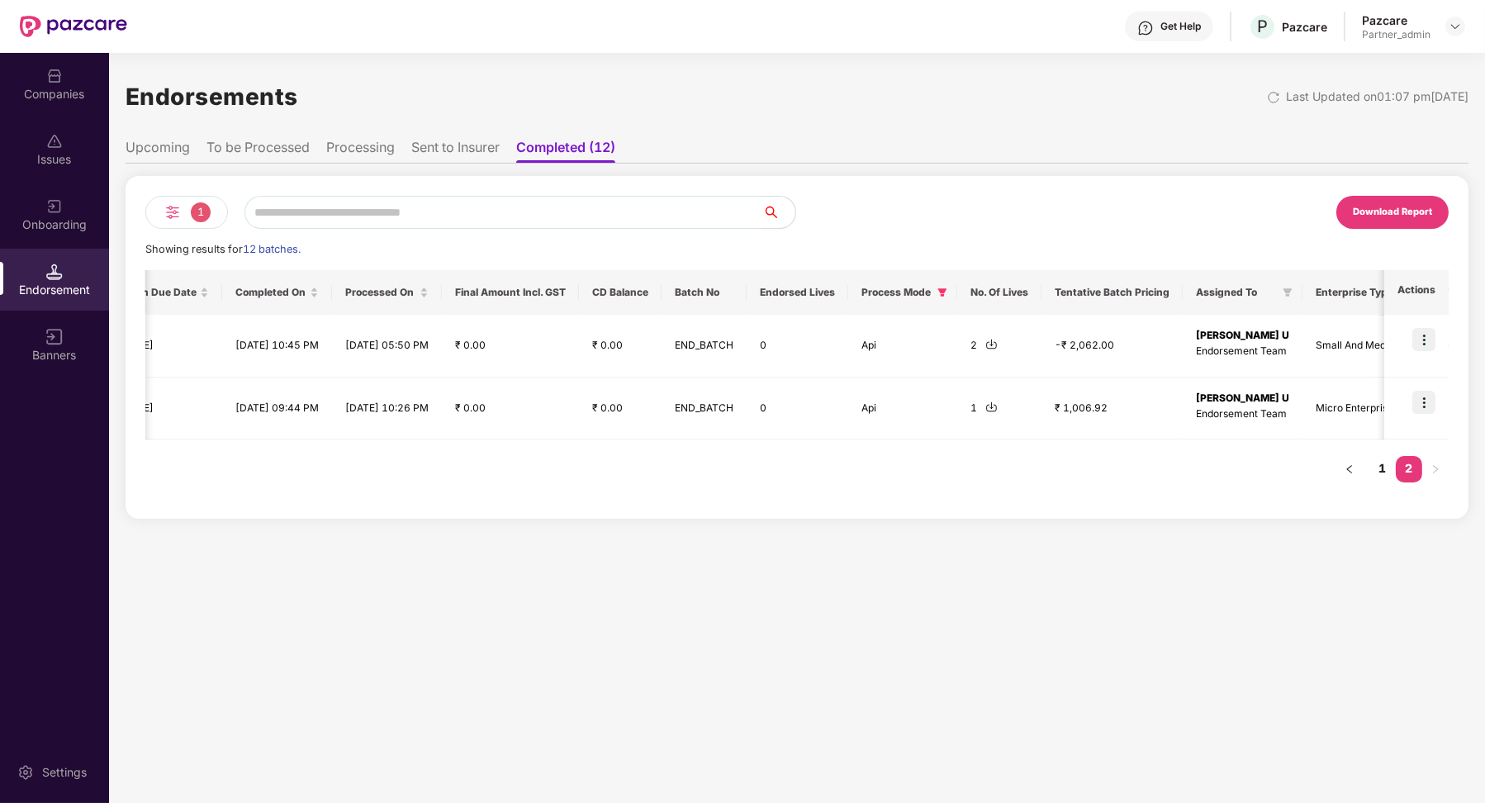
scroll to position [0, 0]
click at [1381, 472] on link "1" at bounding box center [1382, 468] width 26 height 25
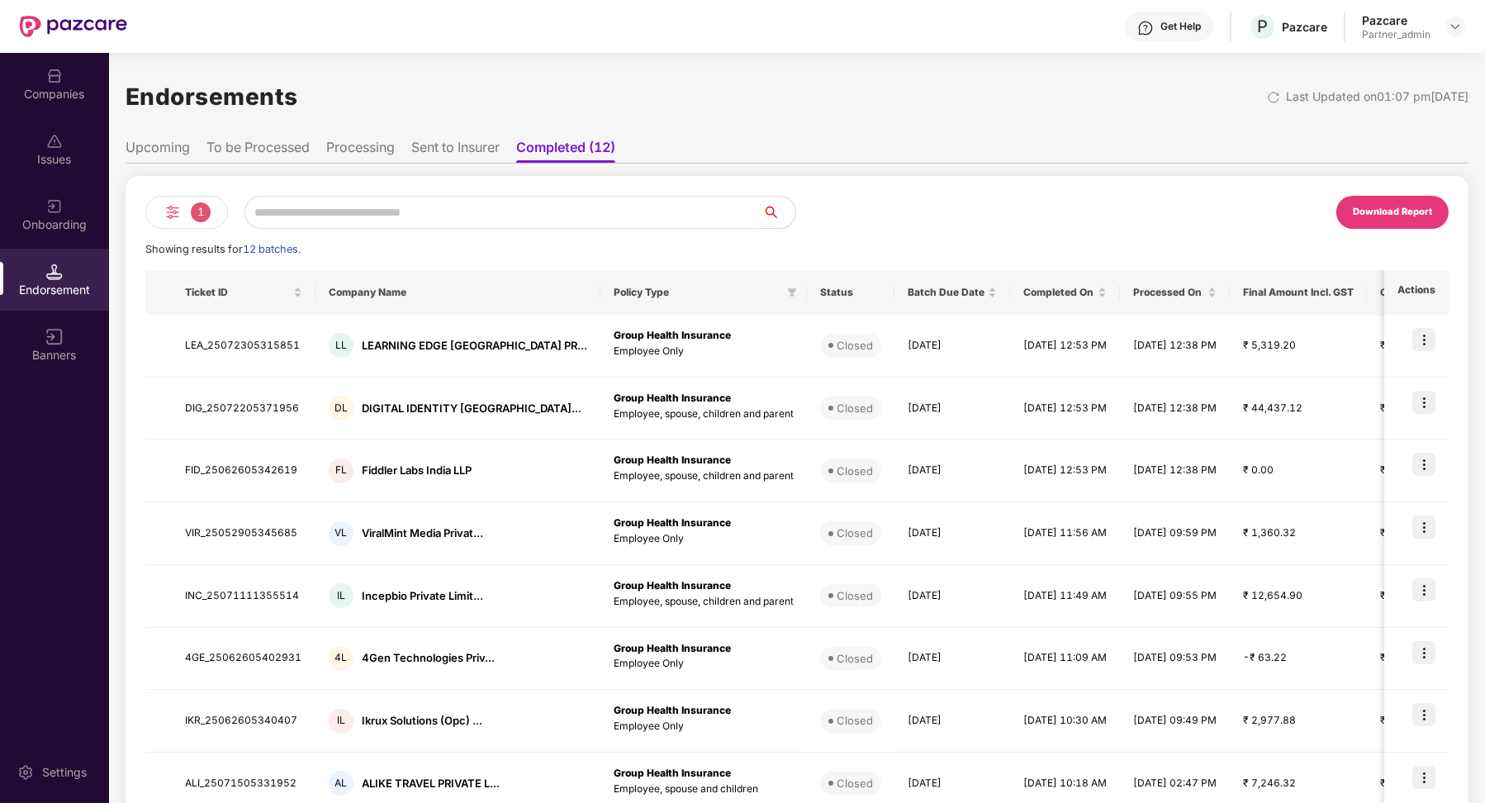
click at [355, 157] on li "Processing" at bounding box center [360, 151] width 69 height 24
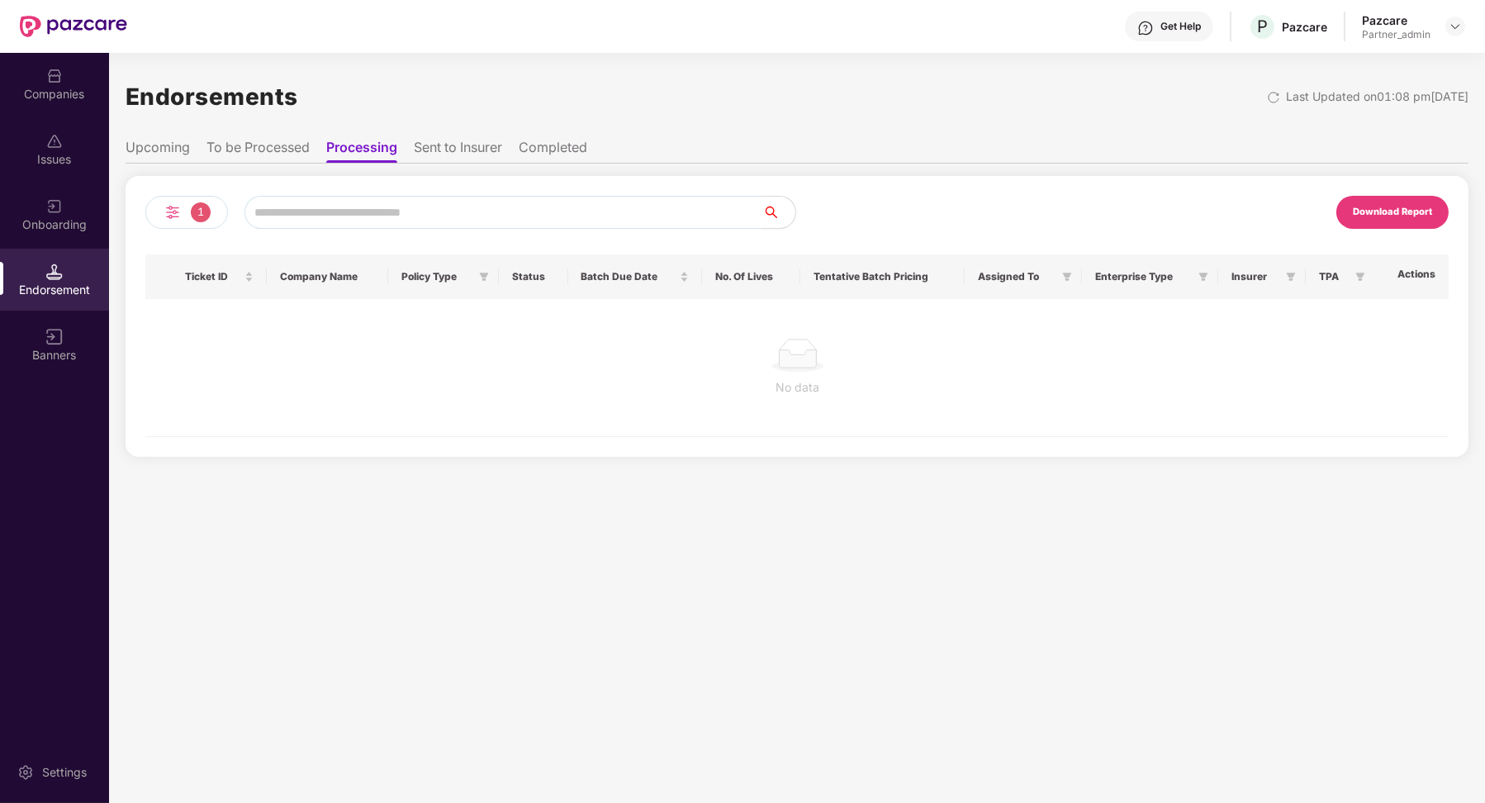
click at [287, 146] on li "To be Processed" at bounding box center [257, 151] width 103 height 24
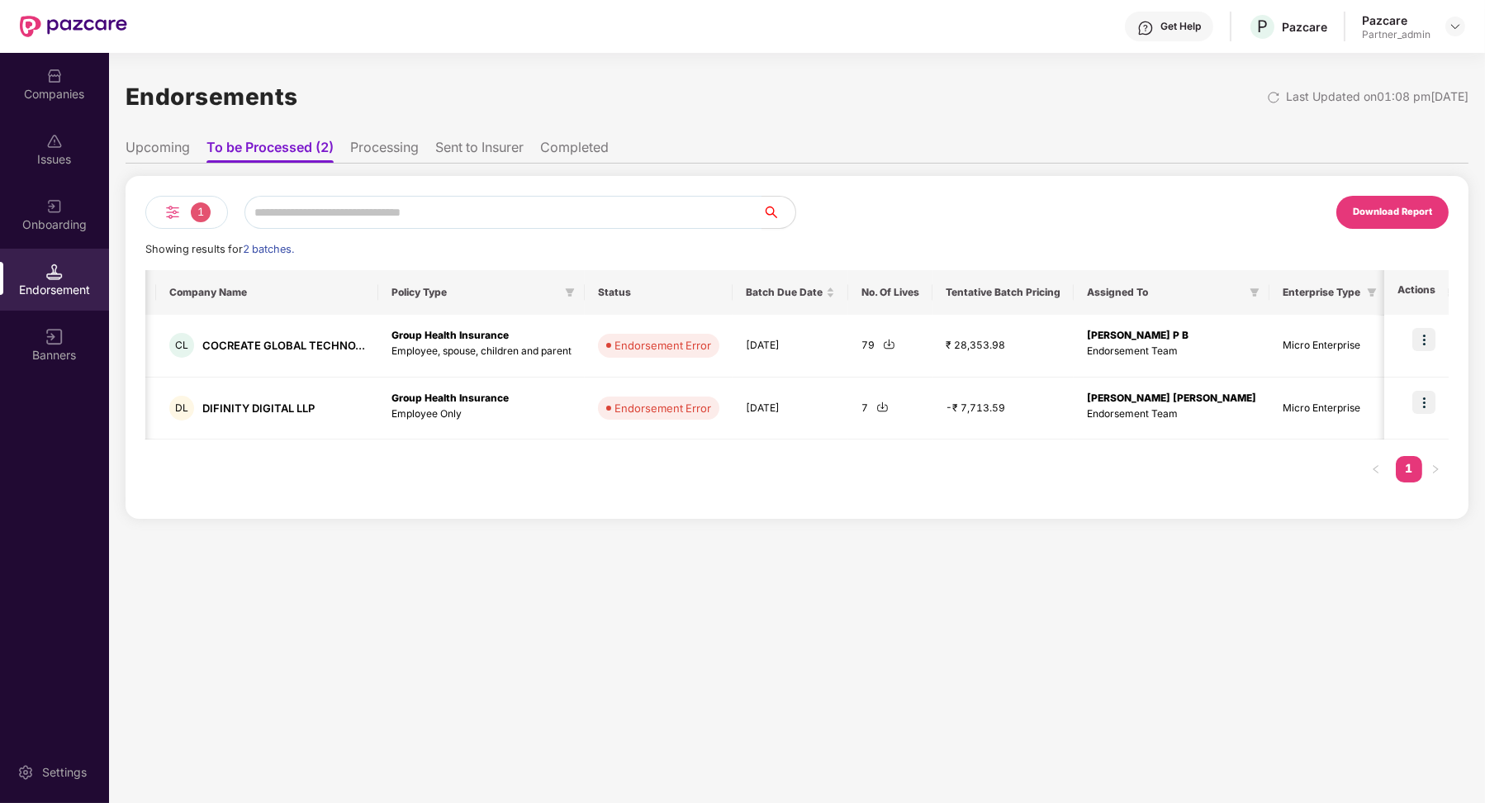
scroll to position [0, 124]
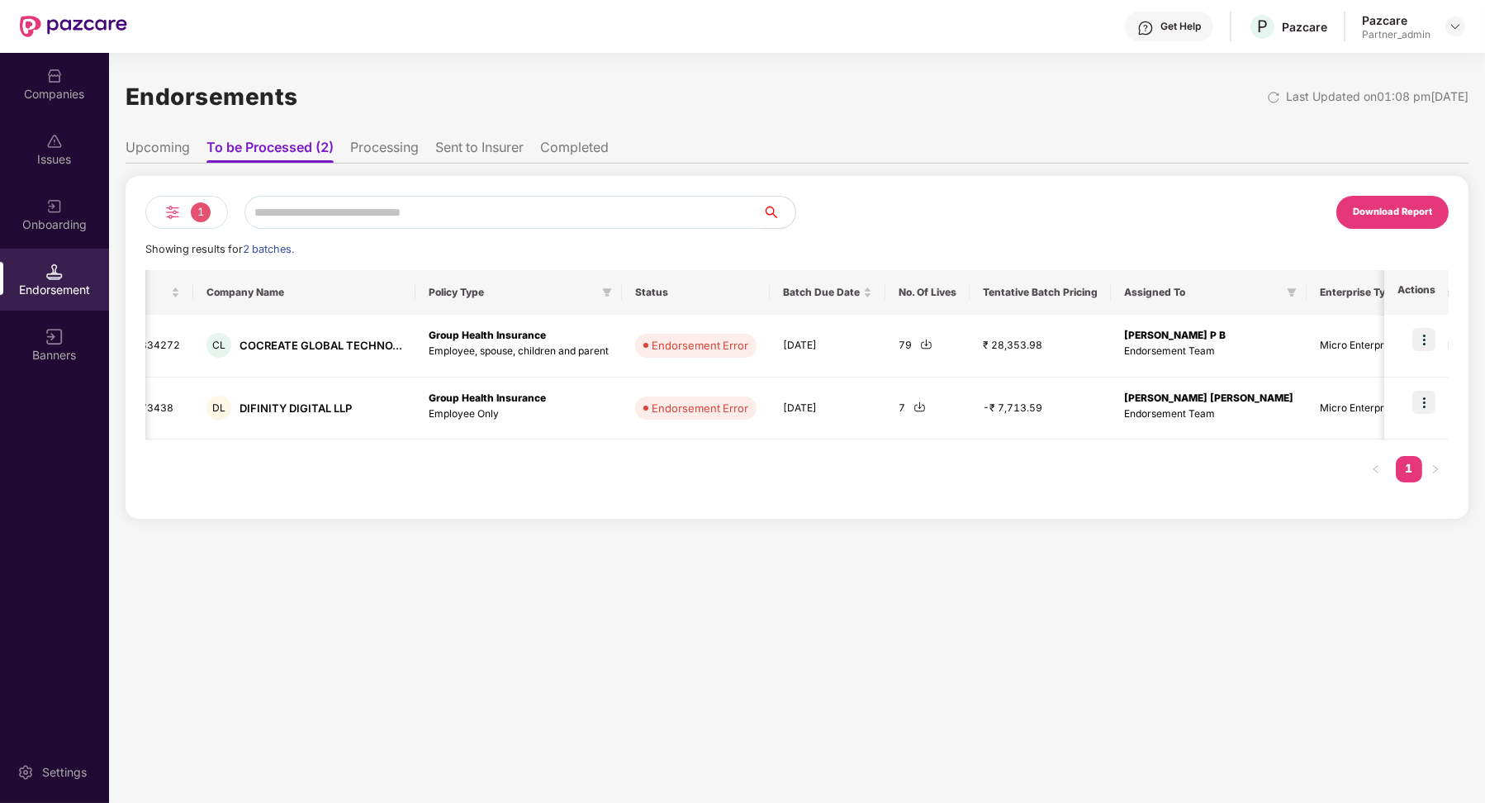
click at [136, 143] on li "Upcoming" at bounding box center [158, 151] width 64 height 24
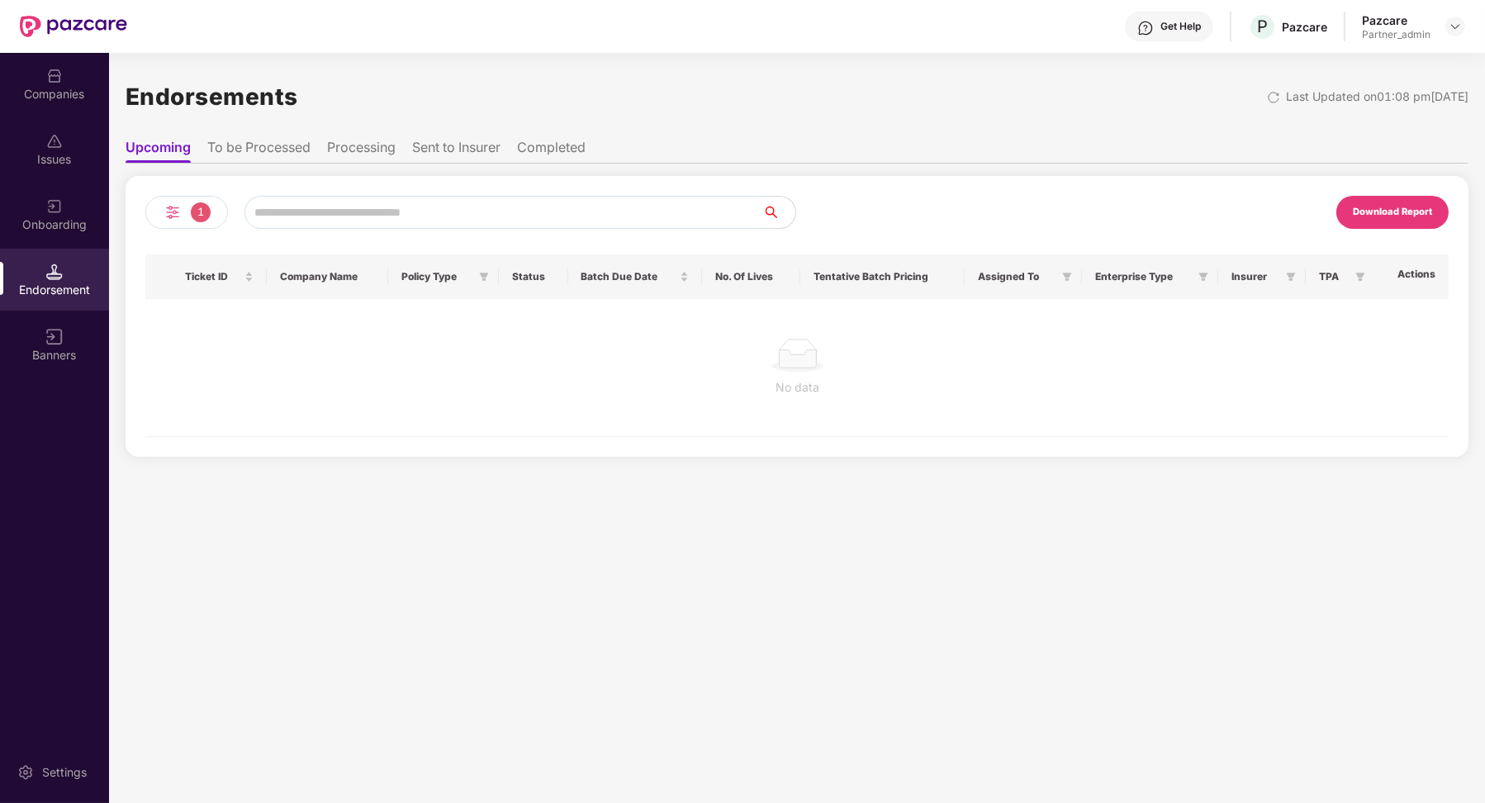
click at [438, 142] on li "Sent to Insurer" at bounding box center [456, 151] width 88 height 24
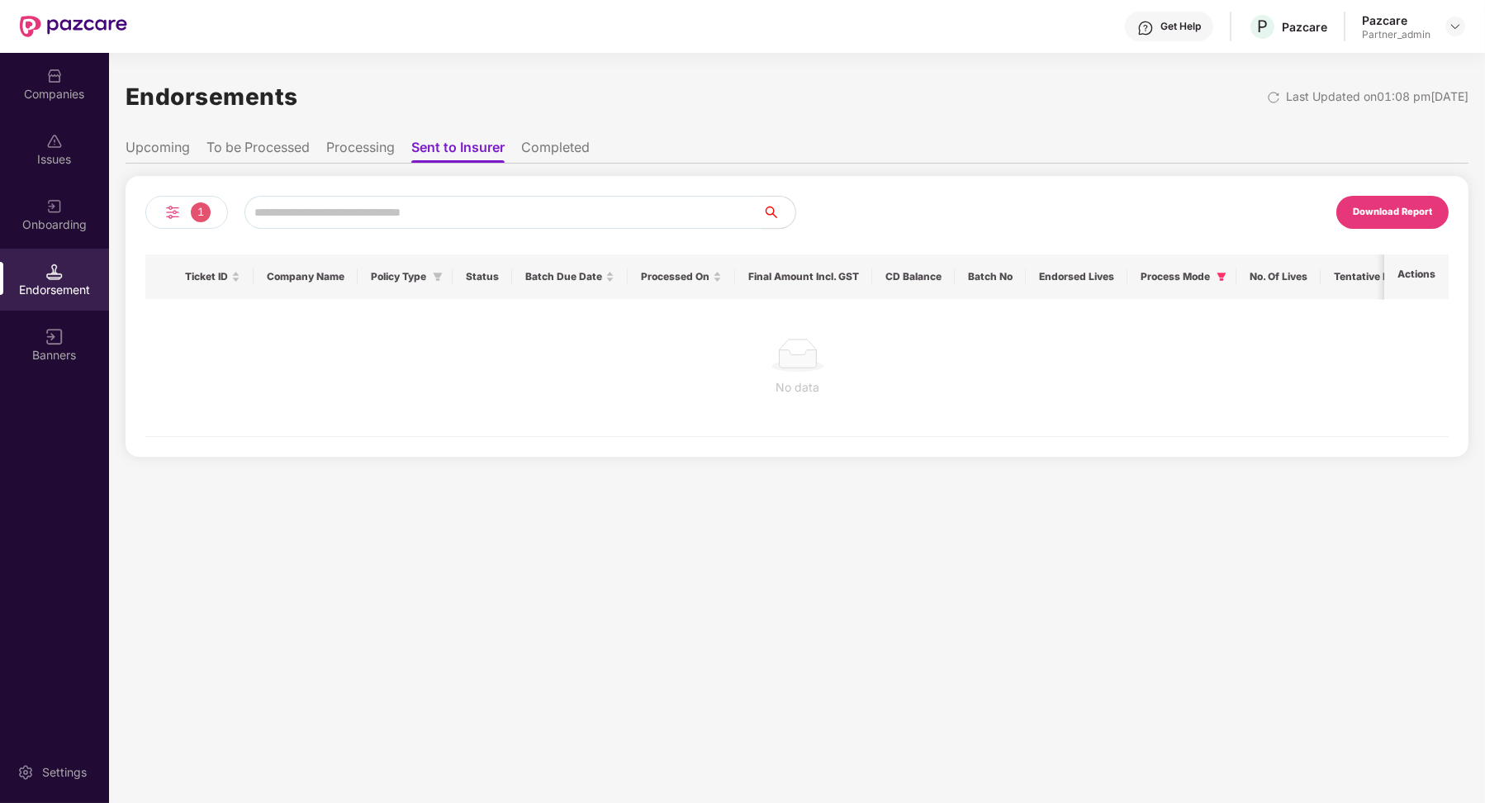
click at [555, 162] on li "Completed" at bounding box center [555, 151] width 69 height 24
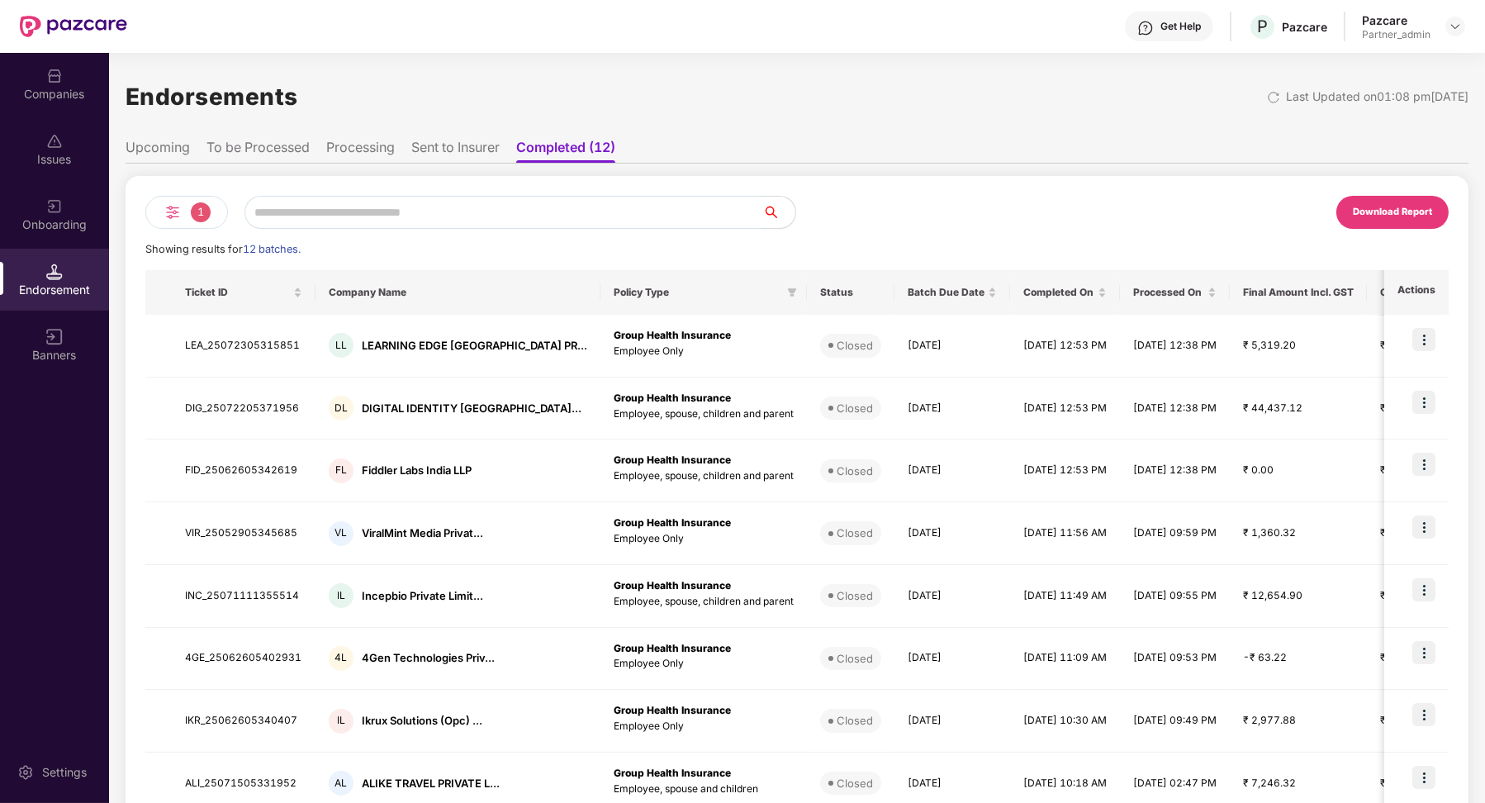
scroll to position [212, 0]
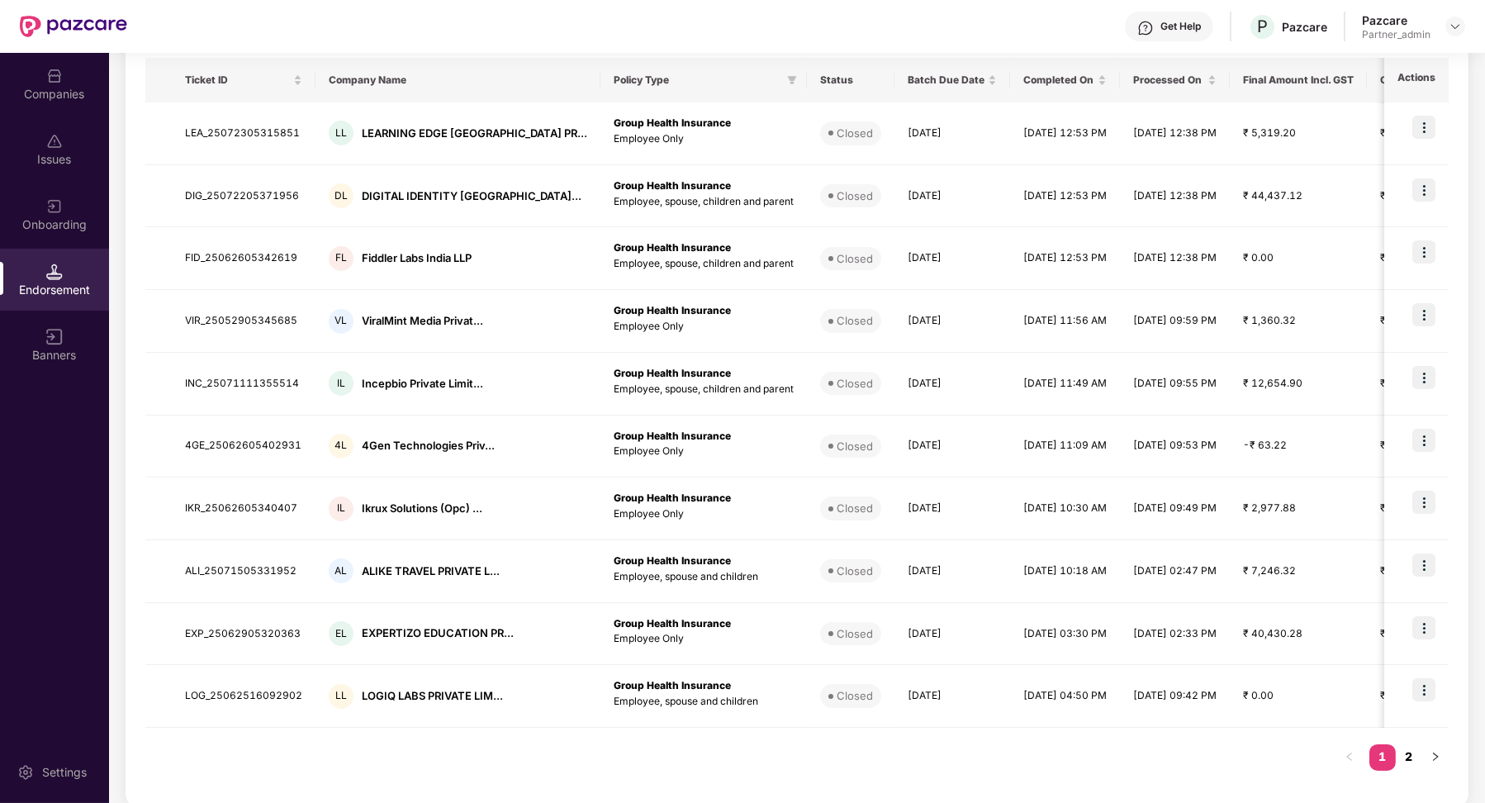
click at [1402, 746] on link "2" at bounding box center [1409, 756] width 26 height 25
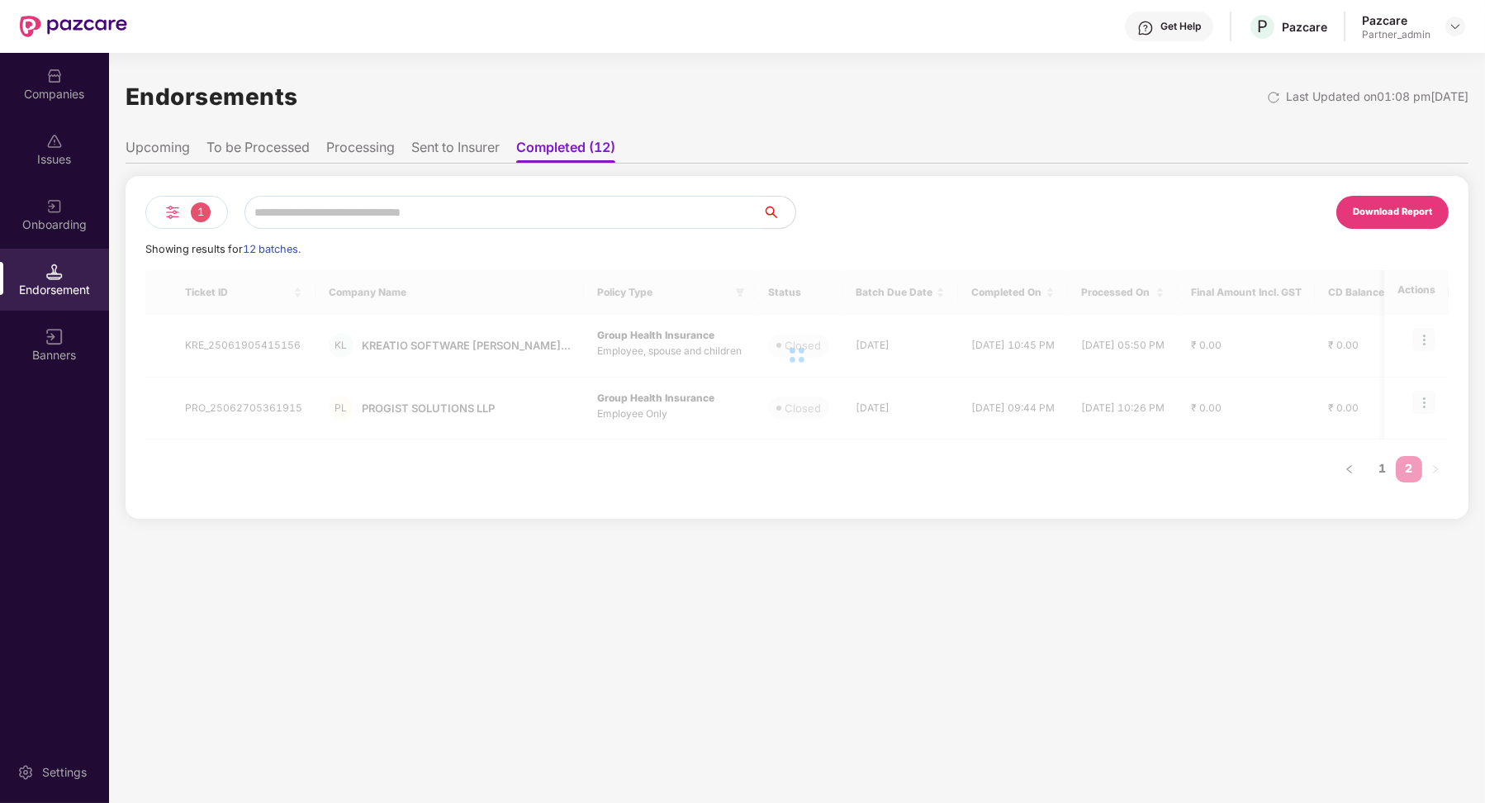
scroll to position [0, 0]
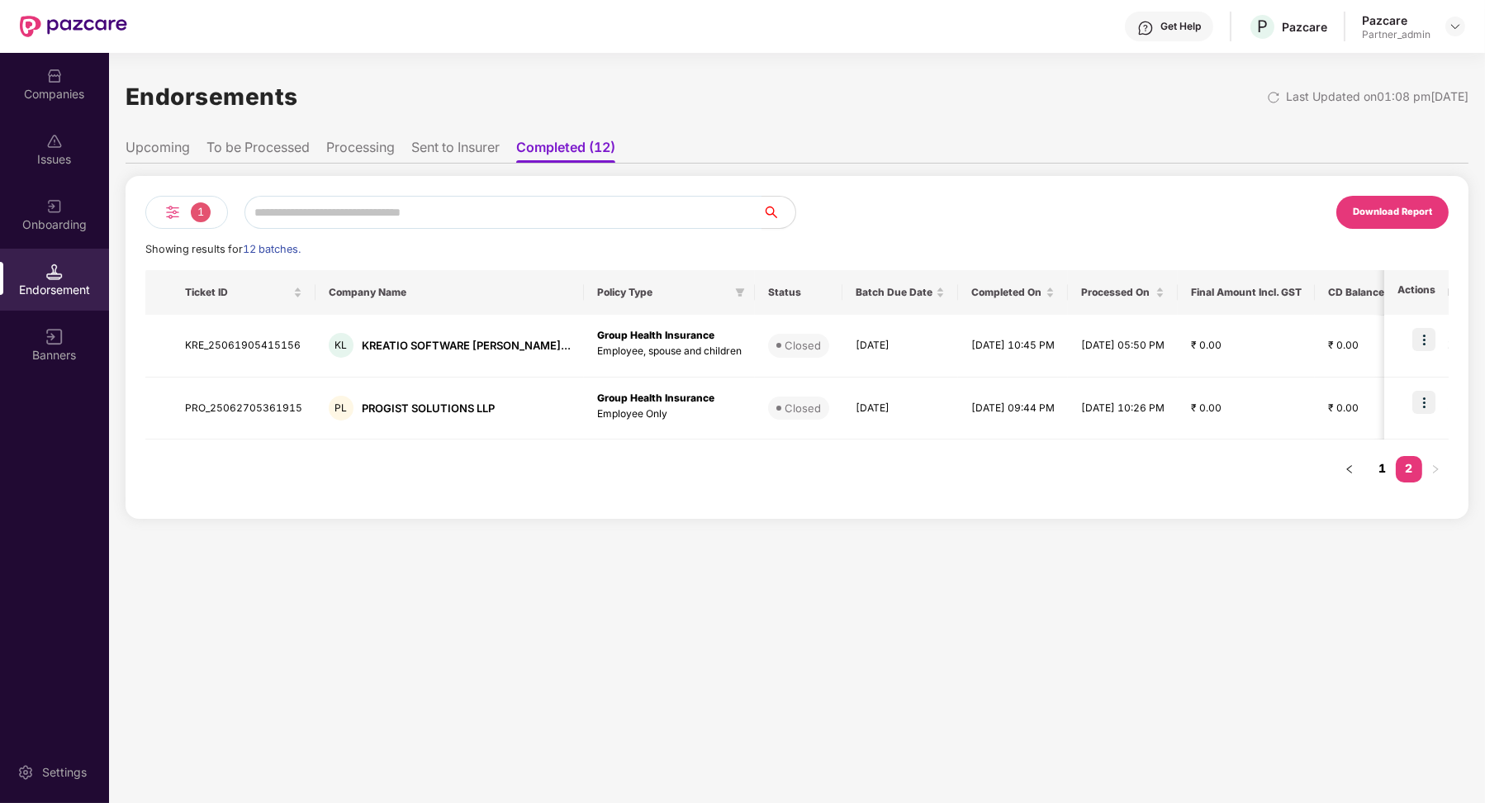
click at [1384, 474] on link "1" at bounding box center [1382, 468] width 26 height 25
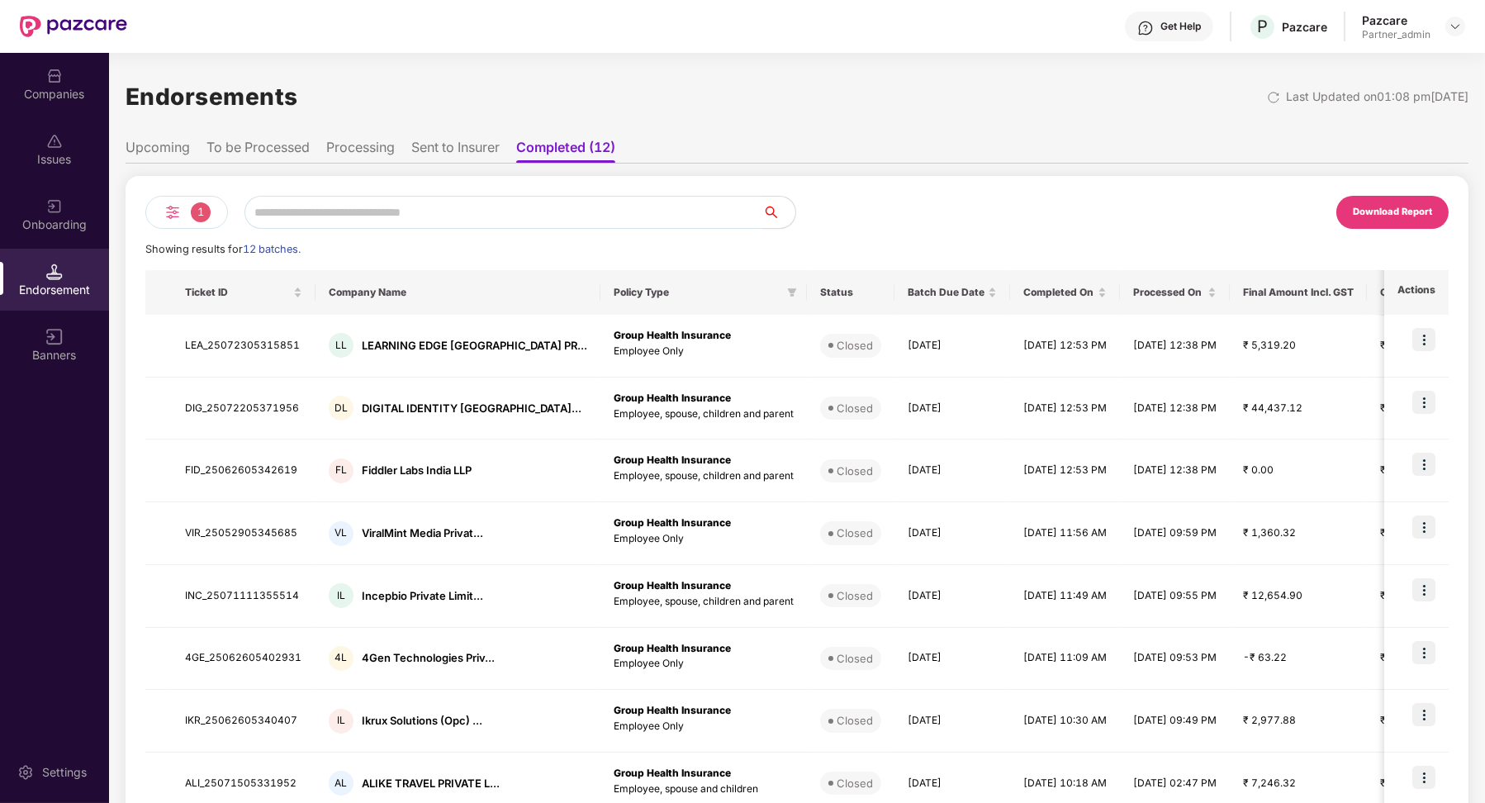
click at [279, 155] on li "To be Processed" at bounding box center [257, 151] width 103 height 24
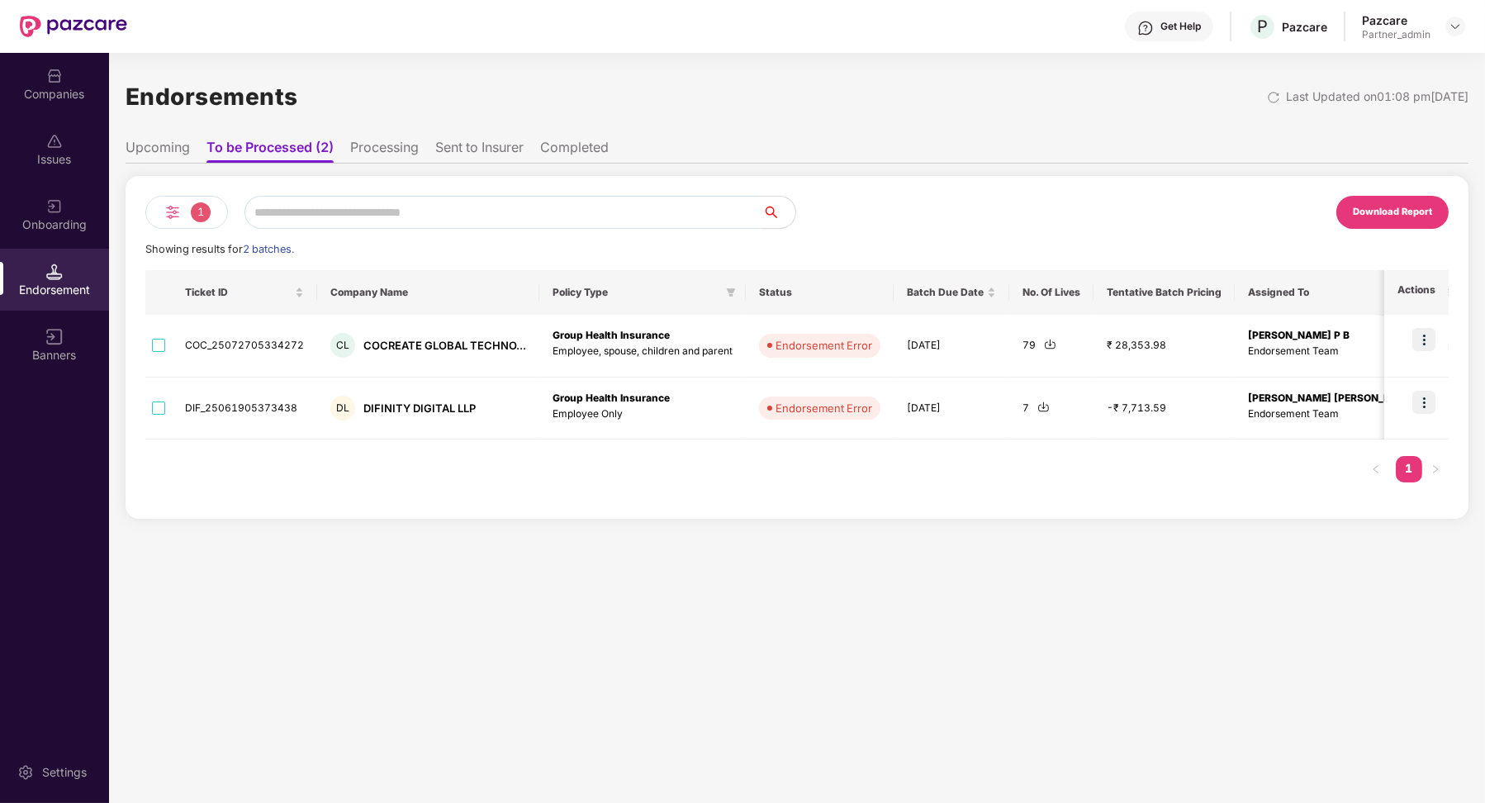
click at [183, 155] on li "Upcoming" at bounding box center [158, 151] width 64 height 24
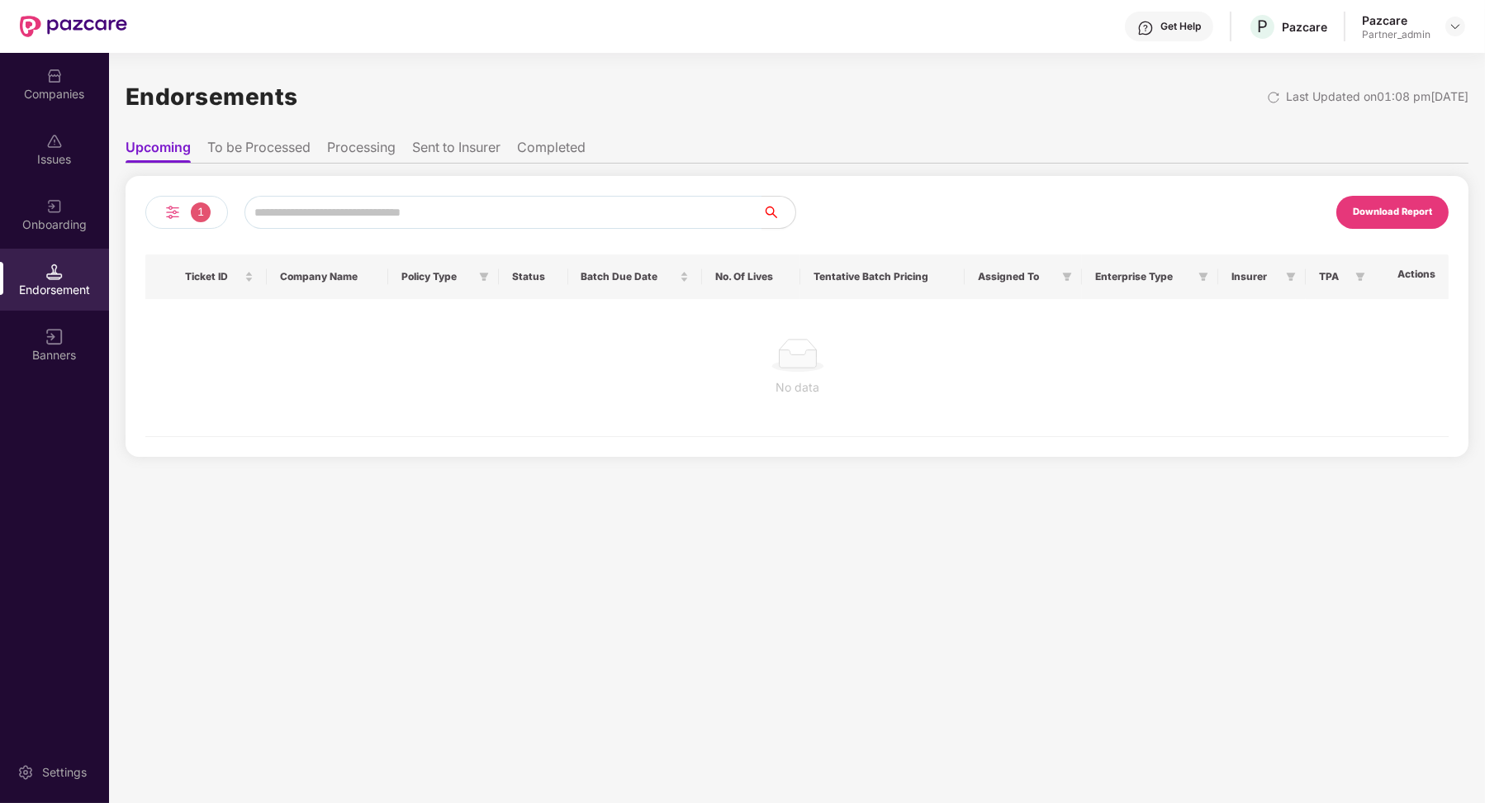
click at [287, 160] on li "To be Processed" at bounding box center [258, 151] width 103 height 24
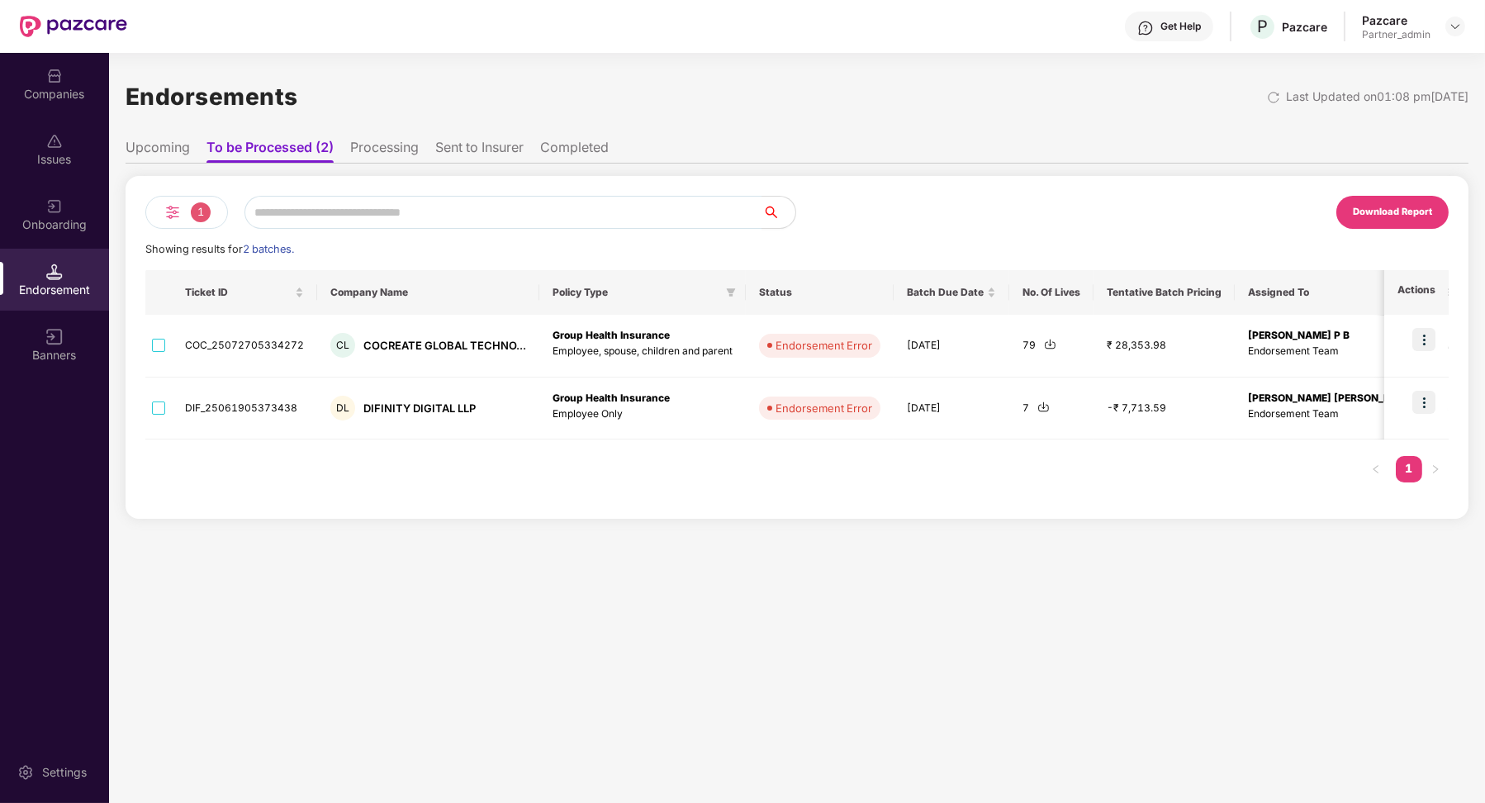
click at [413, 147] on li "Processing" at bounding box center [384, 151] width 69 height 24
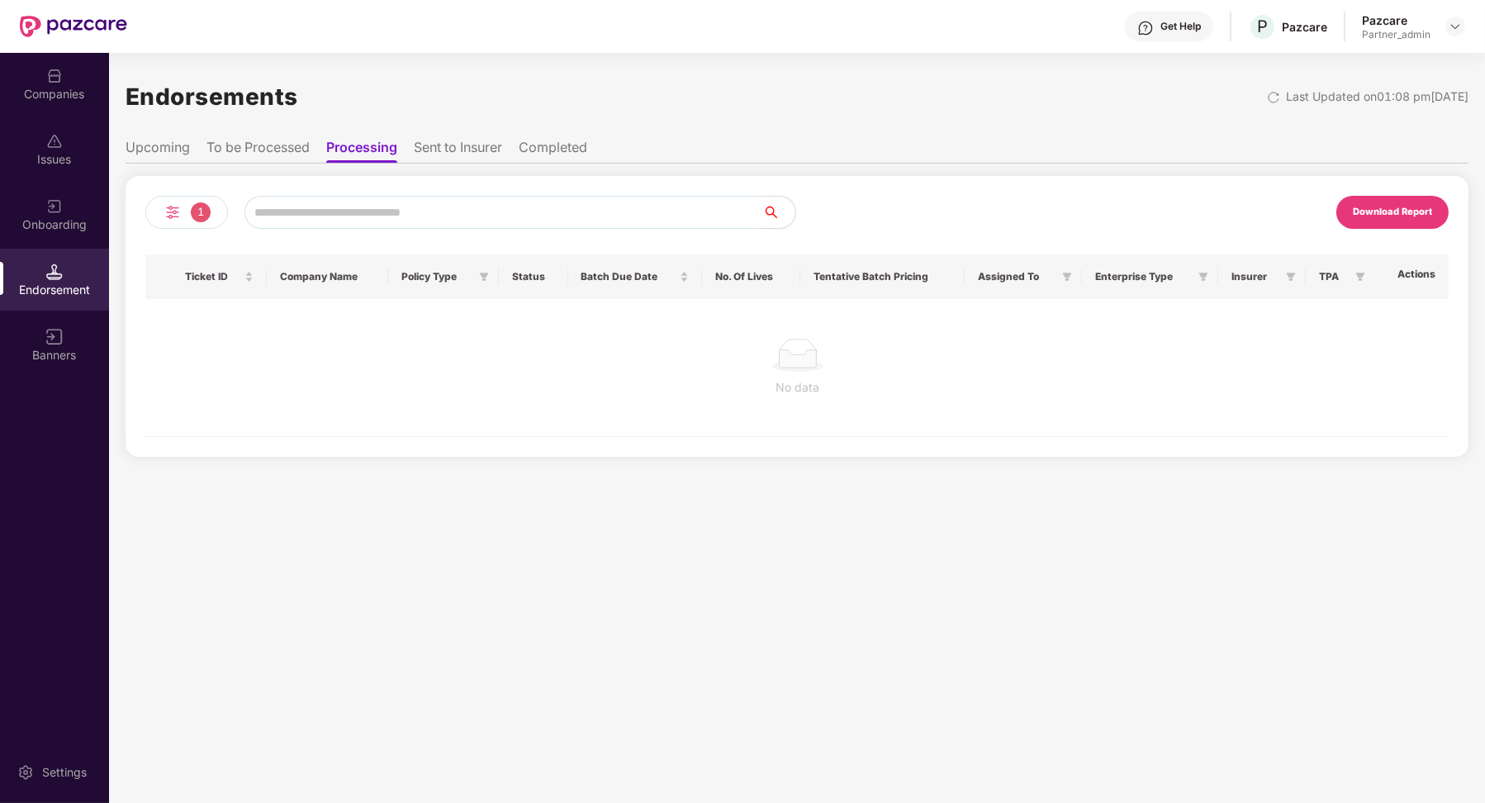
click at [436, 152] on li "Sent to Insurer" at bounding box center [458, 151] width 88 height 24
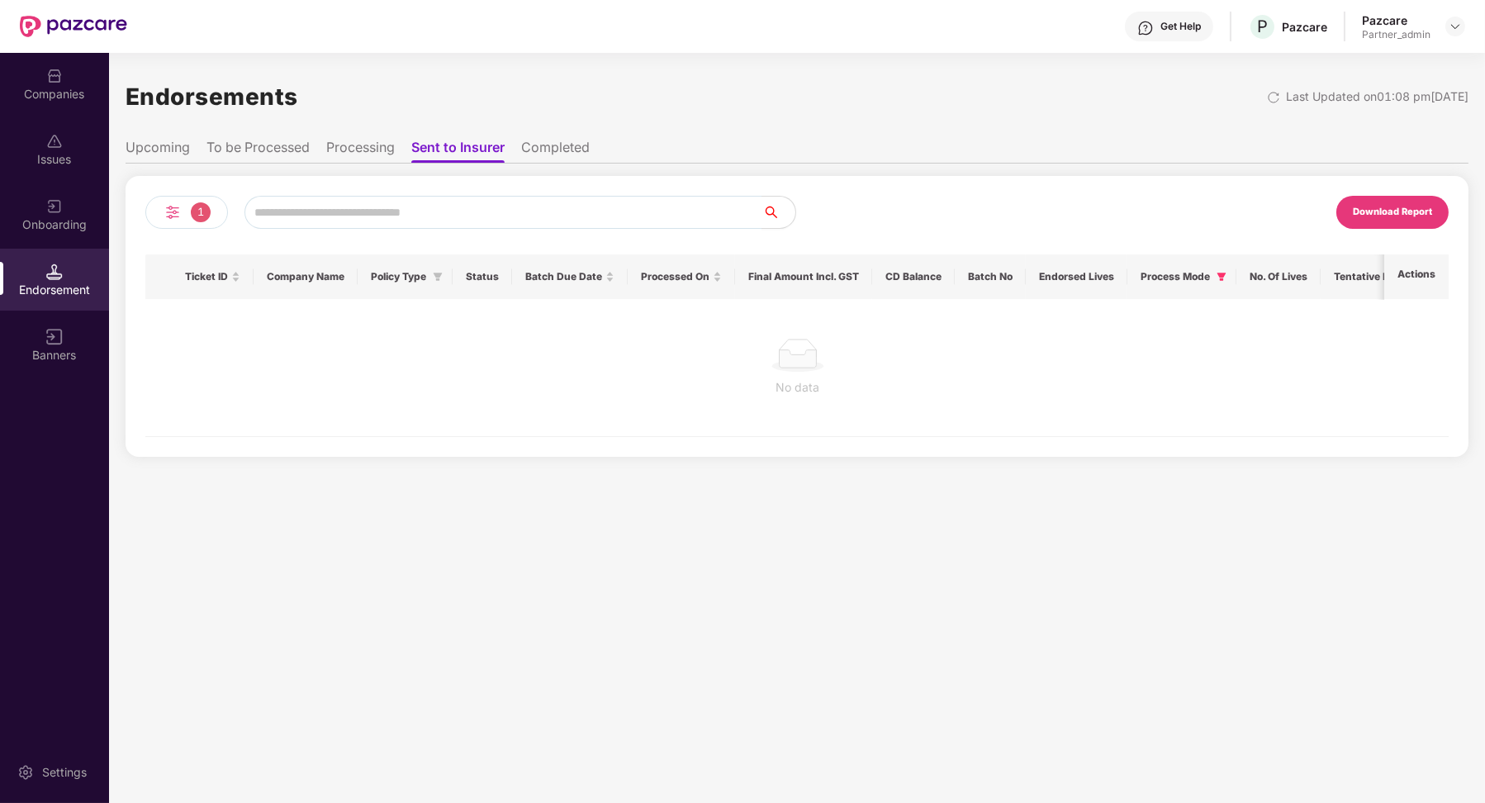
click at [504, 149] on li "Sent to Insurer" at bounding box center [457, 151] width 93 height 24
click at [523, 149] on li "Completed" at bounding box center [555, 151] width 69 height 24
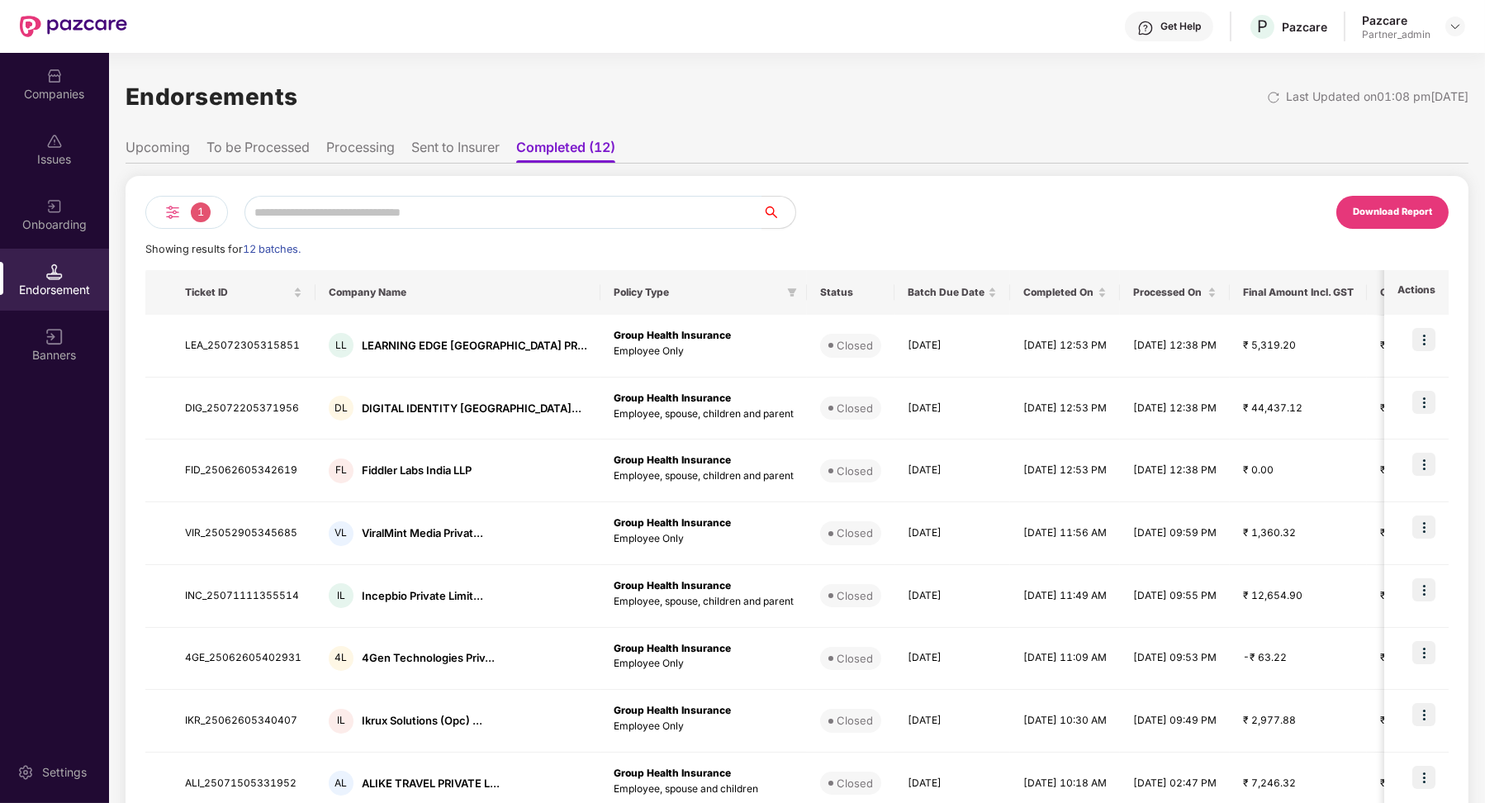
click at [484, 159] on li "Sent to Insurer" at bounding box center [455, 151] width 88 height 24
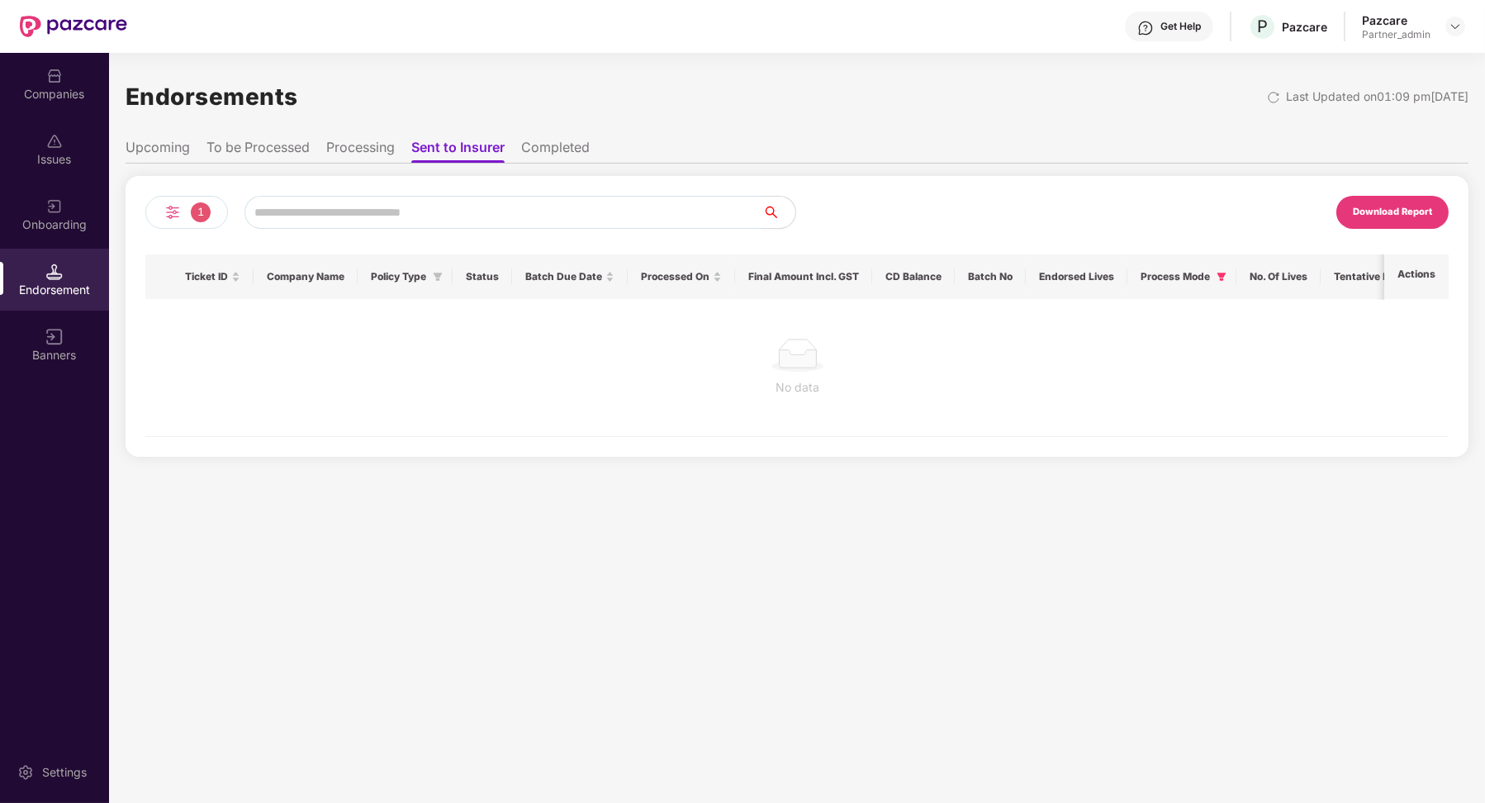
click at [559, 157] on li "Completed" at bounding box center [555, 151] width 69 height 24
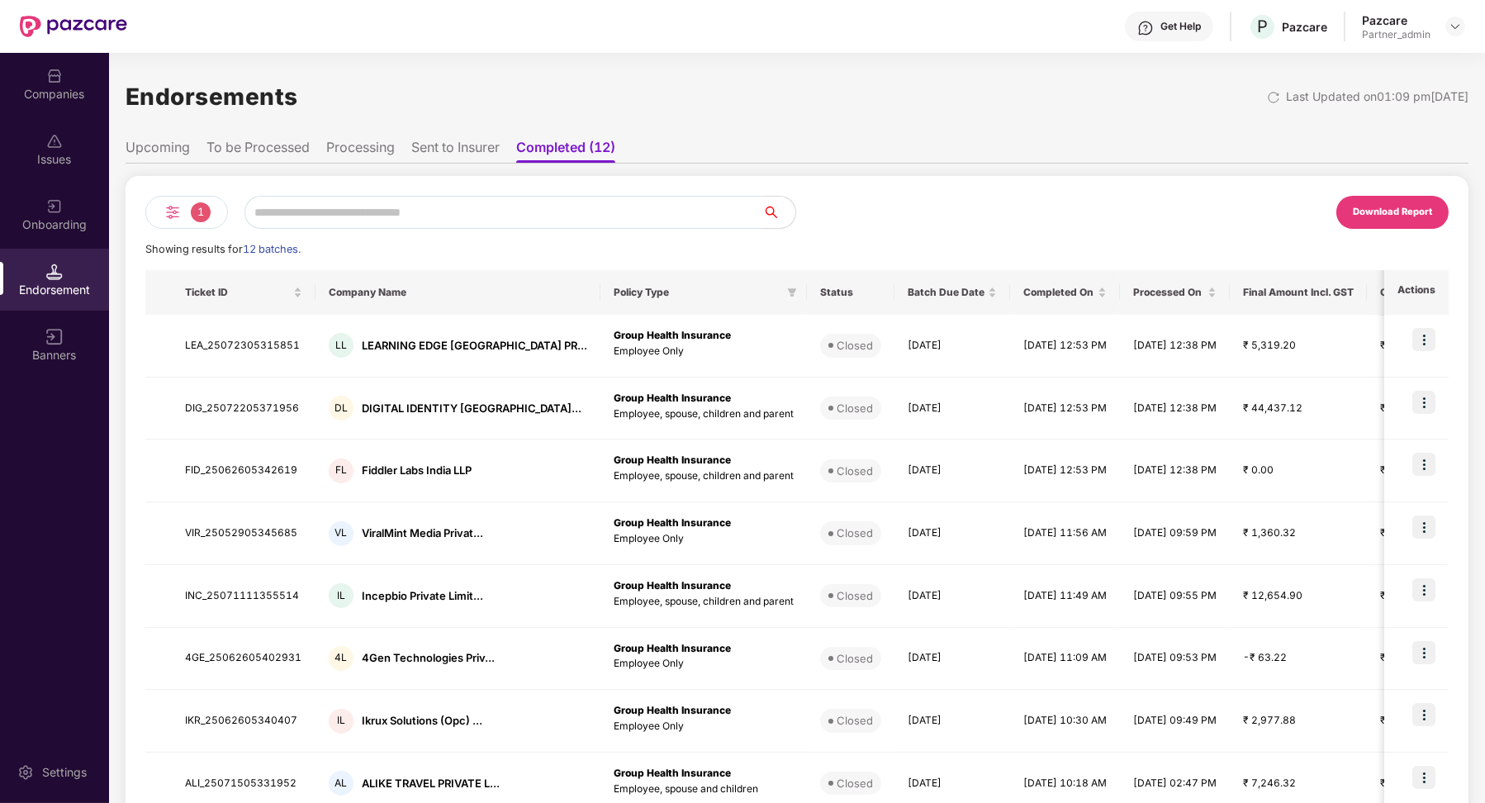
click at [439, 149] on li "Sent to Insurer" at bounding box center [455, 151] width 88 height 24
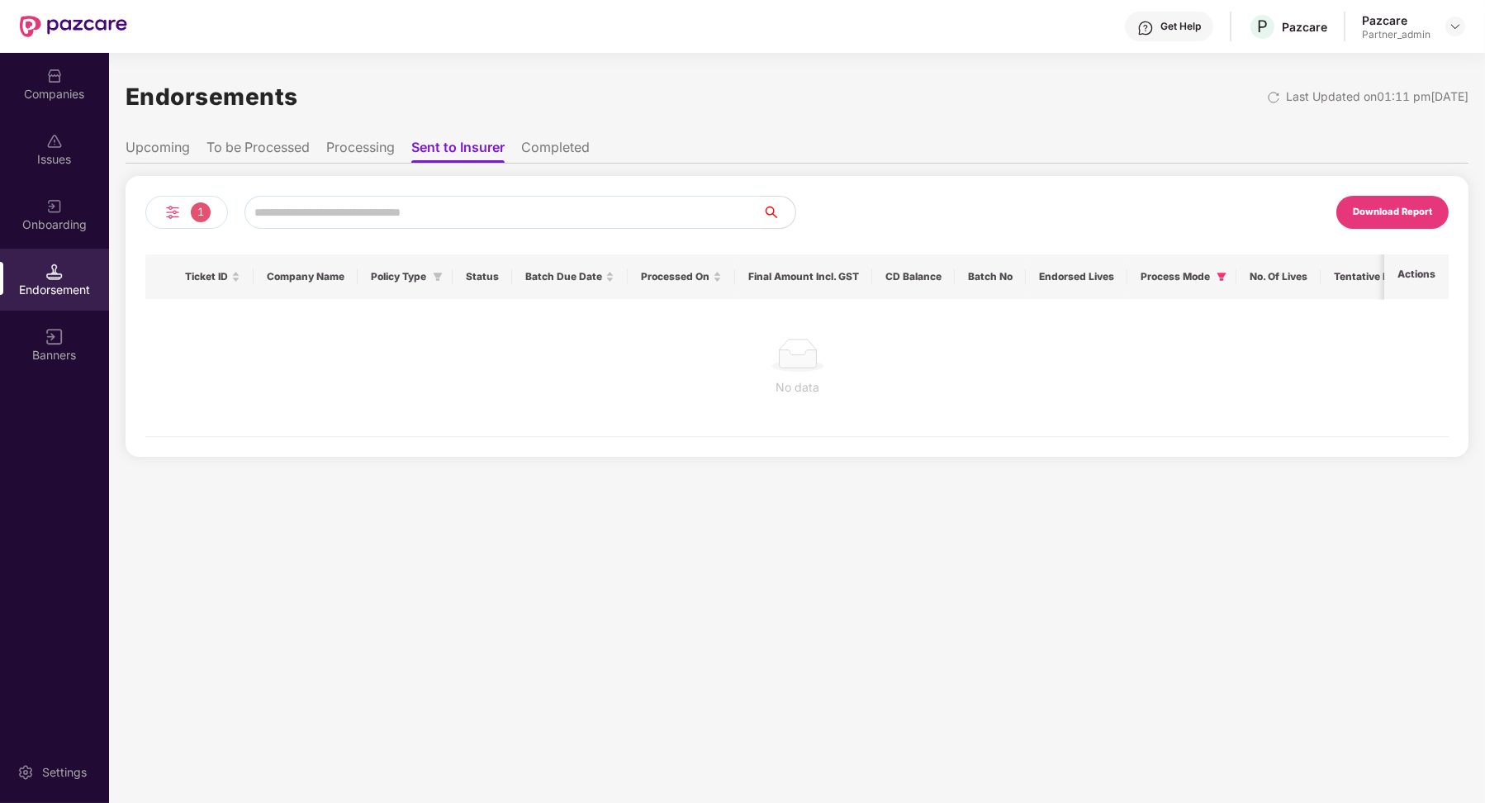
click at [374, 147] on li "Processing" at bounding box center [360, 151] width 69 height 24
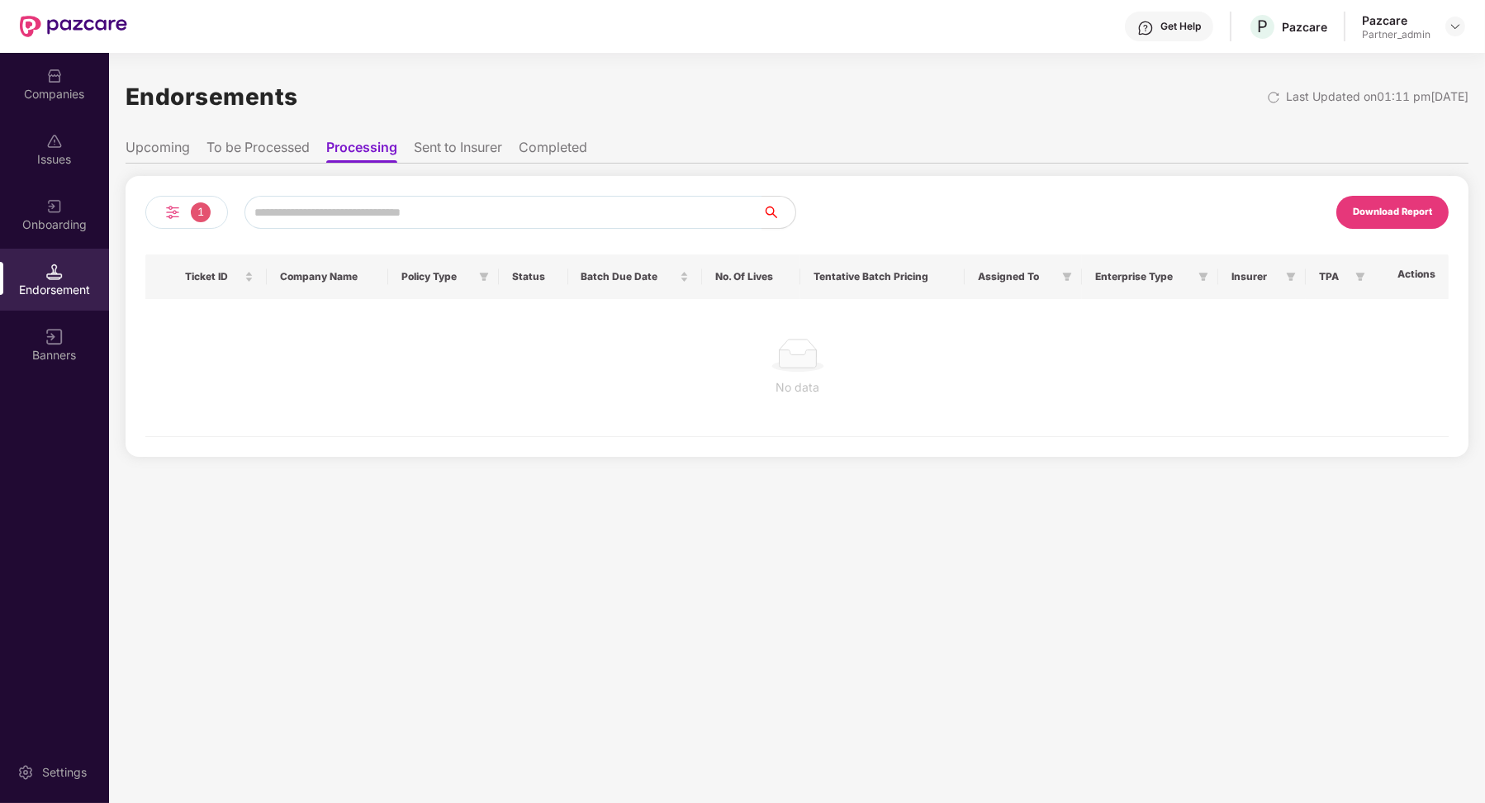
click at [285, 149] on li "To be Processed" at bounding box center [257, 151] width 103 height 24
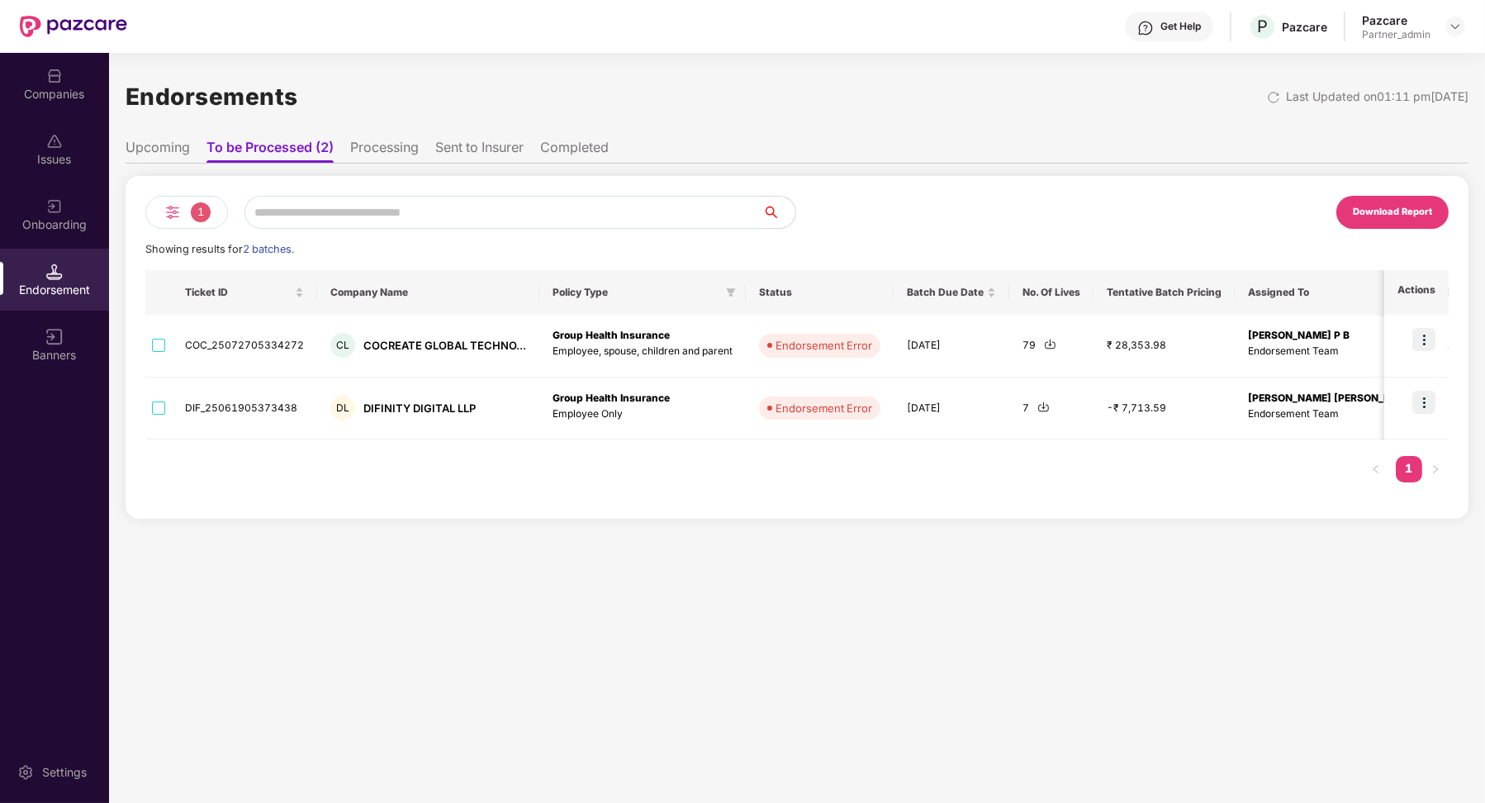
click at [178, 153] on li "Upcoming" at bounding box center [158, 151] width 64 height 24
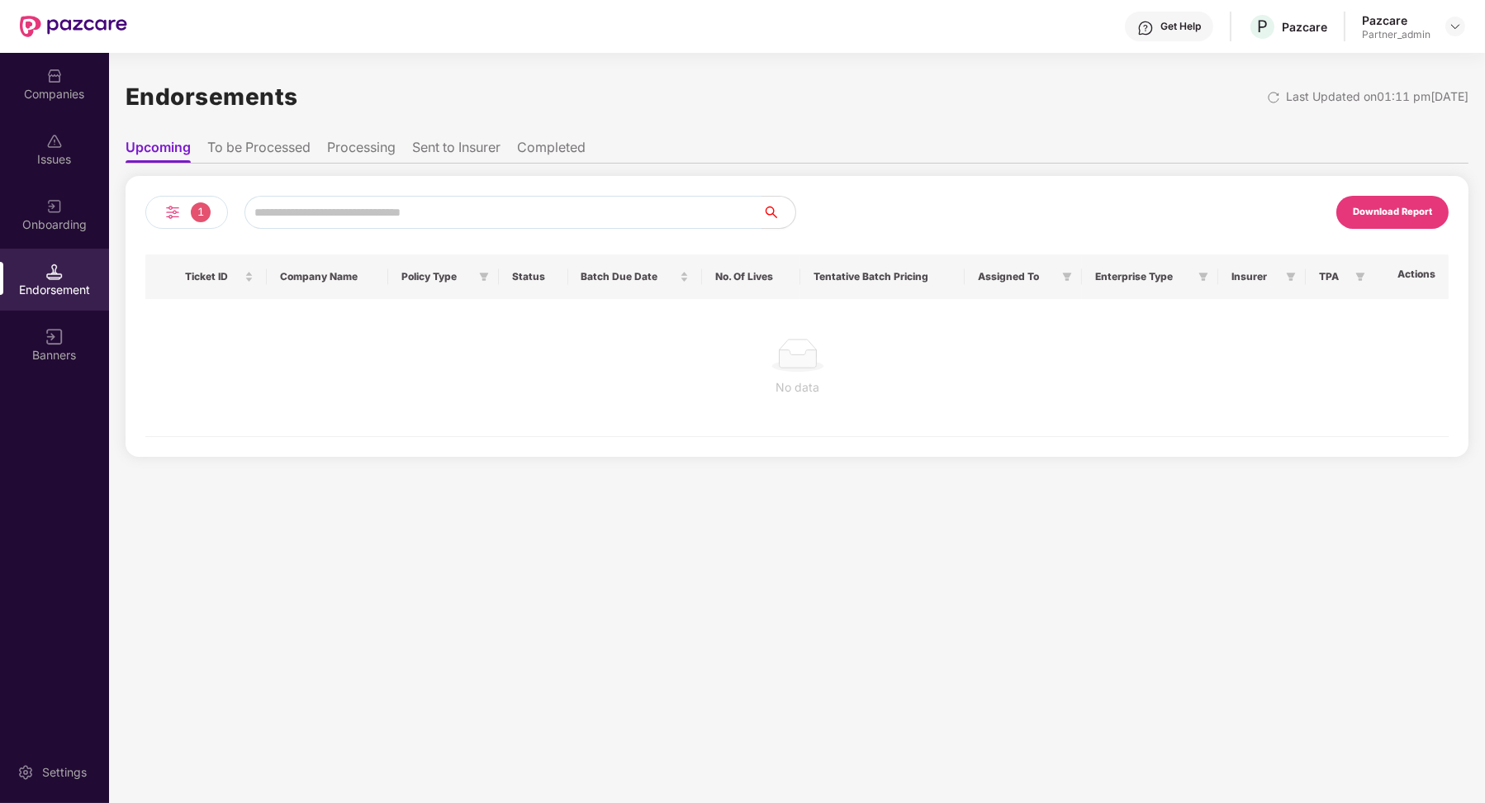
click at [233, 153] on li "To be Processed" at bounding box center [258, 151] width 103 height 24
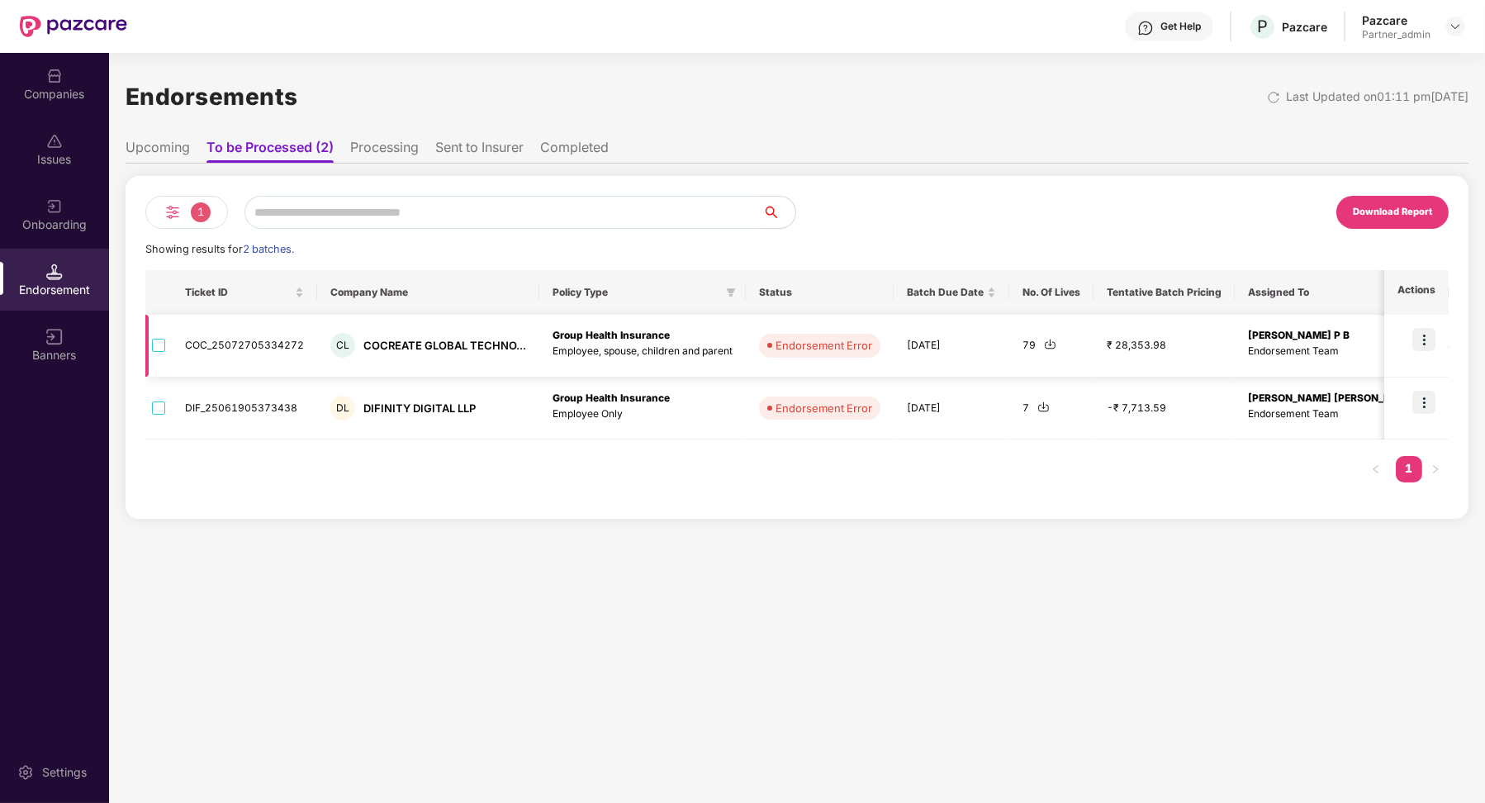
click at [1425, 339] on img at bounding box center [1423, 339] width 23 height 23
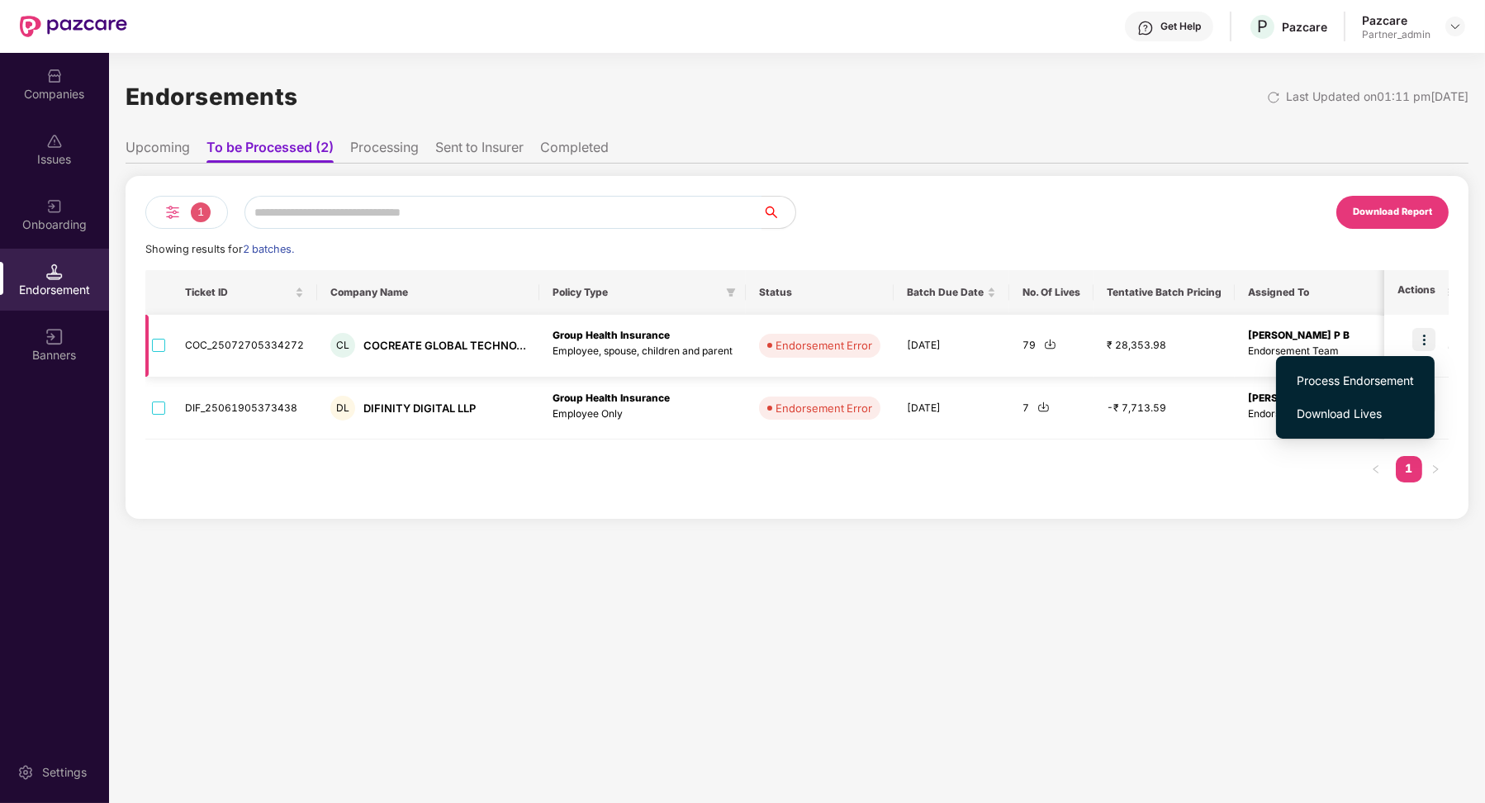
click at [1225, 357] on td "₹ 28,353.98" at bounding box center [1163, 346] width 141 height 63
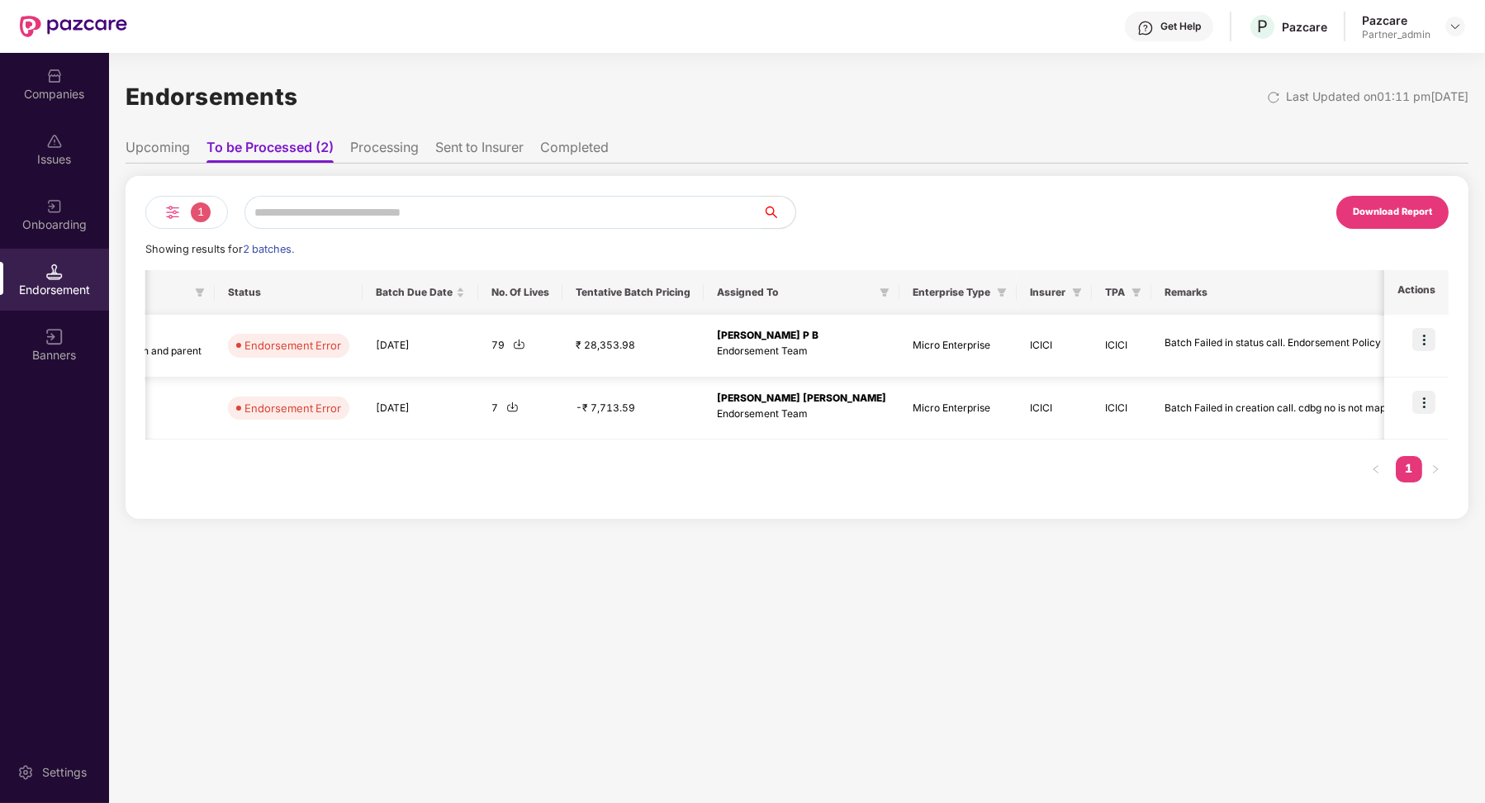
scroll to position [0, 541]
